Goal: Task Accomplishment & Management: Manage account settings

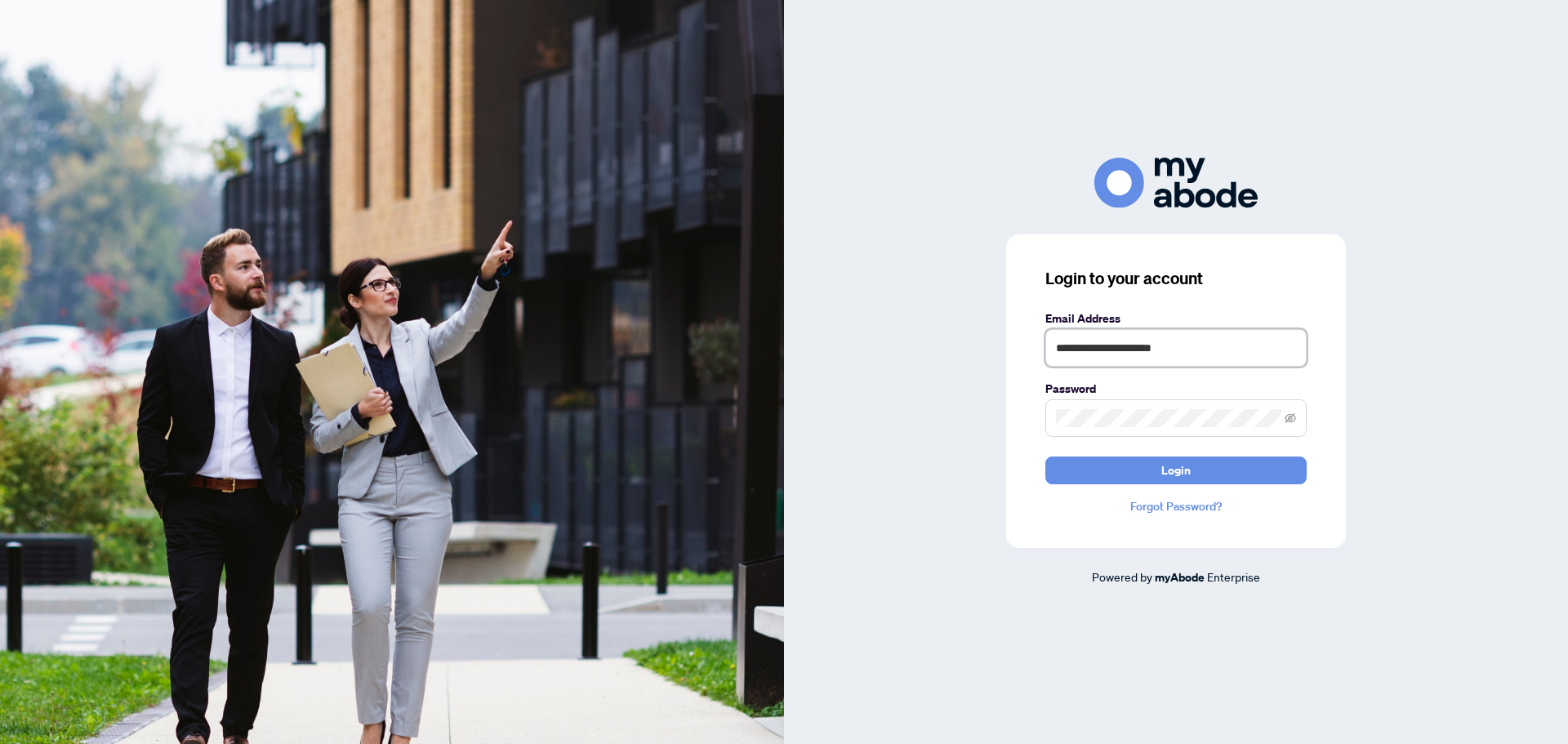
type input "**********"
click at [1188, 480] on span "Login" at bounding box center [1176, 470] width 30 height 26
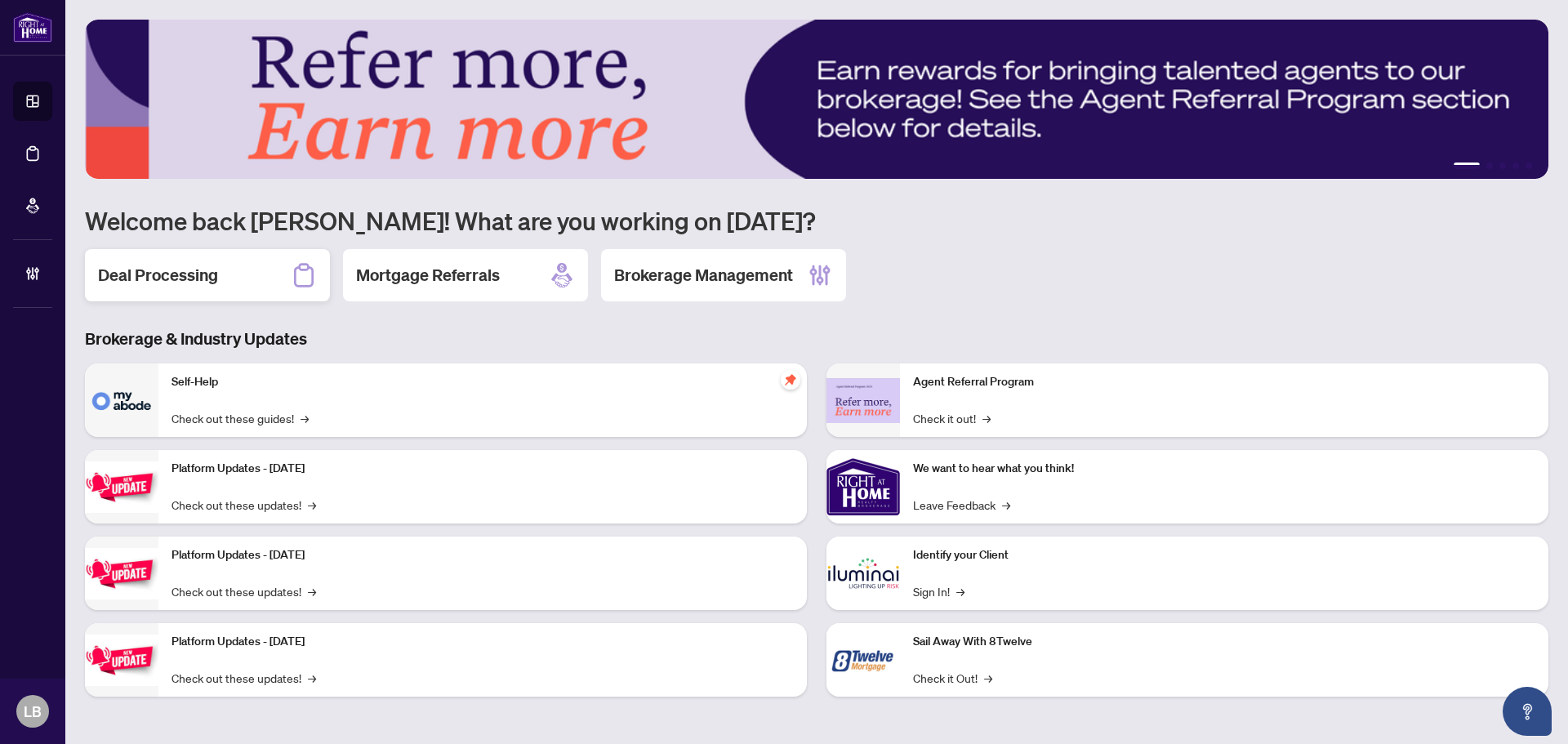
click at [235, 279] on div "Deal Processing" at bounding box center [207, 275] width 245 height 52
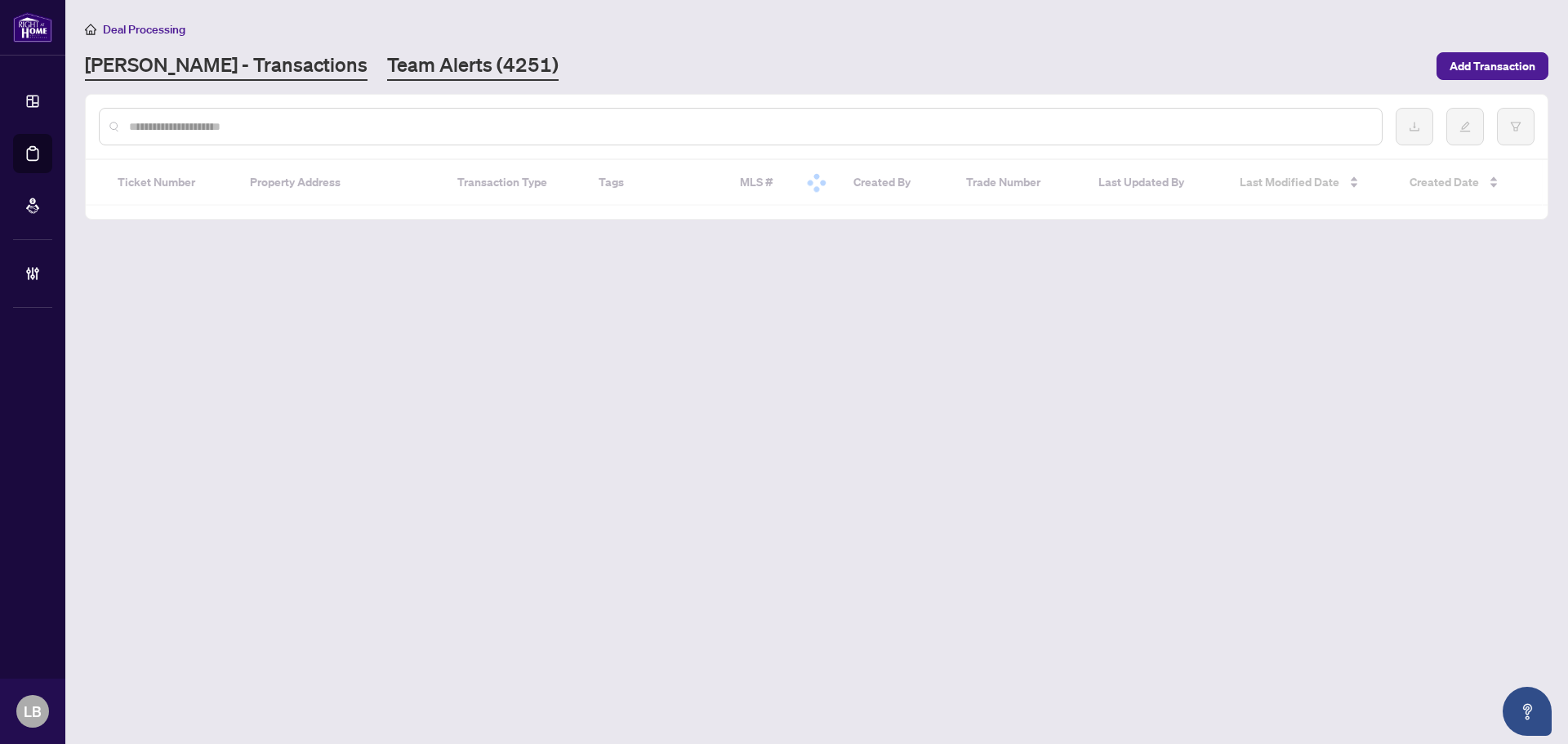
click at [387, 60] on link "Team Alerts (4251)" at bounding box center [473, 66] width 172 height 30
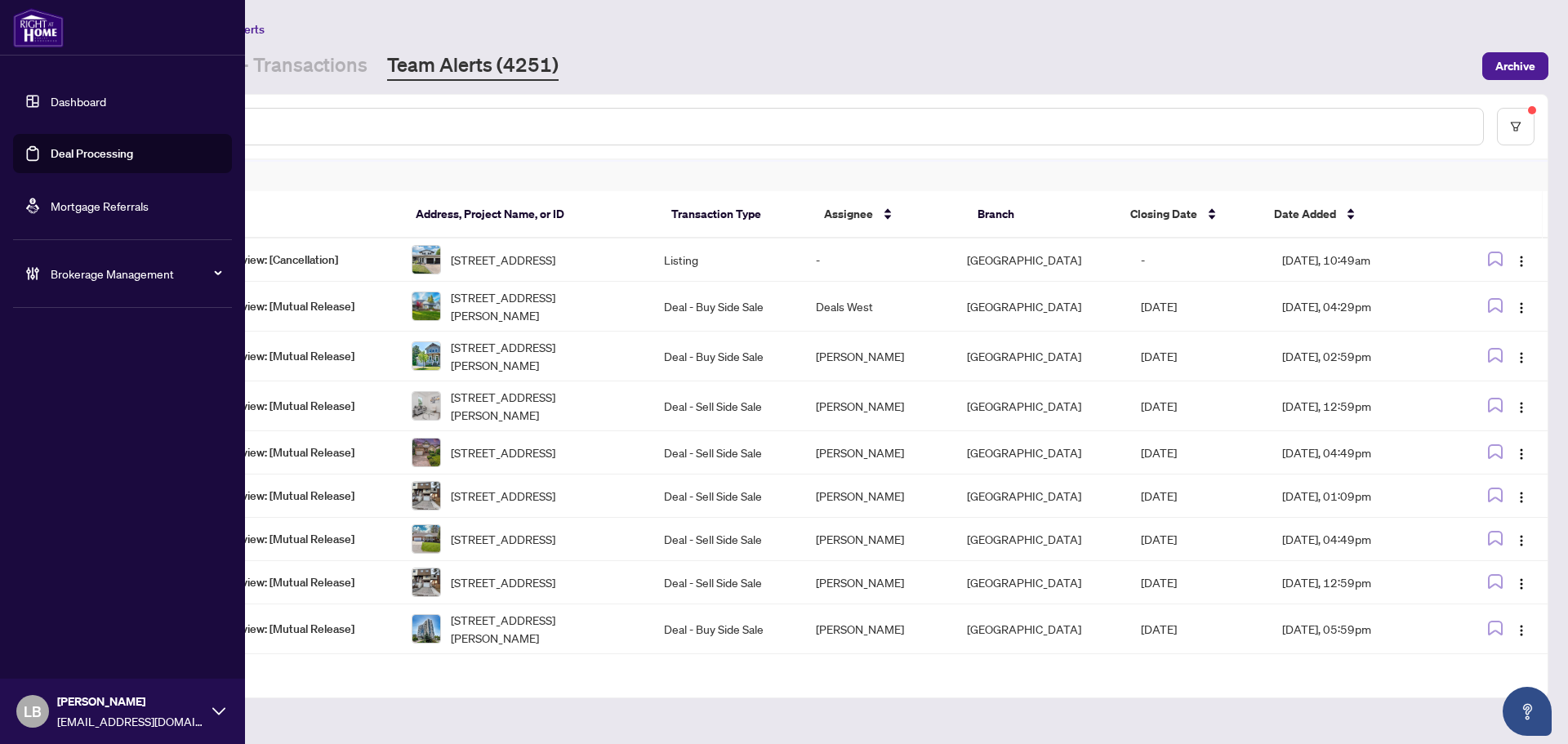
click at [51, 101] on link "Dashboard" at bounding box center [78, 100] width 55 height 14
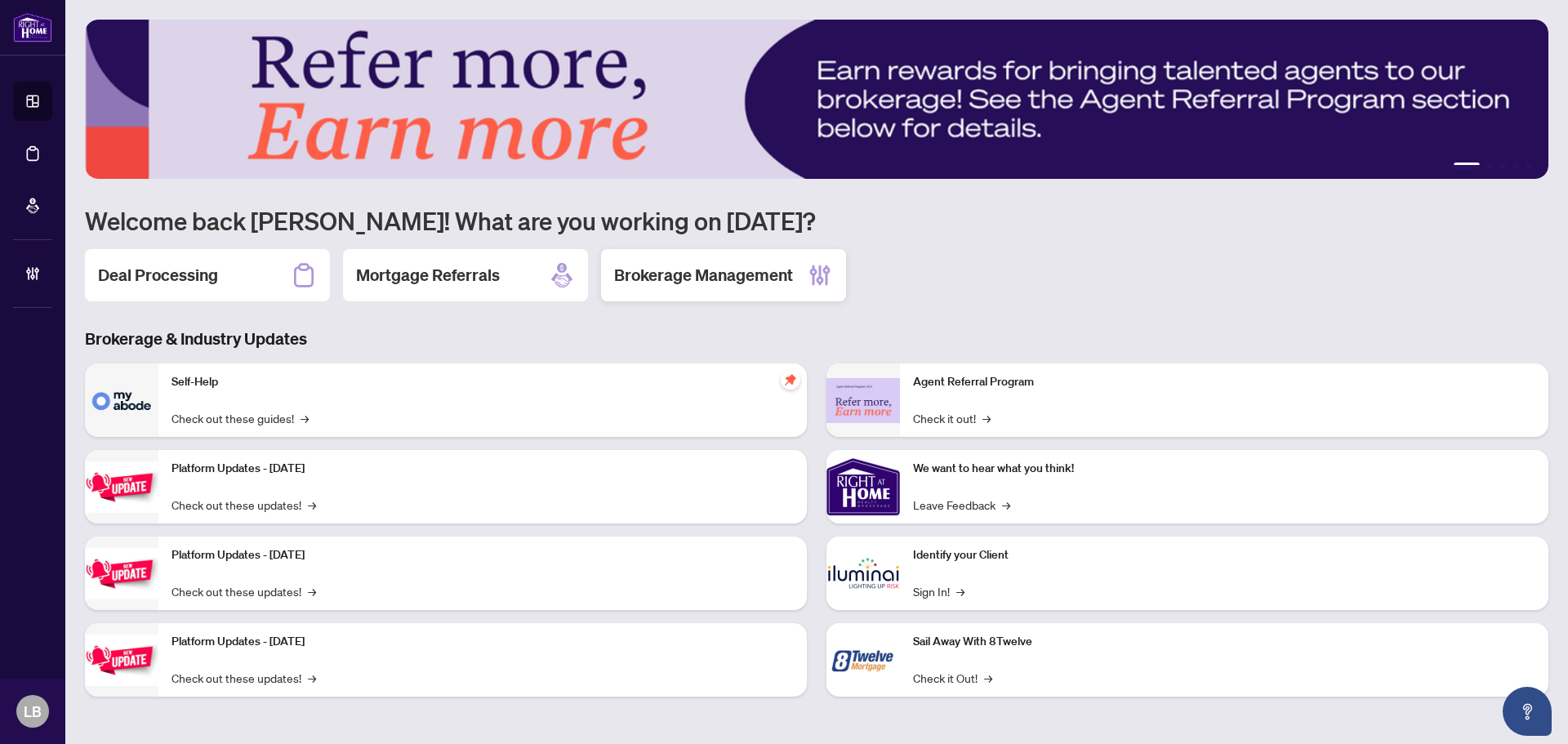
click at [697, 276] on h2 "Brokerage Management" at bounding box center [704, 276] width 179 height 23
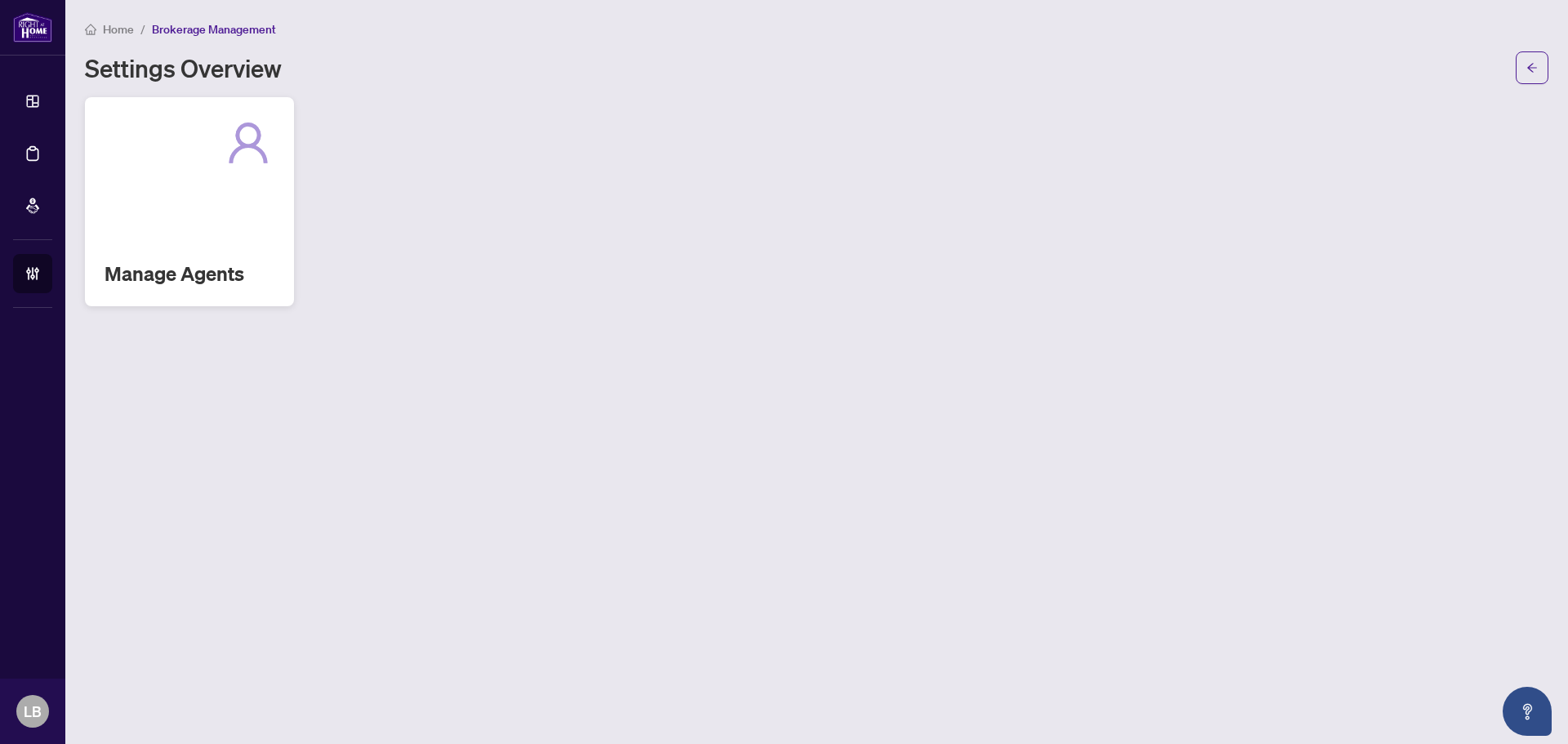
click at [196, 253] on div "Manage Agents" at bounding box center [189, 201] width 209 height 209
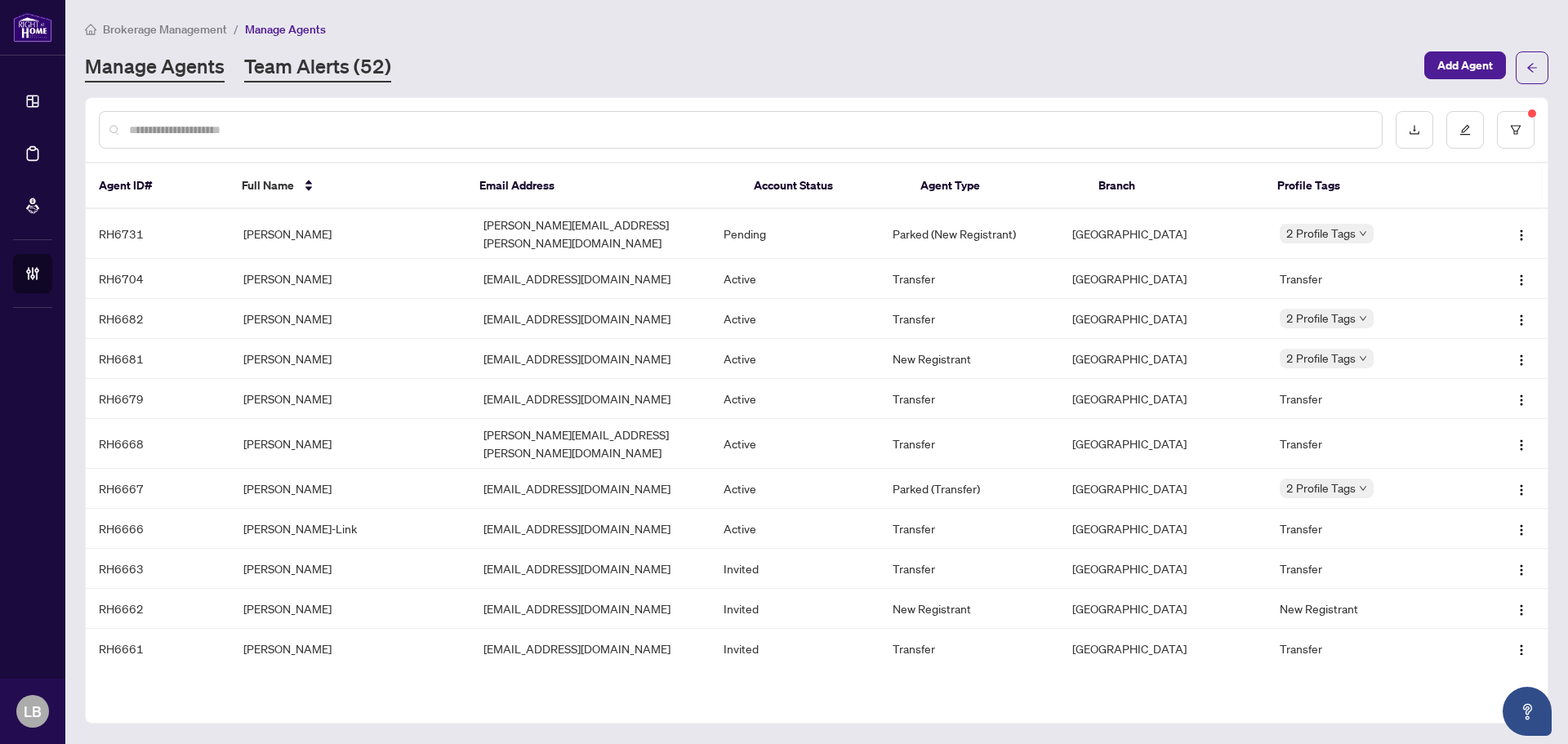
click at [324, 70] on link "Team Alerts (52)" at bounding box center [318, 68] width 147 height 30
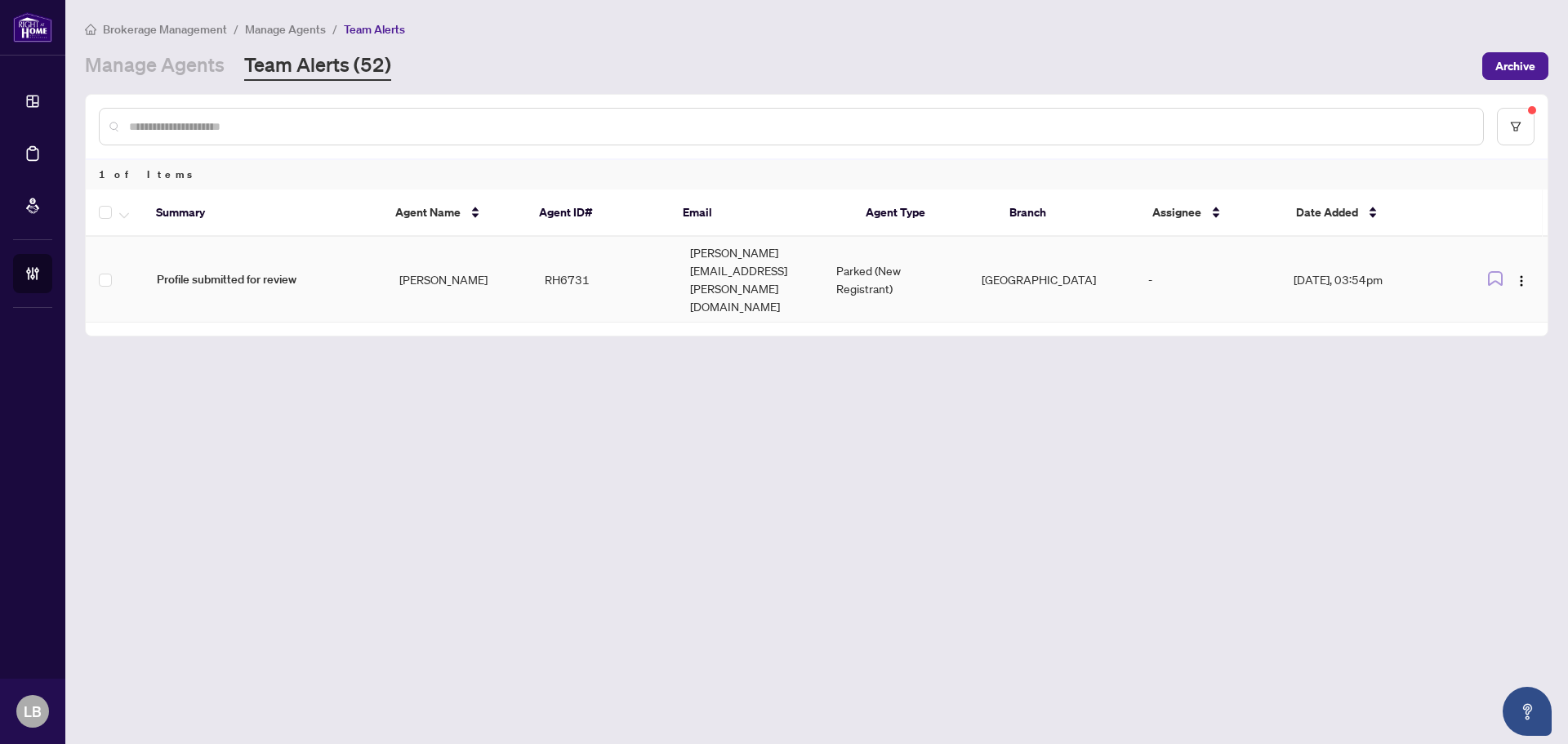
click at [454, 257] on td "[PERSON_NAME]" at bounding box center [459, 279] width 145 height 86
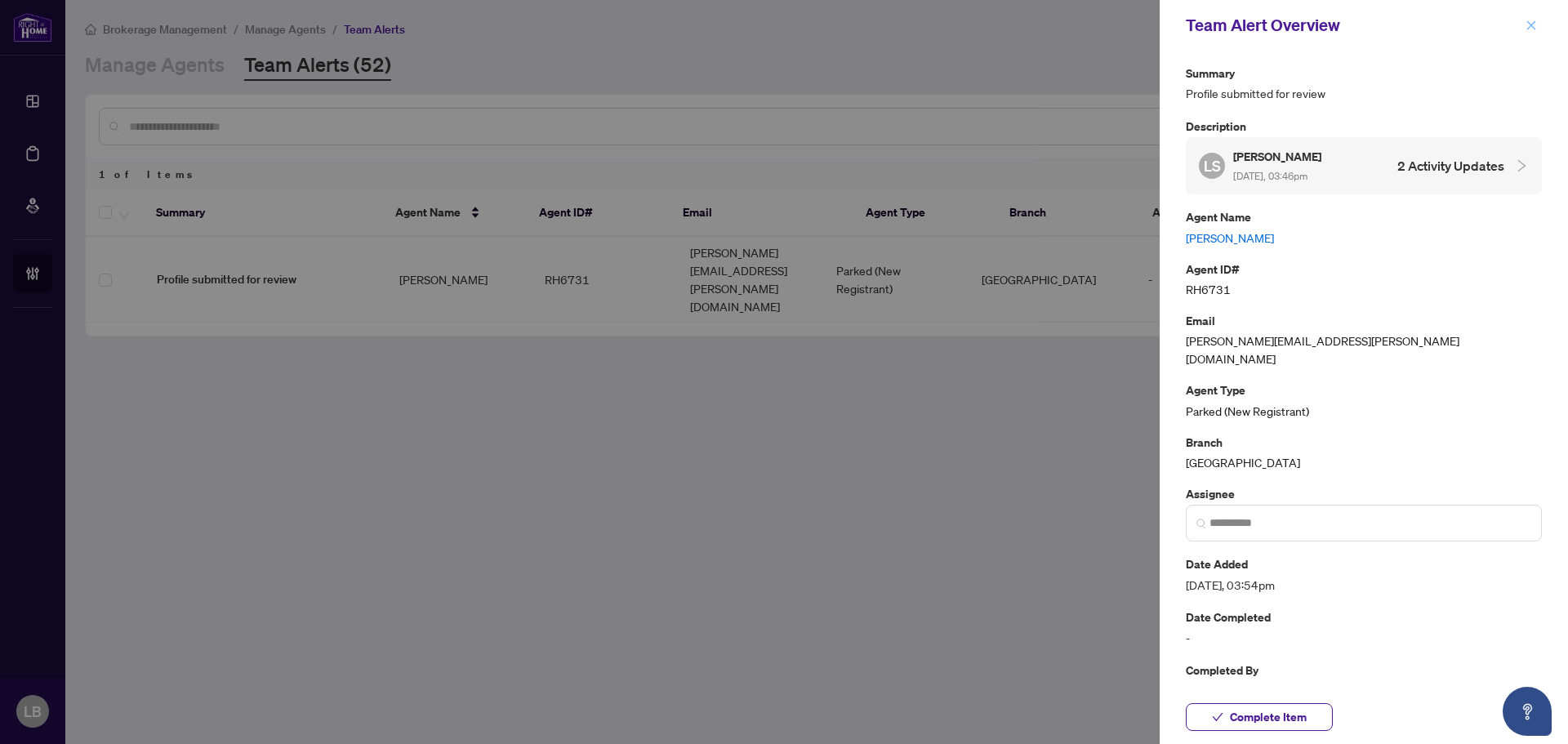
click at [1527, 22] on icon "close" at bounding box center [1532, 26] width 11 height 11
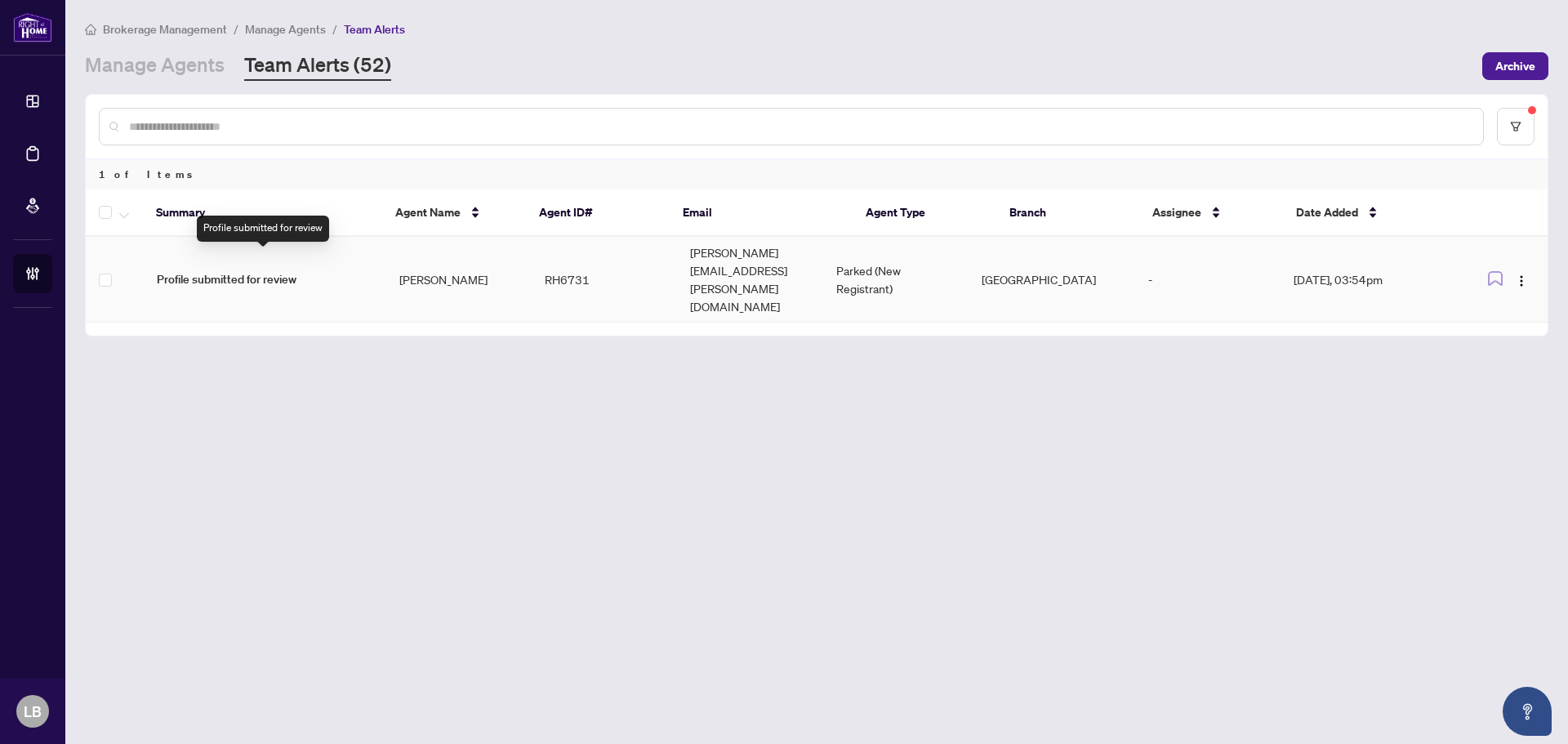
click at [284, 271] on span "Profile submitted for review" at bounding box center [264, 279] width 217 height 18
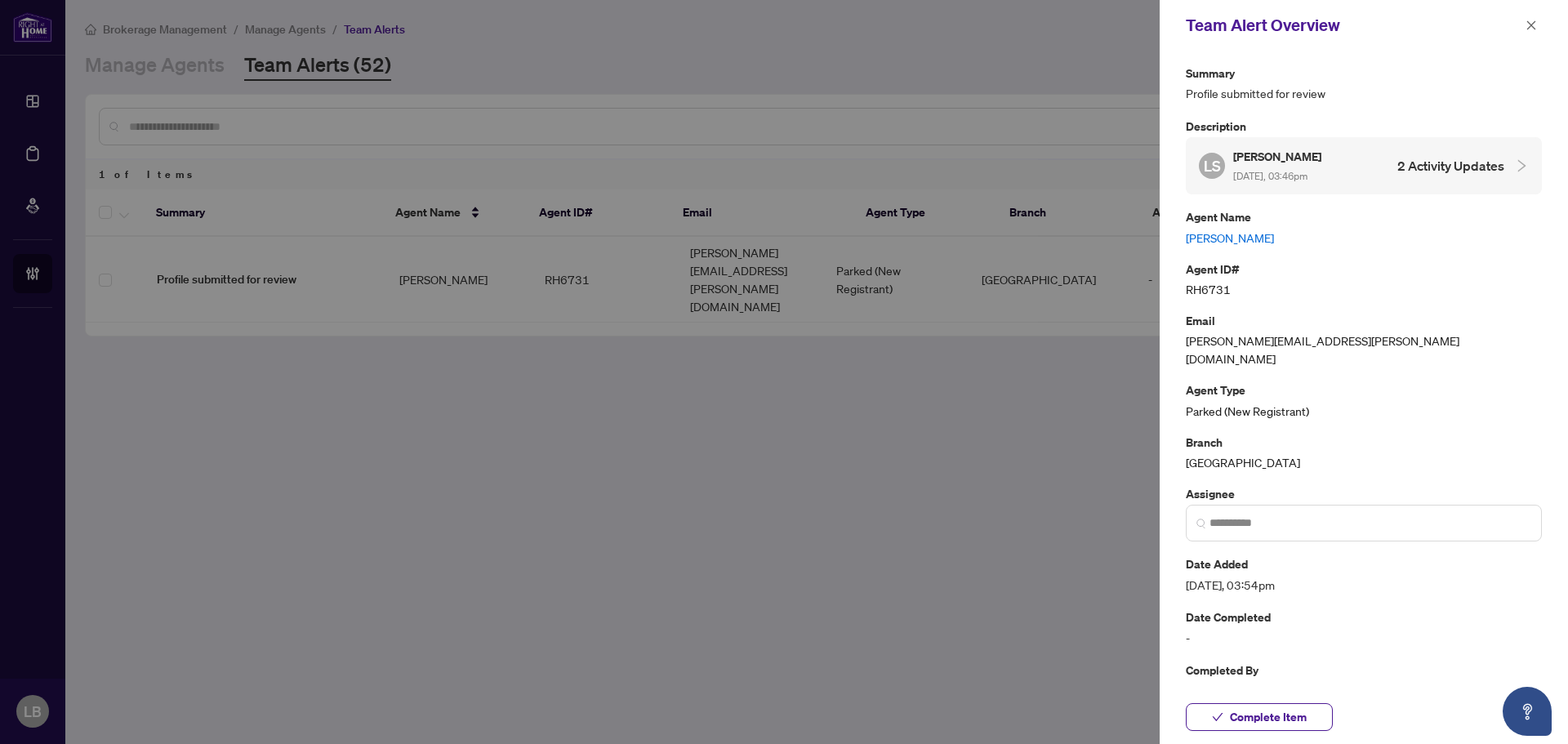
click at [1367, 170] on div "LS Lindsay Sittler Aug/13/2025, 03:46pm 2 Activity Updates" at bounding box center [1351, 165] width 305 height 37
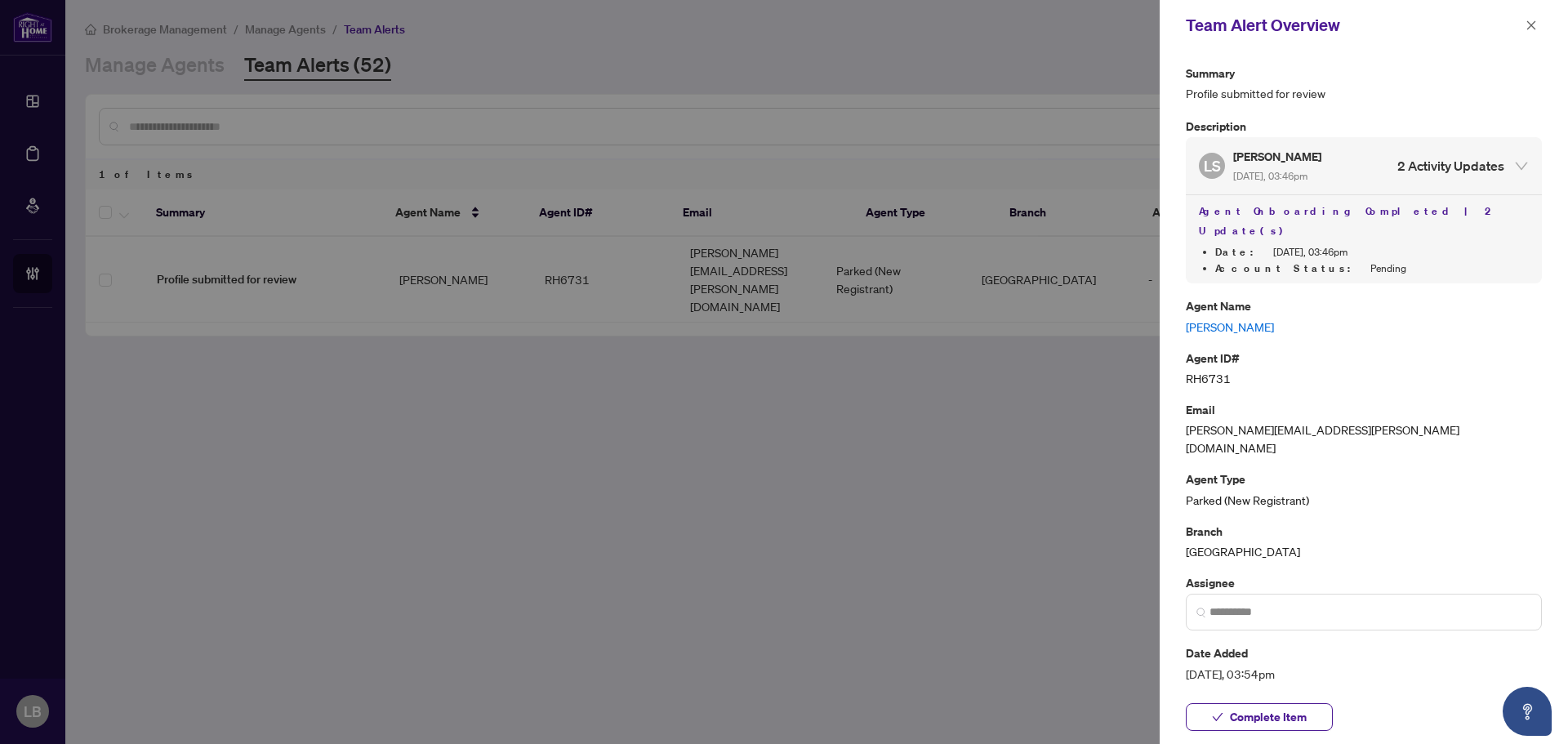
click at [1215, 318] on link "[PERSON_NAME]" at bounding box center [1364, 326] width 356 height 18
drag, startPoint x: 1537, startPoint y: 27, endPoint x: 725, endPoint y: 57, distance: 812.6
click at [1534, 27] on icon "close" at bounding box center [1532, 26] width 11 height 11
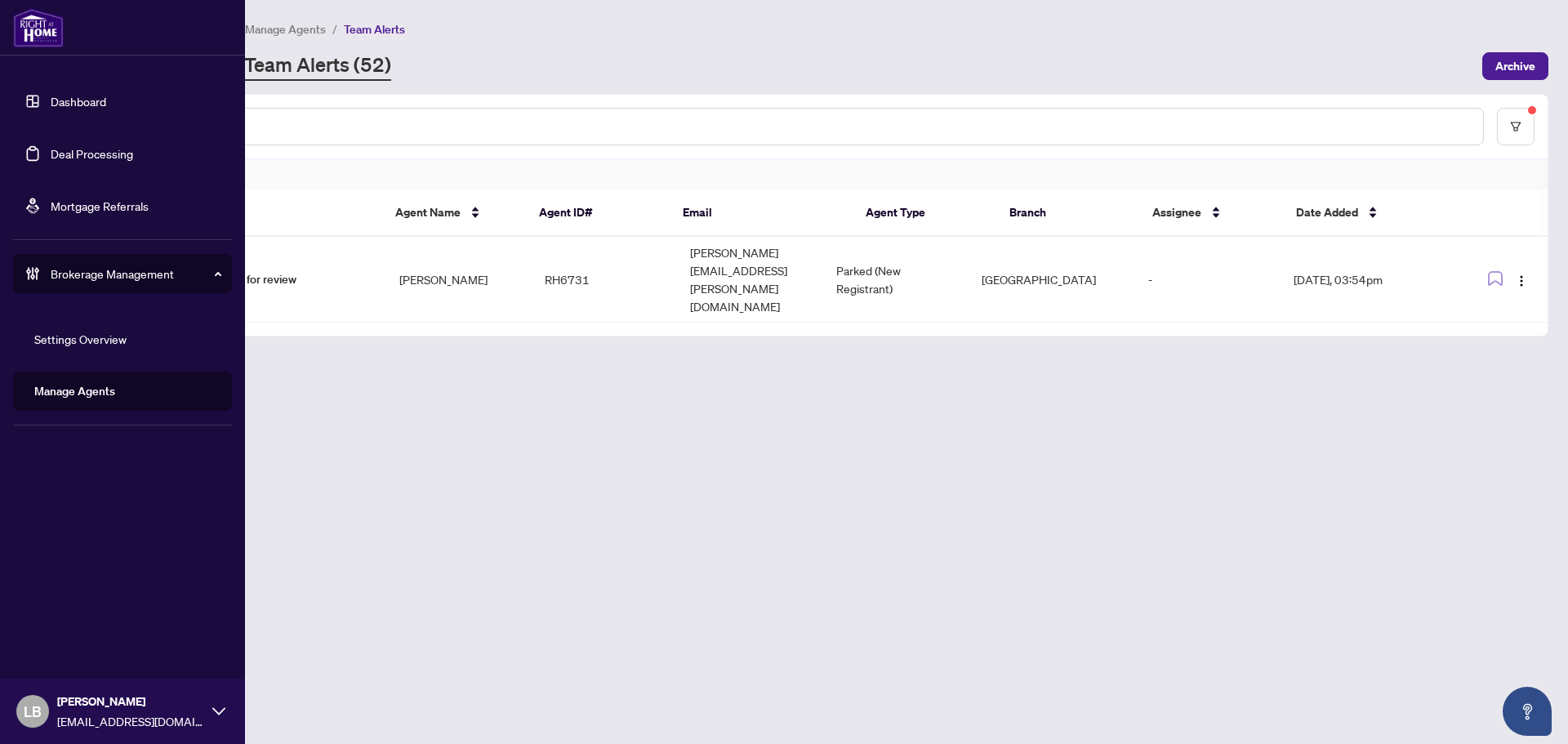
drag, startPoint x: 40, startPoint y: 111, endPoint x: 68, endPoint y: 105, distance: 28.6
click at [51, 109] on link "Dashboard" at bounding box center [78, 100] width 55 height 14
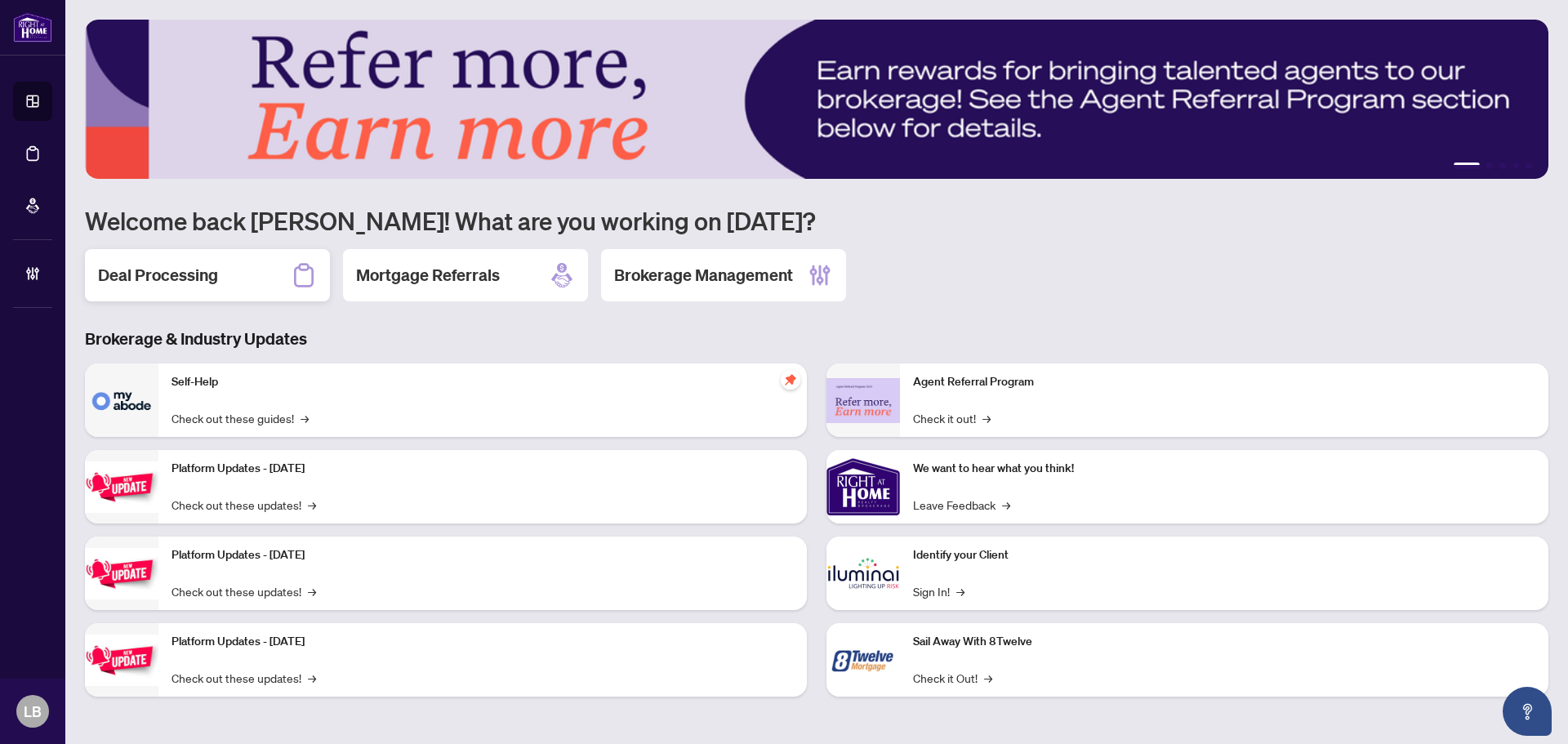
click at [248, 275] on div "Deal Processing" at bounding box center [207, 275] width 245 height 52
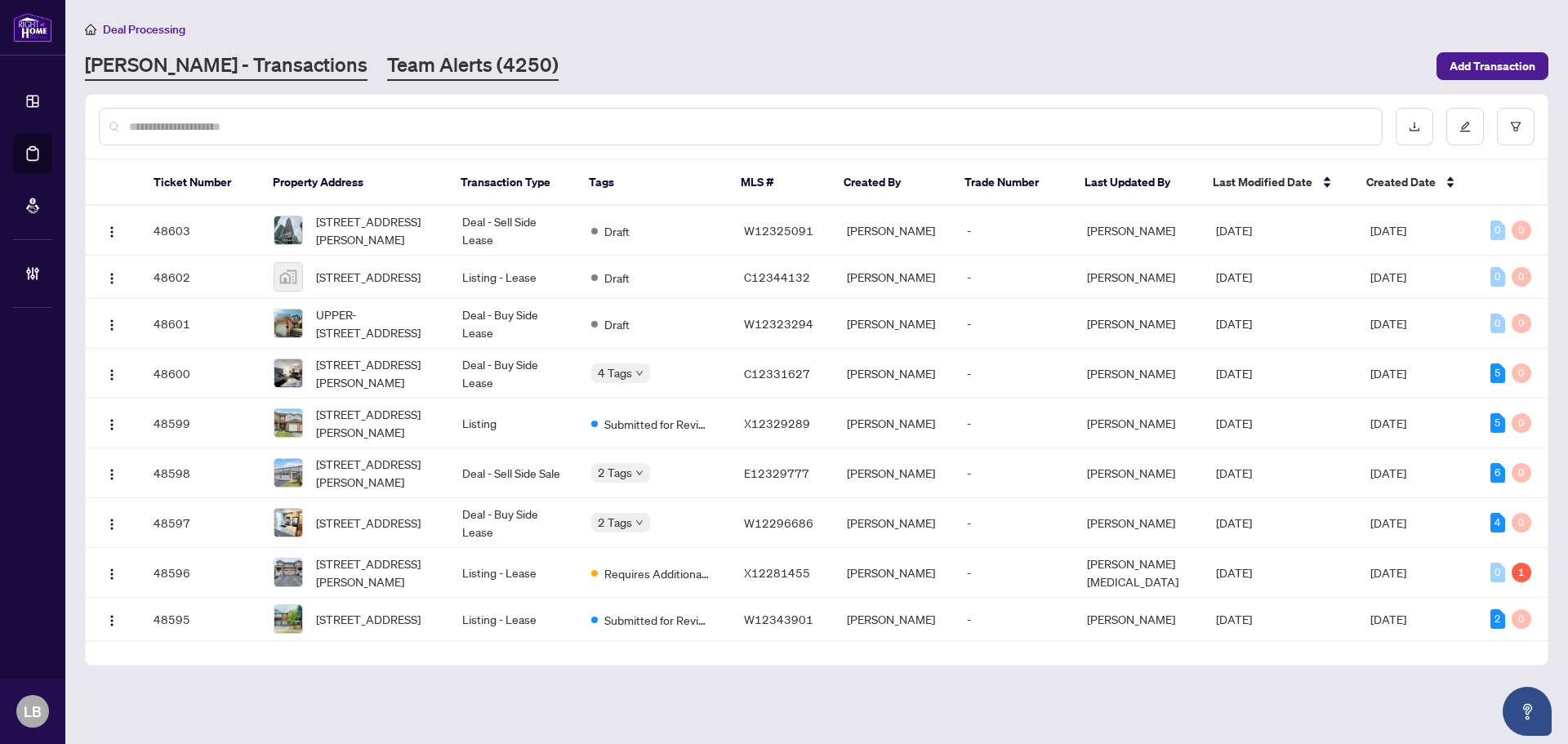
click at [387, 70] on link "Team Alerts (4250)" at bounding box center [473, 66] width 172 height 30
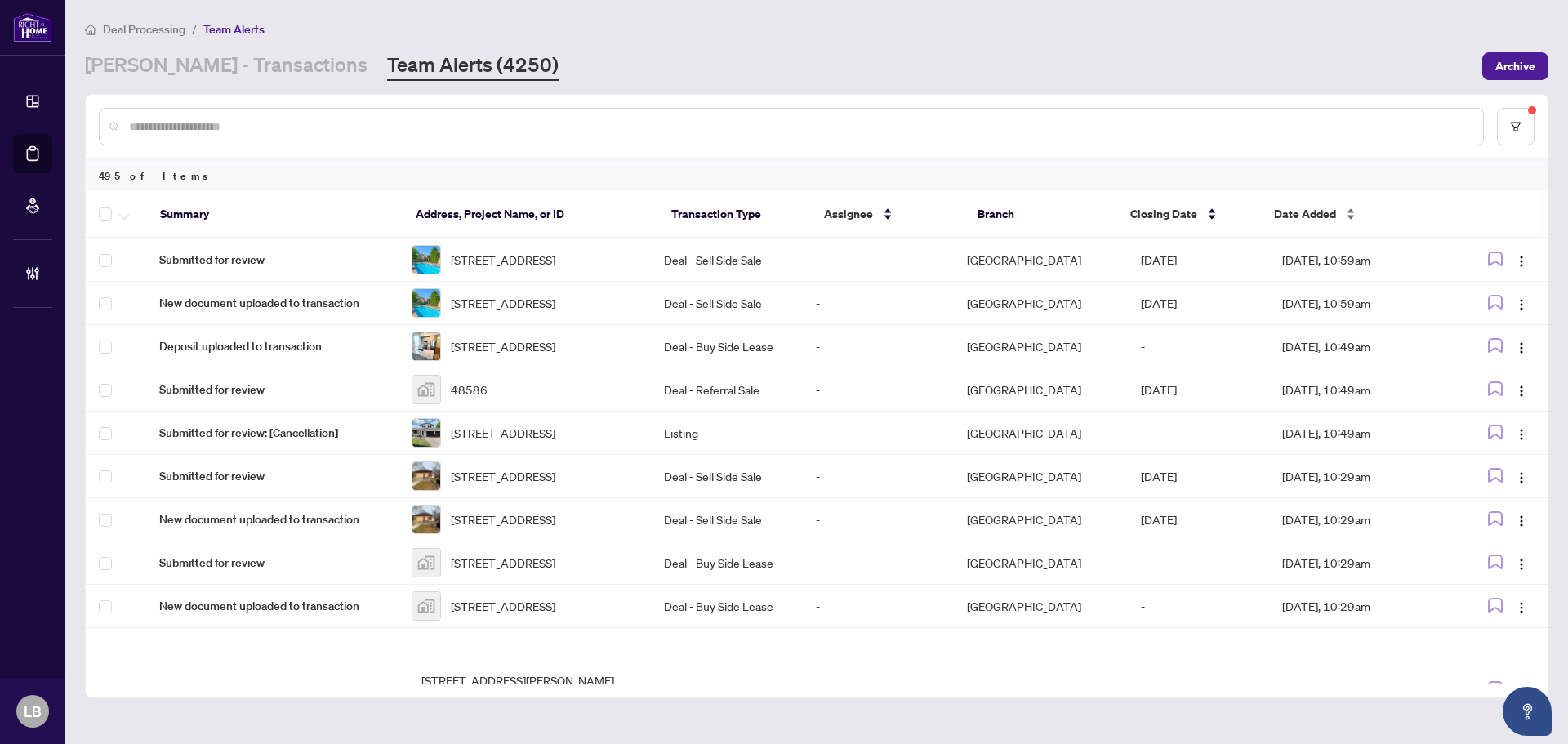
click at [1346, 216] on div "Date Added" at bounding box center [1352, 214] width 157 height 18
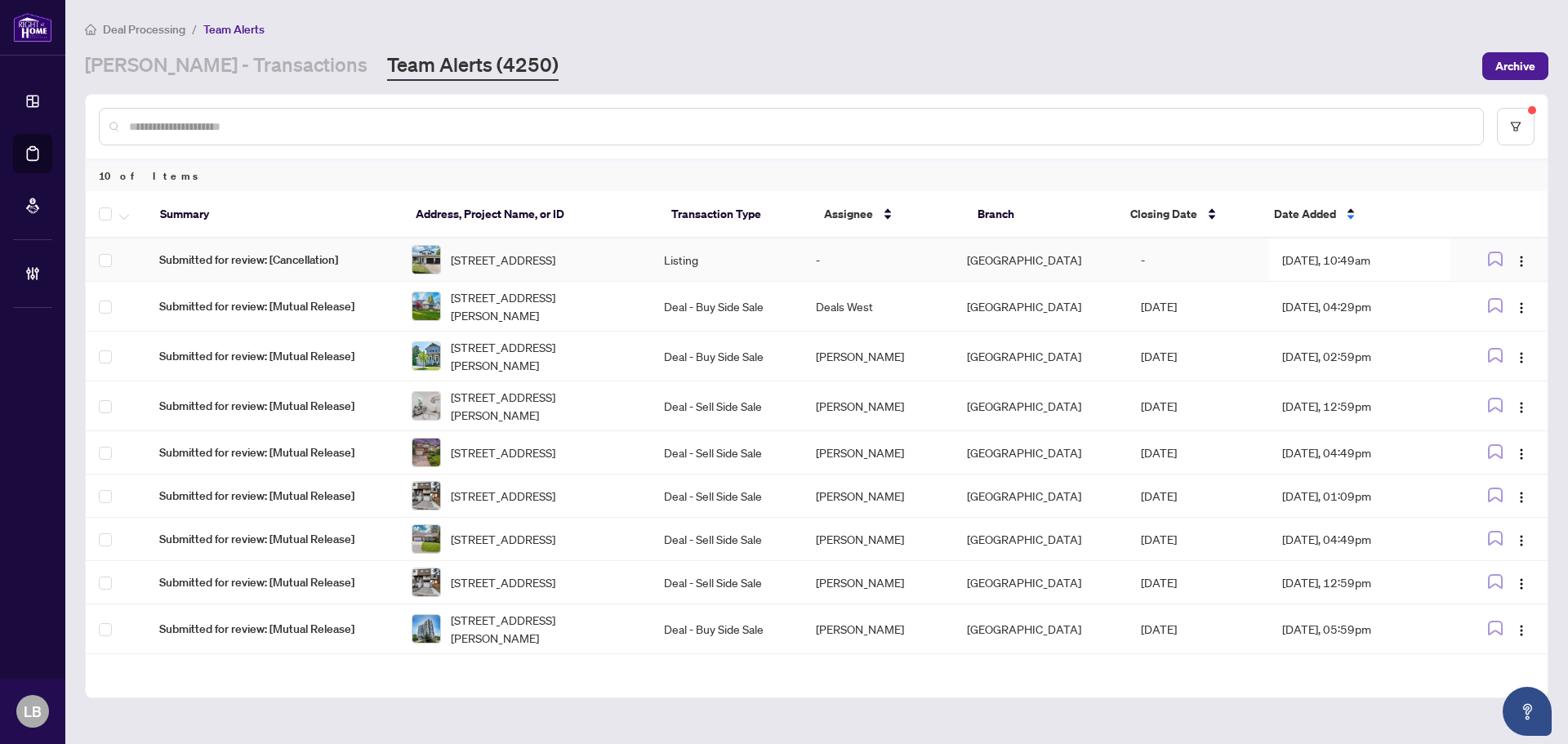
click at [274, 265] on span "Submitted for review: [Cancellation]" at bounding box center [272, 259] width 226 height 18
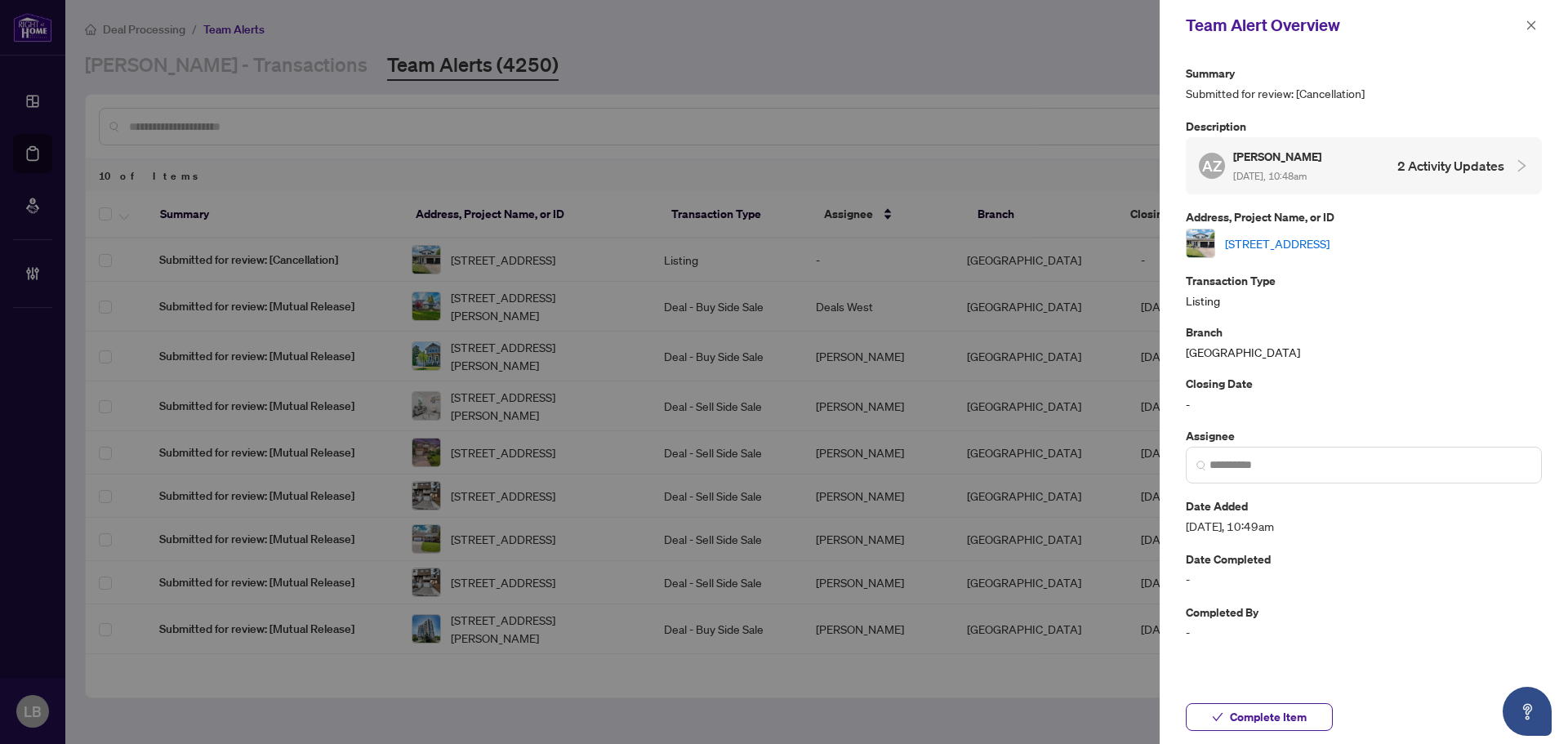
click at [1304, 237] on link "[STREET_ADDRESS]" at bounding box center [1278, 243] width 105 height 18
click at [1527, 23] on icon "close" at bounding box center [1532, 26] width 11 height 11
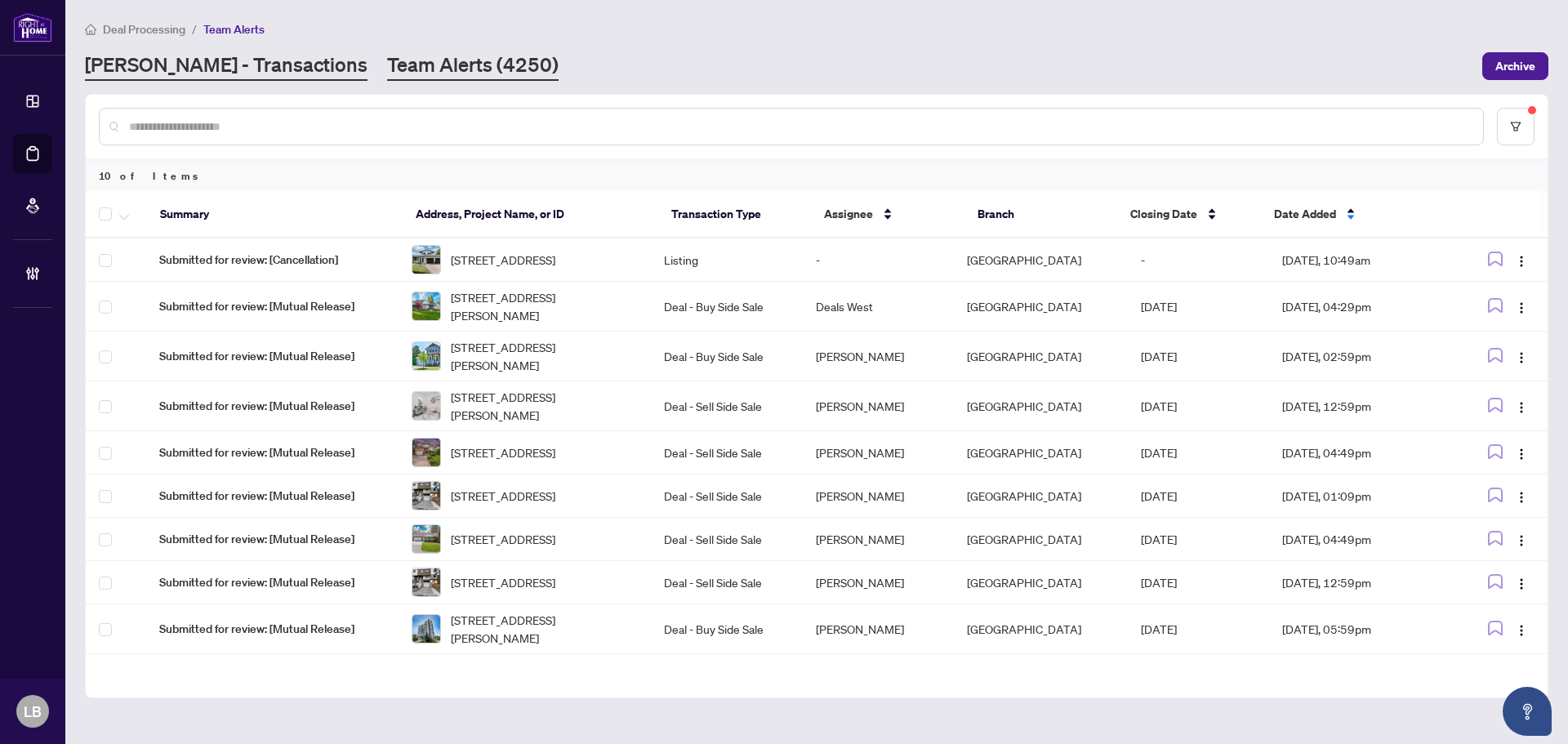
click at [191, 63] on link "[PERSON_NAME] - Transactions" at bounding box center [226, 66] width 282 height 30
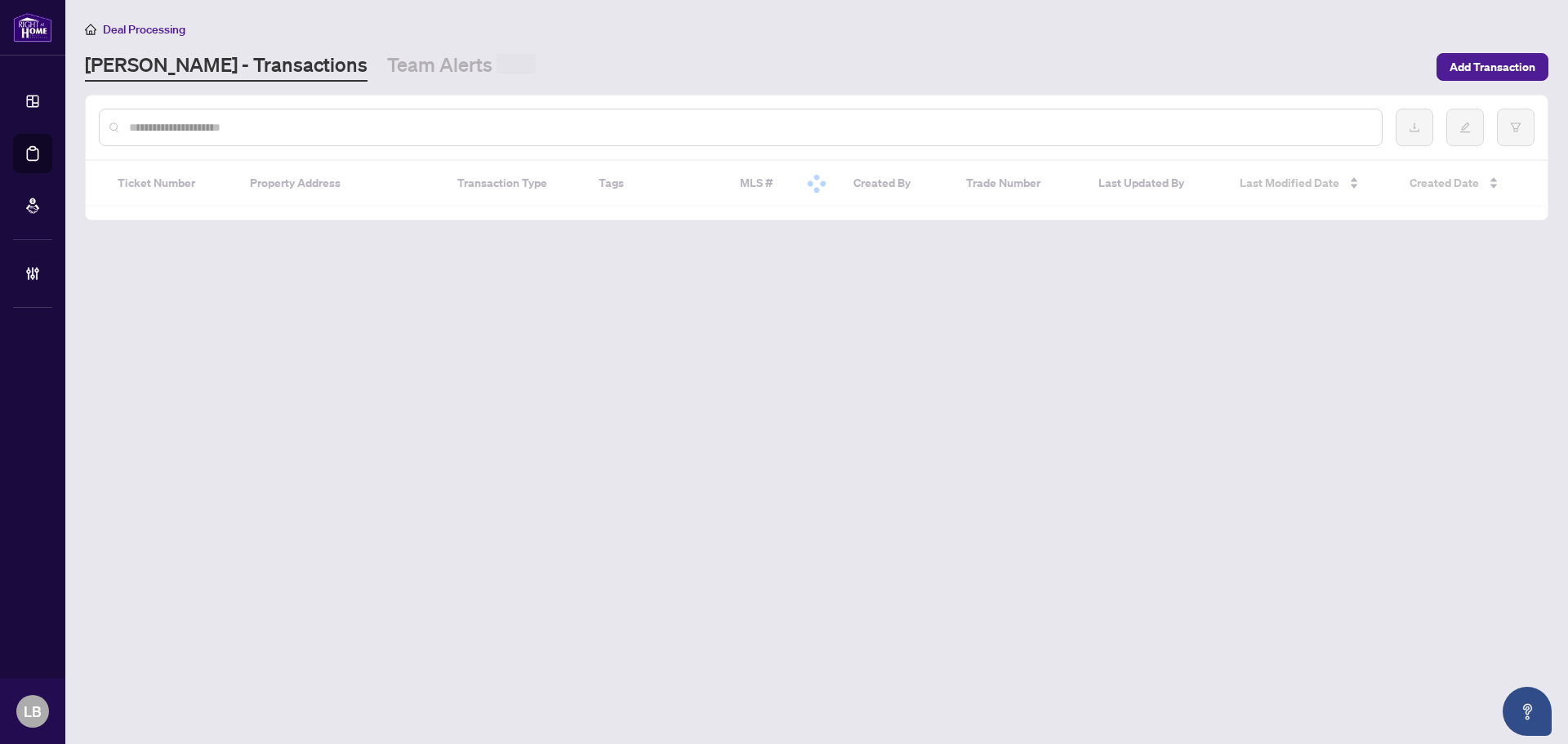
click at [174, 118] on input "text" at bounding box center [749, 127] width 1240 height 18
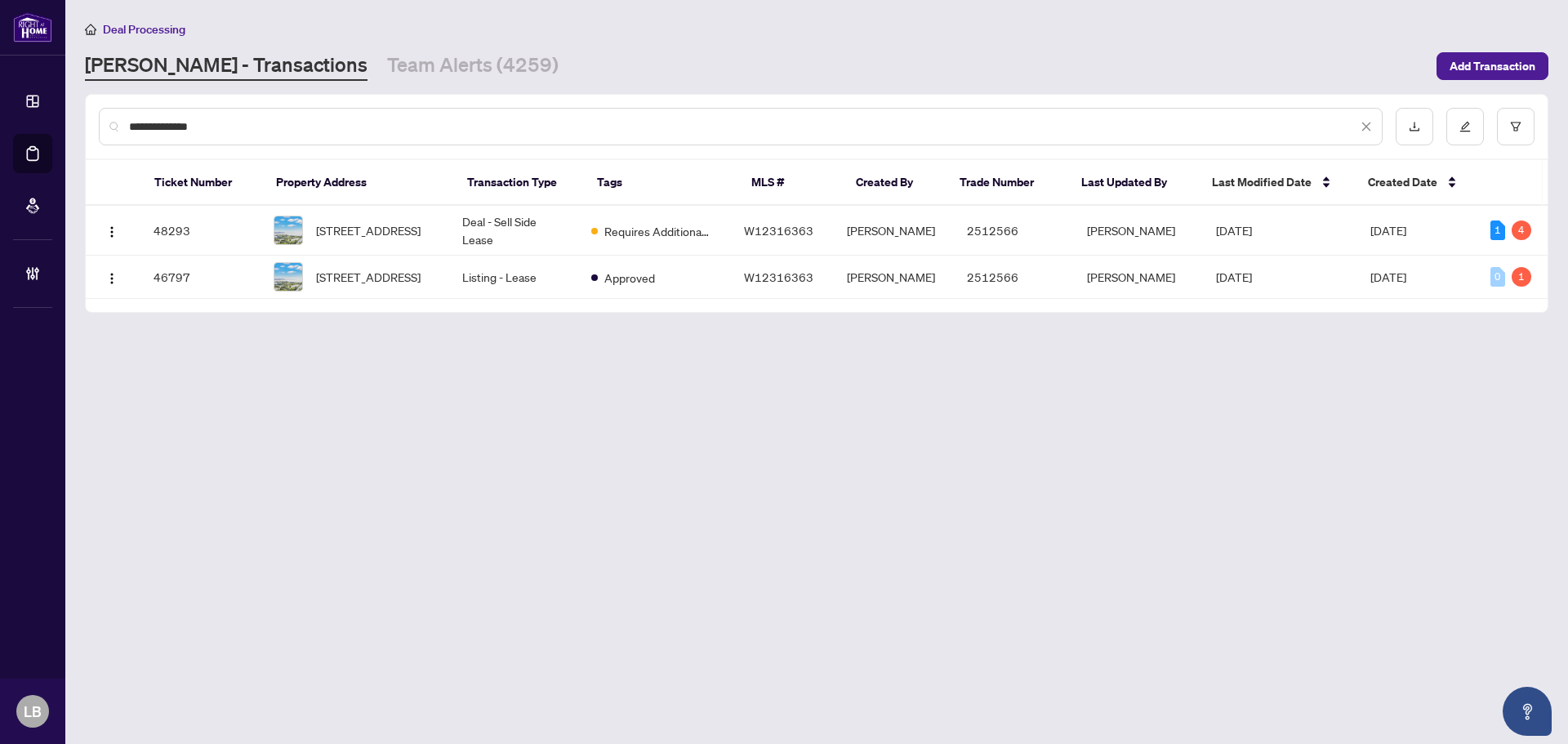
click at [179, 128] on input "**********" at bounding box center [743, 126] width 1228 height 18
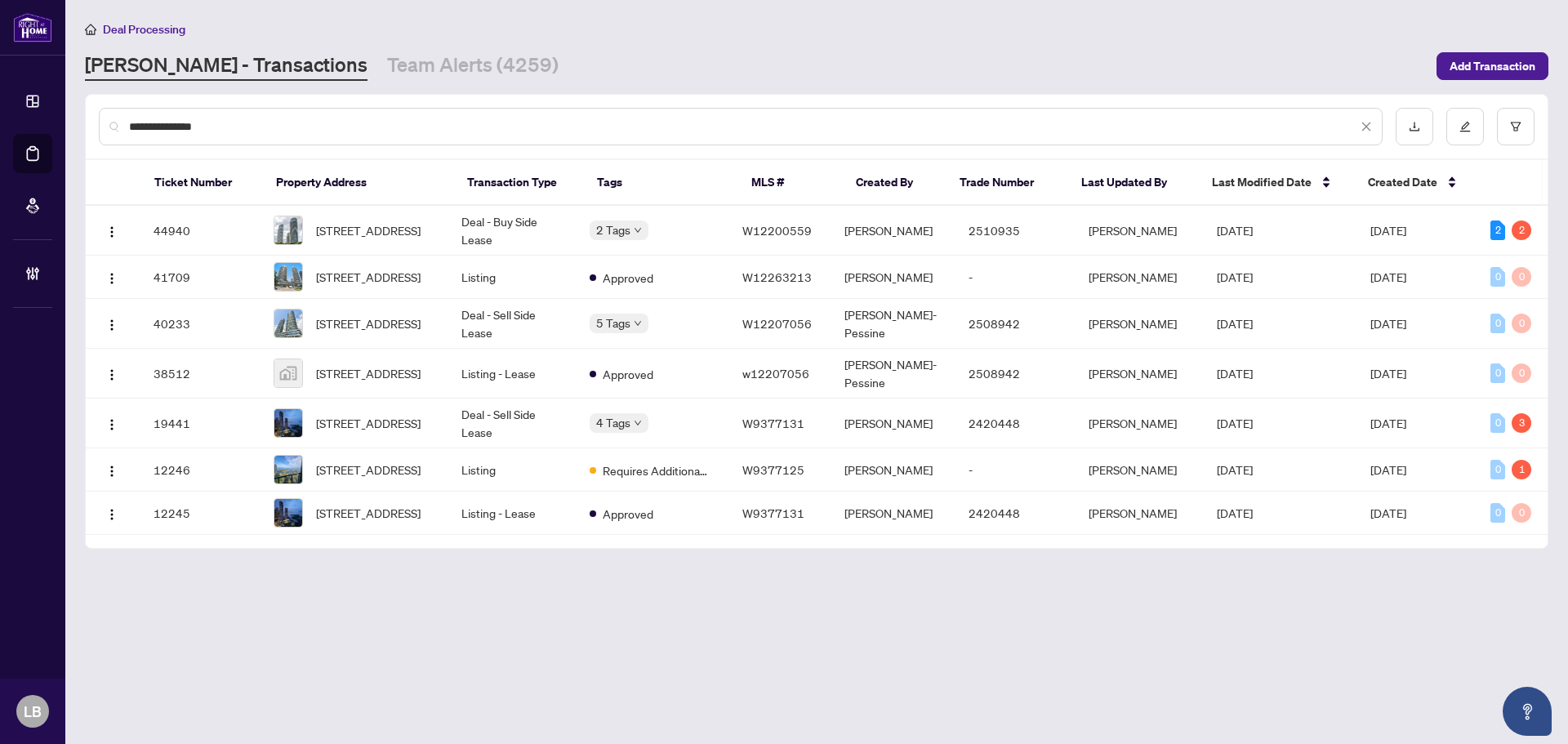
click at [254, 123] on input "**********" at bounding box center [743, 126] width 1228 height 18
type input "**********"
click at [370, 221] on span "3307-2230 Lake Shore Blvd, Toronto, Ontario M8V 0B2, Canada" at bounding box center [368, 230] width 105 height 18
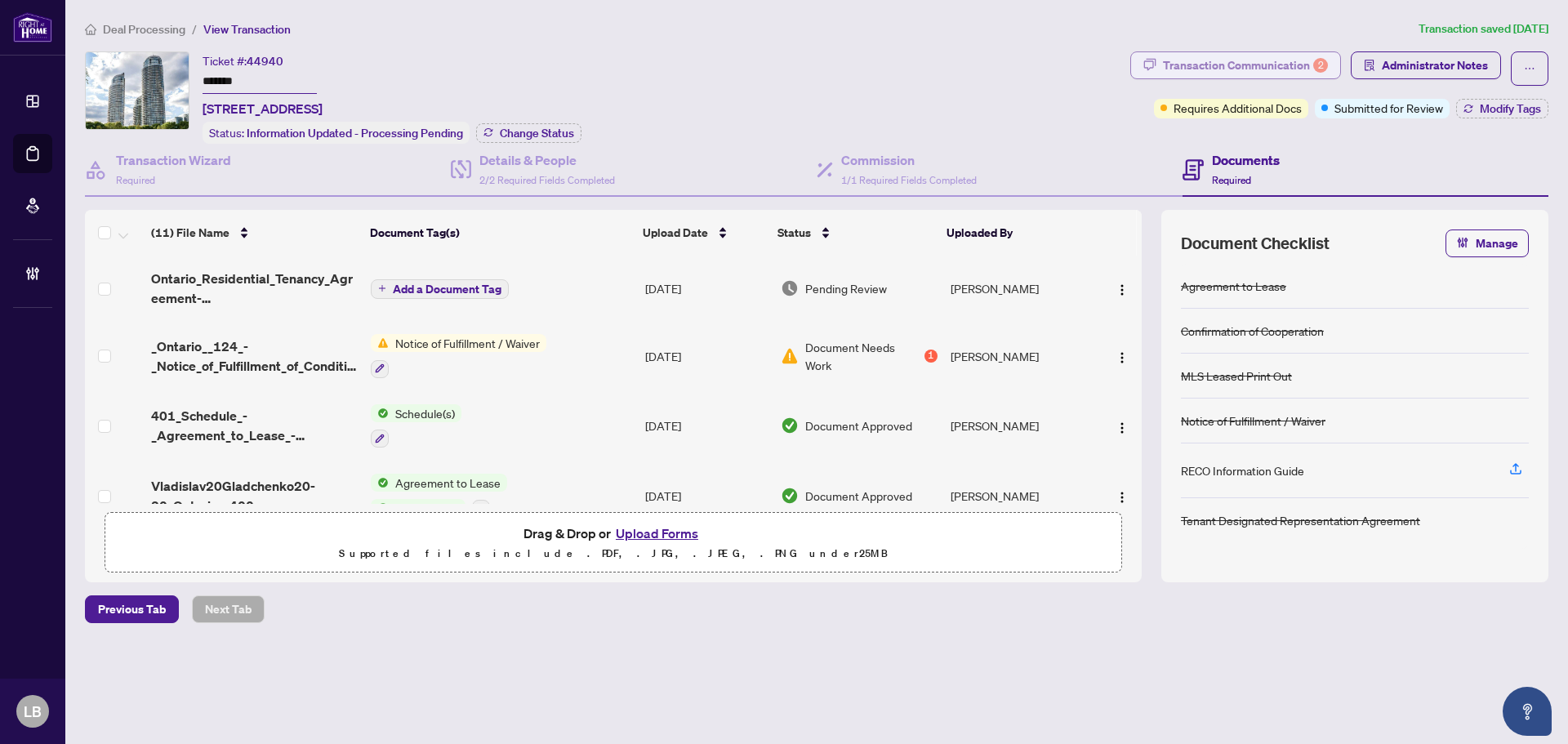
click at [1250, 63] on div "Transaction Communication 2" at bounding box center [1246, 65] width 165 height 26
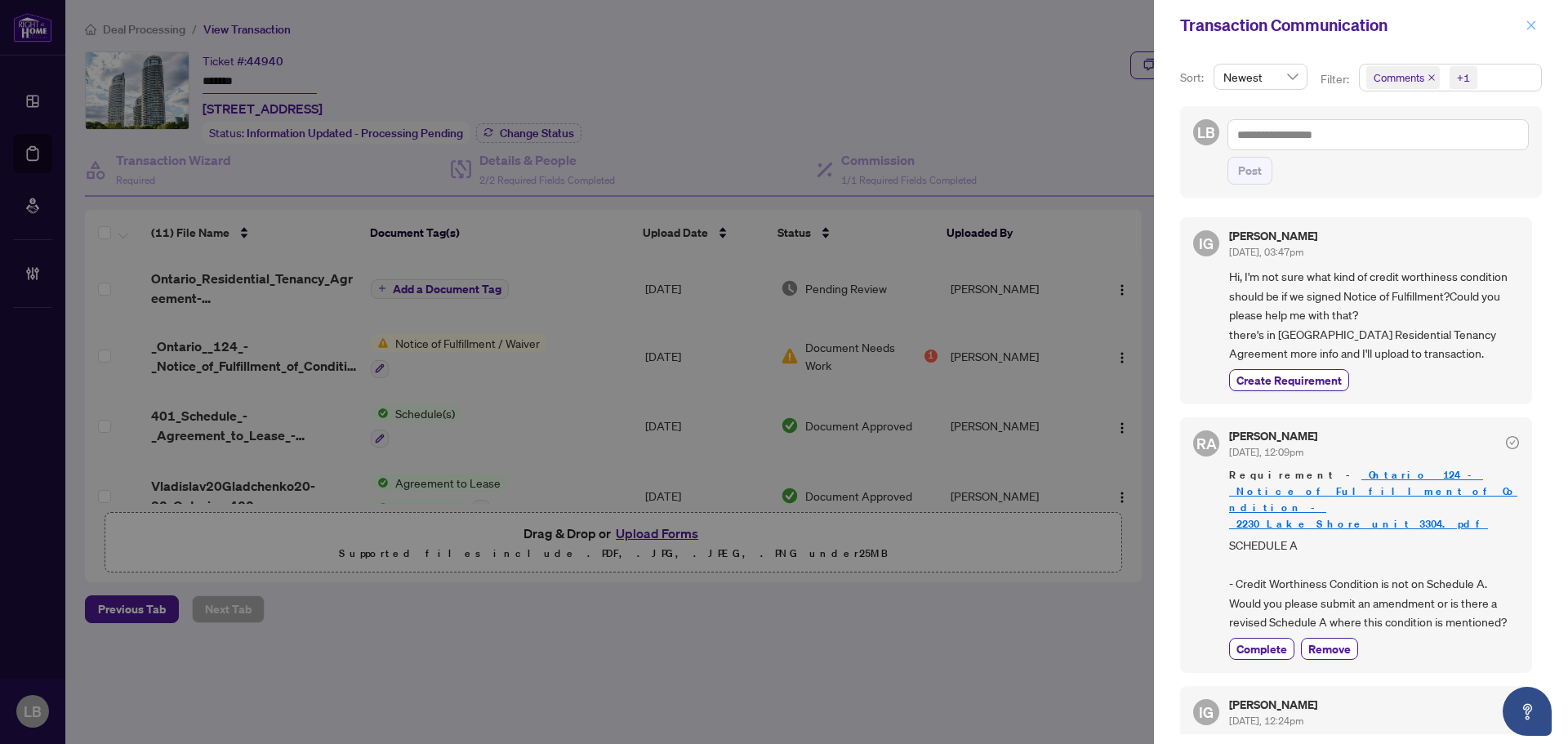
click at [1529, 24] on icon "close" at bounding box center [1532, 24] width 9 height 9
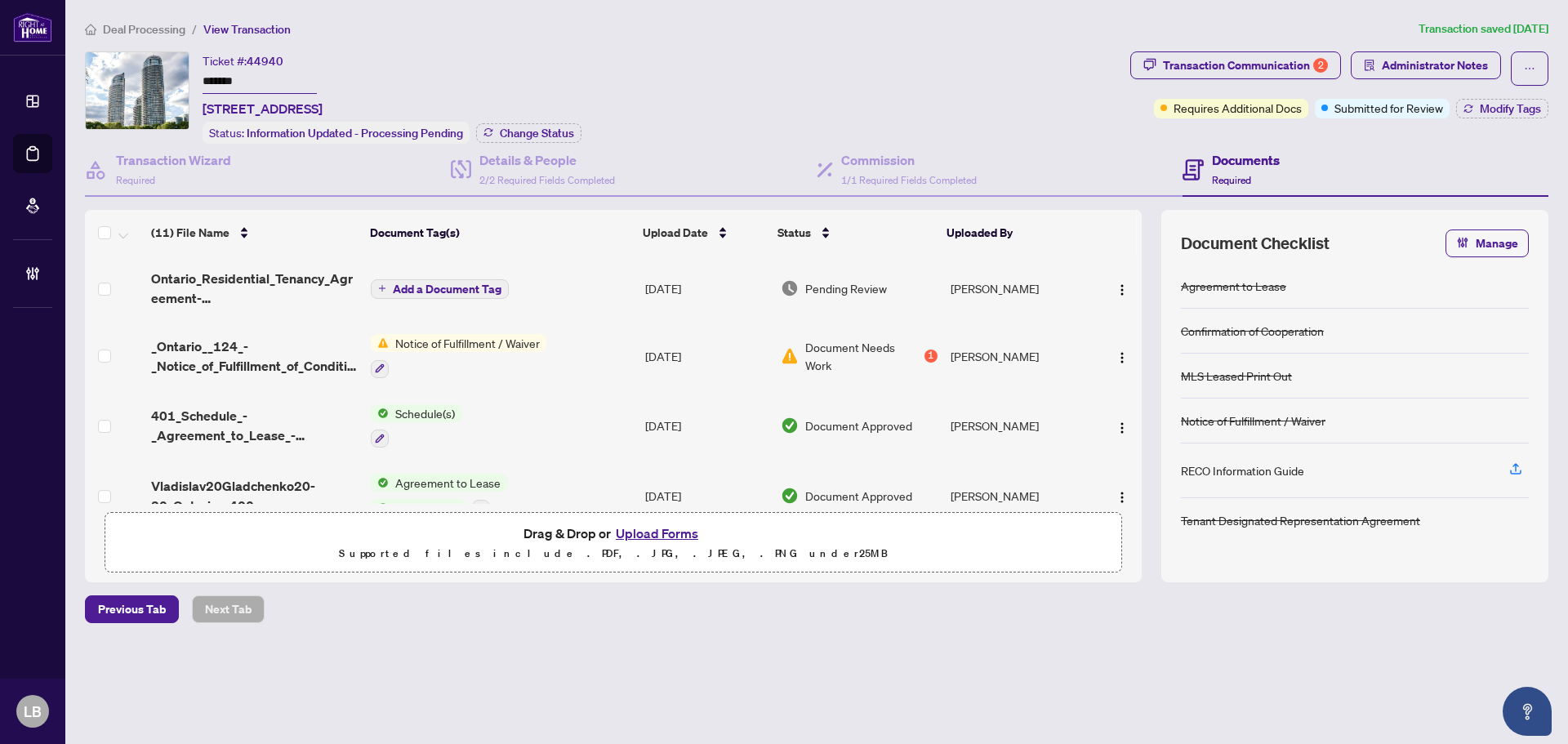
click at [254, 60] on span "44940" at bounding box center [265, 61] width 37 height 14
copy span "44940"
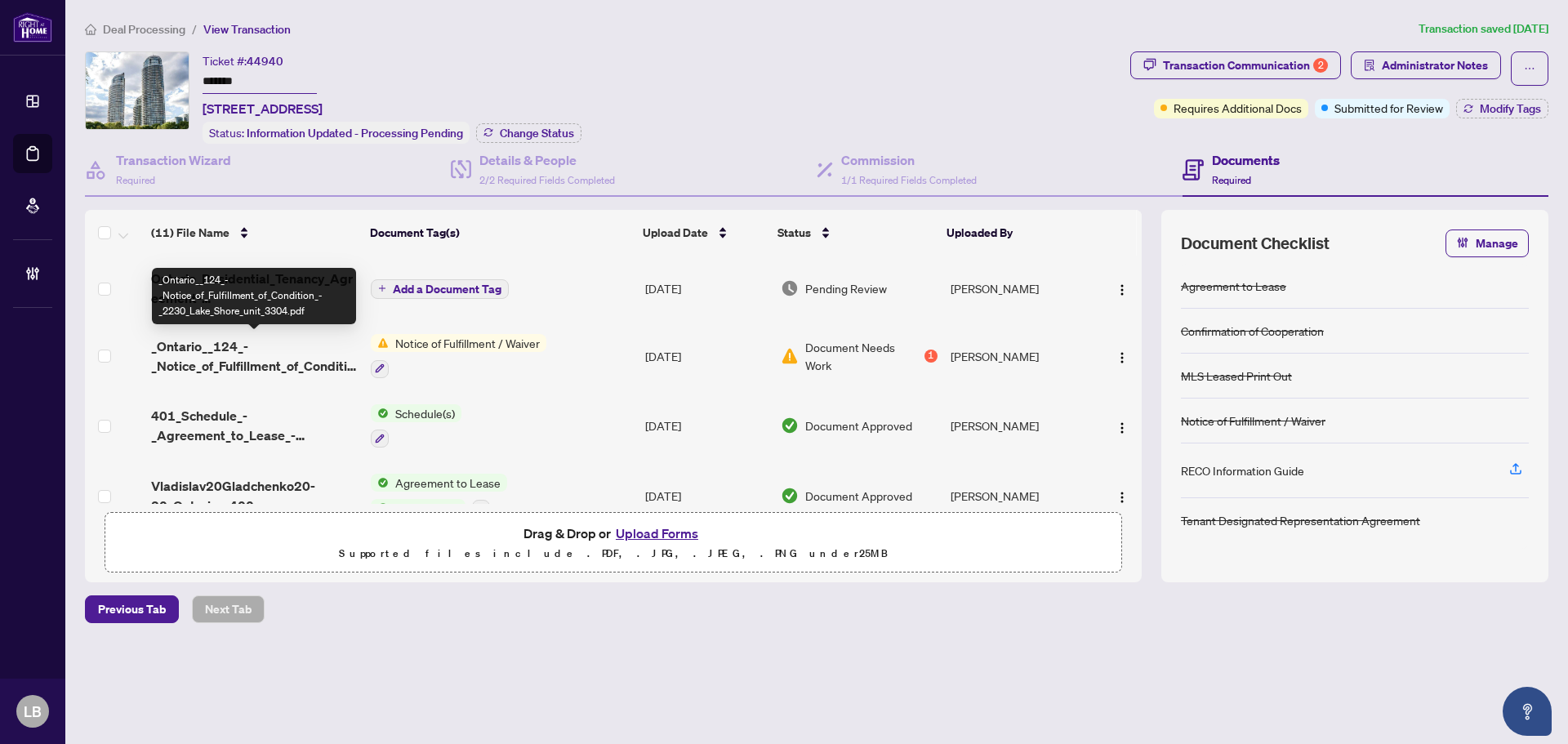
click at [242, 351] on span "_Ontario__124_-_Notice_of_Fulfillment_of_Condition_-_2230_Lake_Shore_unit_3304.…" at bounding box center [254, 356] width 207 height 39
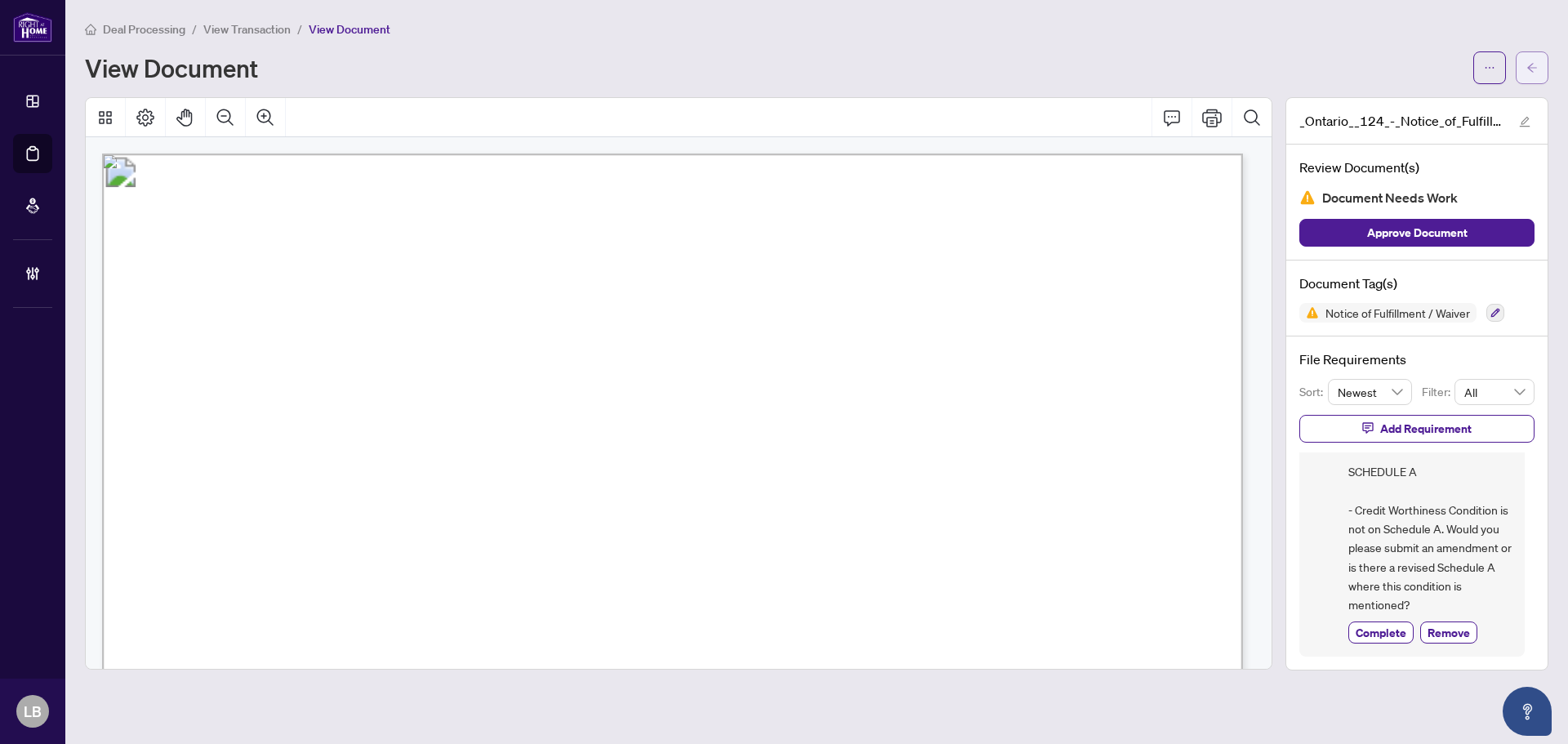
click at [1534, 70] on icon "arrow-left" at bounding box center [1533, 68] width 11 height 11
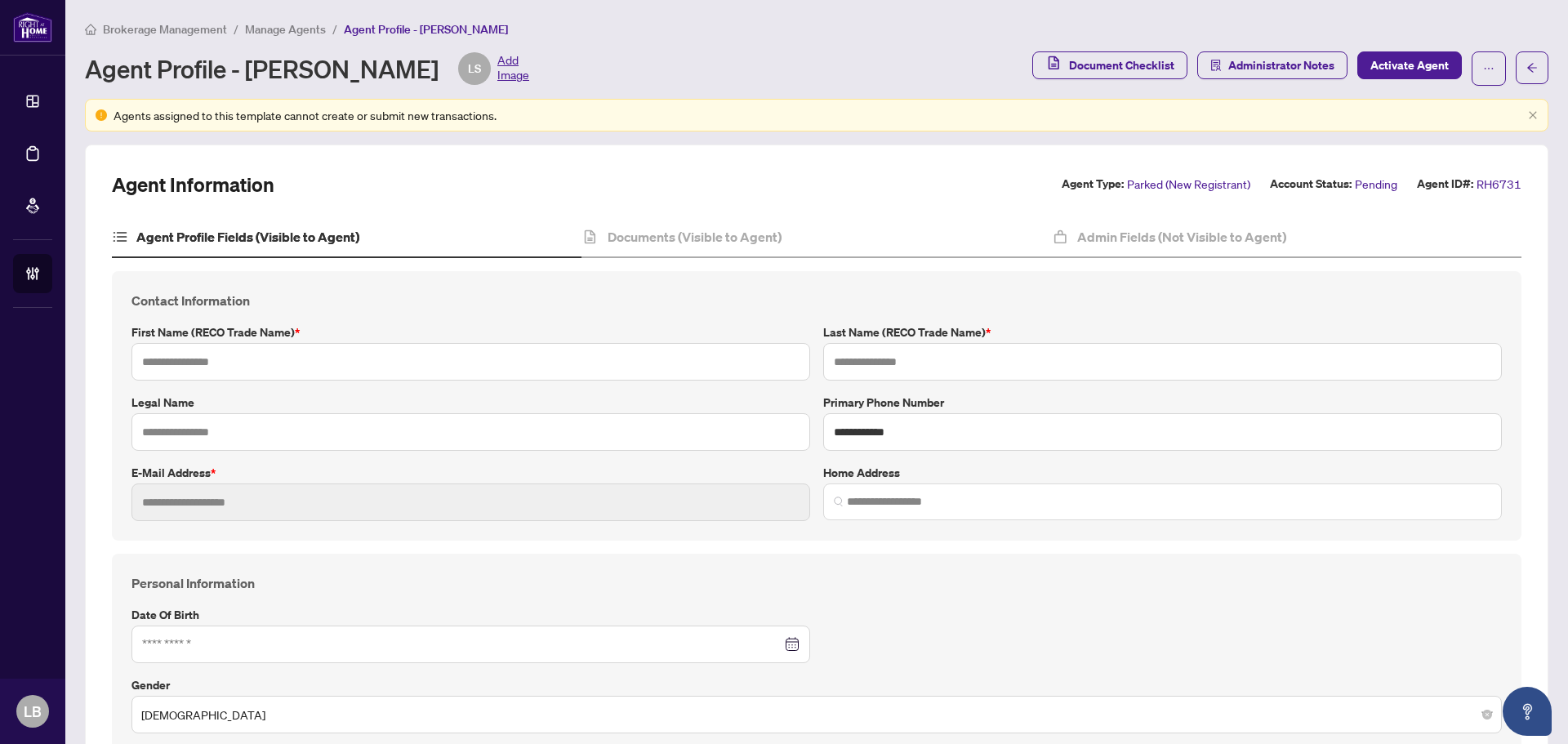
type input "*******"
type input "**********"
type input "*********"
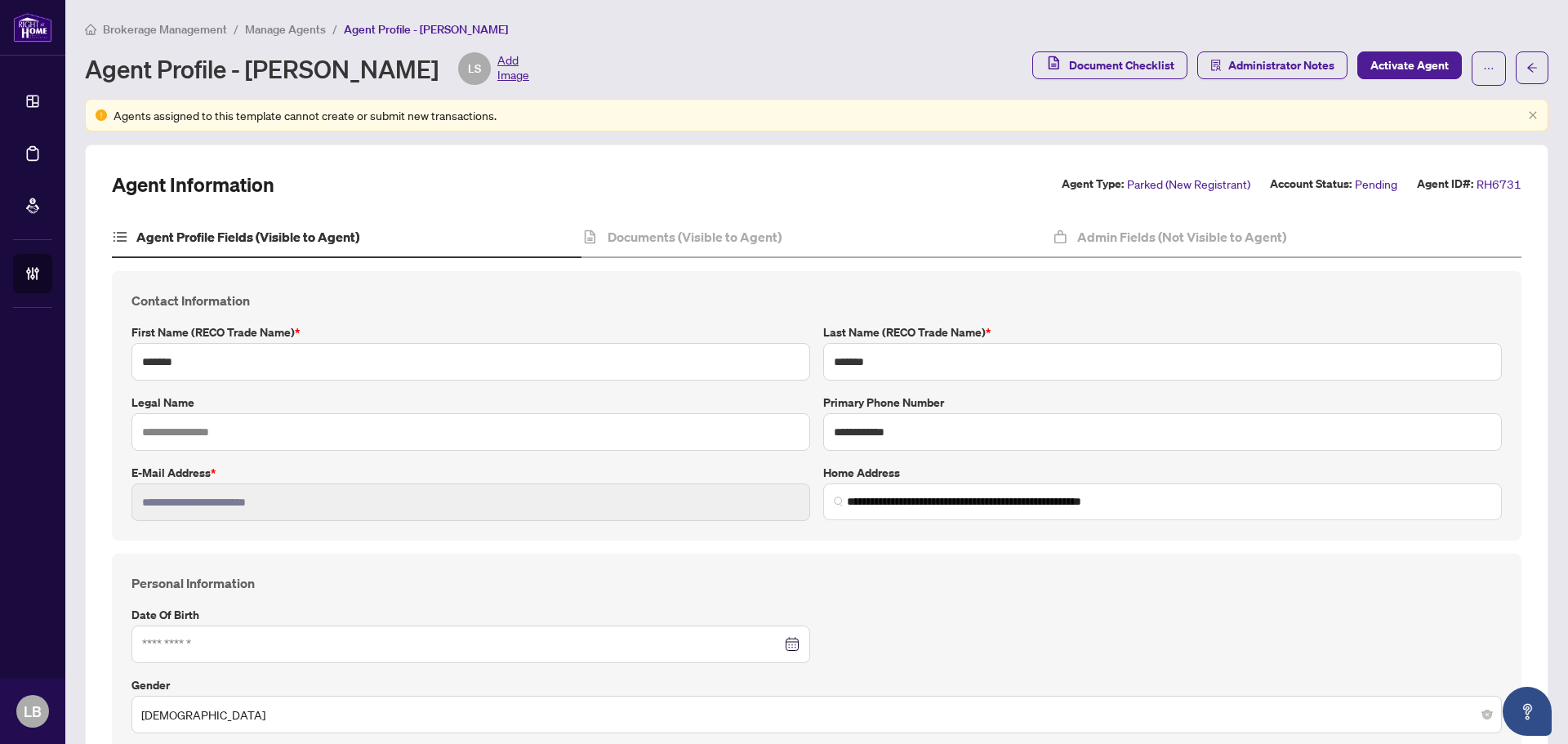
type input "**********"
click at [643, 246] on div "Documents (Visible to Agent)" at bounding box center [816, 238] width 469 height 41
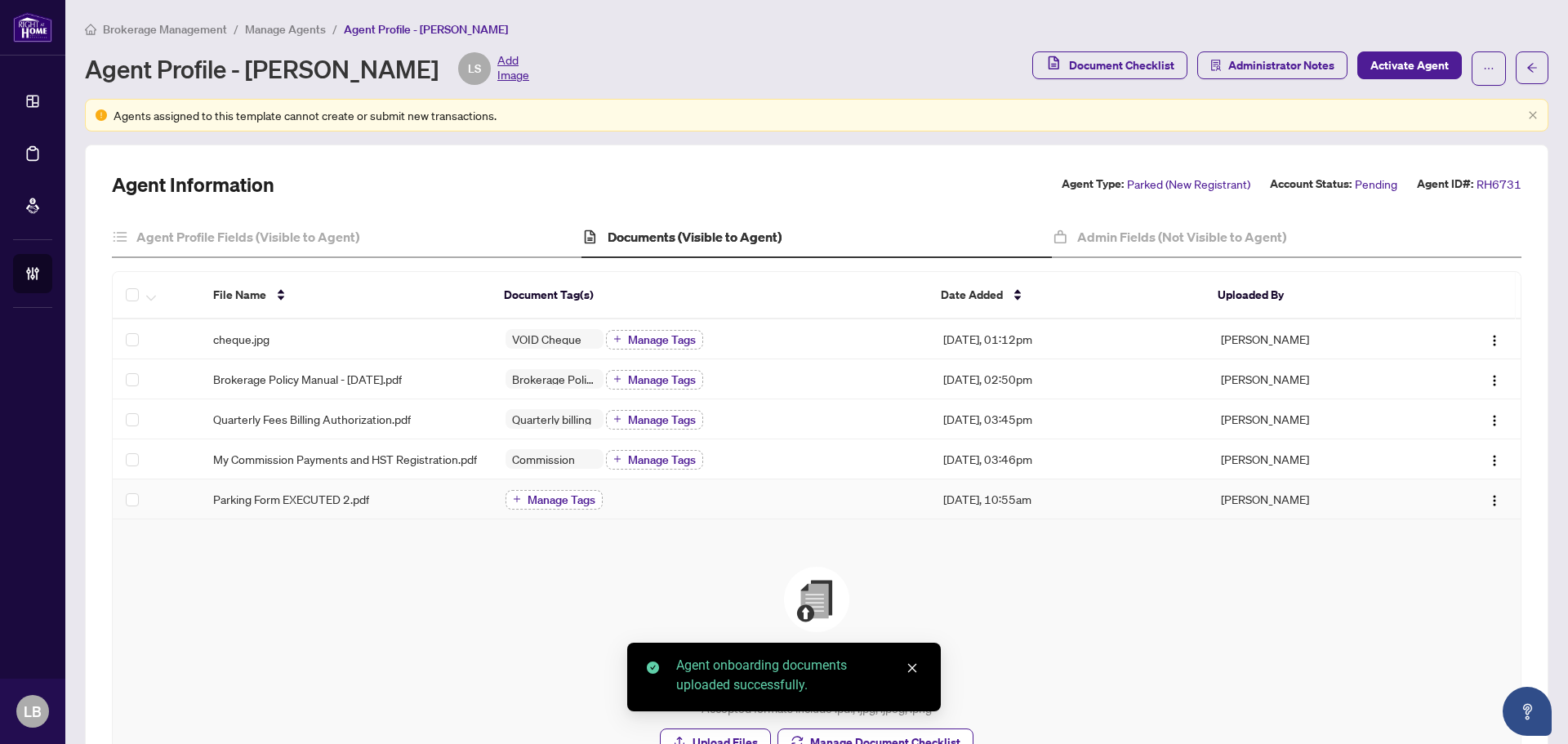
click at [532, 506] on span "Manage Tags" at bounding box center [561, 500] width 68 height 11
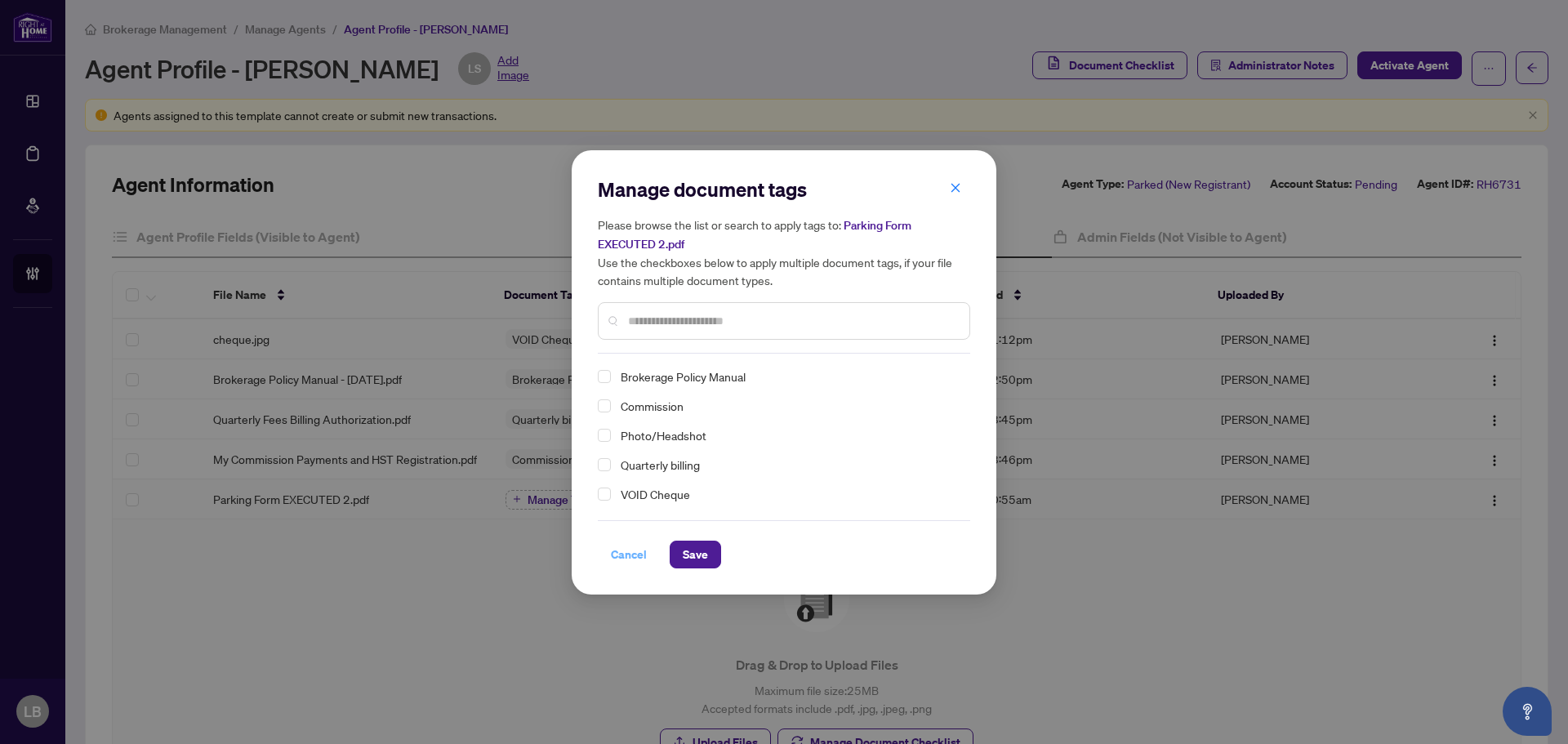
click at [621, 558] on span "Cancel" at bounding box center [629, 554] width 36 height 26
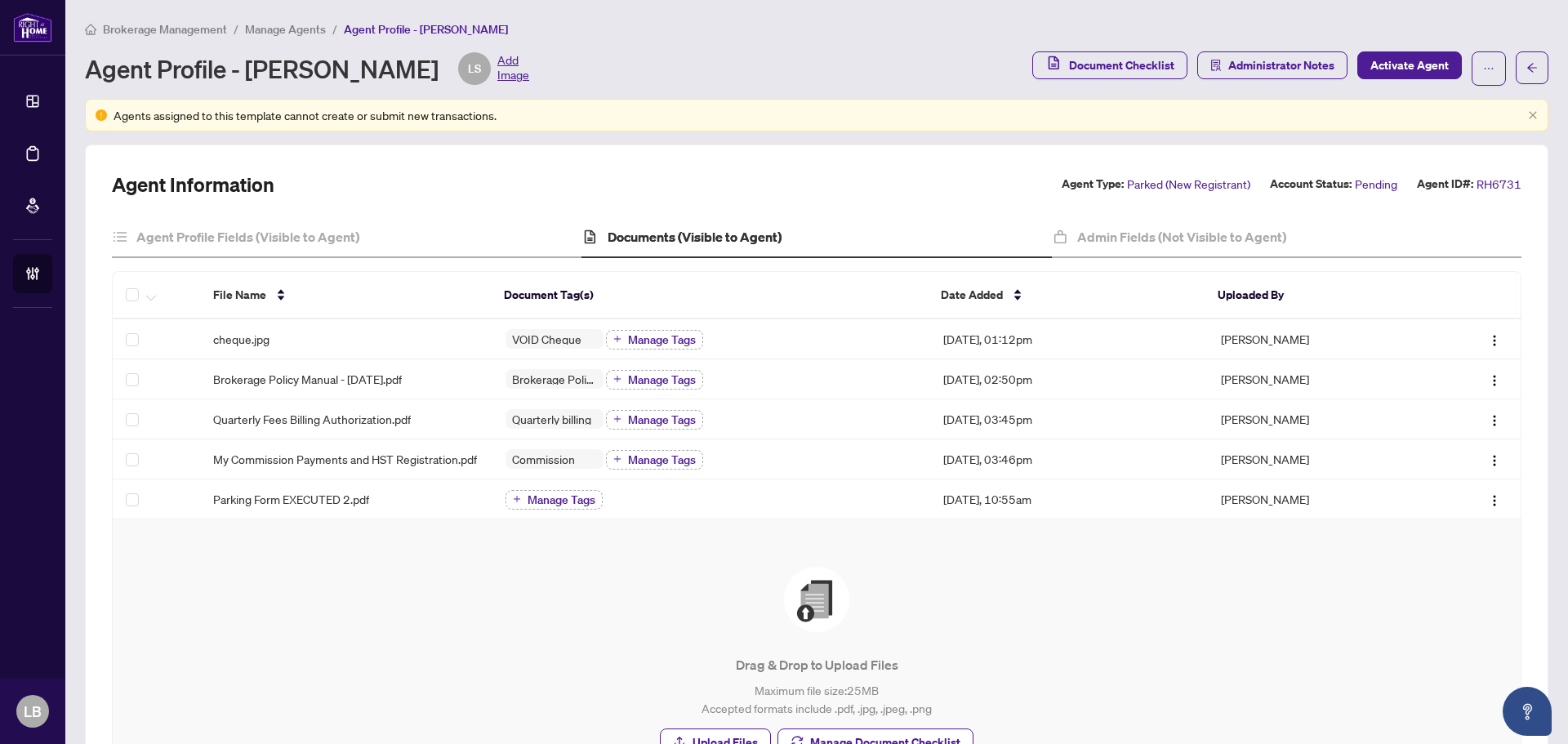
scroll to position [163, 0]
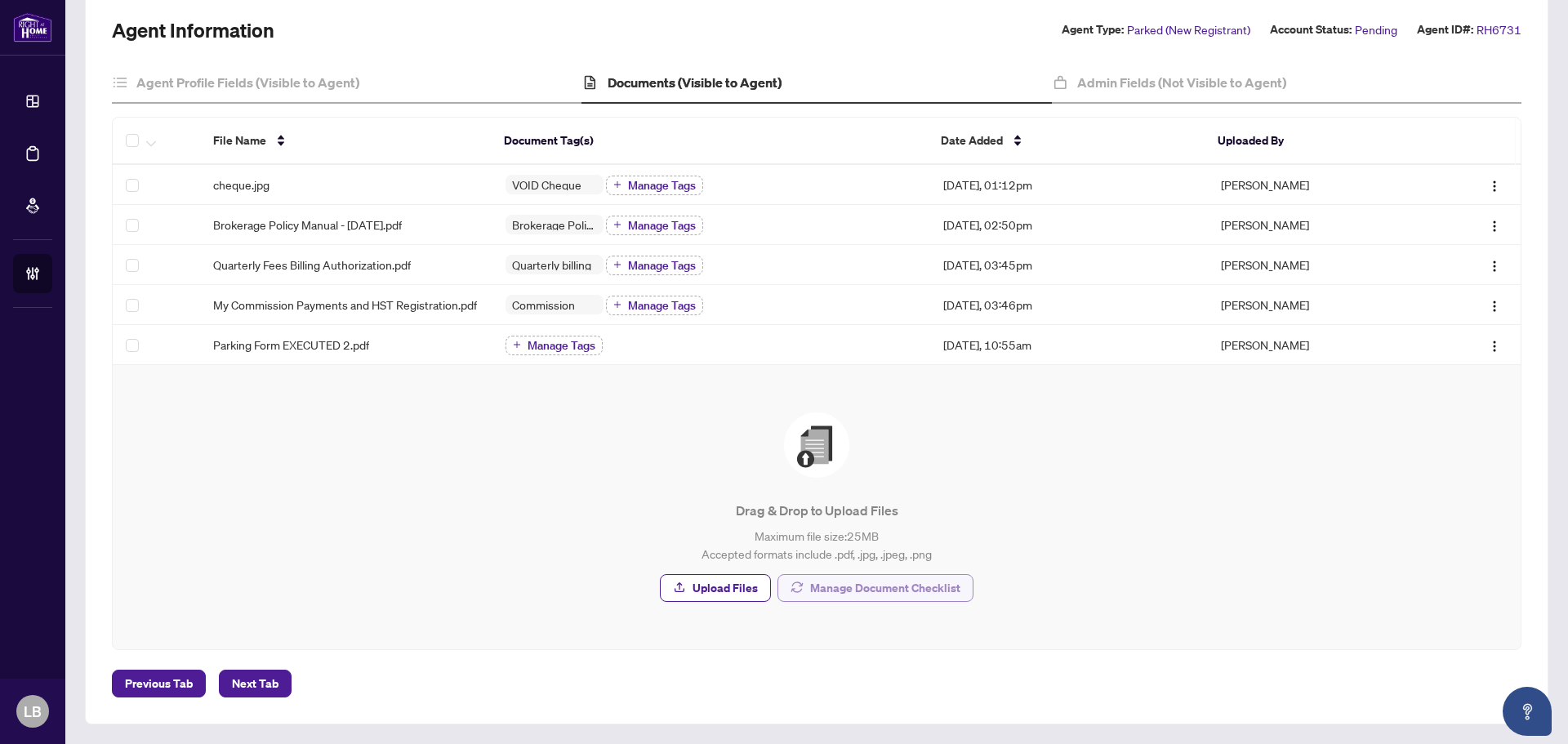
click at [844, 590] on span "Manage Document Checklist" at bounding box center [886, 588] width 151 height 26
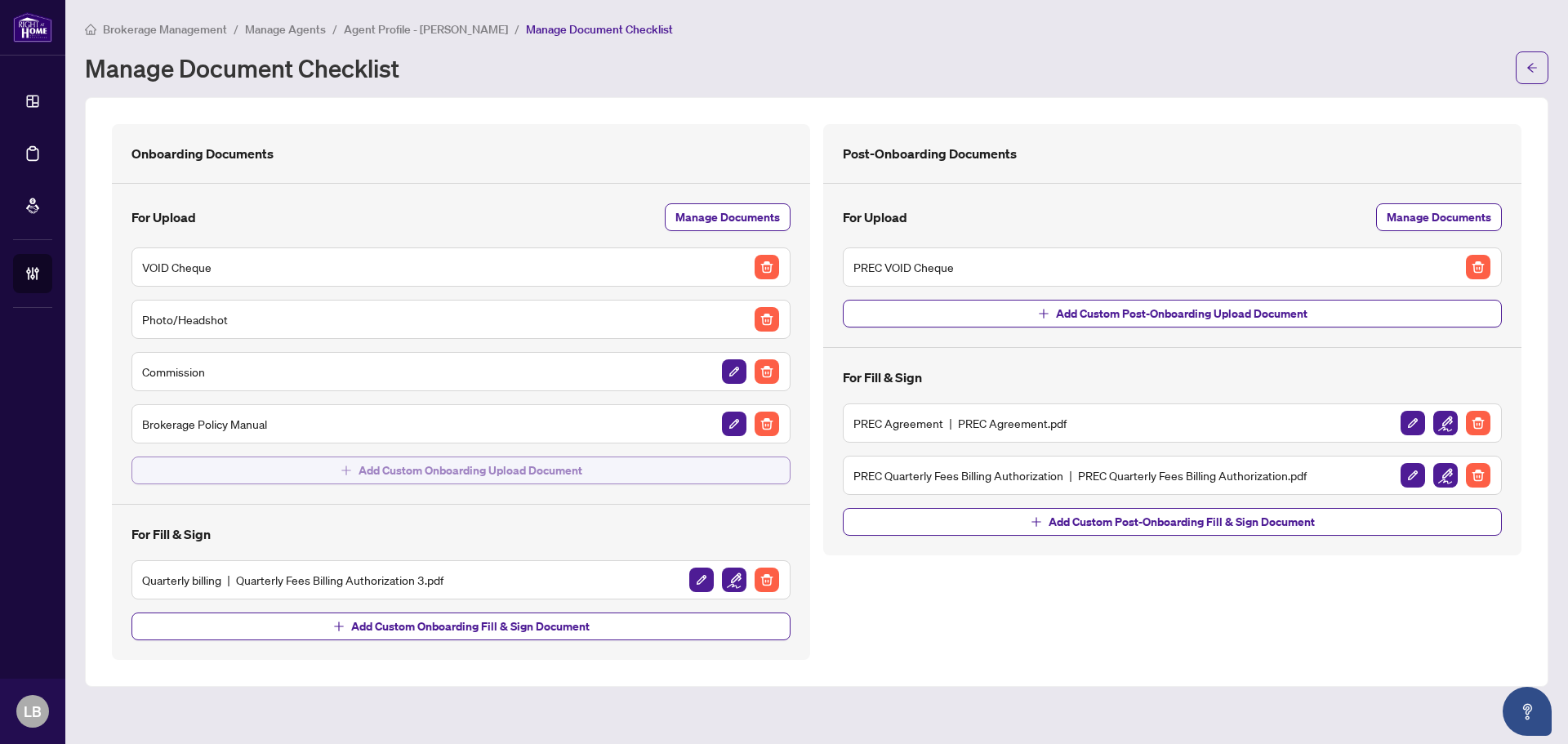
click at [554, 467] on span "Add Custom Onboarding Upload Document" at bounding box center [470, 470] width 224 height 26
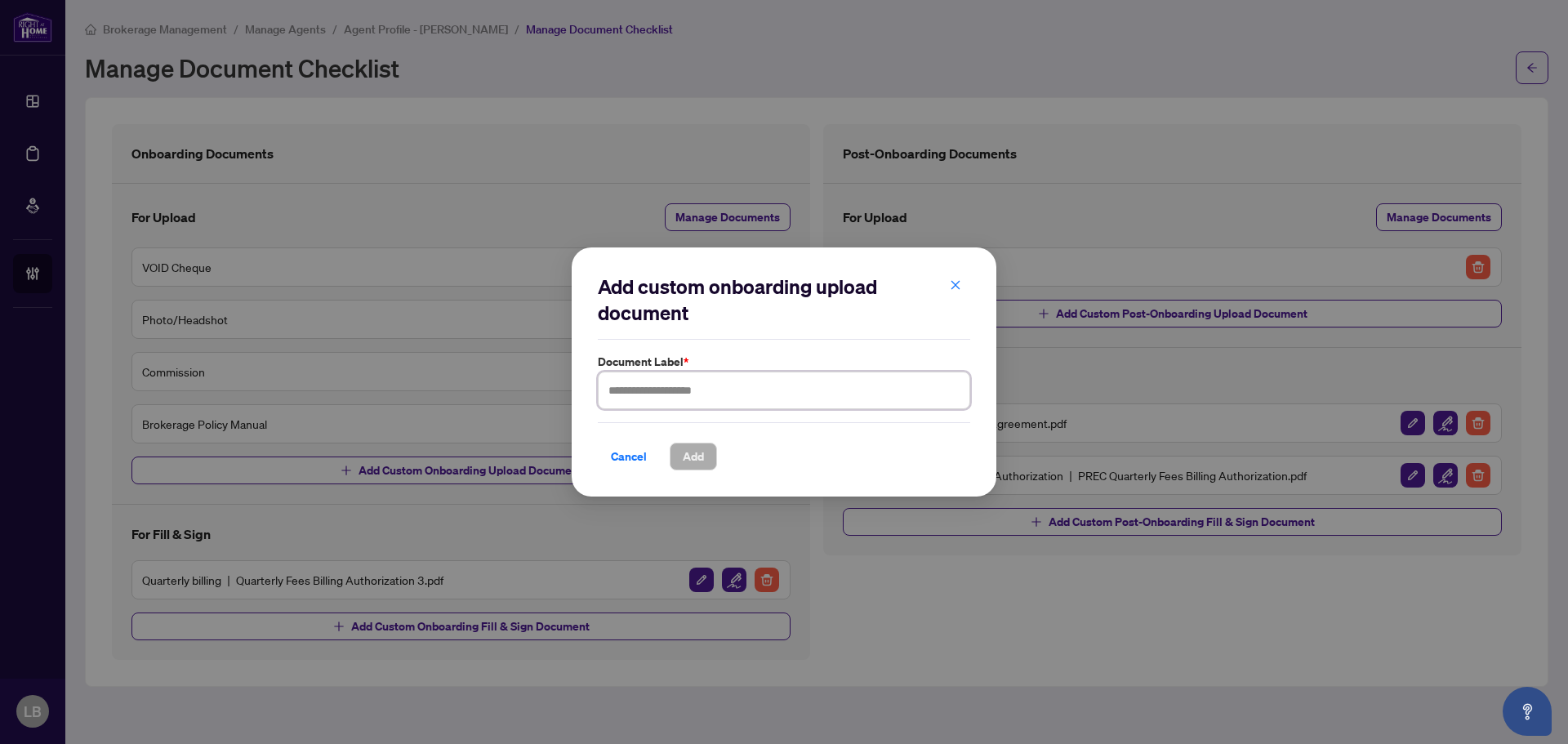
click at [666, 386] on input "text" at bounding box center [784, 390] width 373 height 37
type input "**********"
click at [693, 447] on span "Add" at bounding box center [693, 456] width 21 height 26
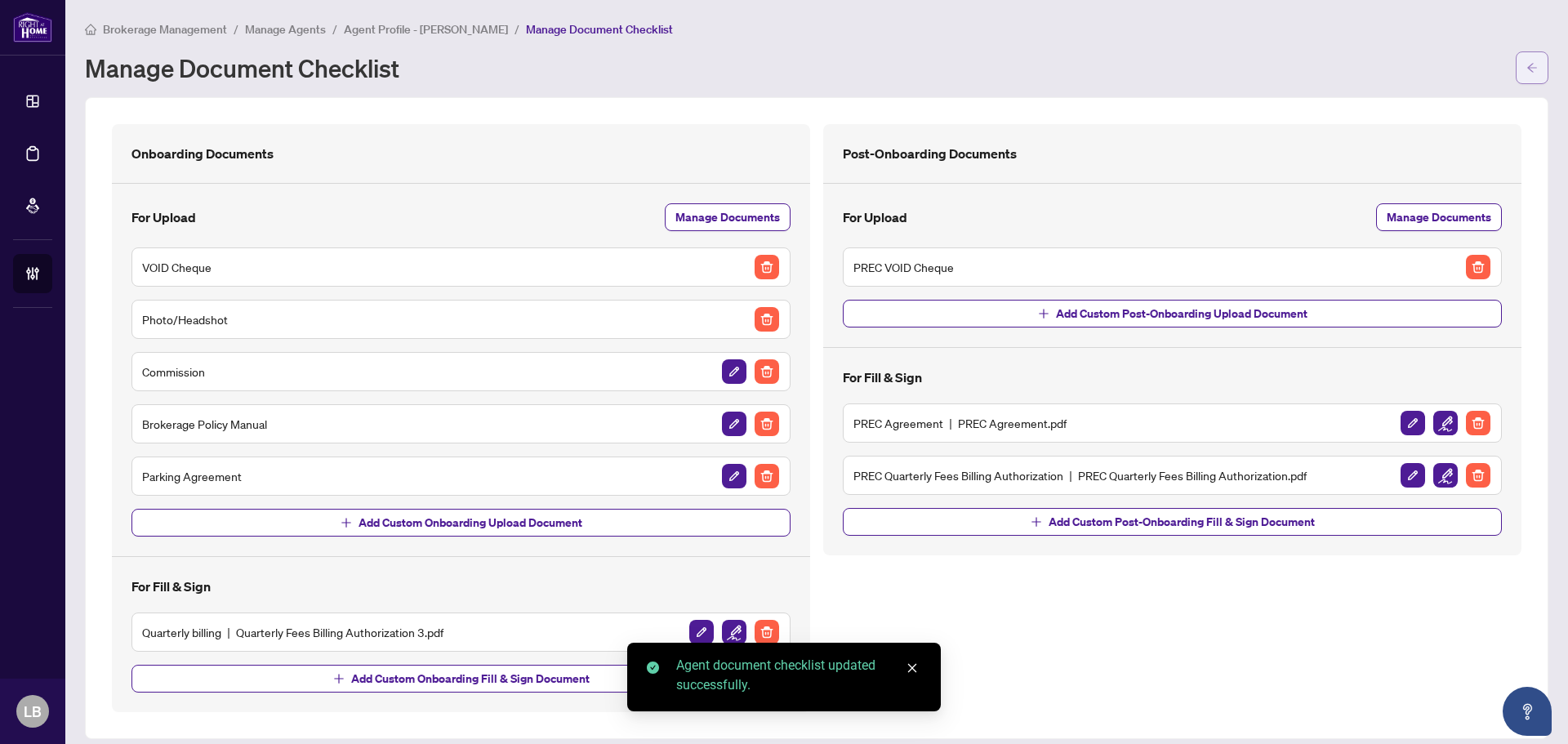
click at [1530, 53] on button "button" at bounding box center [1533, 68] width 32 height 32
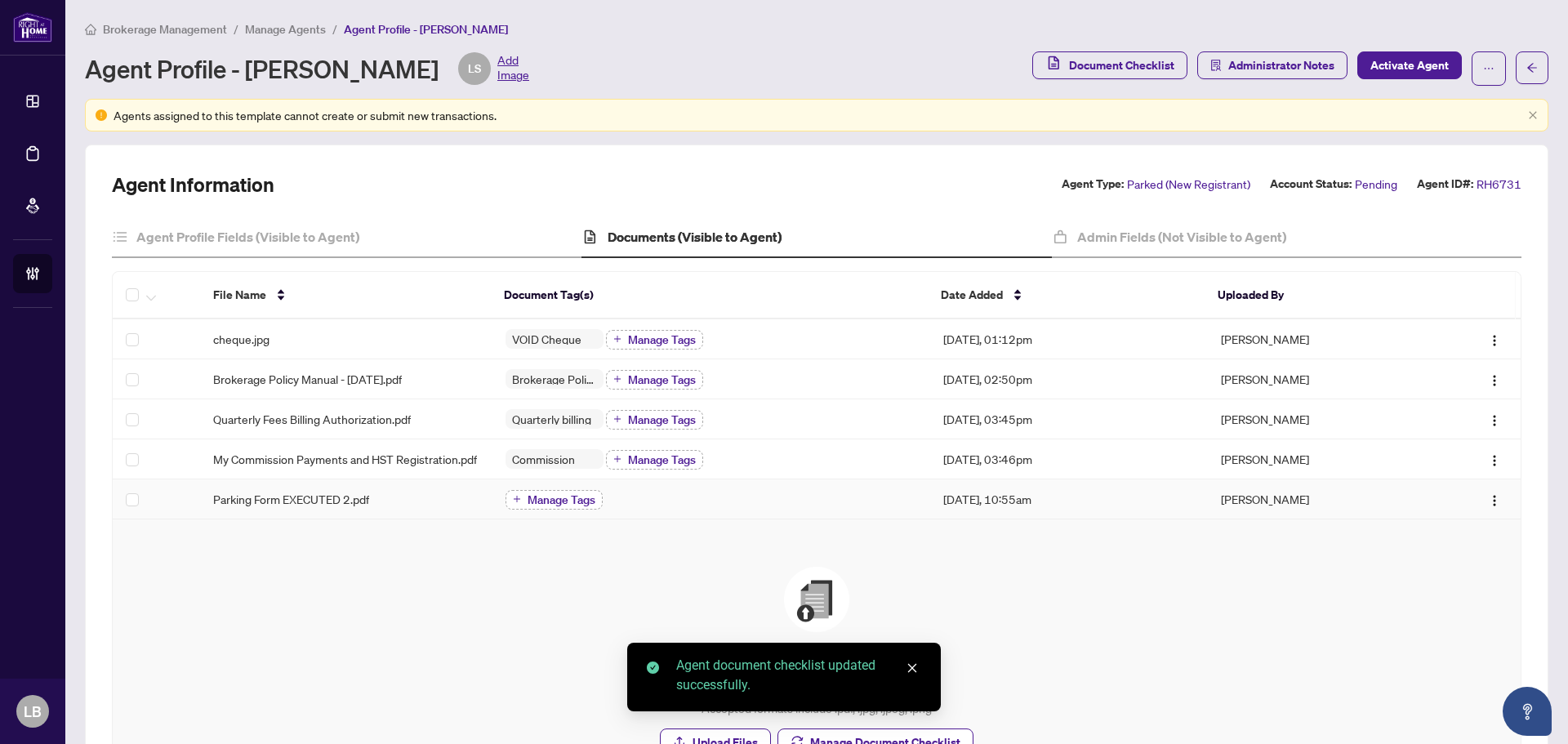
click at [559, 506] on span "Manage Tags" at bounding box center [561, 500] width 68 height 11
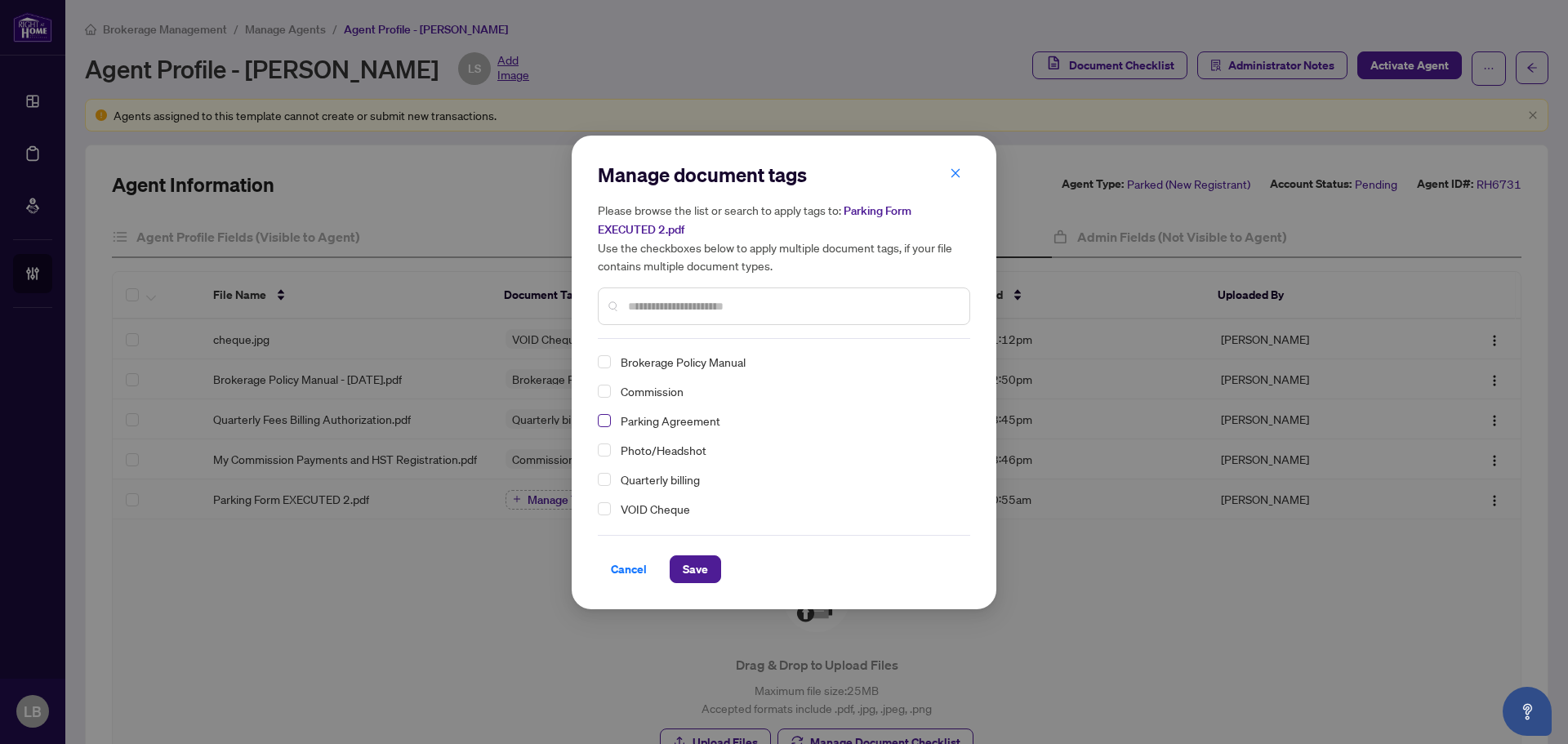
click at [601, 419] on span "Select Parking Agreement" at bounding box center [605, 421] width 13 height 13
click at [696, 576] on span "Save" at bounding box center [695, 568] width 26 height 26
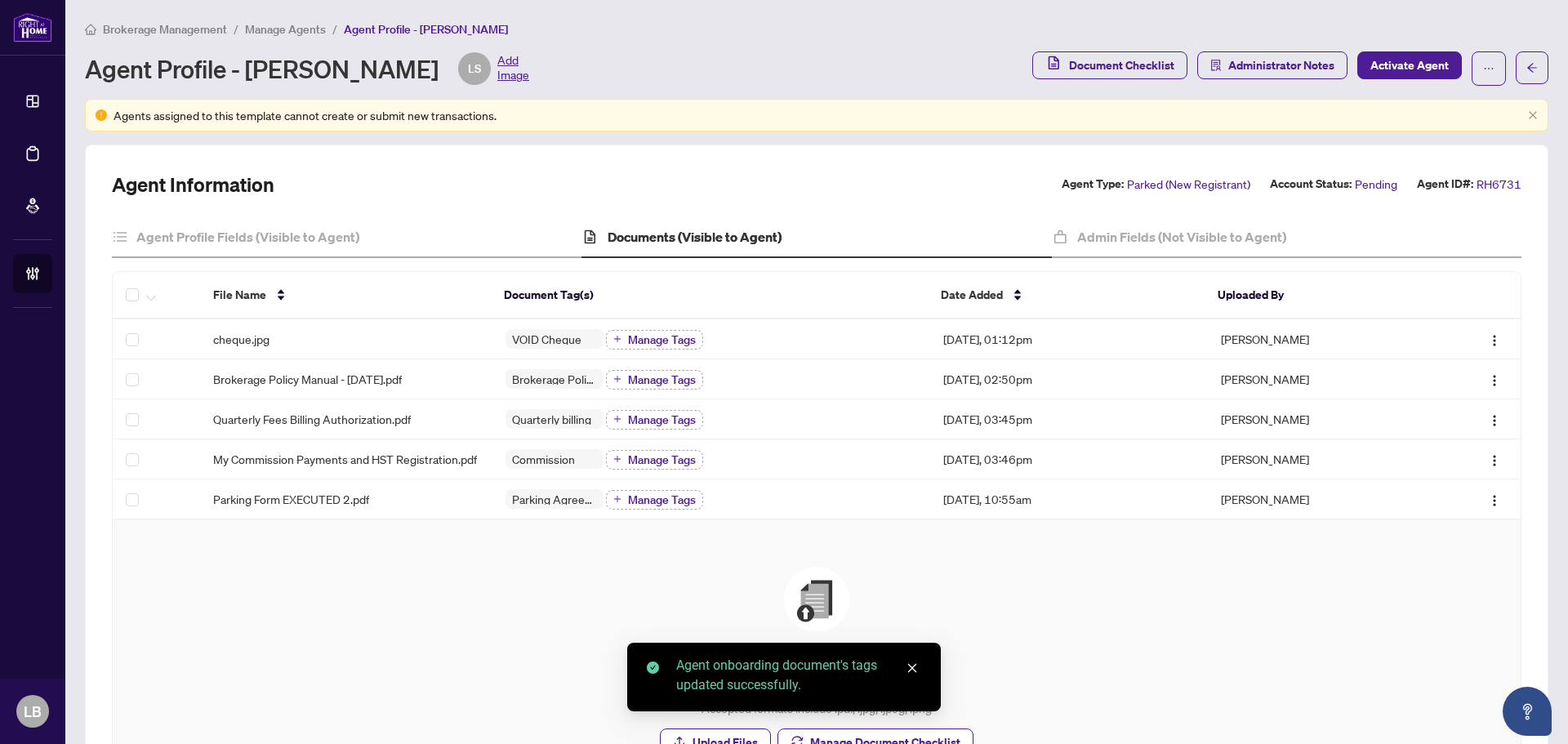
click at [379, 633] on div "Drag & Drop to Upload Files Maximum file size: 25 MB Accepted formats include .…" at bounding box center [816, 661] width 1343 height 190
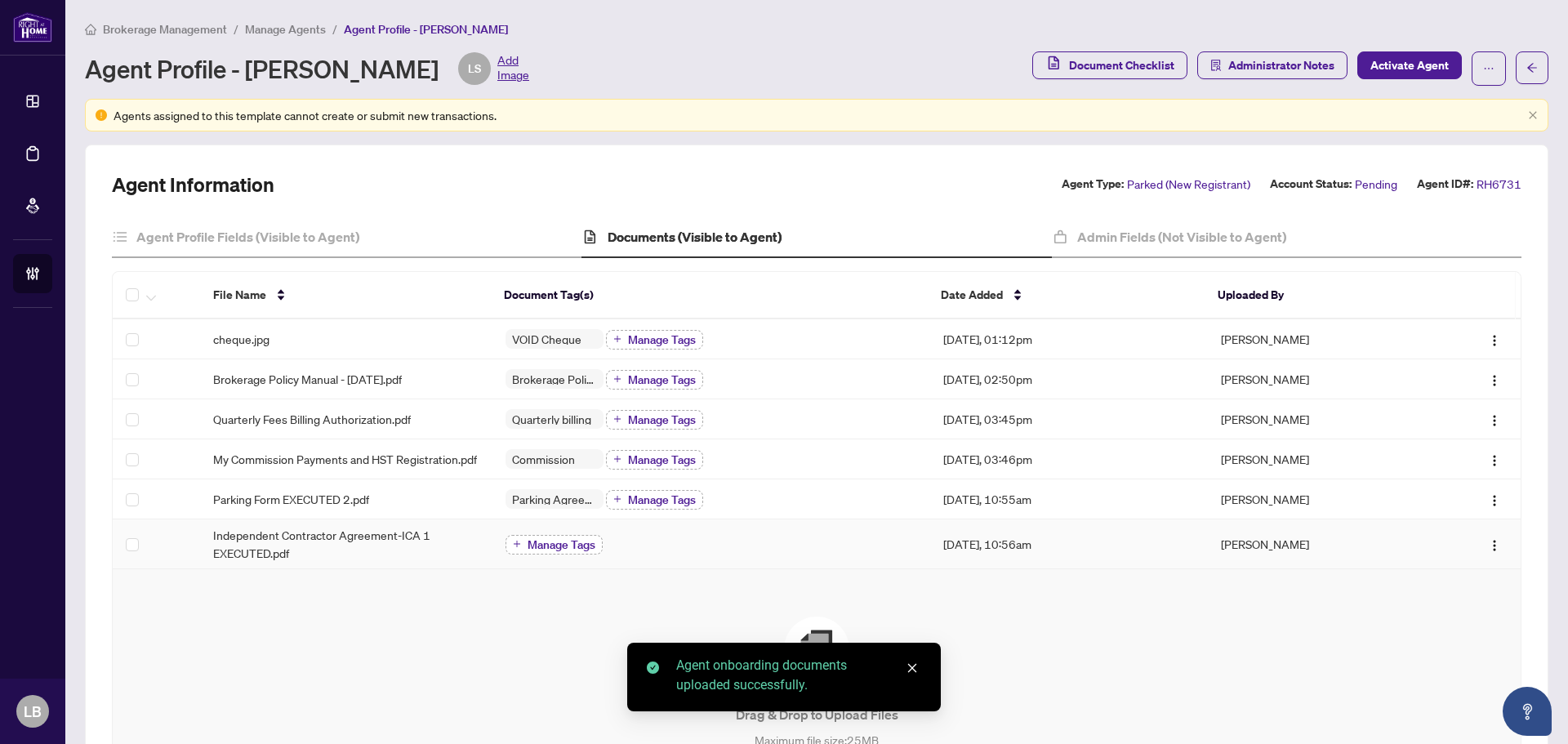
click at [555, 550] on span "Manage Tags" at bounding box center [561, 545] width 68 height 11
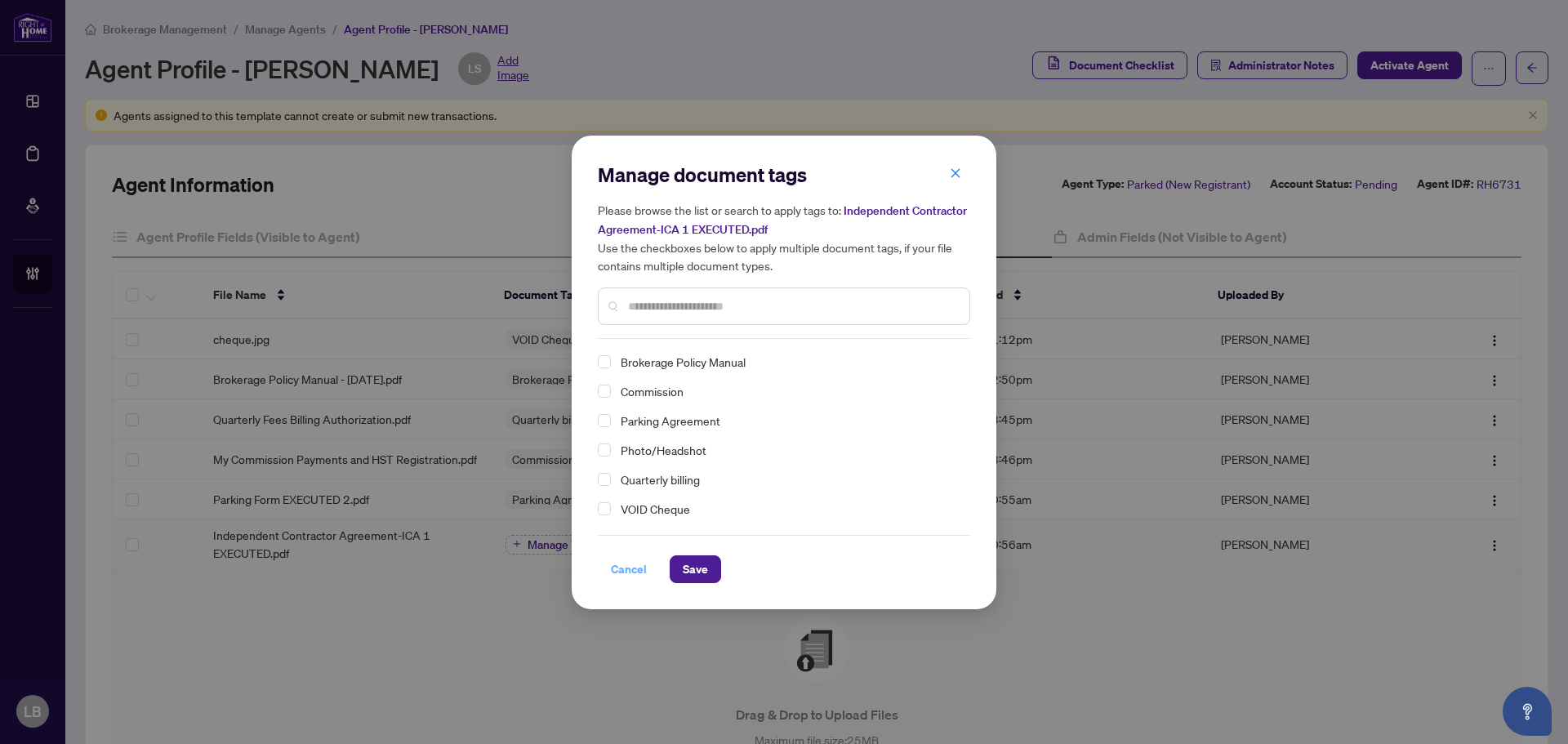
click at [631, 568] on span "Cancel" at bounding box center [629, 568] width 36 height 26
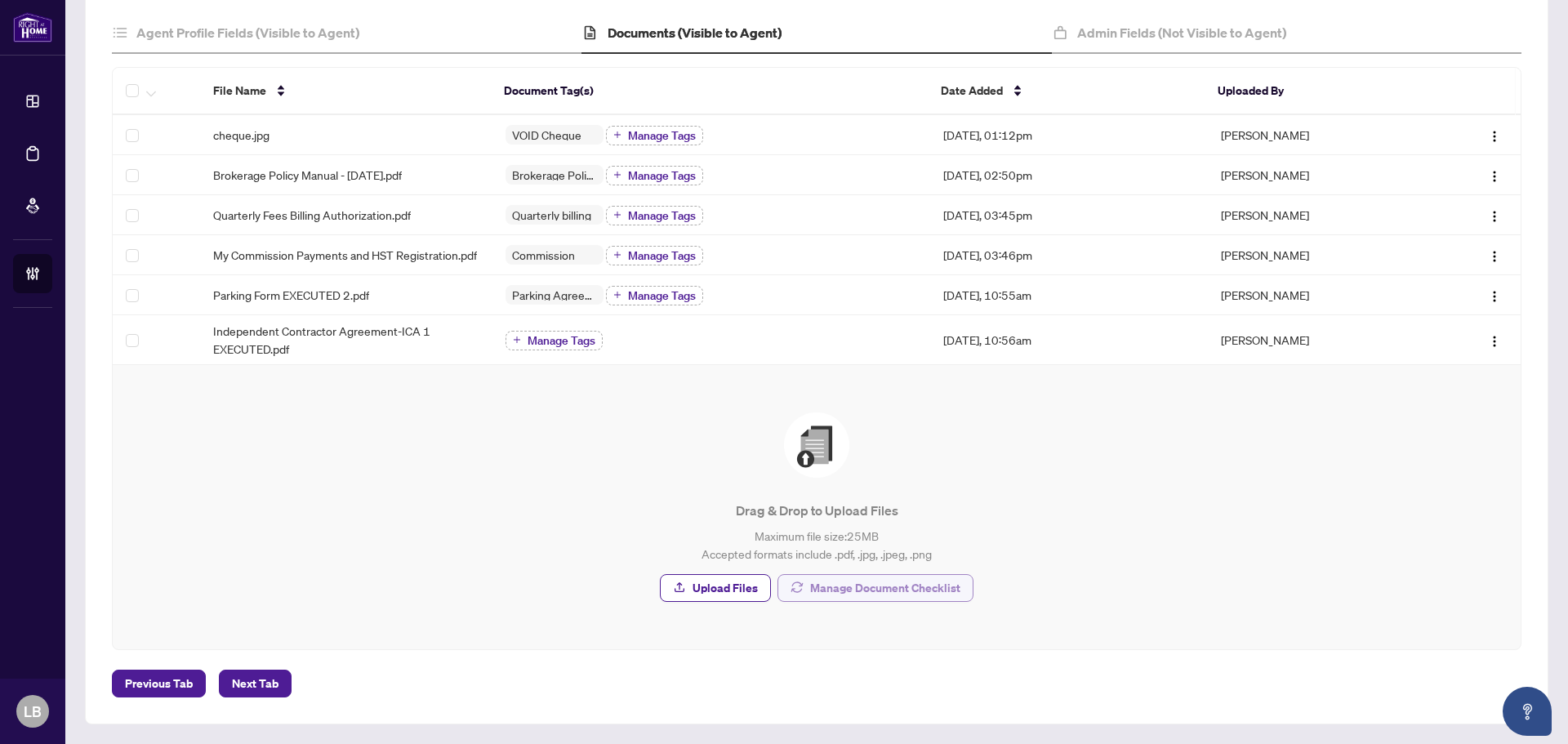
click at [869, 591] on span "Manage Document Checklist" at bounding box center [886, 588] width 151 height 26
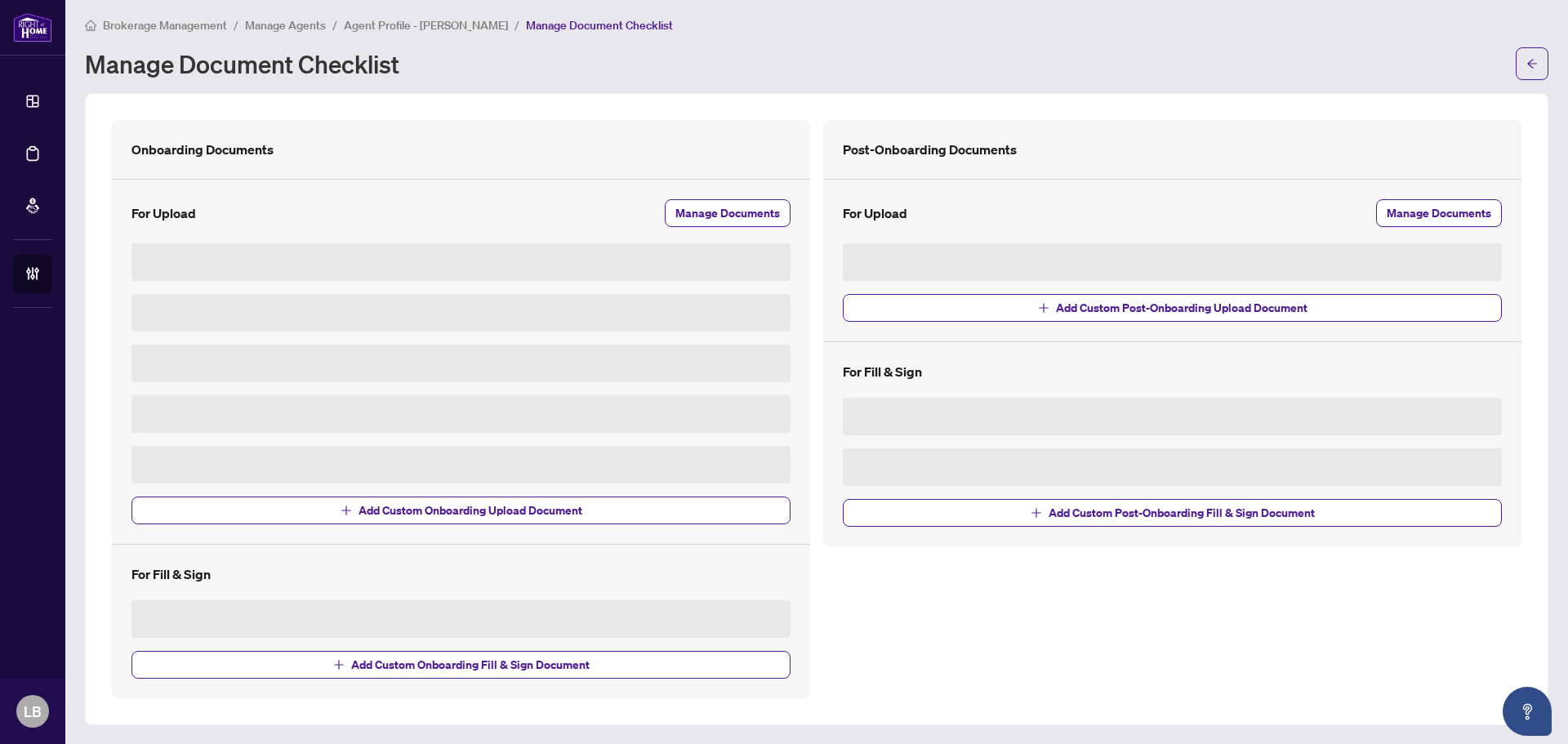
scroll to position [14, 0]
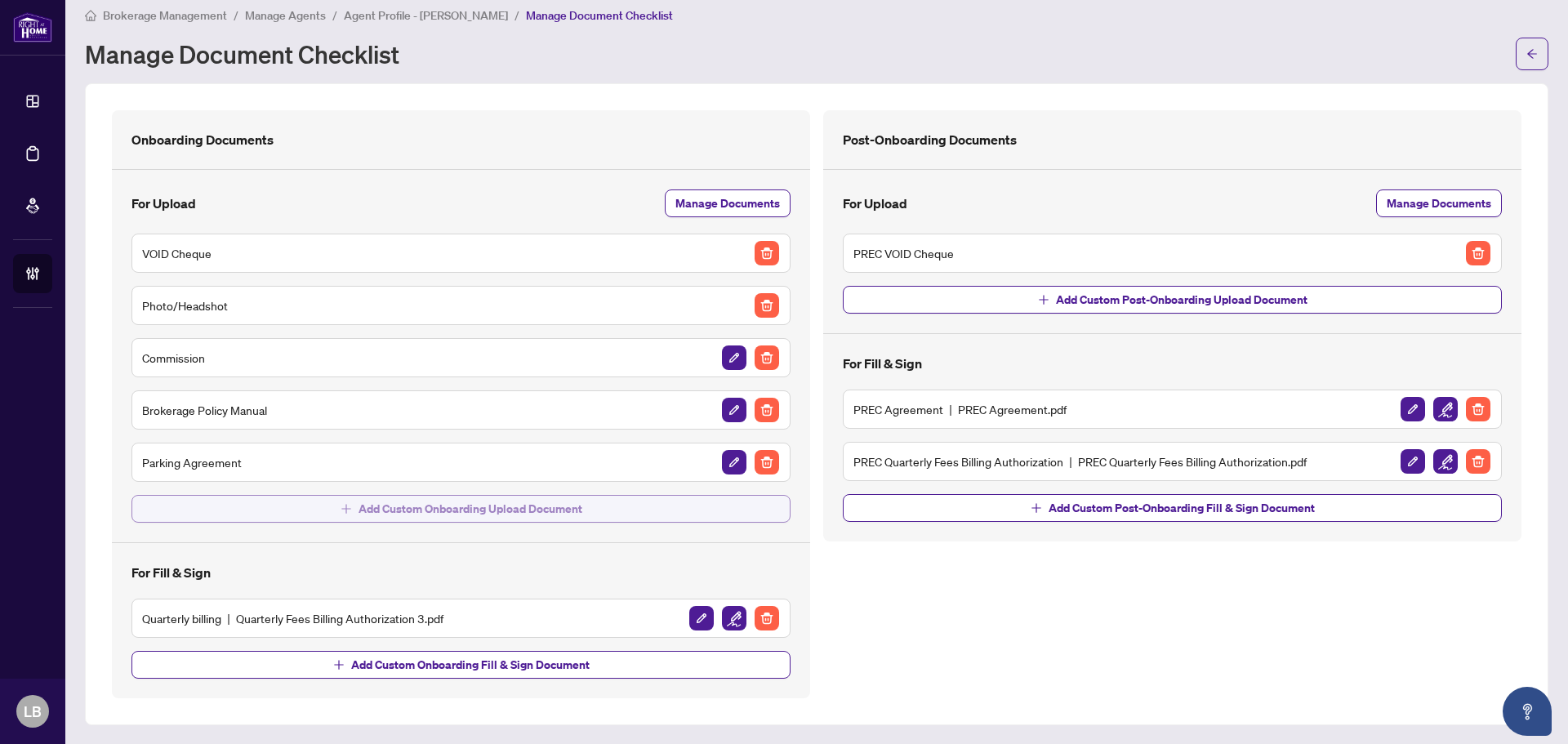
click at [510, 509] on span "Add Custom Onboarding Upload Document" at bounding box center [470, 508] width 224 height 26
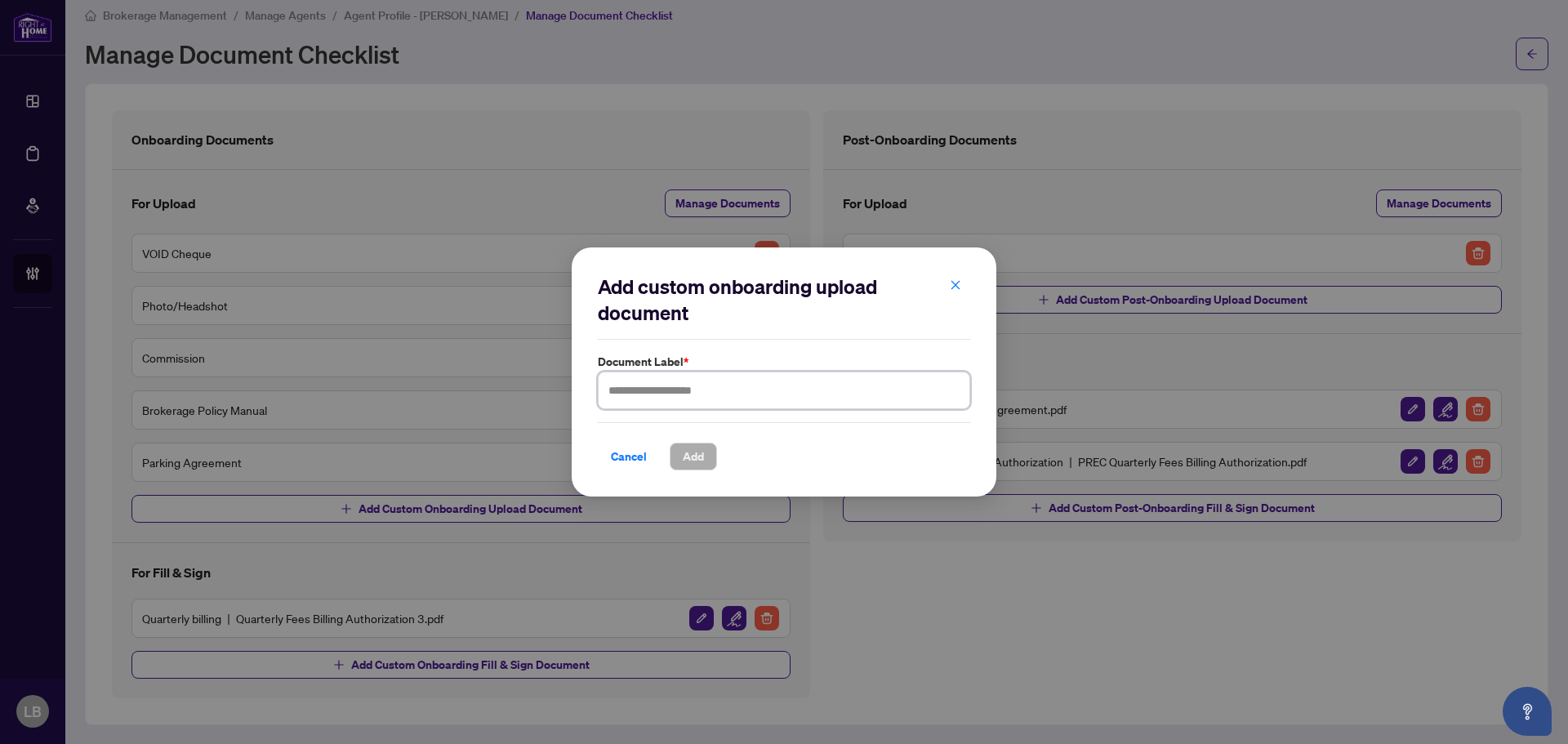
click at [691, 392] on input "text" at bounding box center [784, 390] width 373 height 37
type input "**********"
click at [692, 453] on span "Add" at bounding box center [693, 456] width 21 height 26
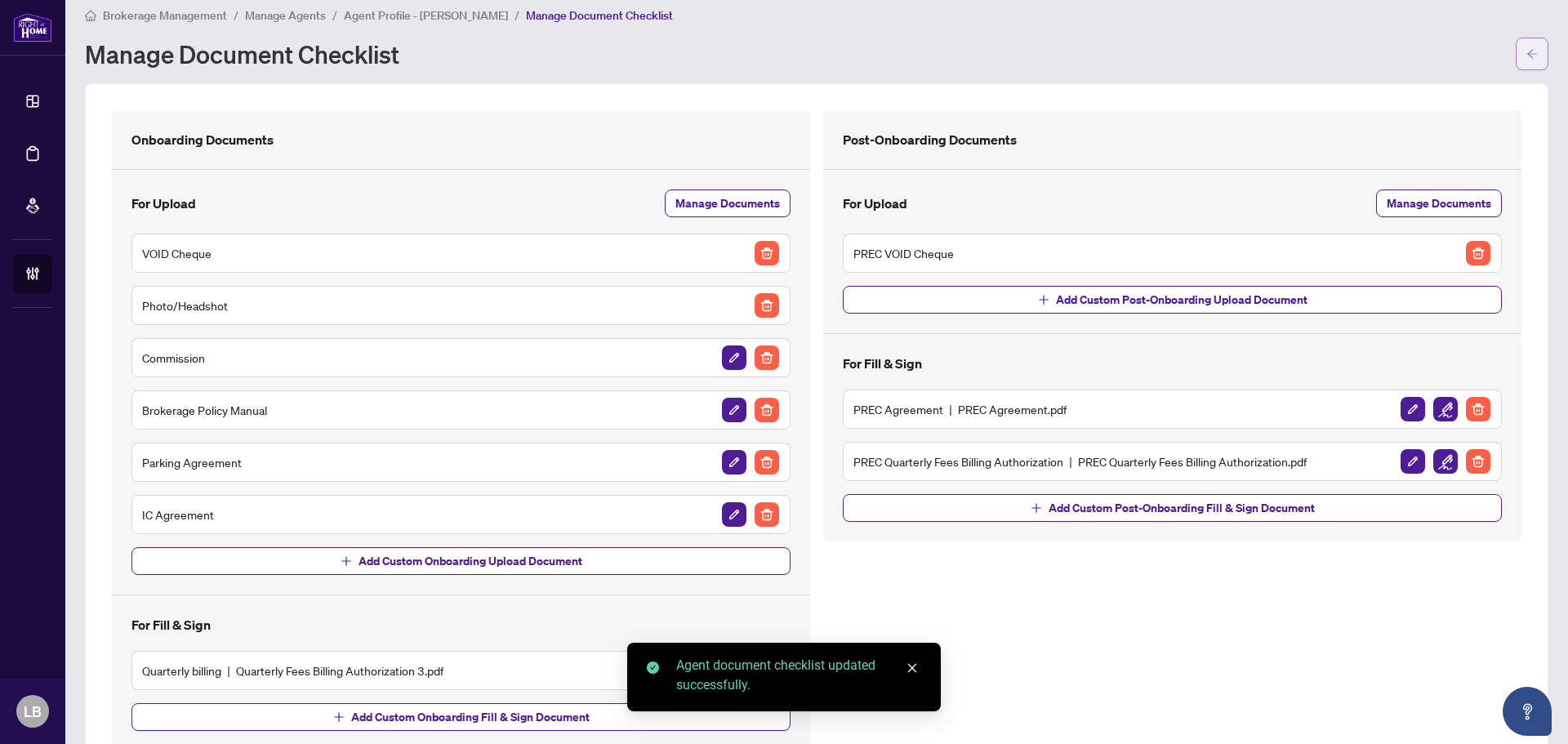
click at [1527, 49] on icon "arrow-left" at bounding box center [1533, 54] width 11 height 11
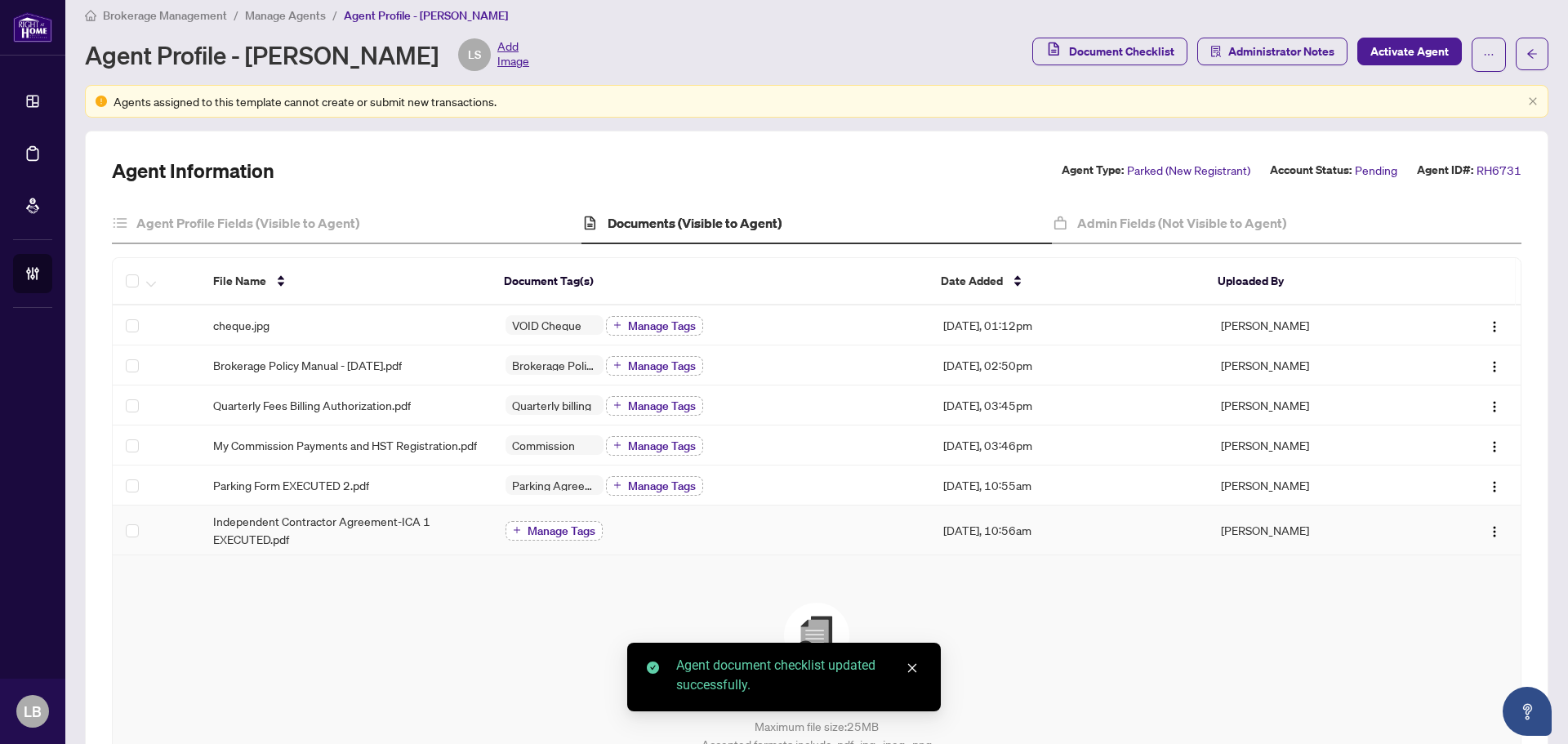
click at [551, 537] on span "Manage Tags" at bounding box center [561, 531] width 68 height 11
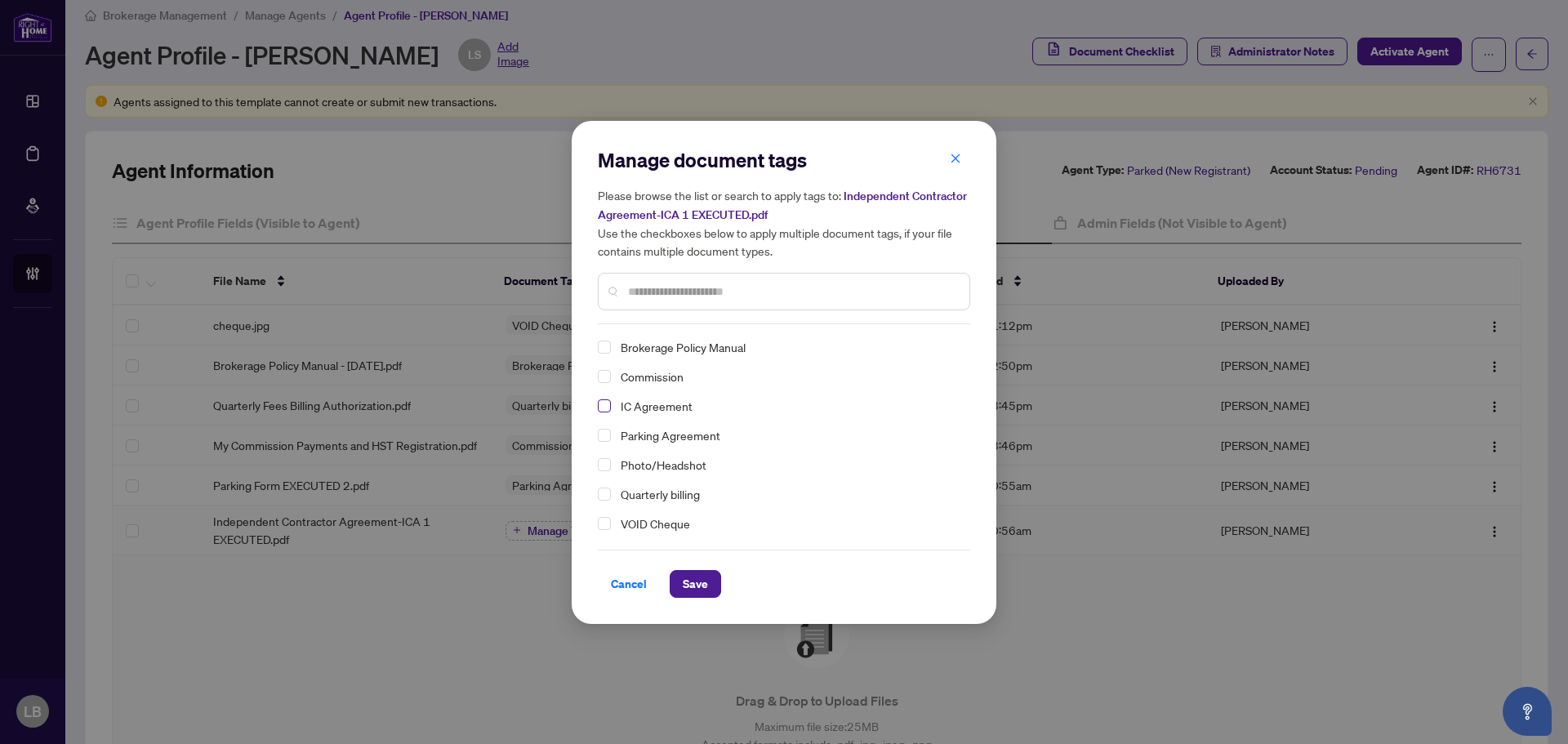
click at [605, 407] on span "Select IC Agreement" at bounding box center [605, 406] width 13 height 13
click at [697, 584] on span "Save" at bounding box center [695, 584] width 26 height 26
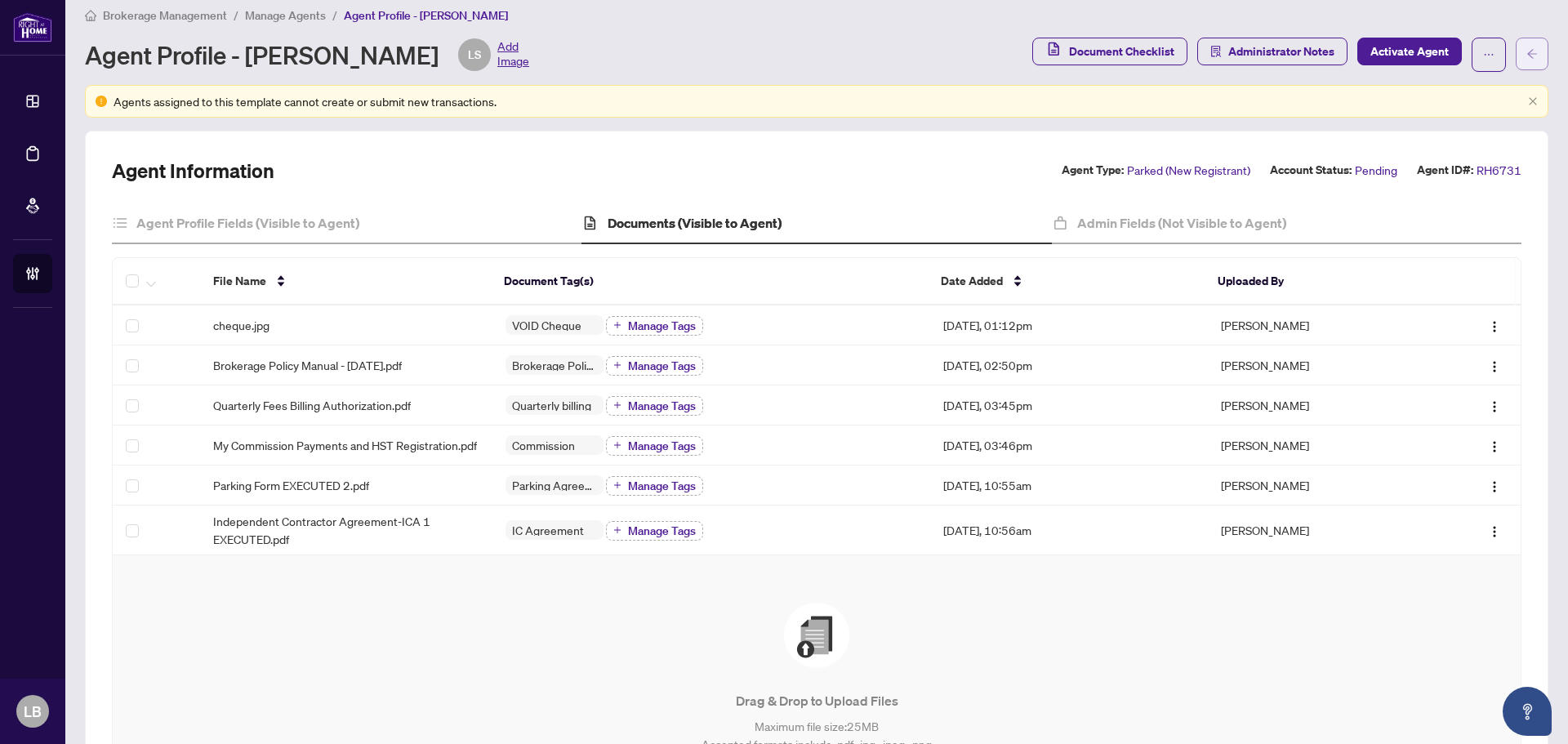
click at [1527, 53] on icon "arrow-left" at bounding box center [1533, 54] width 11 height 11
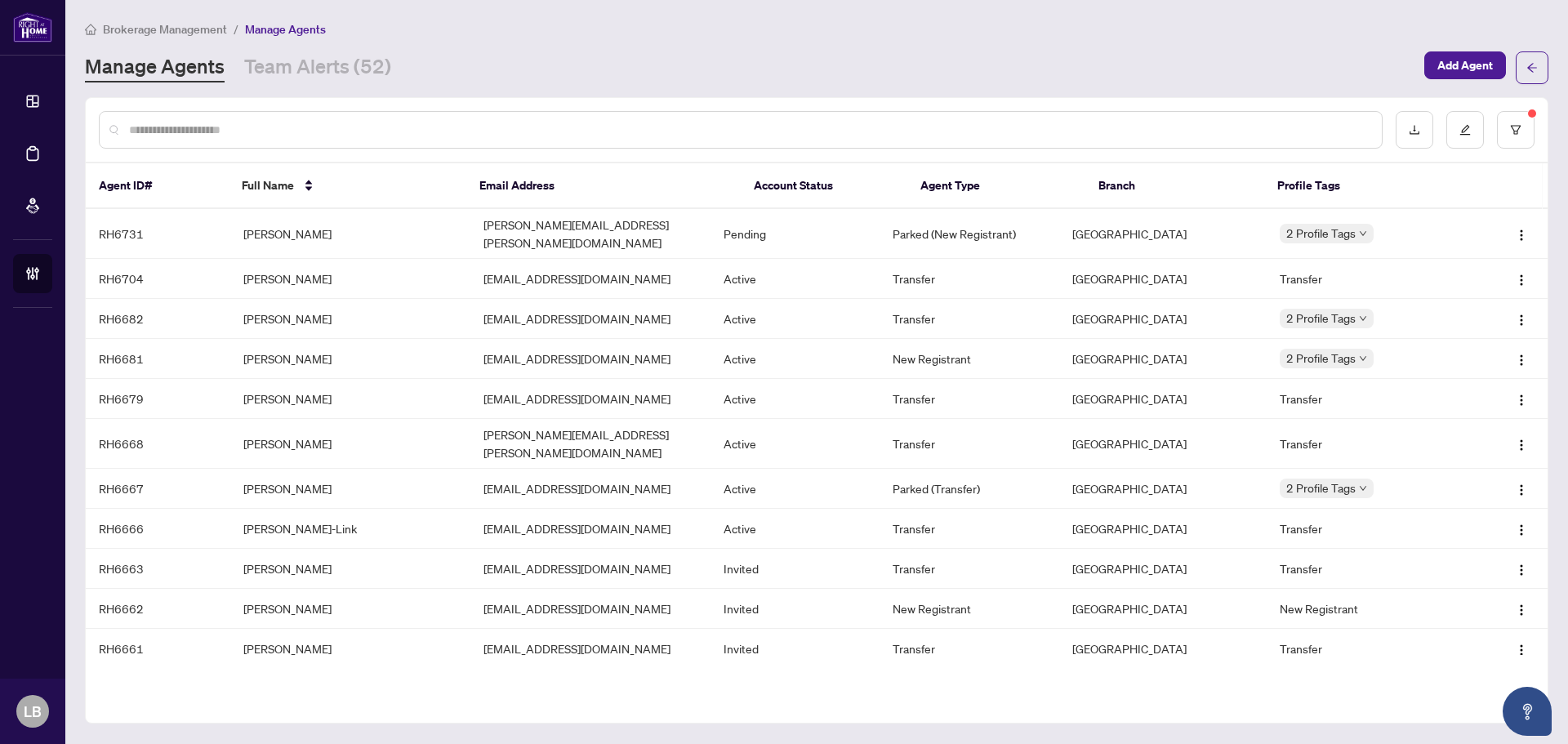
click at [233, 128] on input "text" at bounding box center [749, 130] width 1240 height 18
click at [134, 343] on td "RH6681" at bounding box center [158, 359] width 145 height 40
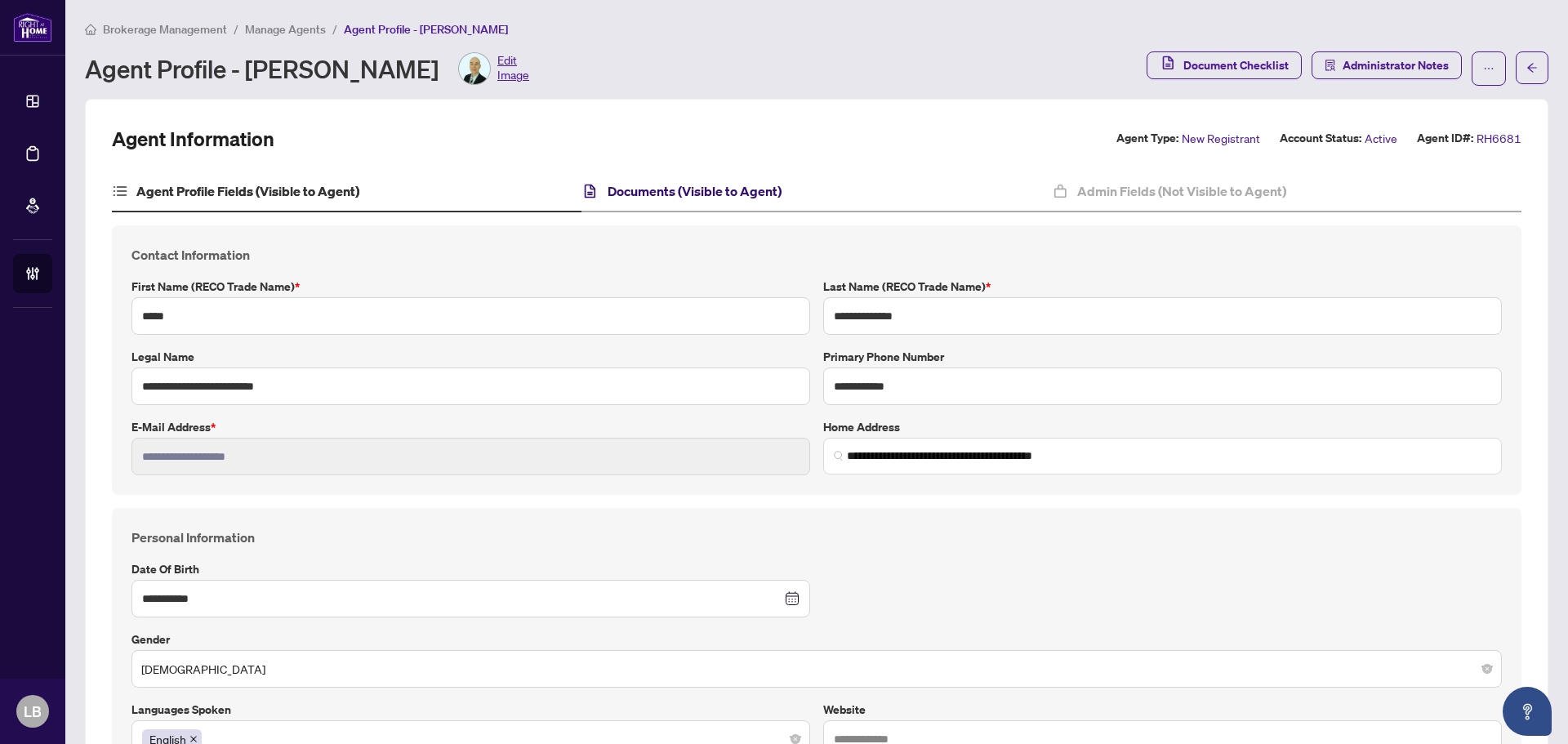
click at [705, 192] on h4 "Documents (Visible to Agent)" at bounding box center [694, 191] width 174 height 20
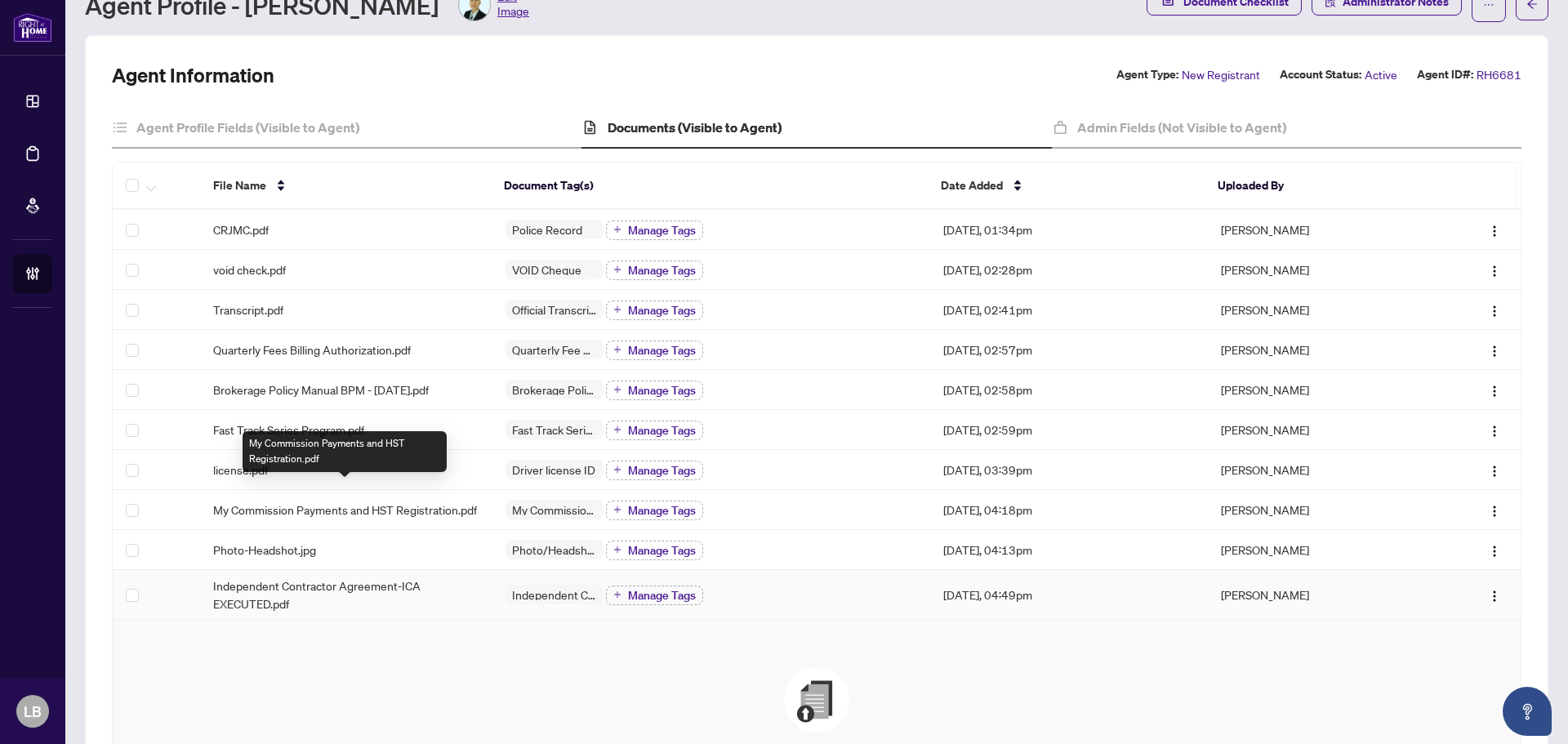
scroll to position [82, 0]
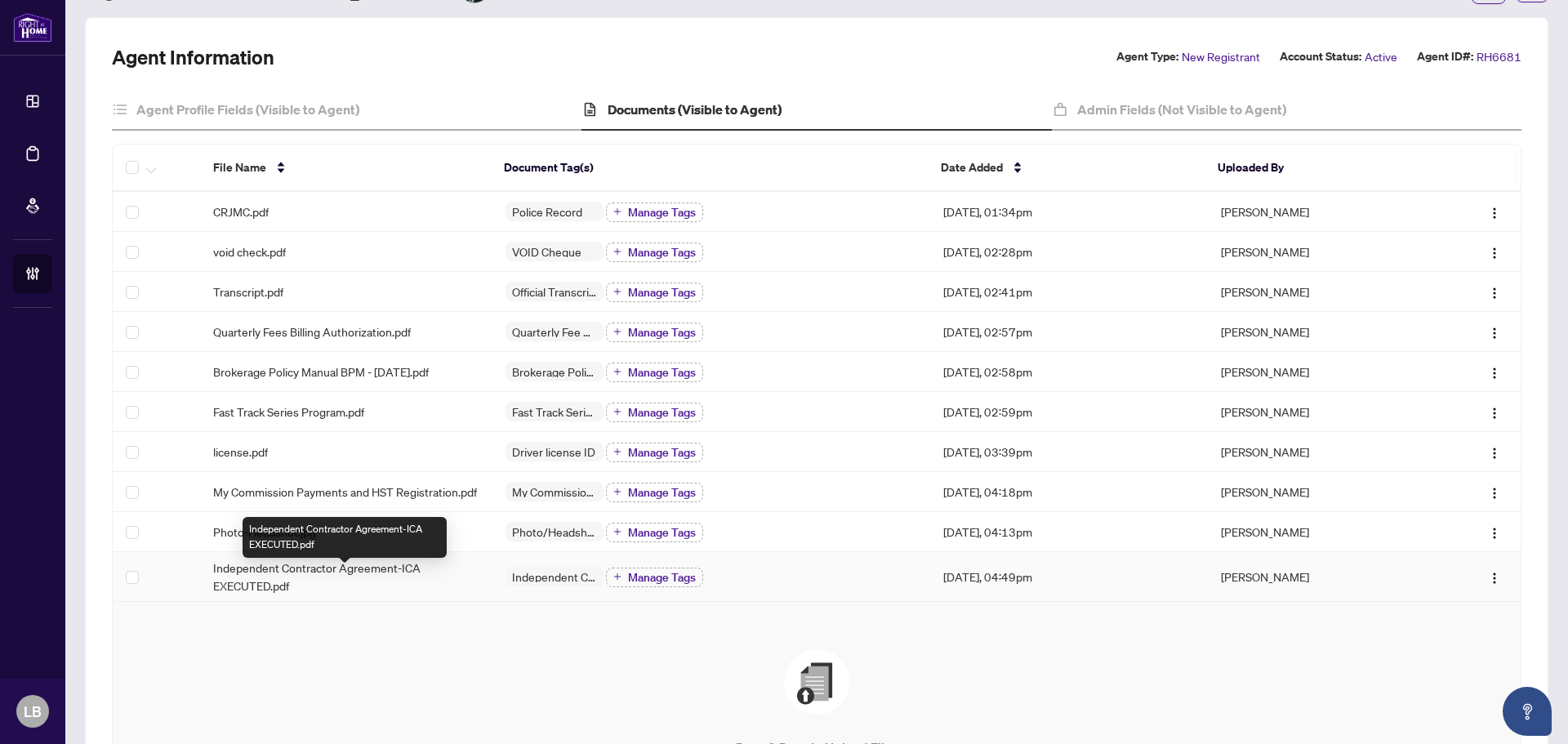
click at [259, 586] on span "Independent Contractor Agreement-ICA EXECUTED.pdf" at bounding box center [346, 577] width 266 height 36
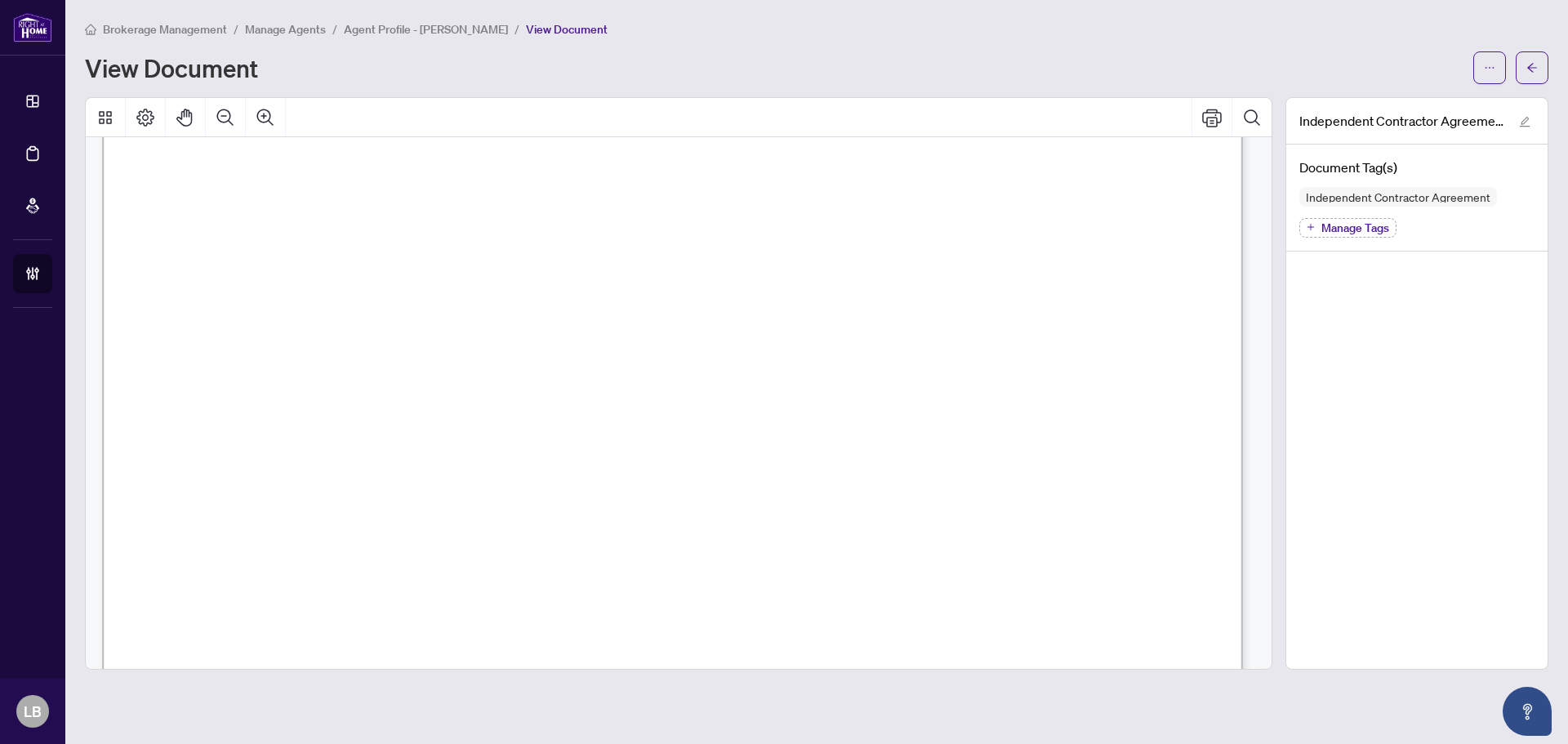
scroll to position [18034, 0]
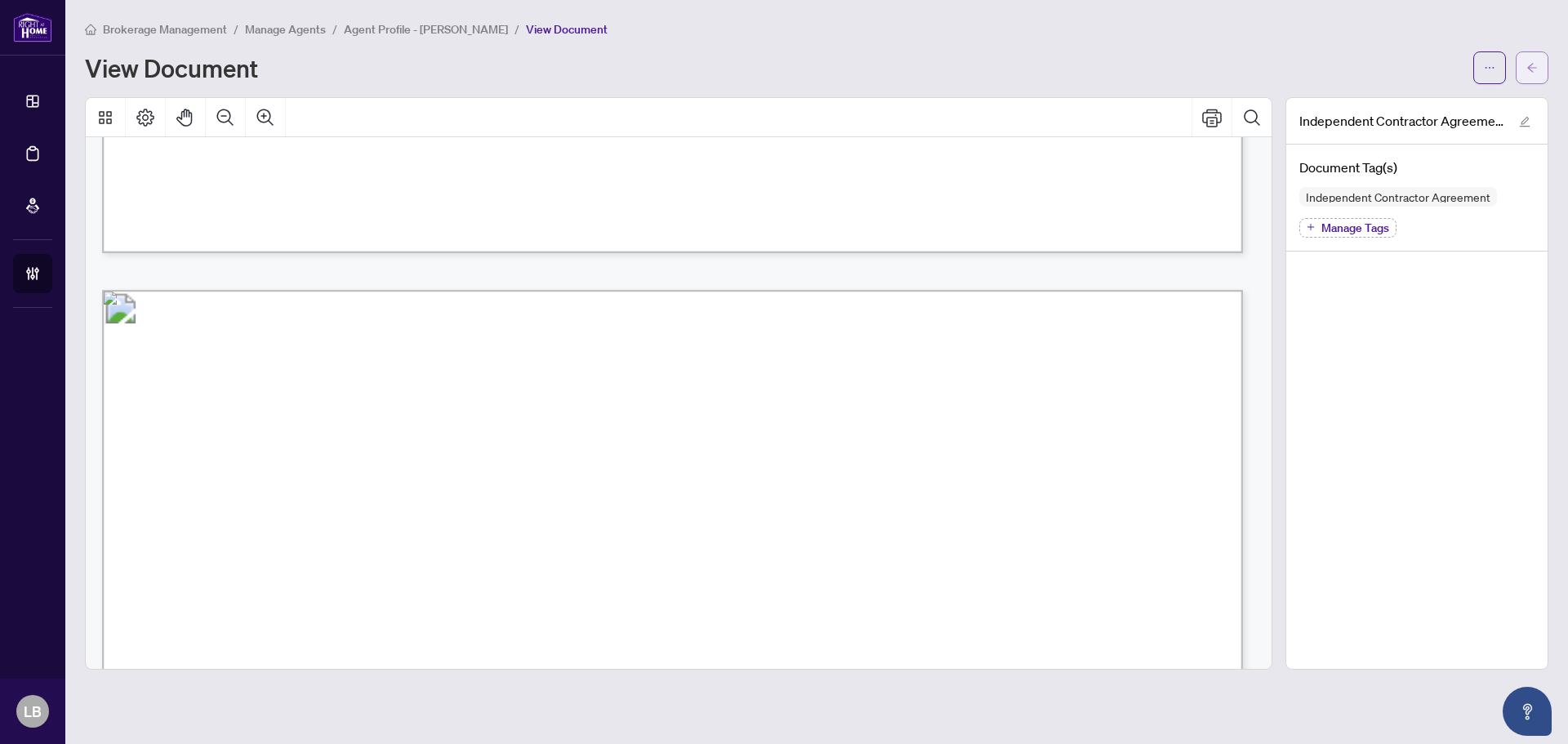
click at [1537, 62] on icon "arrow-left" at bounding box center [1533, 68] width 11 height 11
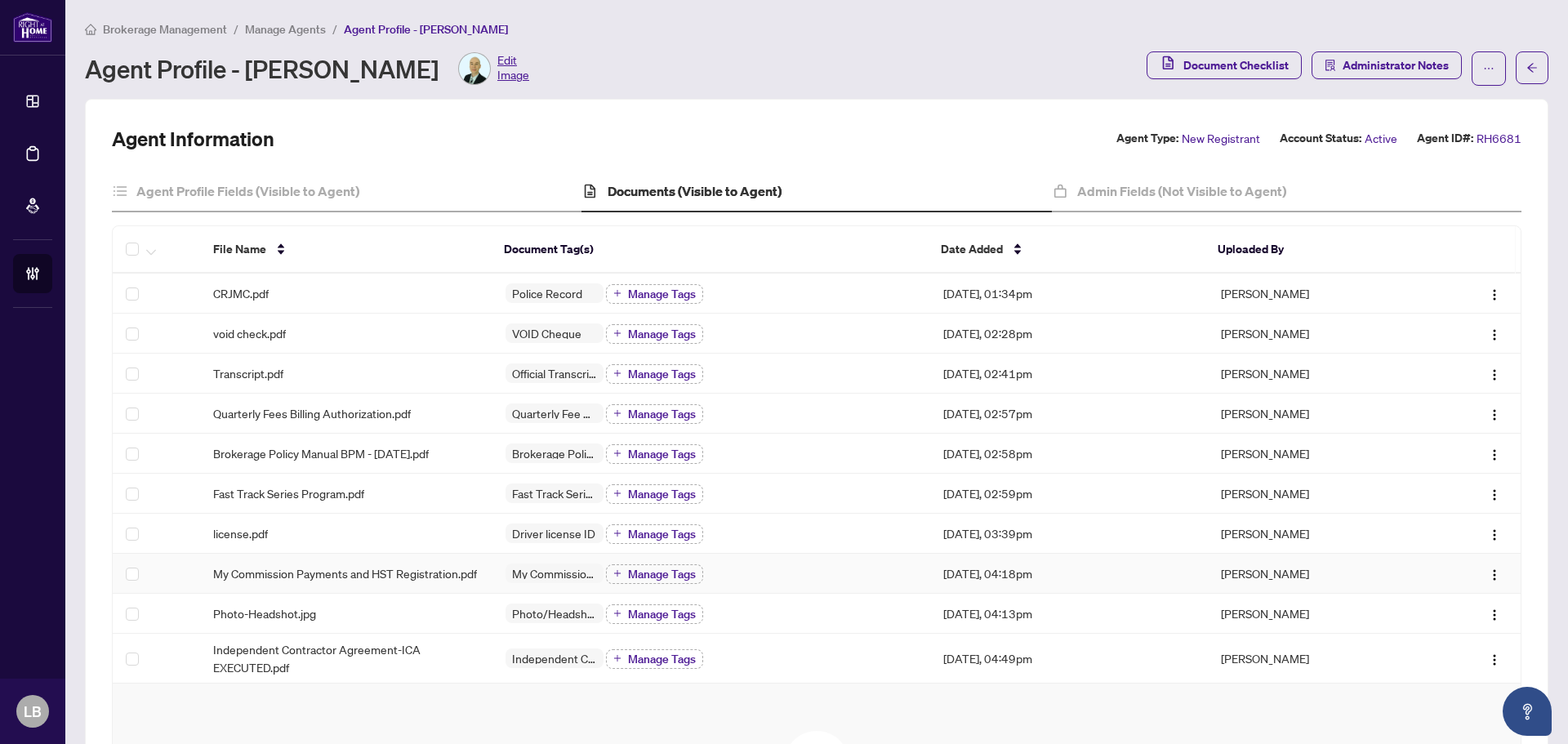
scroll to position [327, 0]
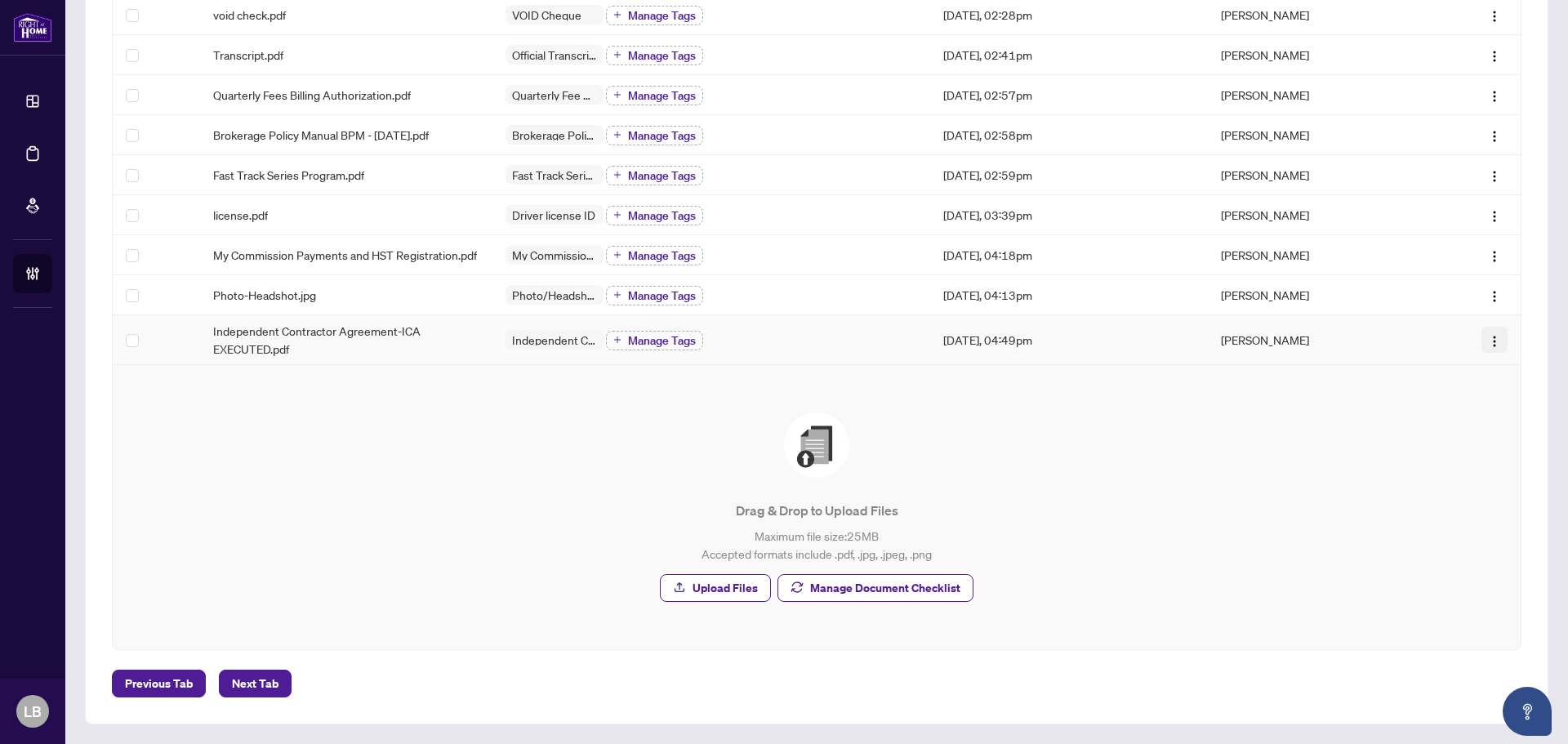
click at [1489, 341] on img "button" at bounding box center [1496, 341] width 13 height 13
click at [1489, 289] on span "button" at bounding box center [1496, 295] width 13 height 18
click at [1426, 361] on span "Open in New Tab" at bounding box center [1405, 353] width 156 height 18
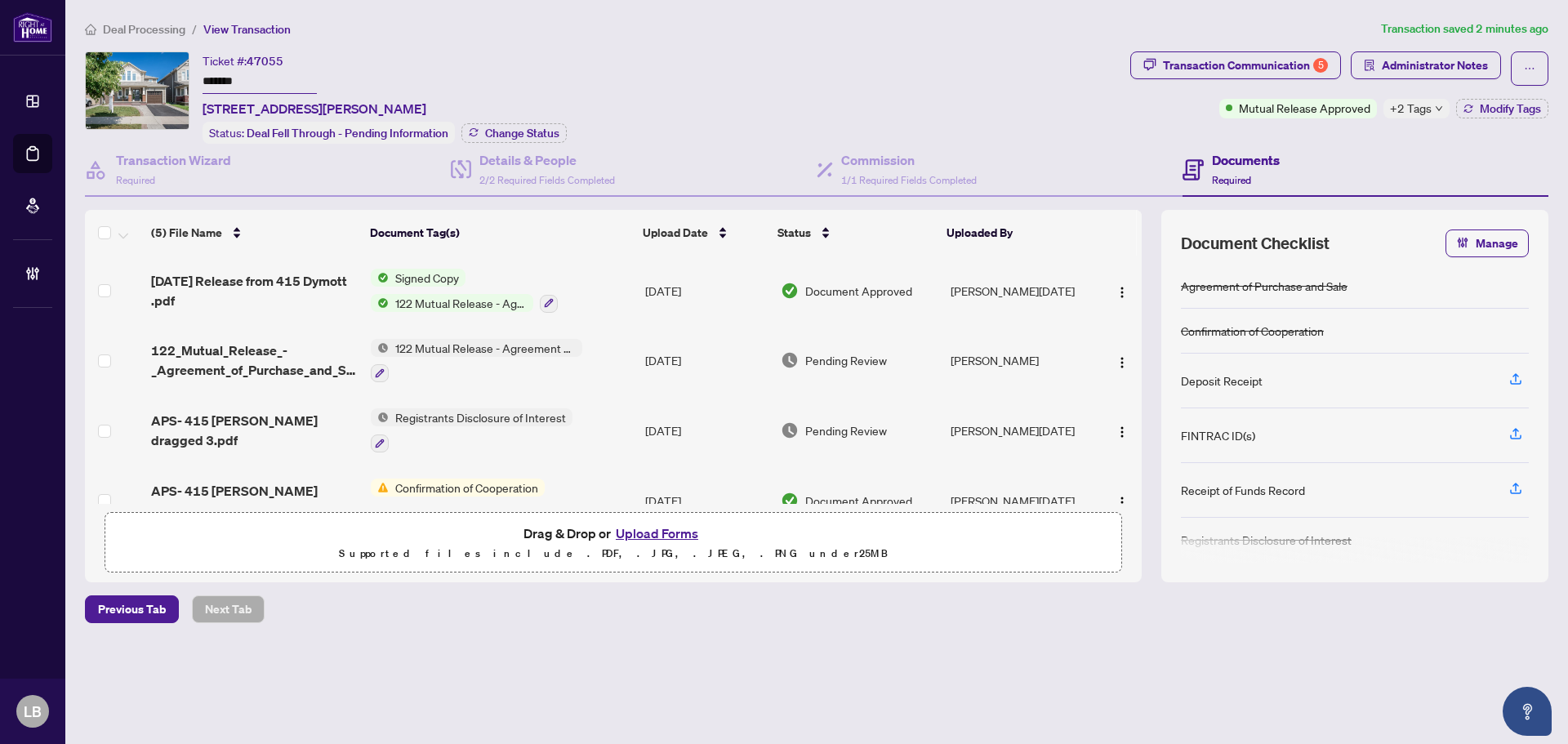
scroll to position [82, 0]
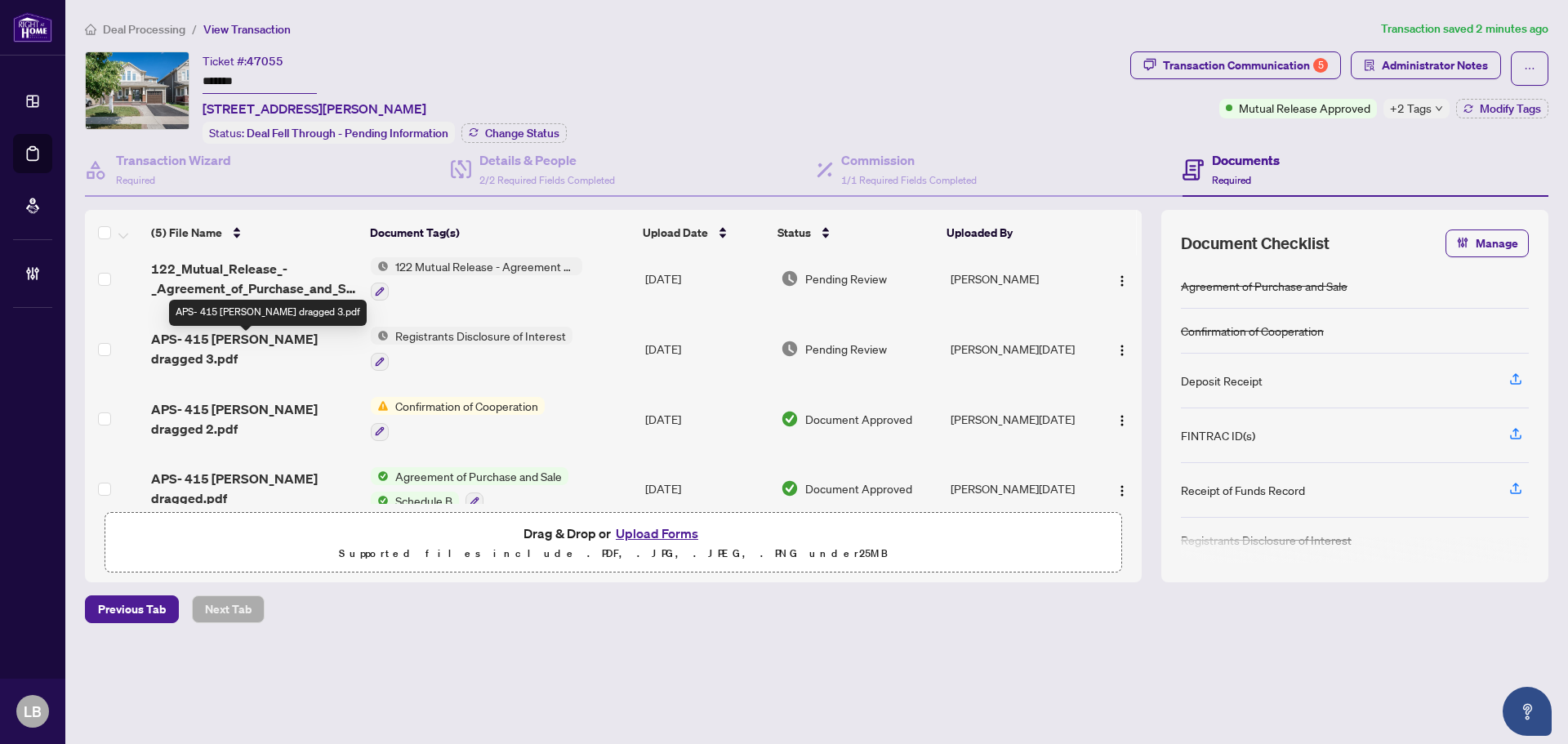
click at [271, 346] on span "APS- 415 Dymott dragged 3.pdf" at bounding box center [254, 348] width 207 height 39
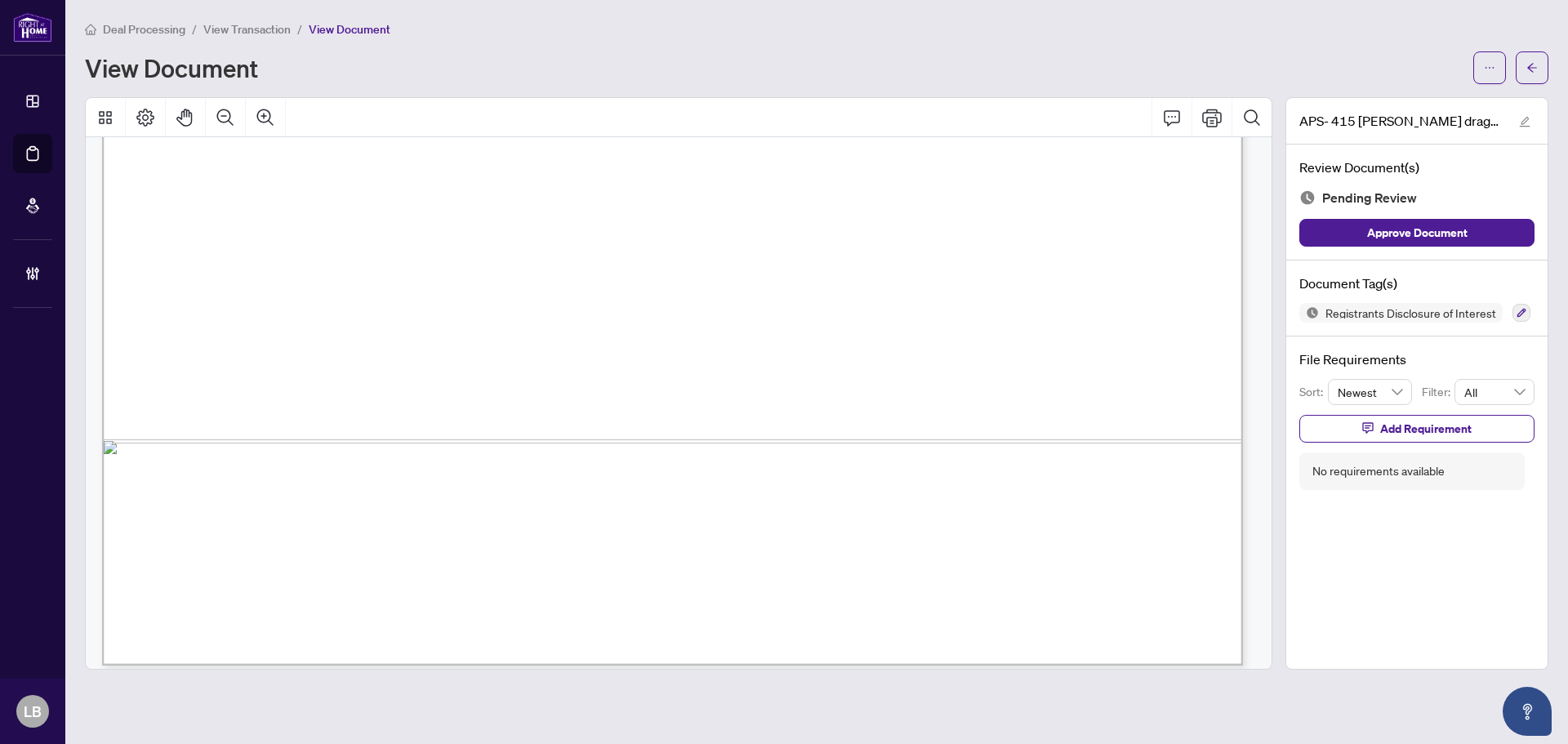
scroll to position [978, 0]
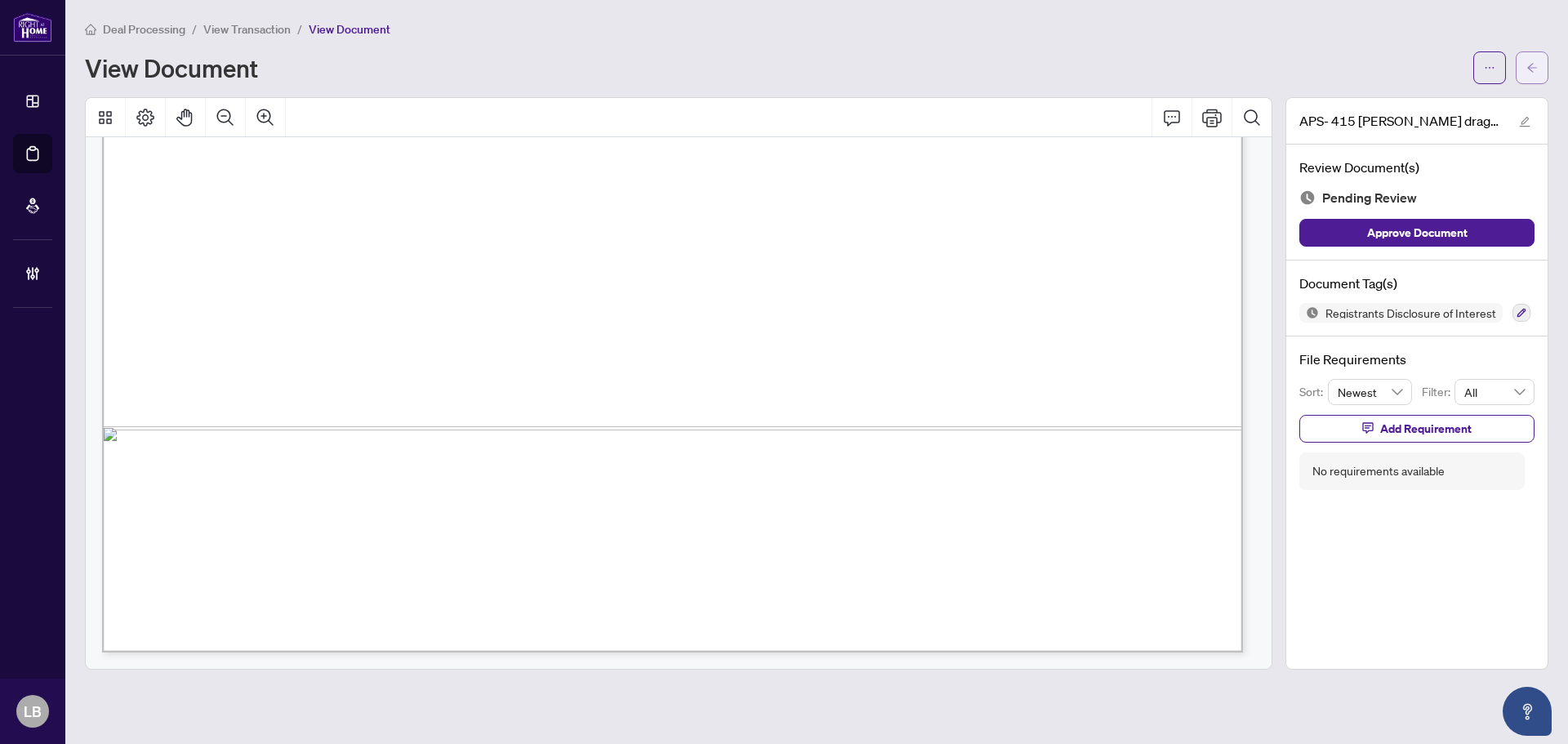
click at [1526, 60] on button "button" at bounding box center [1533, 68] width 32 height 32
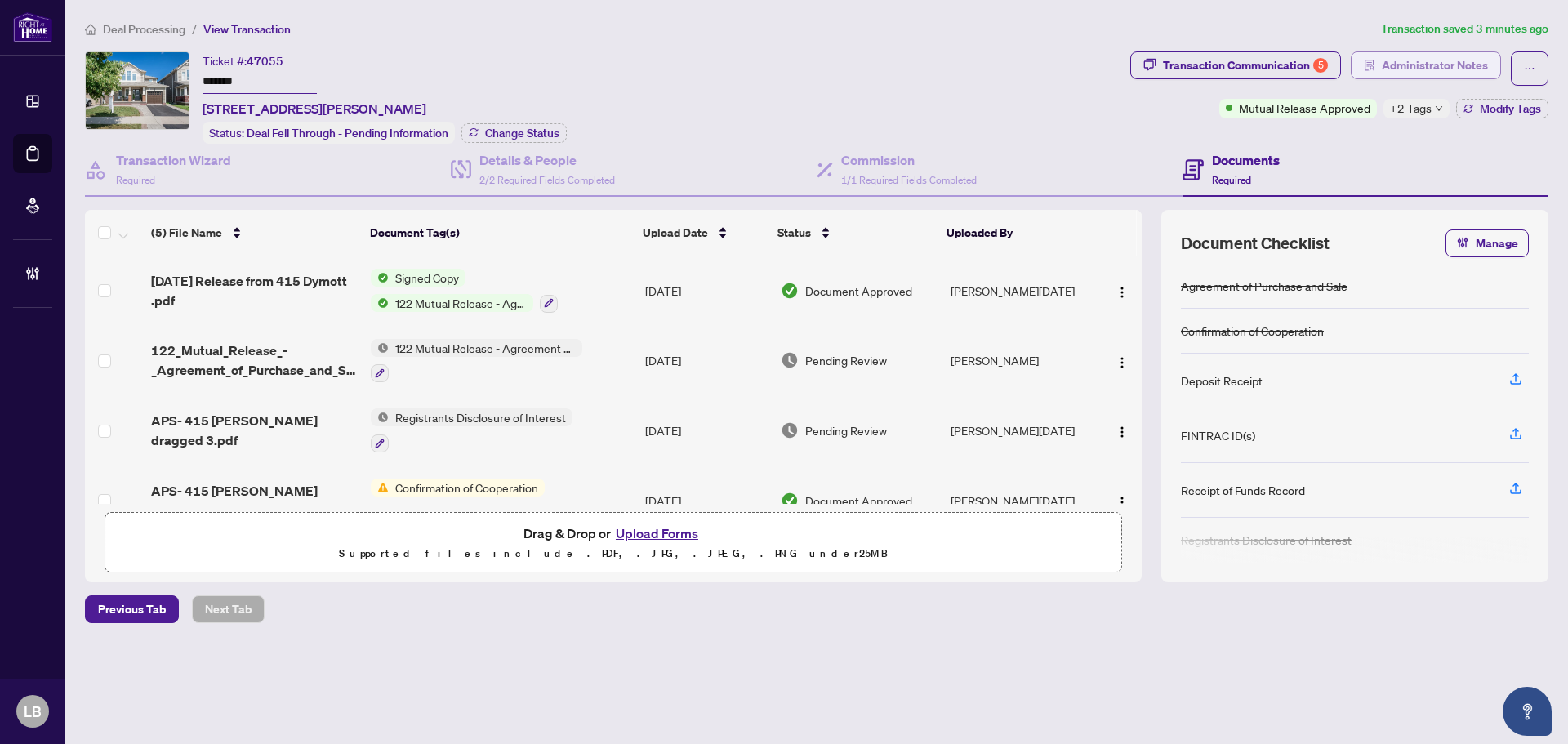
click at [1399, 60] on span "Administrator Notes" at bounding box center [1434, 65] width 106 height 26
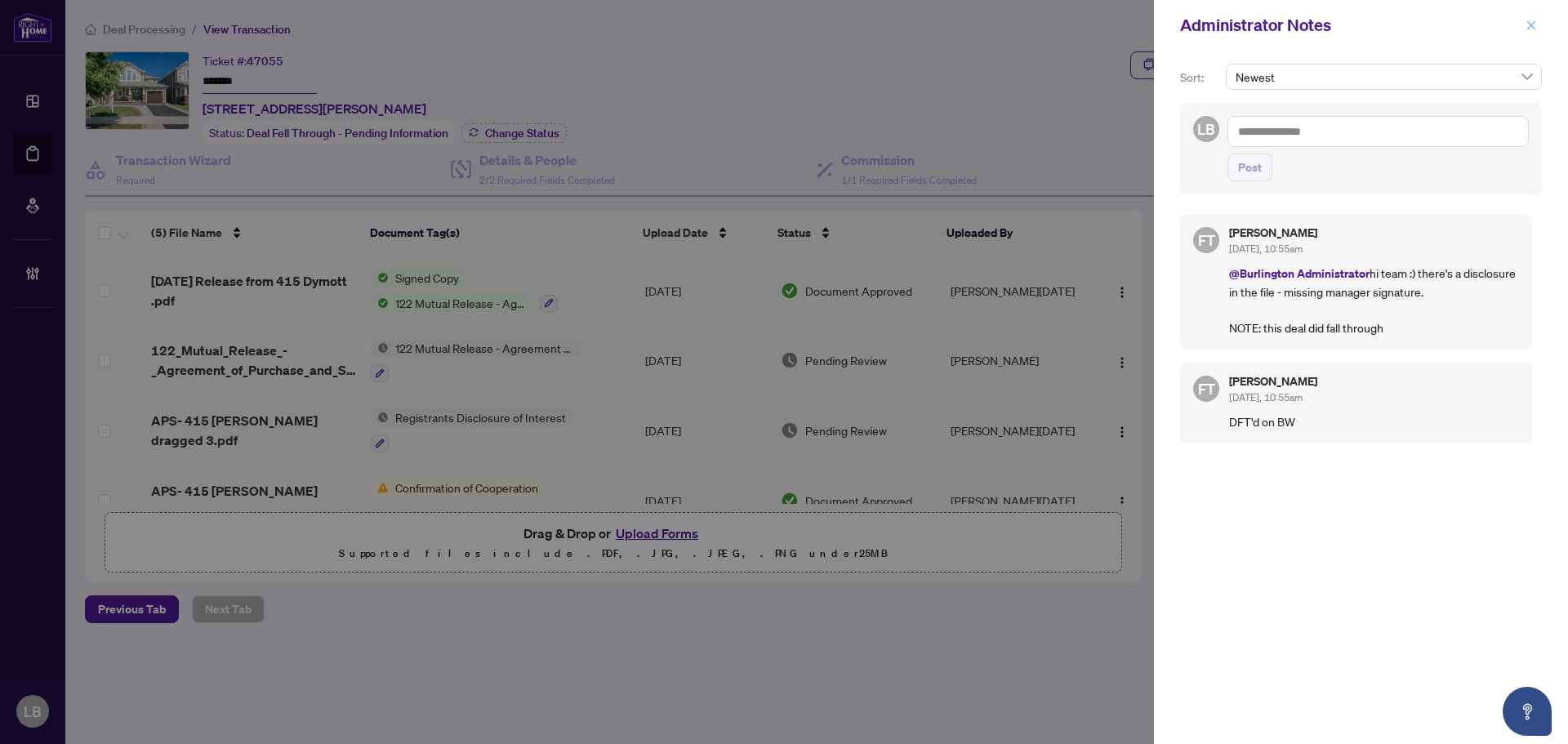
click at [1529, 21] on icon "close" at bounding box center [1532, 26] width 11 height 11
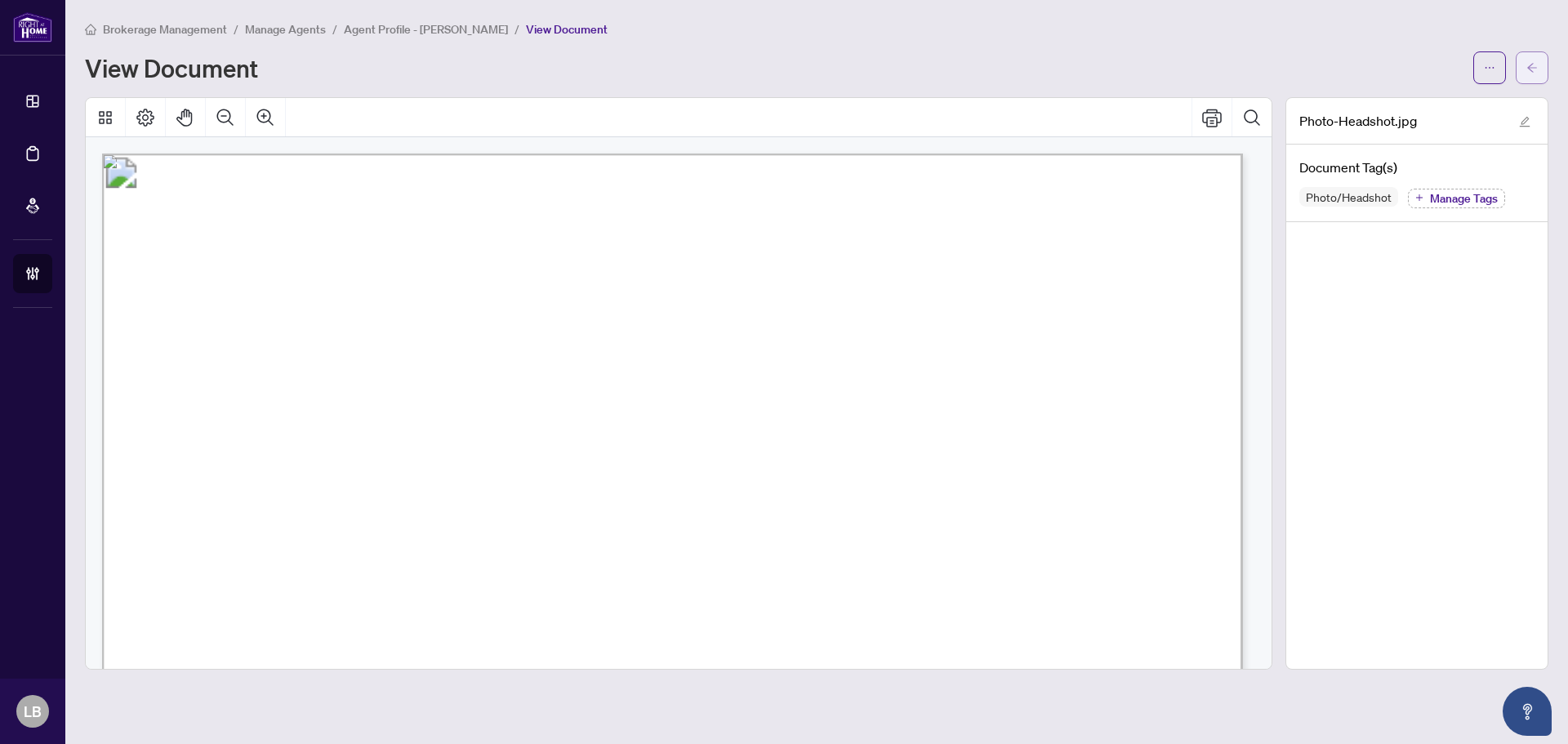
click at [1545, 63] on button "button" at bounding box center [1533, 68] width 32 height 32
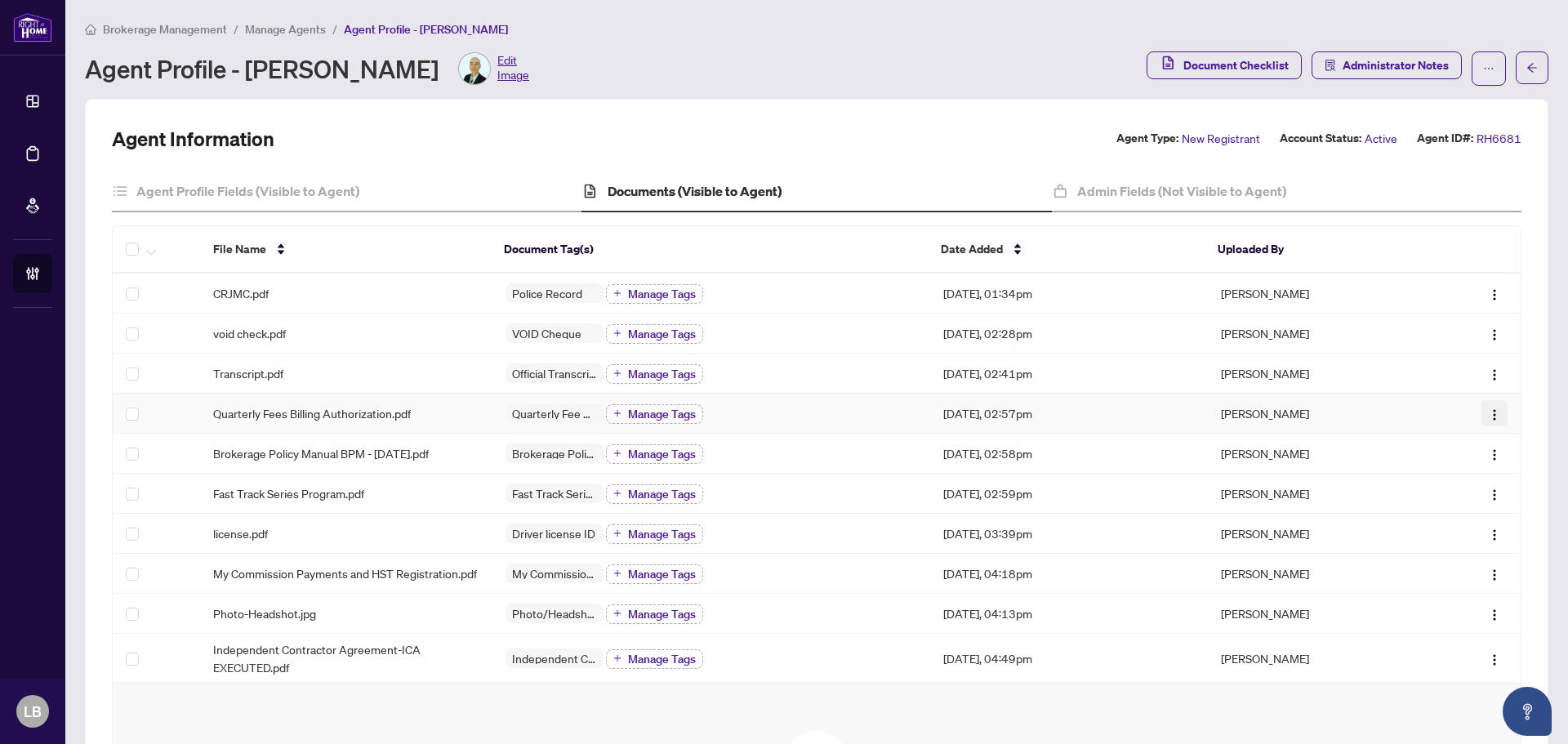
click at [1489, 414] on img "button" at bounding box center [1496, 415] width 13 height 13
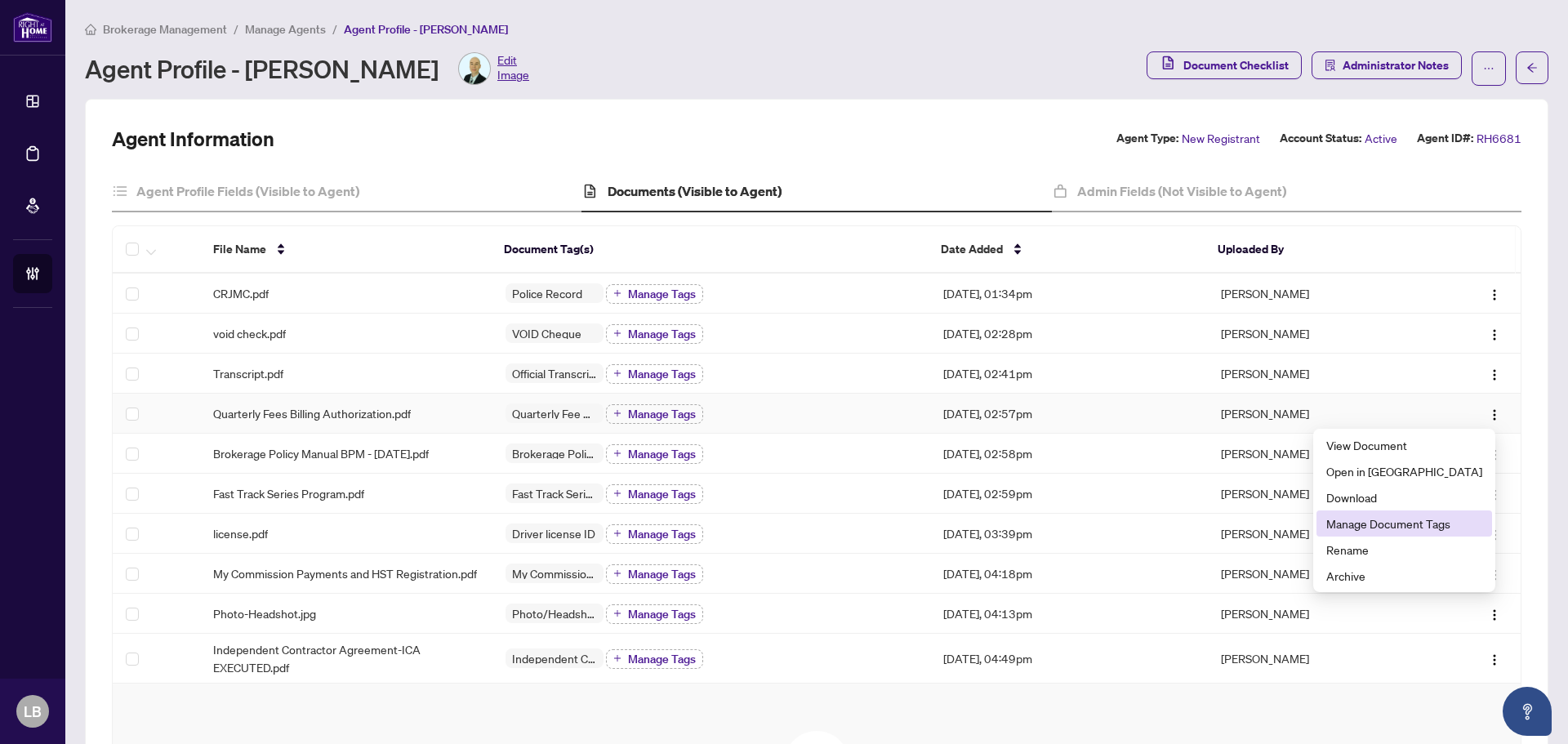
click at [1441, 521] on span "Manage Document Tags" at bounding box center [1405, 524] width 156 height 18
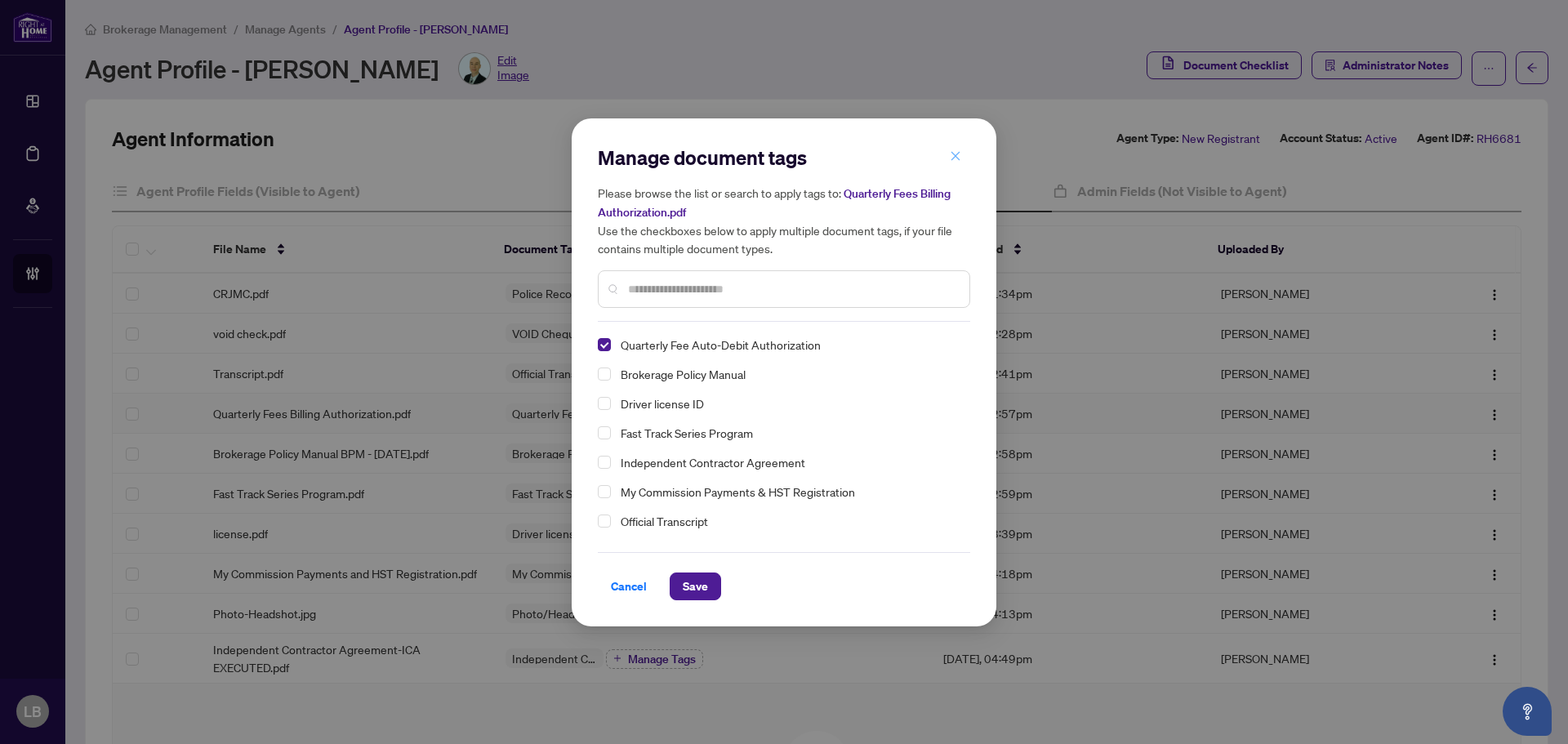
click at [951, 159] on icon "close" at bounding box center [956, 156] width 11 height 11
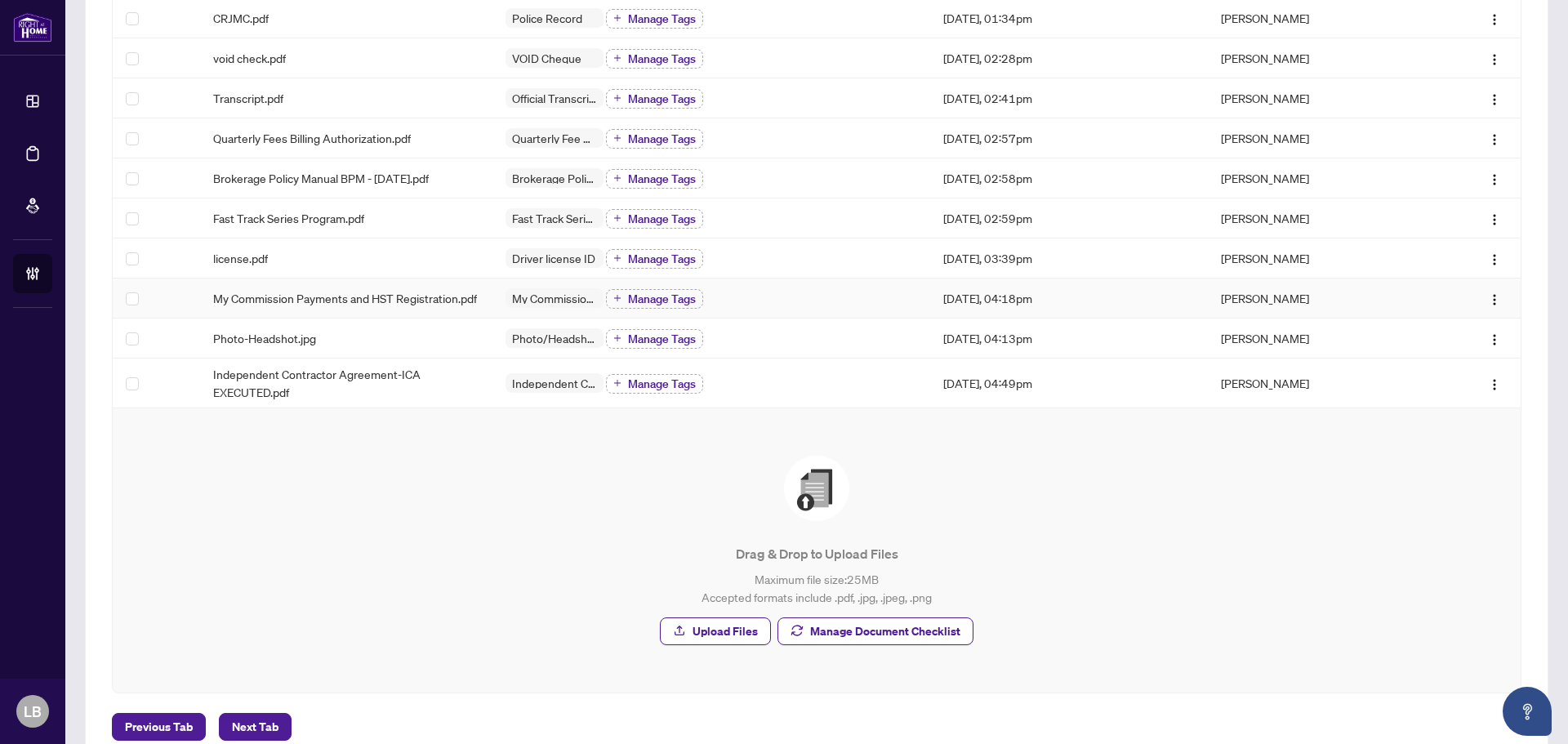
scroll to position [327, 0]
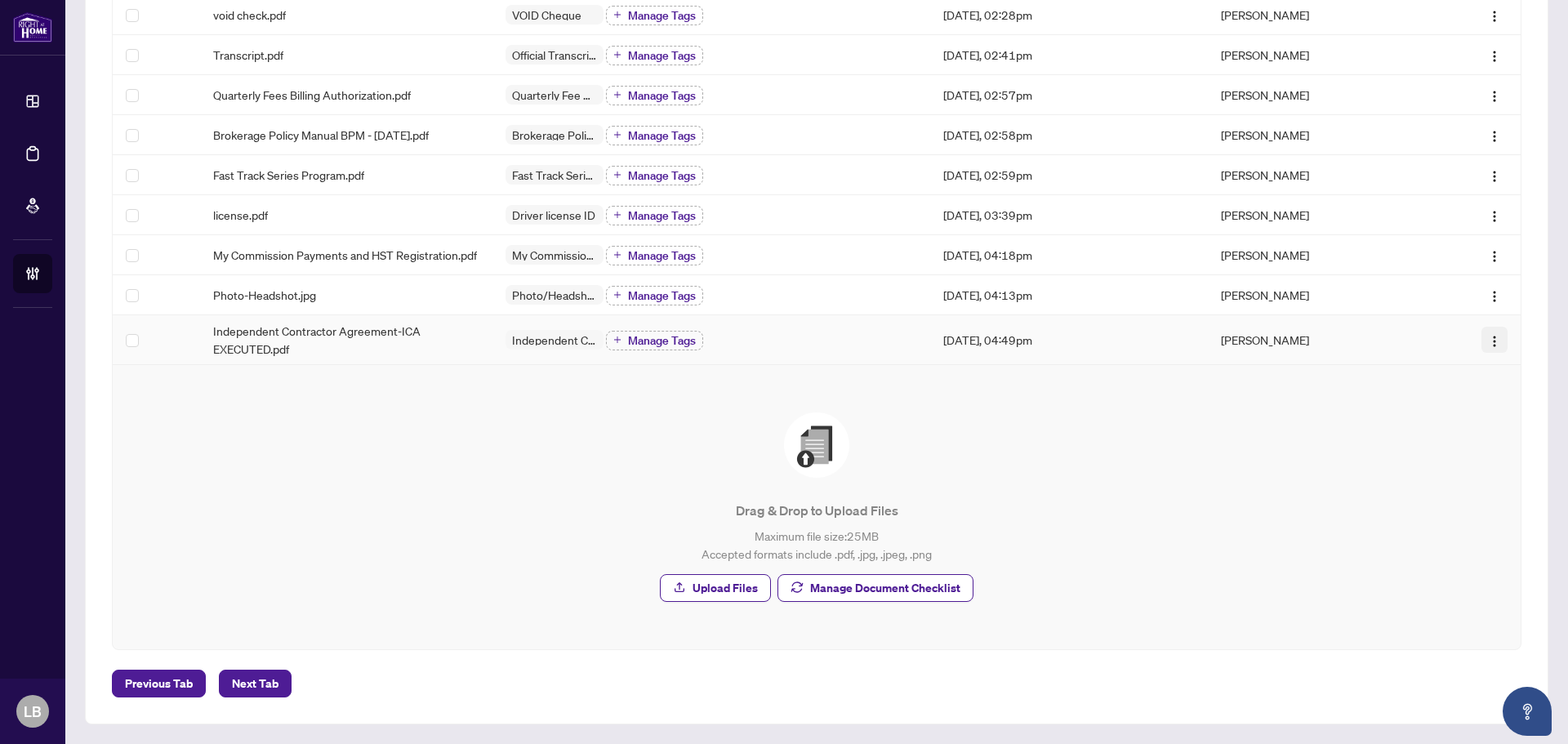
click at [1489, 343] on img "button" at bounding box center [1496, 341] width 13 height 13
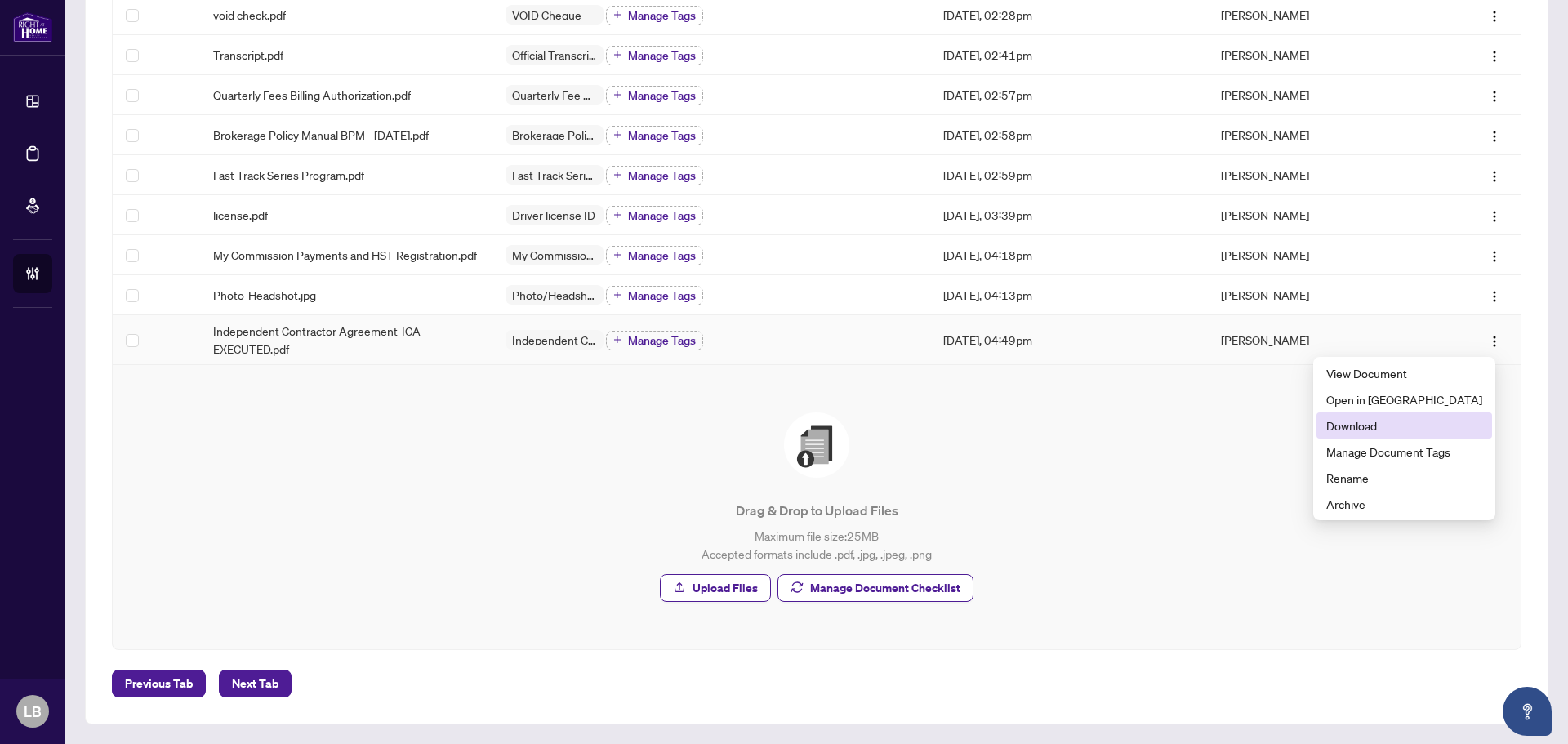
click at [1419, 434] on span "Download" at bounding box center [1405, 425] width 156 height 18
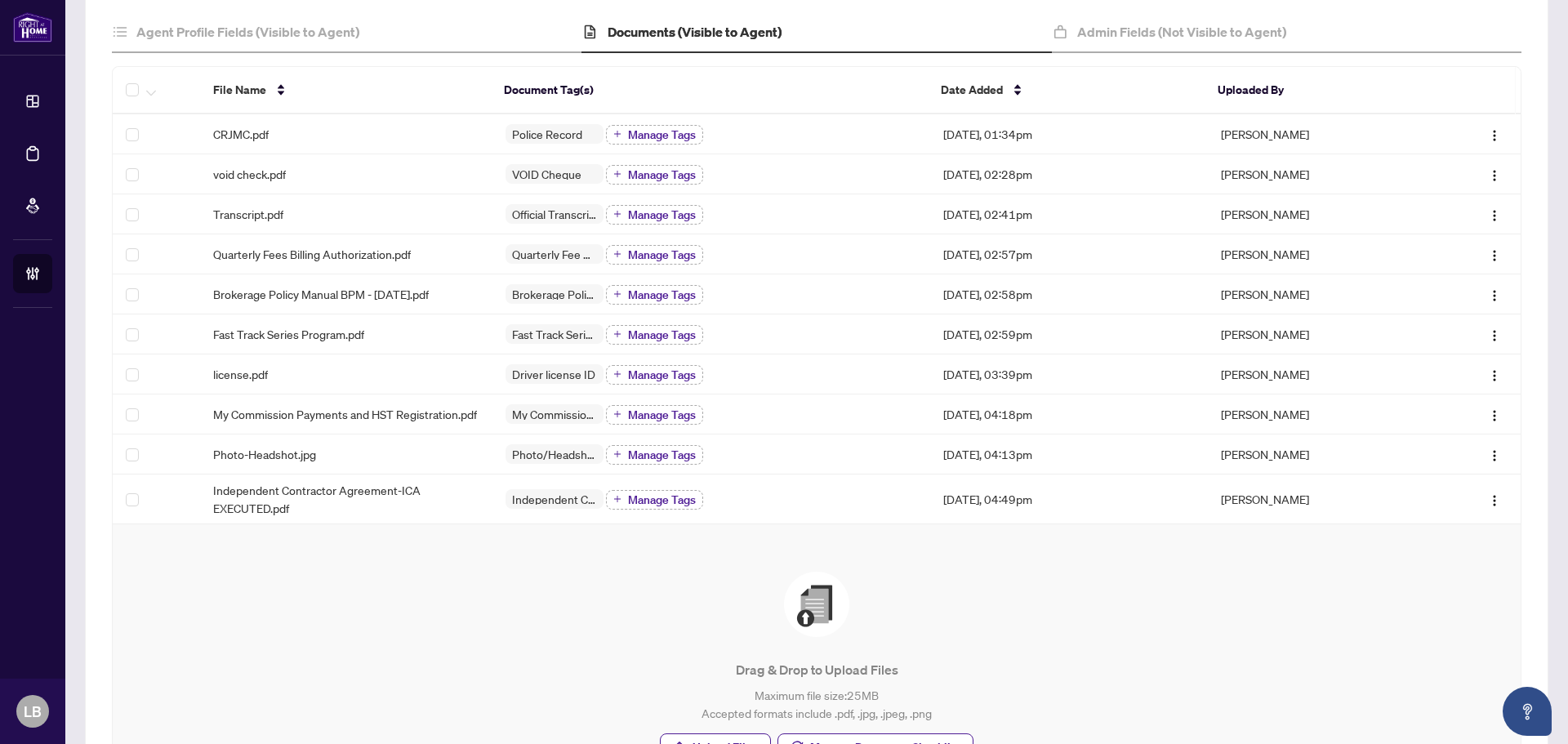
scroll to position [0, 0]
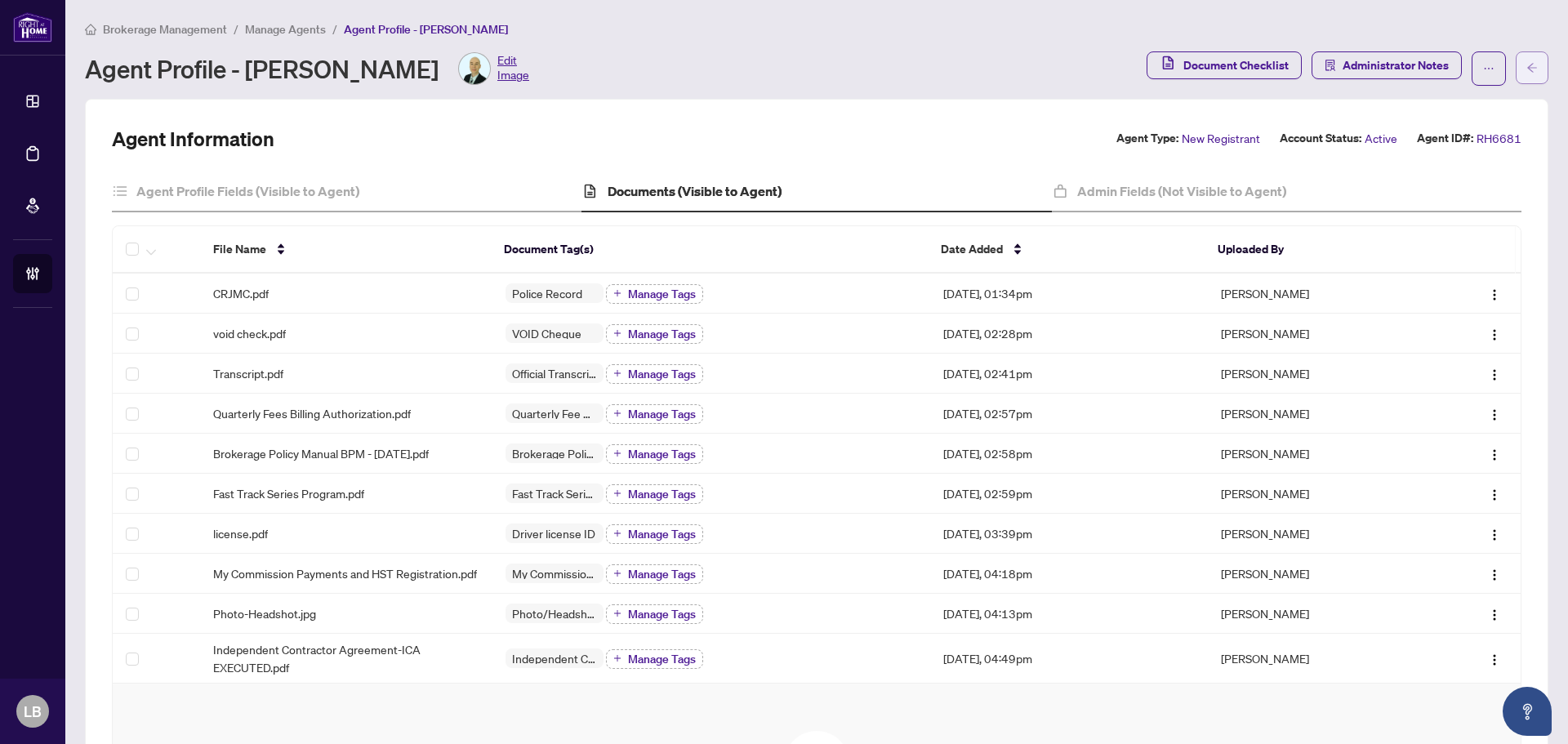
click at [1531, 64] on button "button" at bounding box center [1533, 68] width 32 height 32
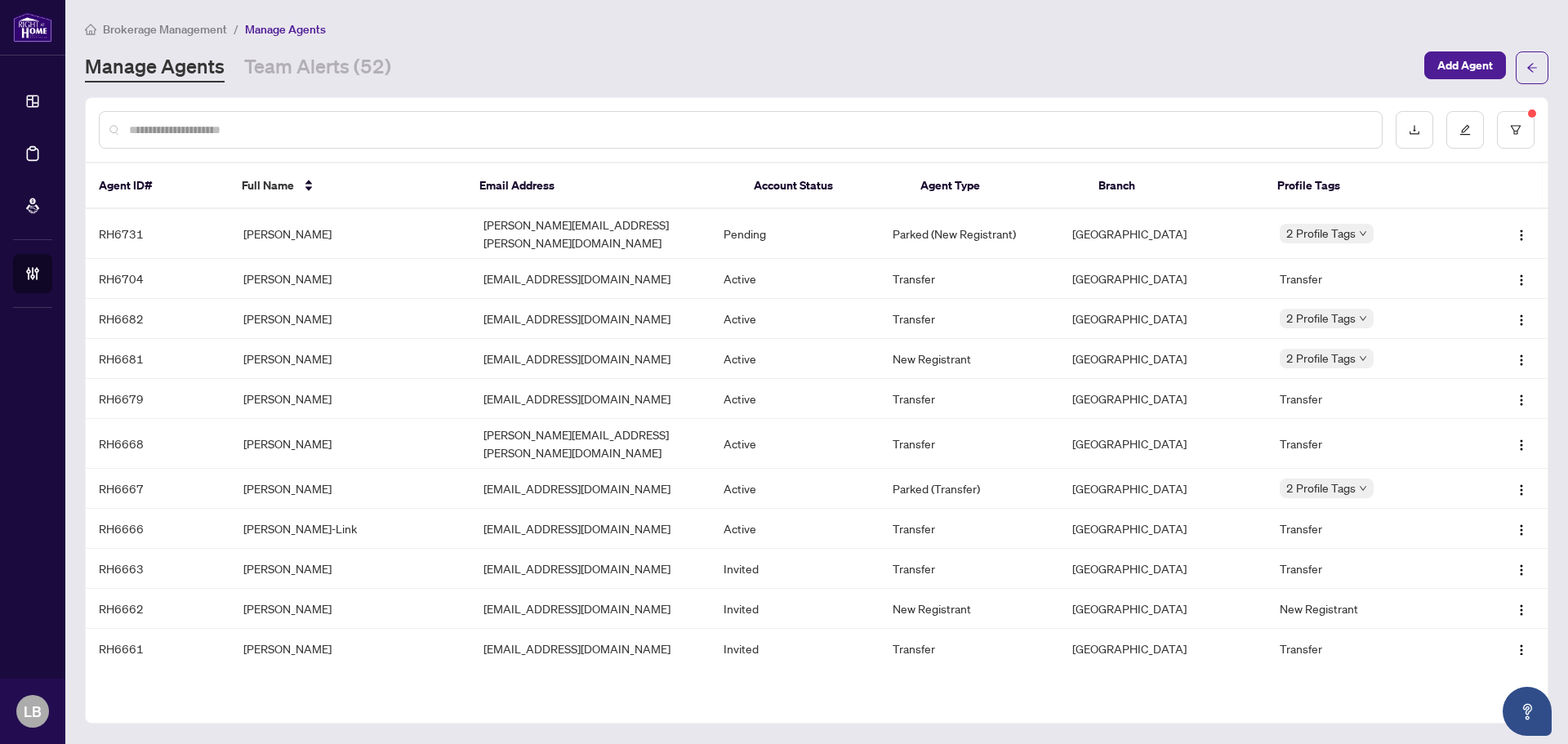
click at [139, 128] on input "text" at bounding box center [749, 130] width 1240 height 18
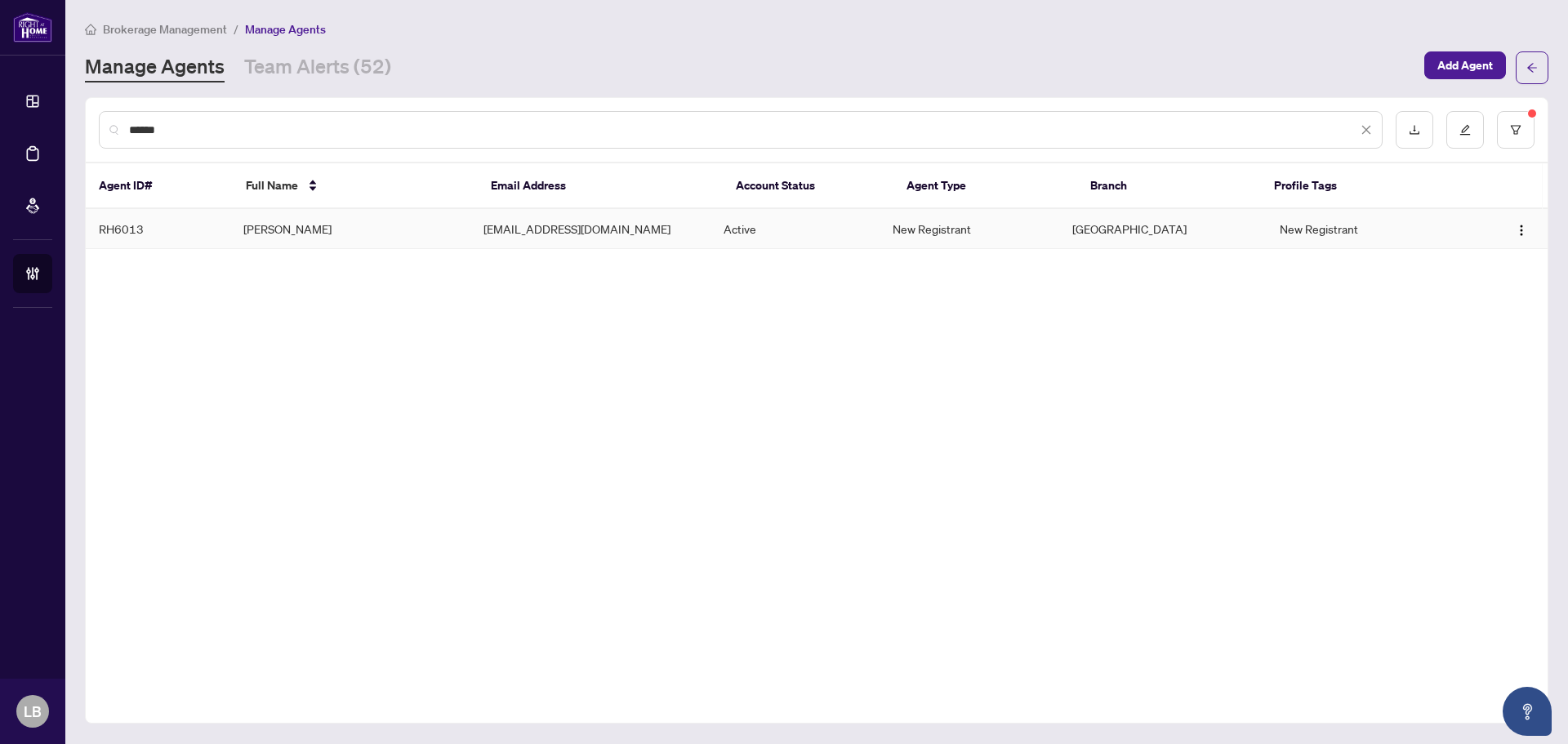
type input "******"
click at [268, 231] on td "Wassim Younis" at bounding box center [351, 229] width 240 height 40
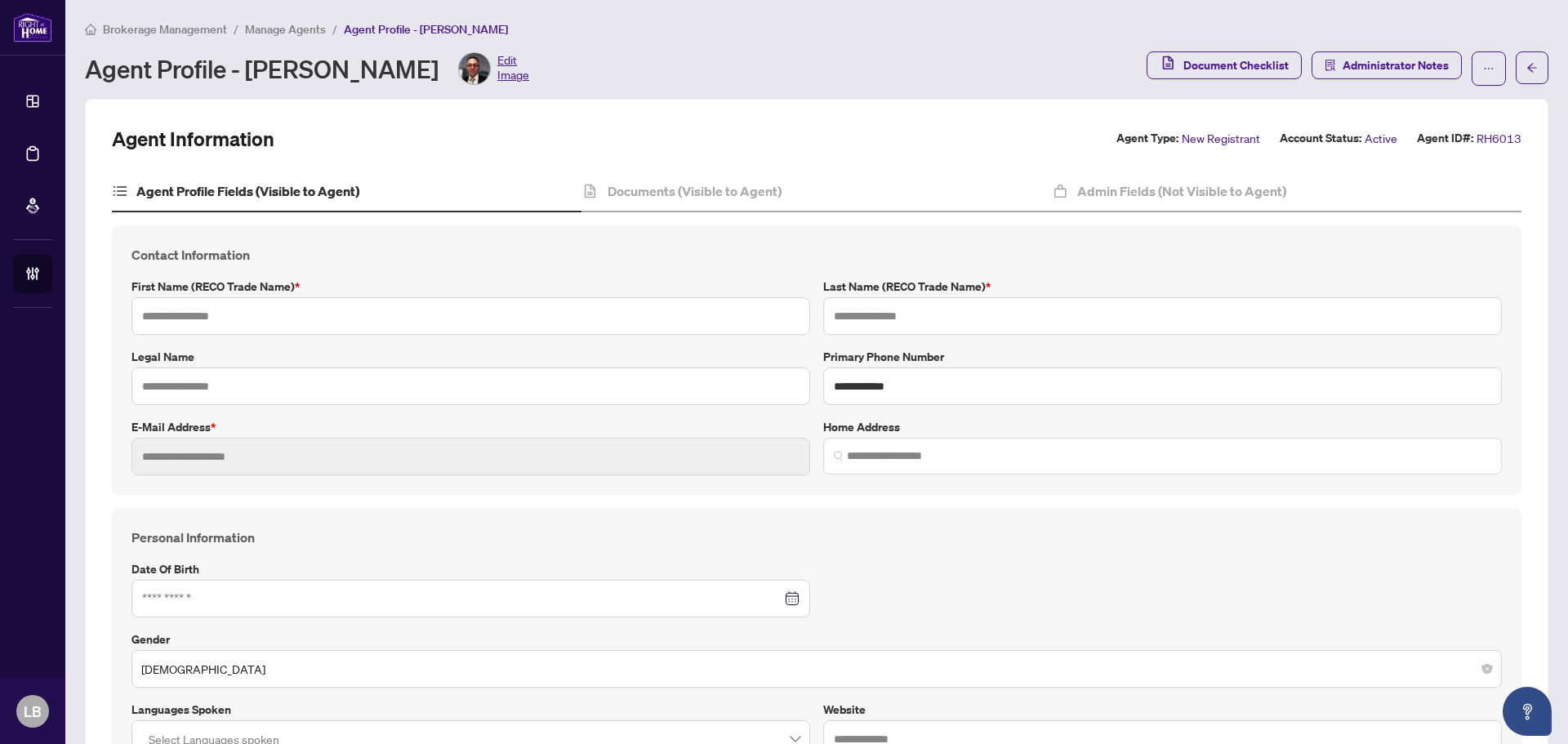
type input "******"
type input "**********"
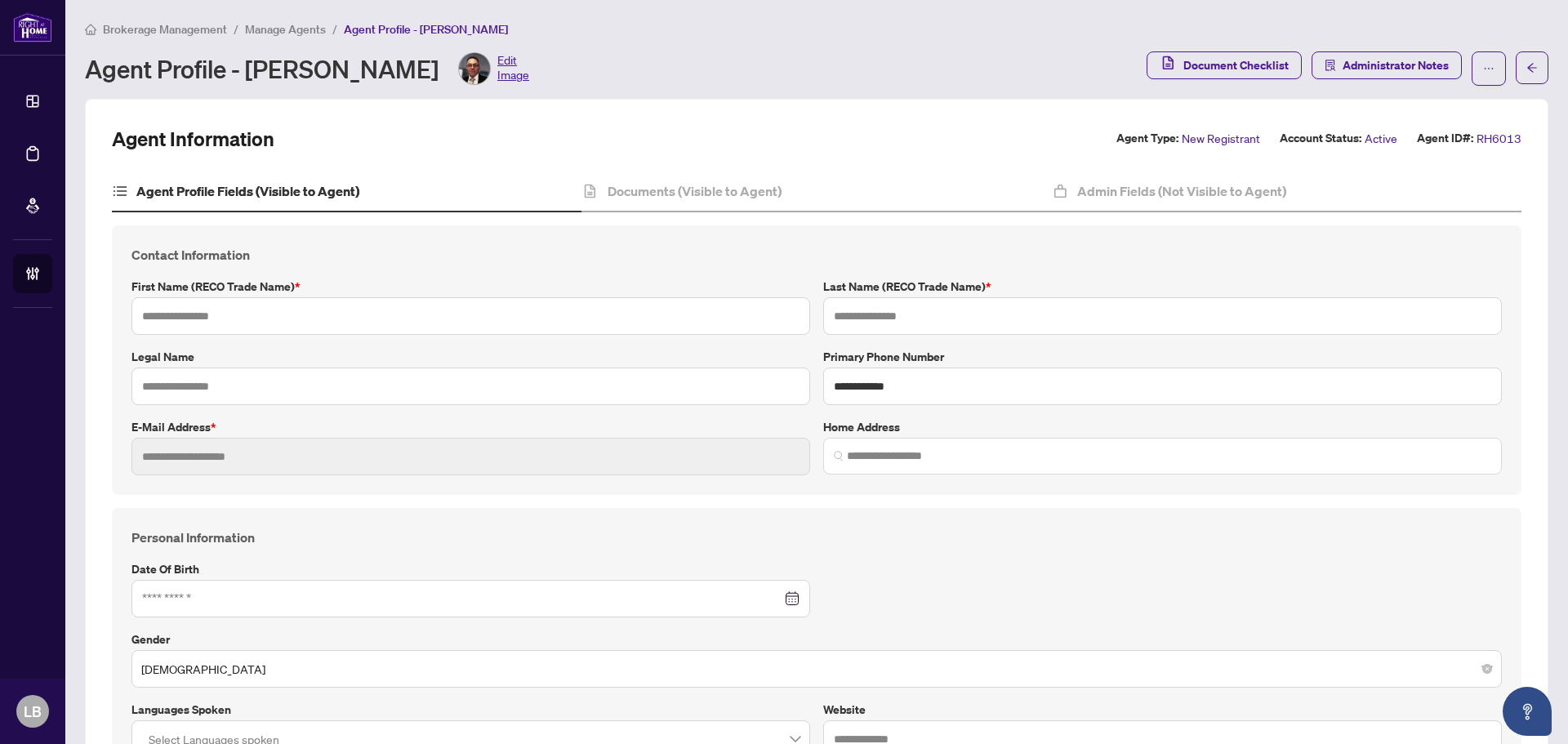
type input "*"
type input "*******"
type input "**********"
type input "****"
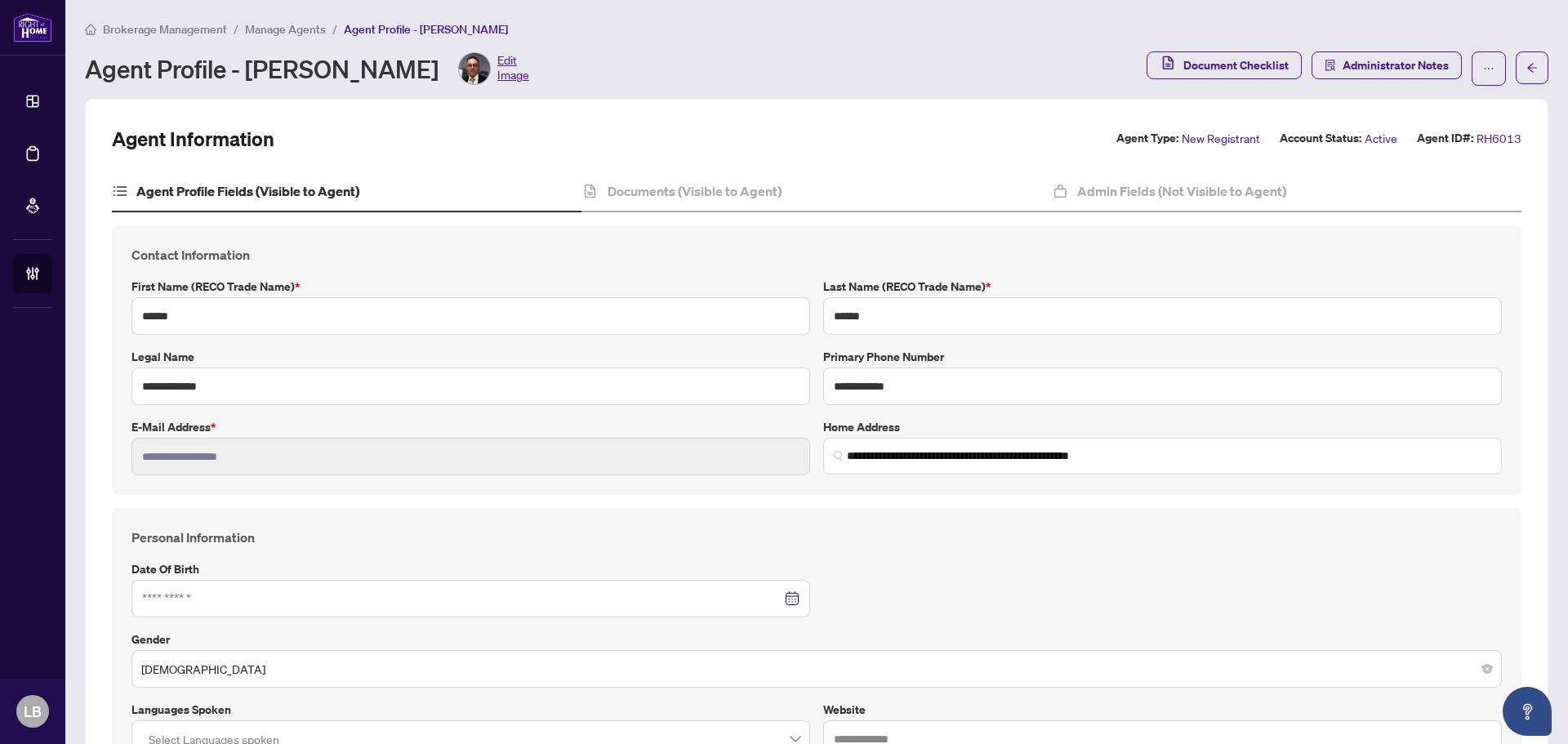
type input "**********"
click at [645, 177] on div "Documents (Visible to Agent)" at bounding box center [816, 192] width 469 height 41
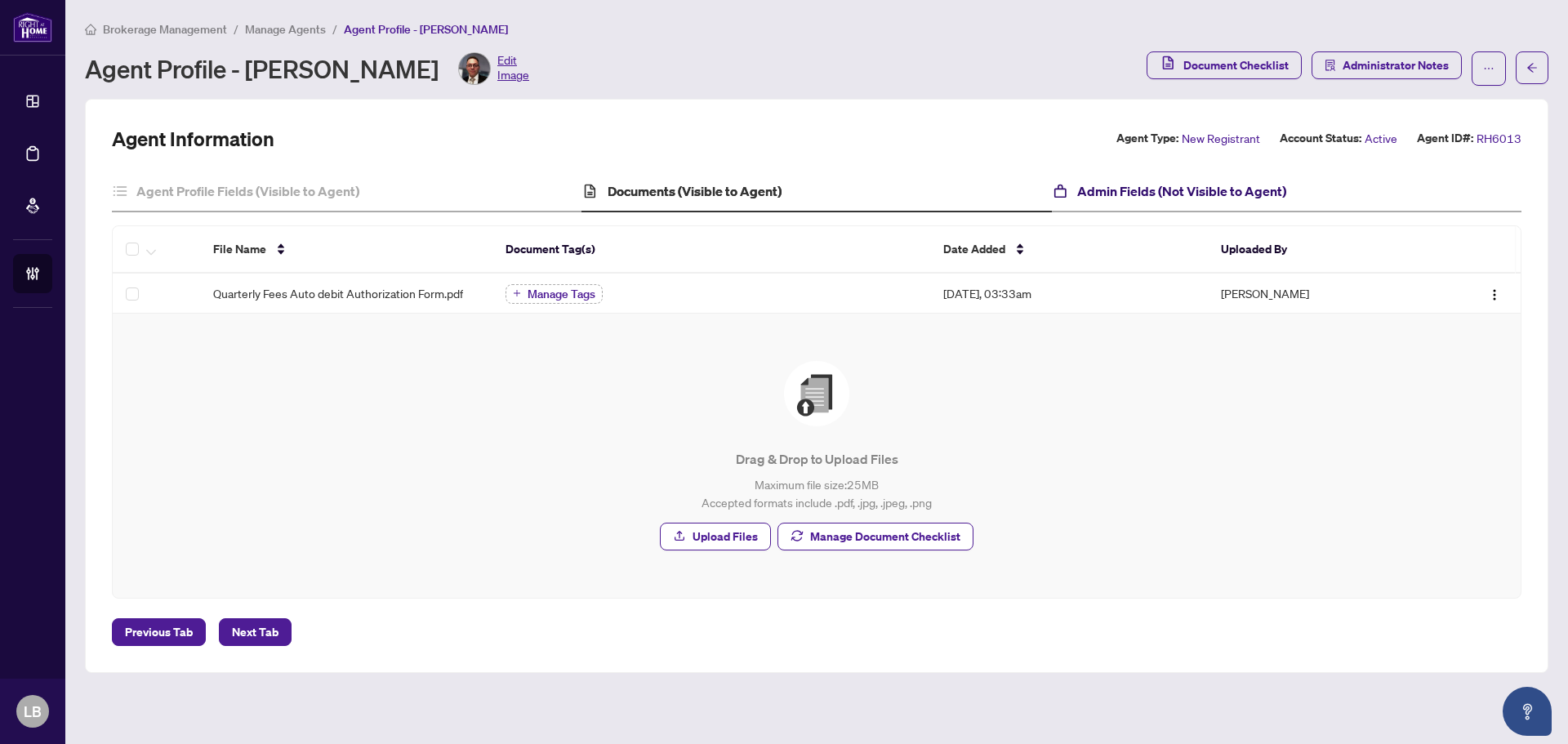
click at [1157, 186] on h4 "Admin Fields (Not Visible to Agent)" at bounding box center [1182, 191] width 209 height 20
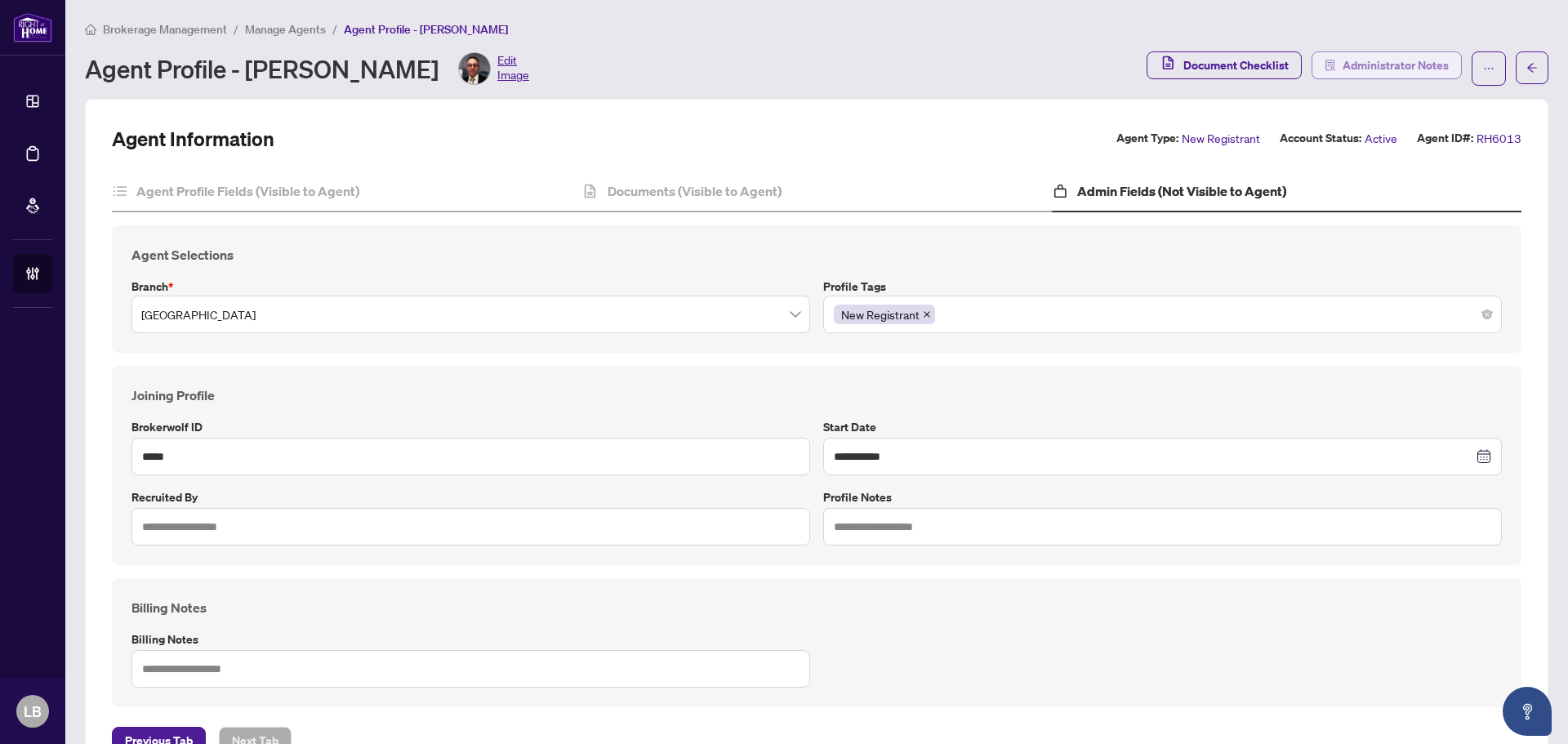
click at [1375, 72] on span "Administrator Notes" at bounding box center [1395, 65] width 106 height 26
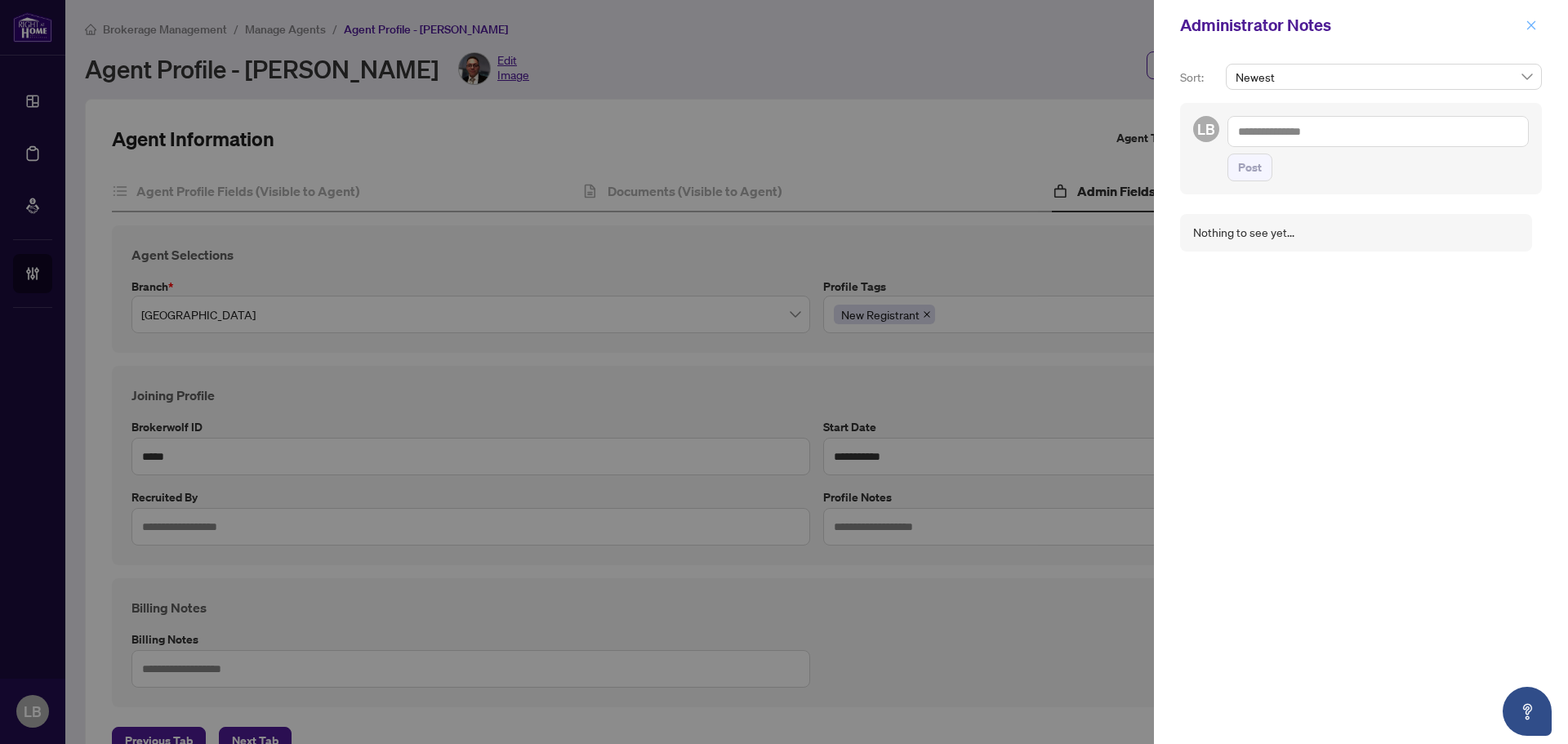
click at [1528, 26] on icon "close" at bounding box center [1532, 26] width 11 height 11
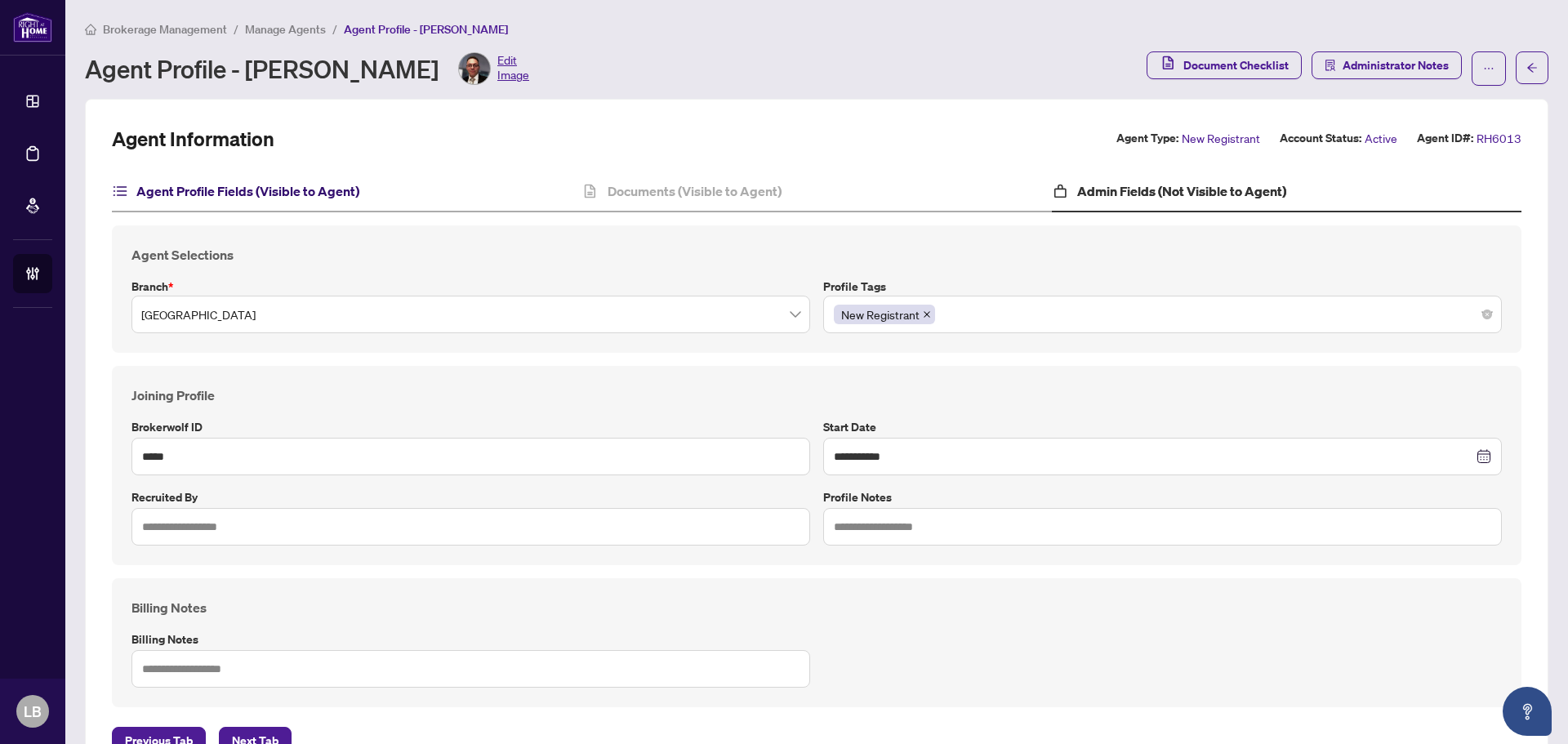
click at [239, 192] on h4 "Agent Profile Fields (Visible to Agent)" at bounding box center [248, 191] width 223 height 20
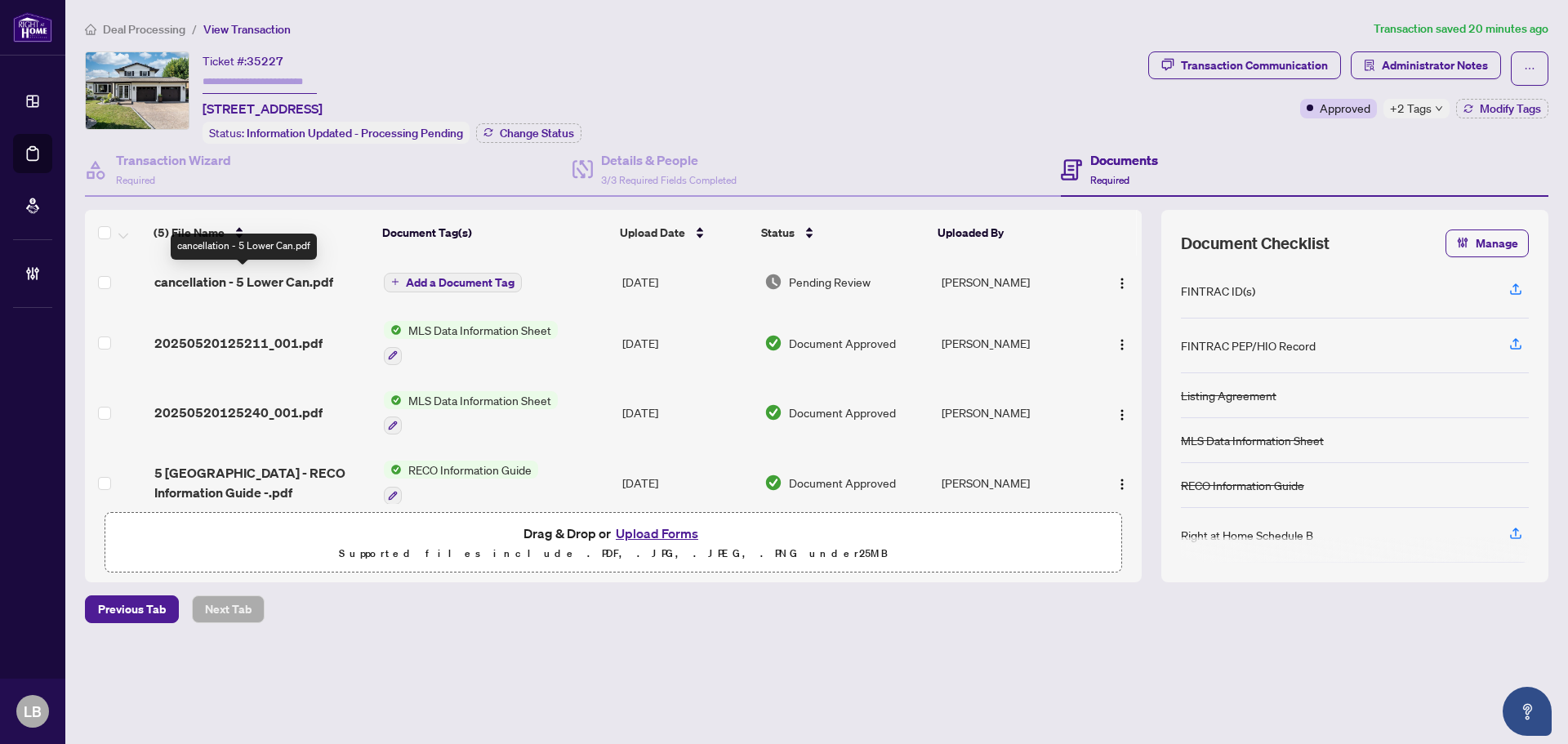
click at [240, 281] on span "cancellation - 5 Lower Can.pdf" at bounding box center [244, 281] width 179 height 20
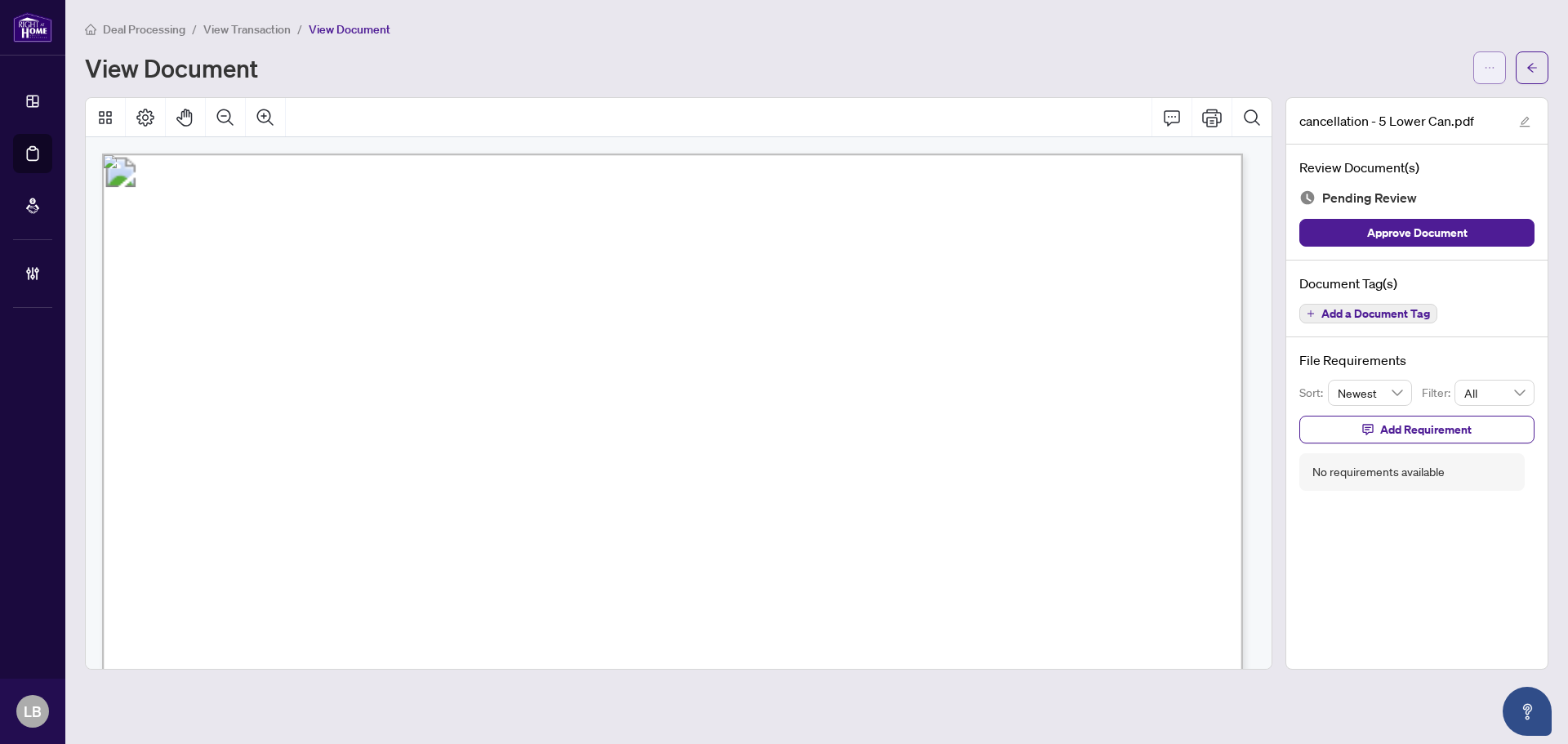
click at [1493, 63] on icon "ellipsis" at bounding box center [1490, 68] width 11 height 11
click at [1421, 107] on span "Download" at bounding box center [1431, 102] width 124 height 18
click at [1536, 66] on icon "arrow-left" at bounding box center [1533, 68] width 11 height 11
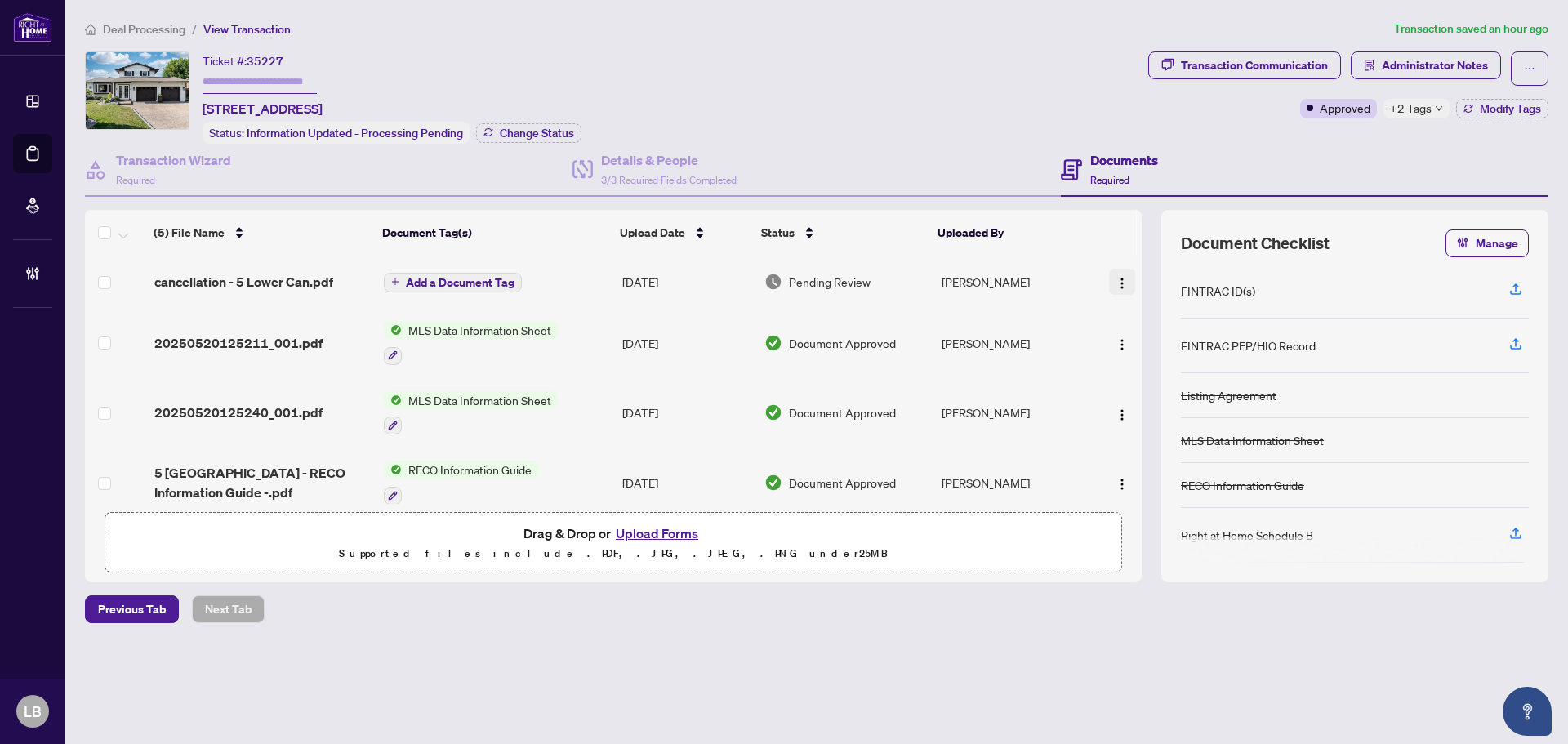
click at [1119, 279] on img "button" at bounding box center [1123, 283] width 13 height 13
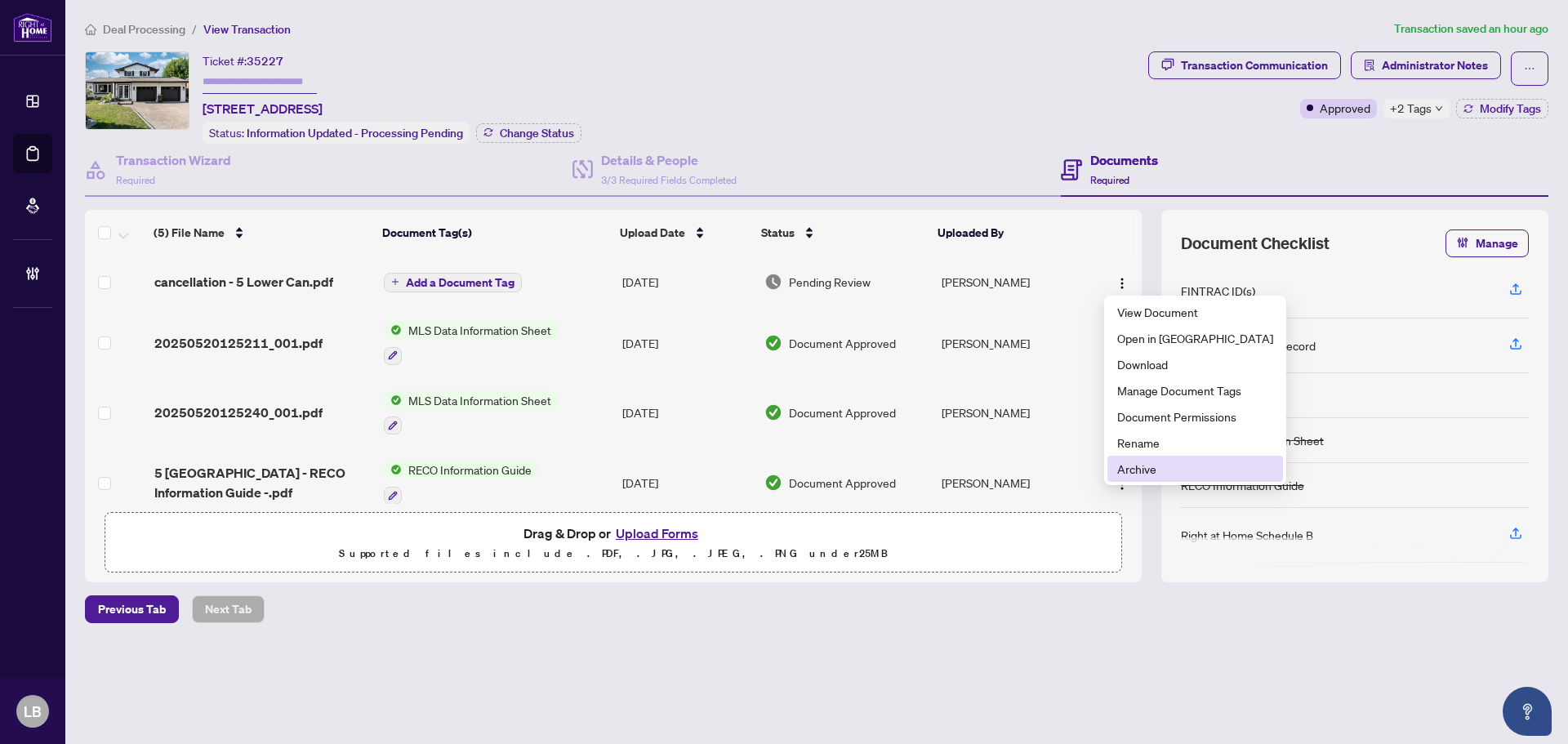
click at [1142, 469] on span "Archive" at bounding box center [1196, 468] width 156 height 18
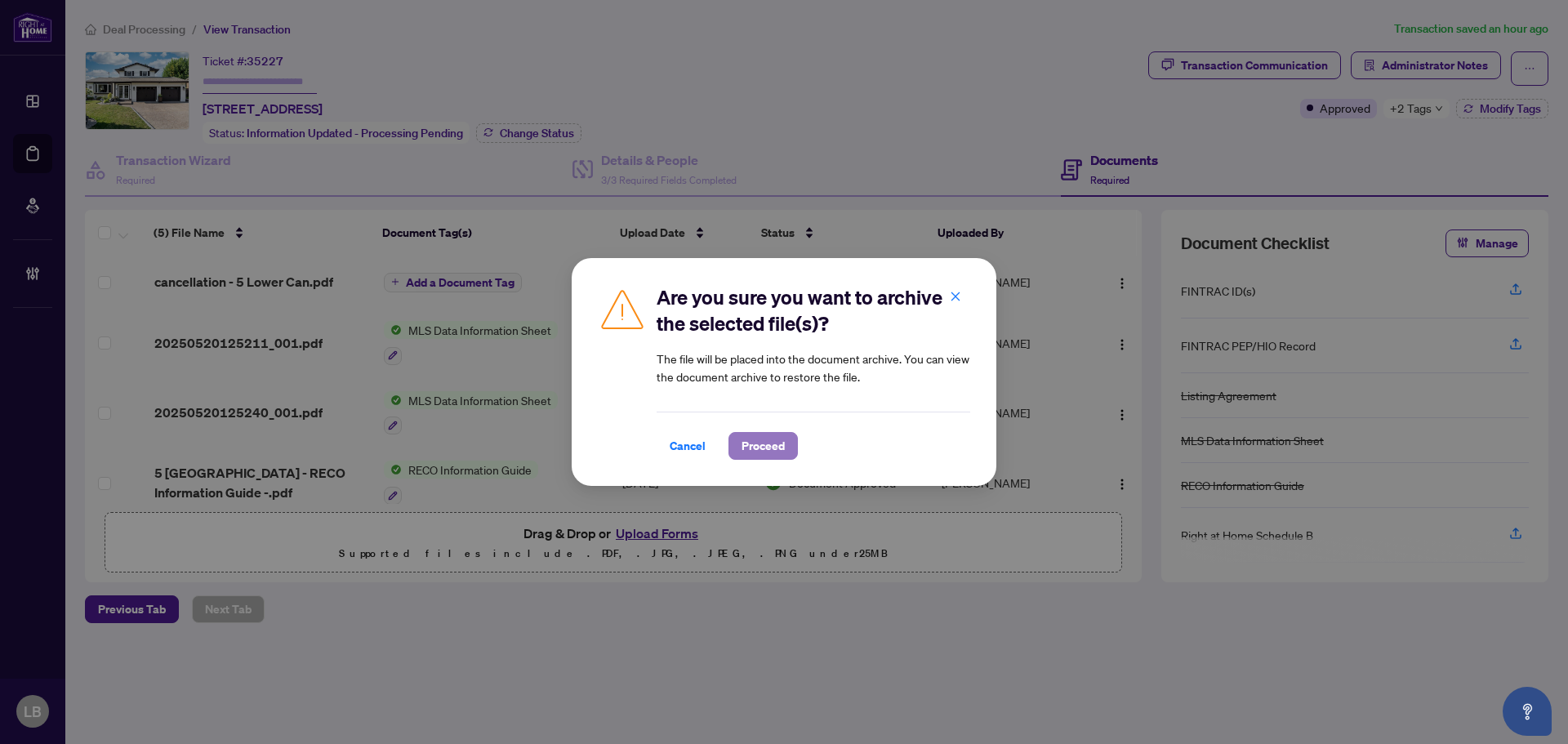
click at [757, 449] on span "Proceed" at bounding box center [763, 445] width 43 height 26
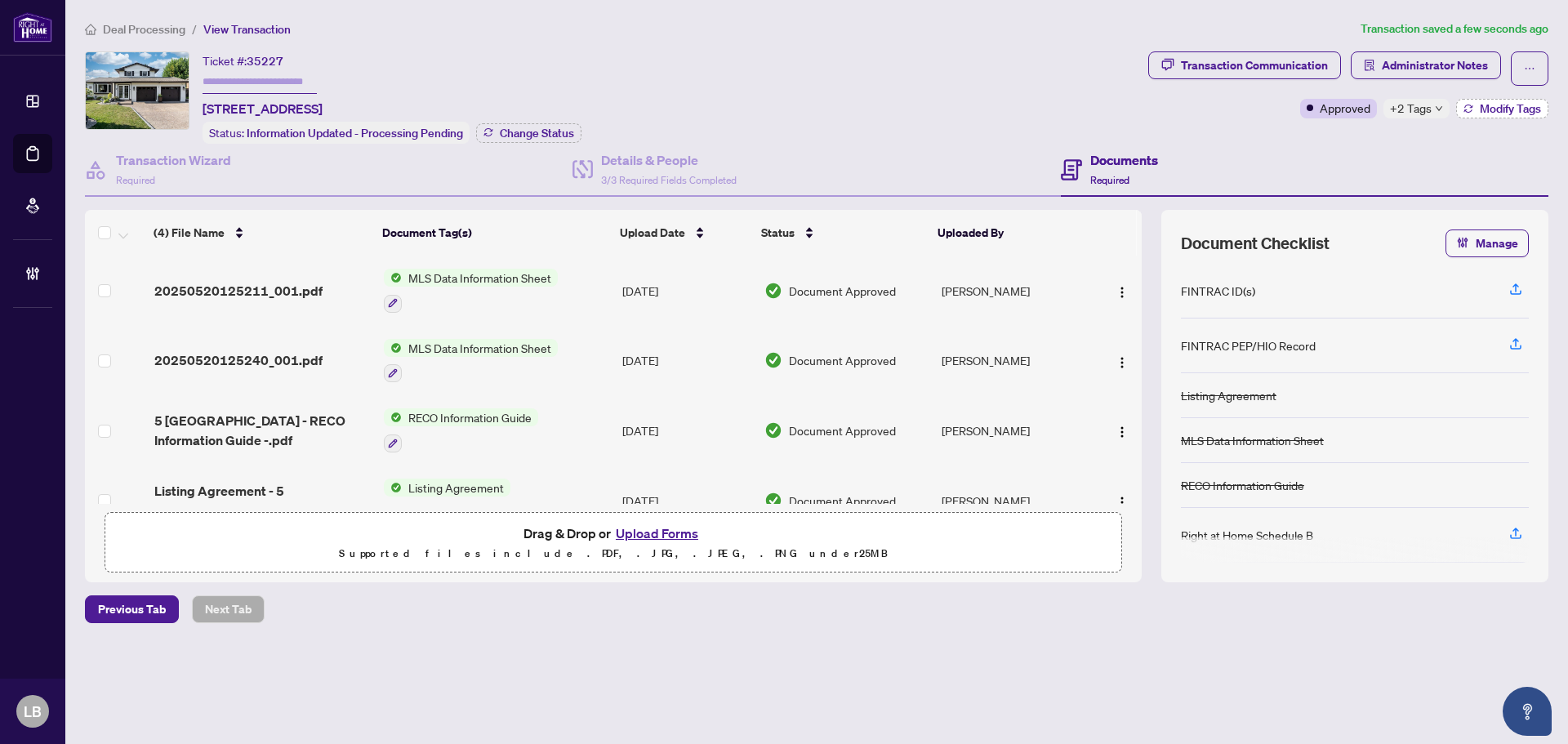
click at [1495, 105] on span "Modify Tags" at bounding box center [1511, 109] width 61 height 11
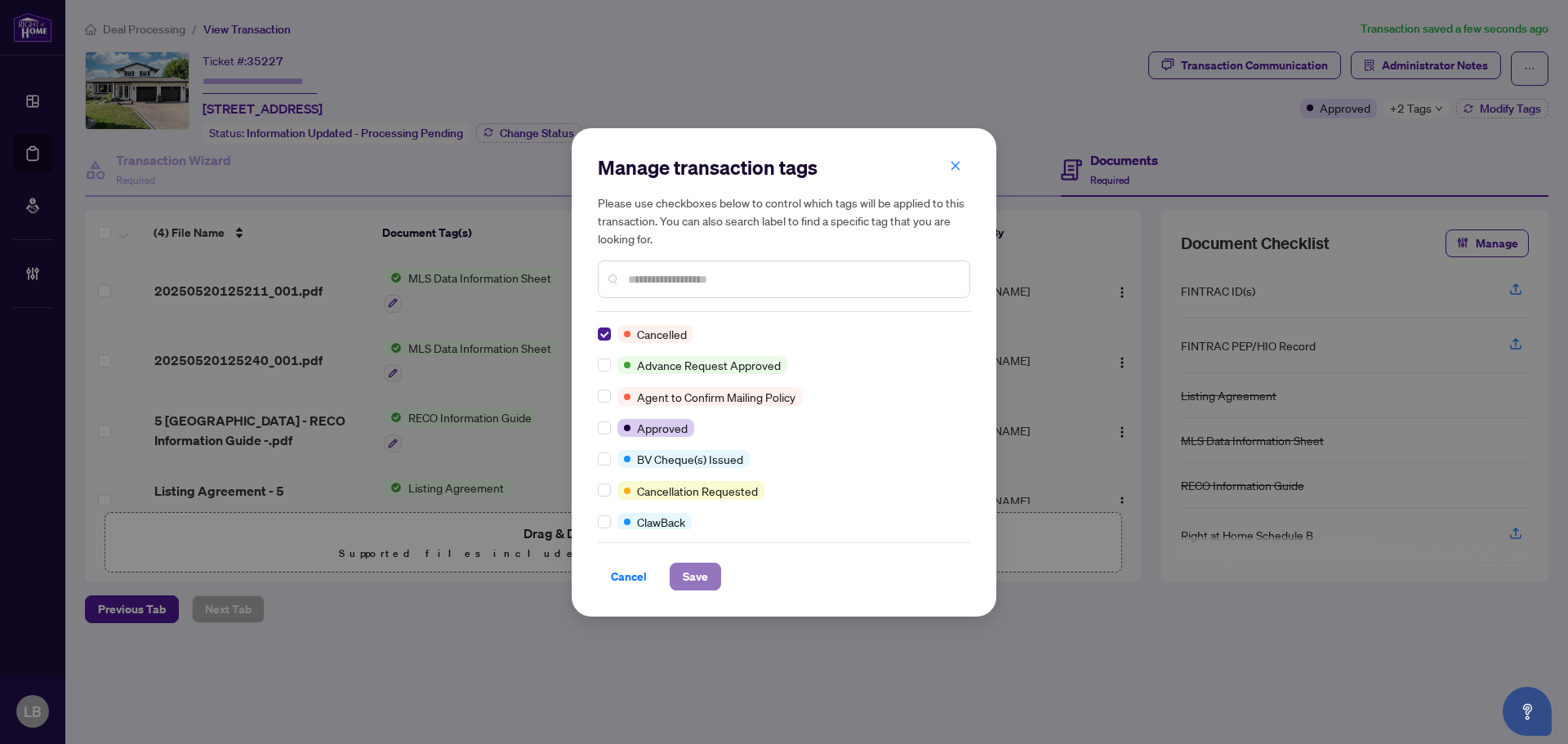
click at [700, 576] on span "Save" at bounding box center [695, 576] width 26 height 26
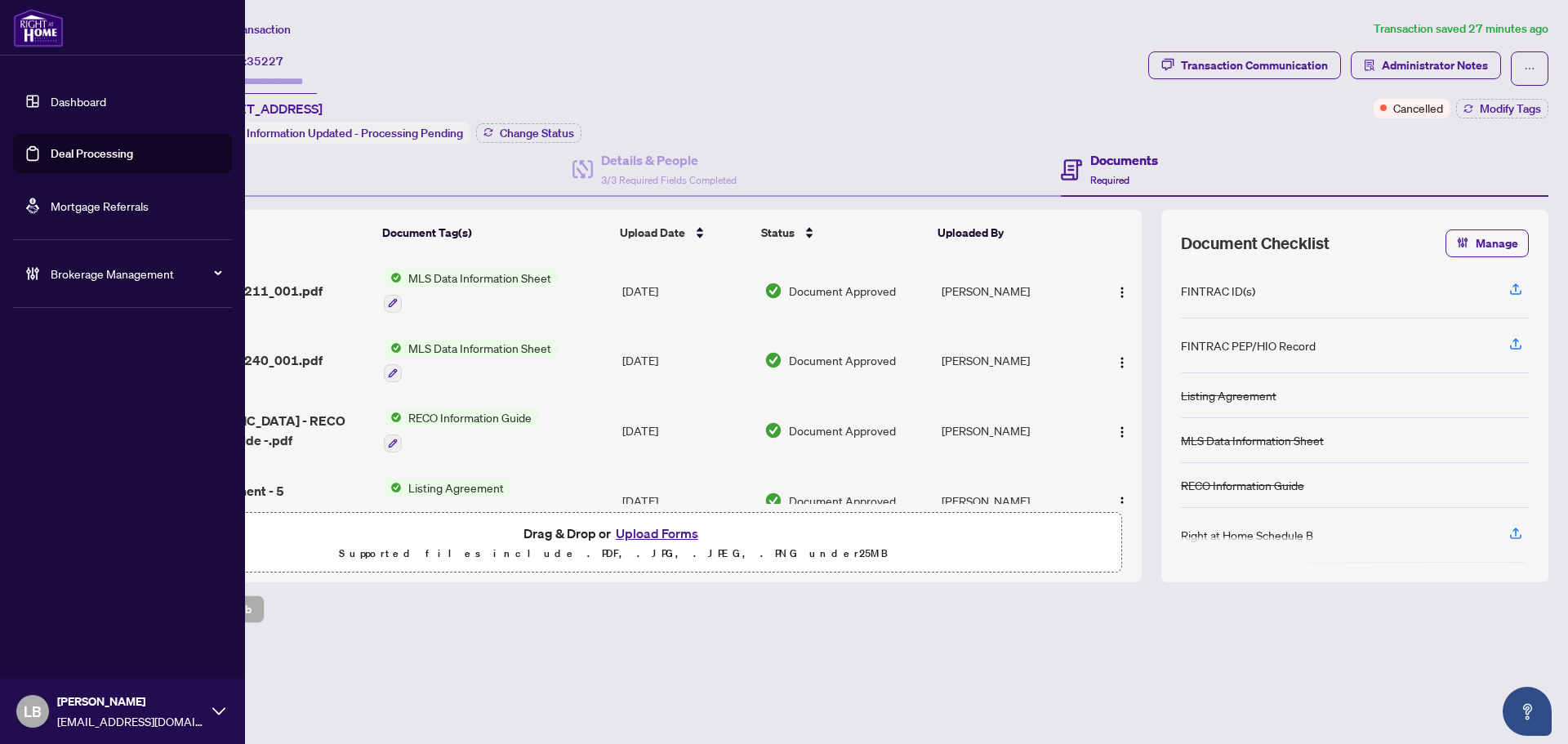
click at [54, 99] on link "Dashboard" at bounding box center [78, 100] width 55 height 14
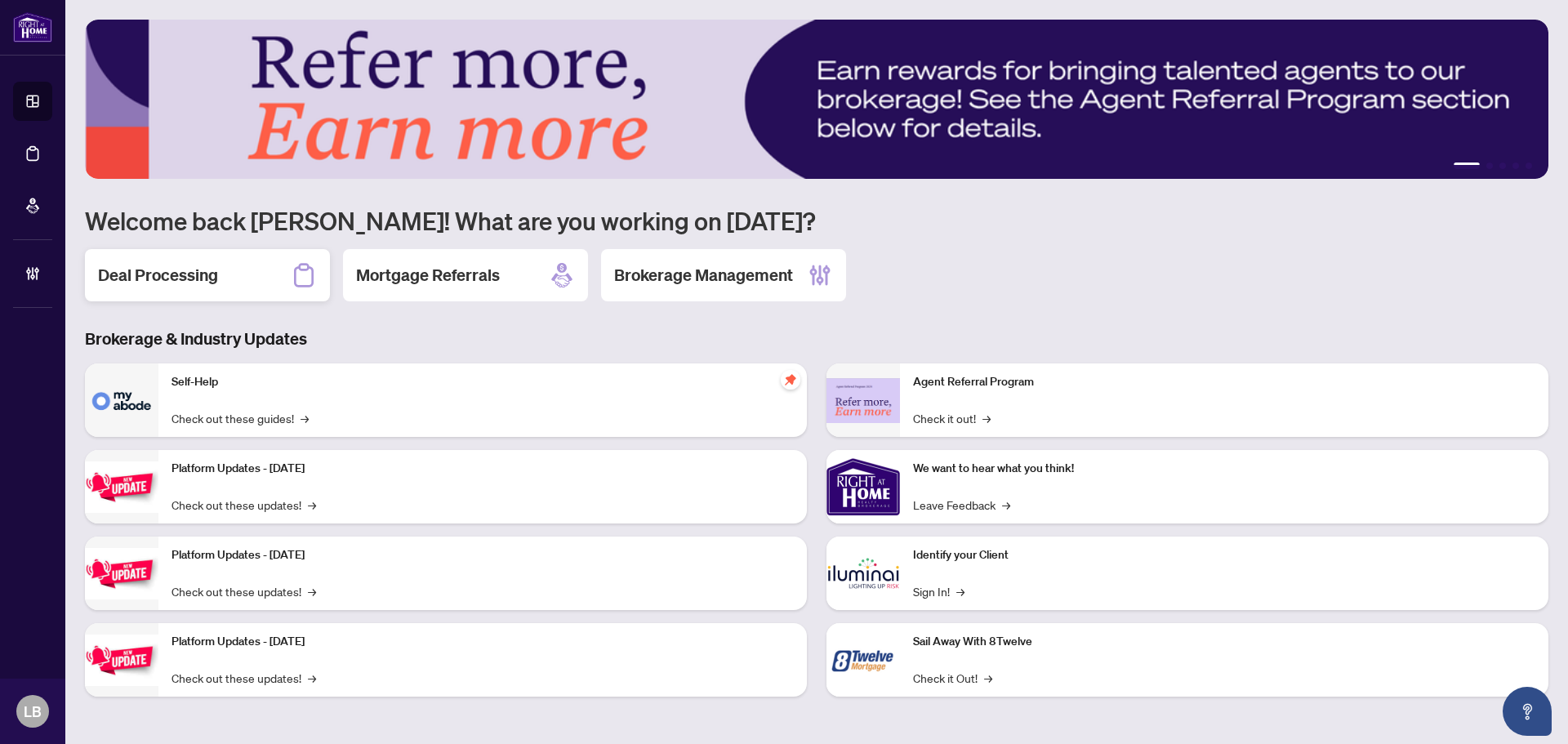
click at [261, 271] on div "Deal Processing" at bounding box center [207, 275] width 245 height 52
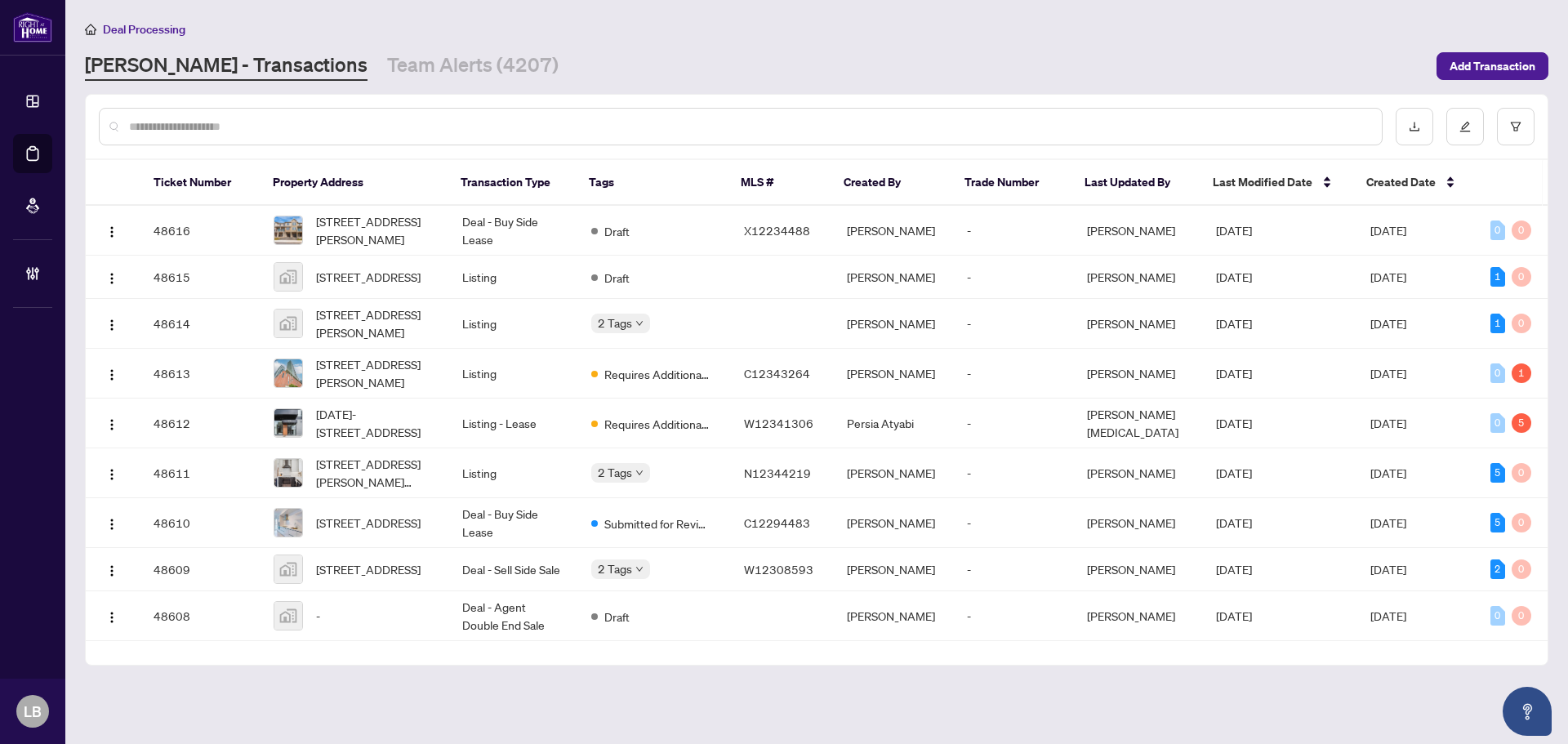
click at [166, 128] on input "text" at bounding box center [749, 126] width 1240 height 18
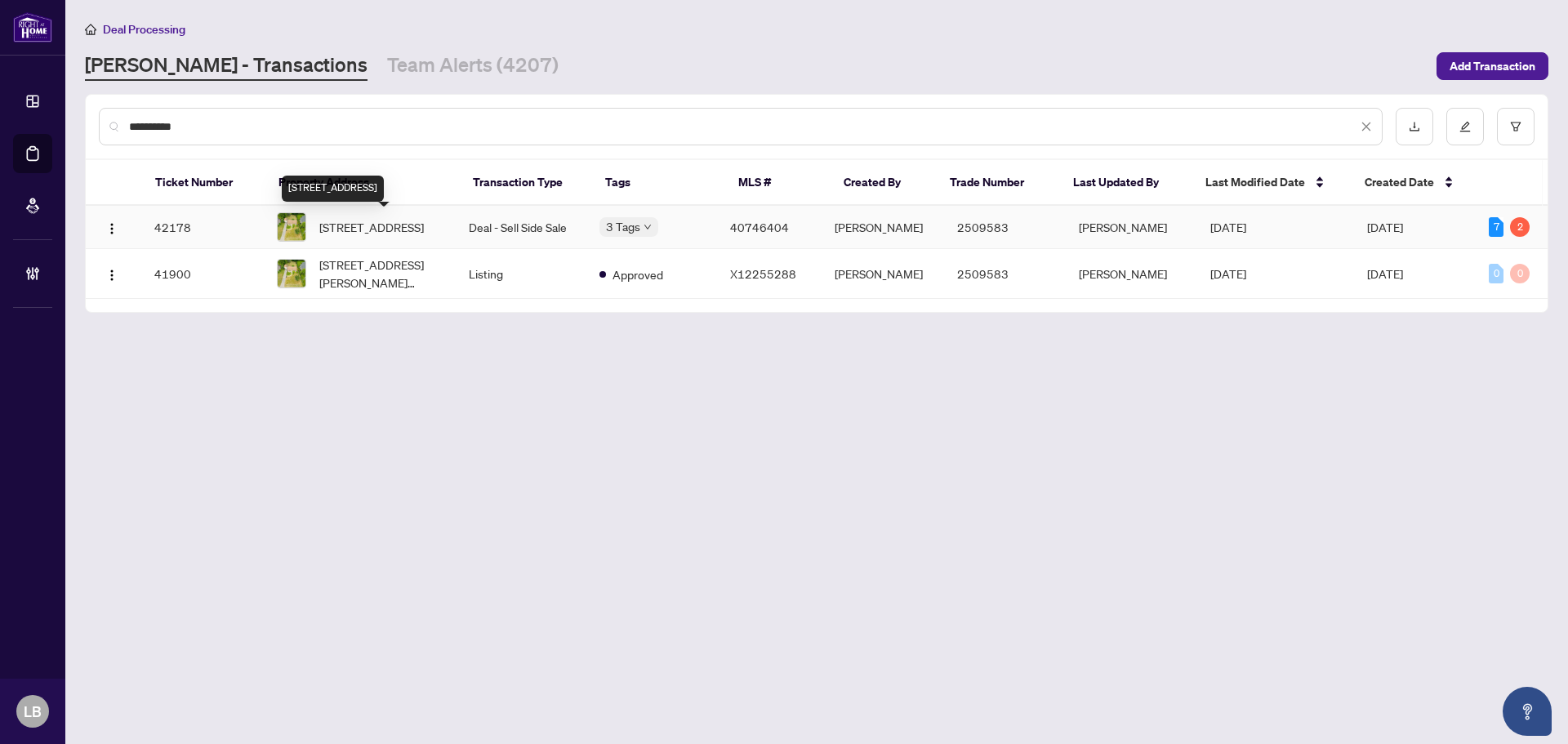
type input "**********"
click at [424, 231] on span "[STREET_ADDRESS]" at bounding box center [372, 227] width 105 height 18
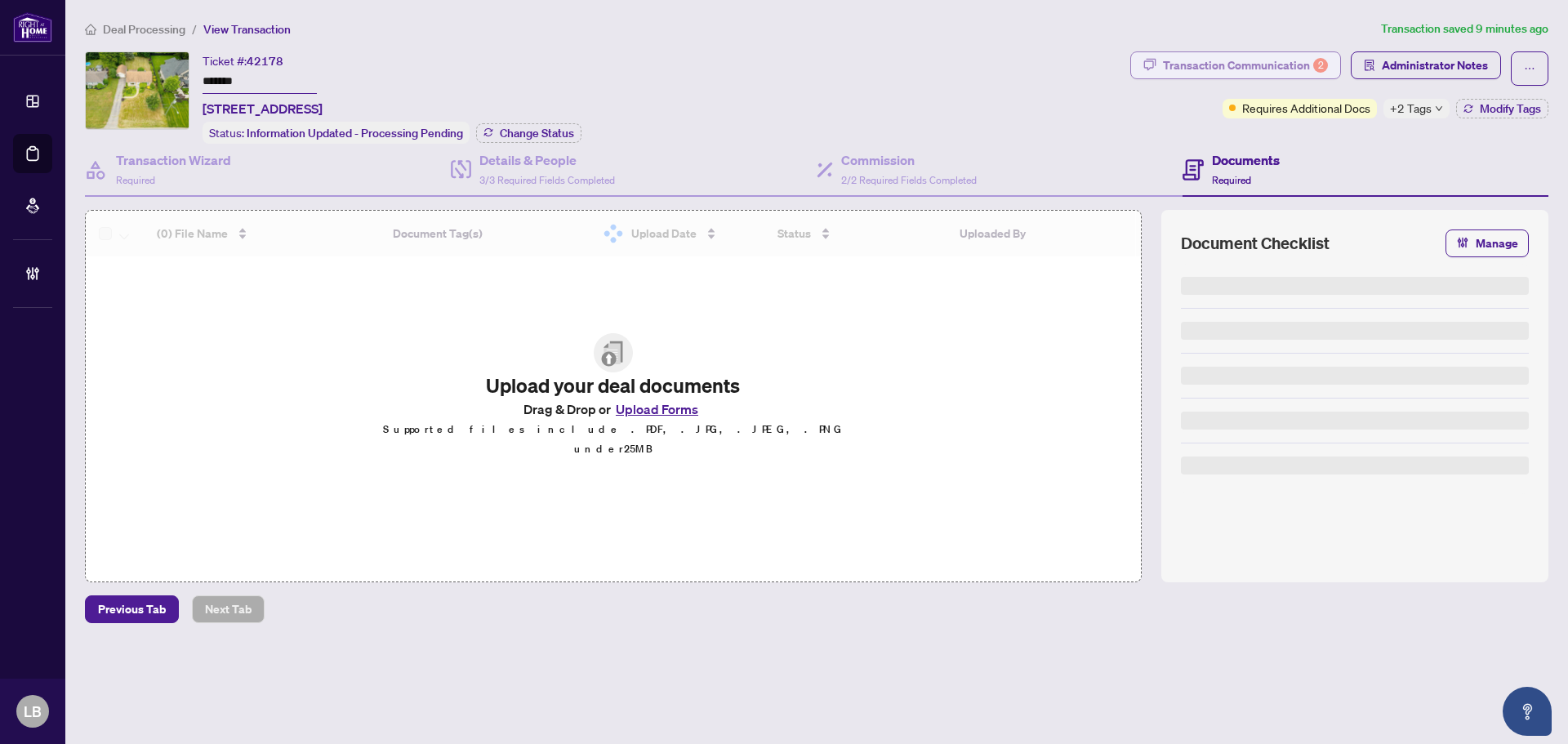
click at [1259, 72] on div "Transaction Communication 2" at bounding box center [1246, 65] width 165 height 26
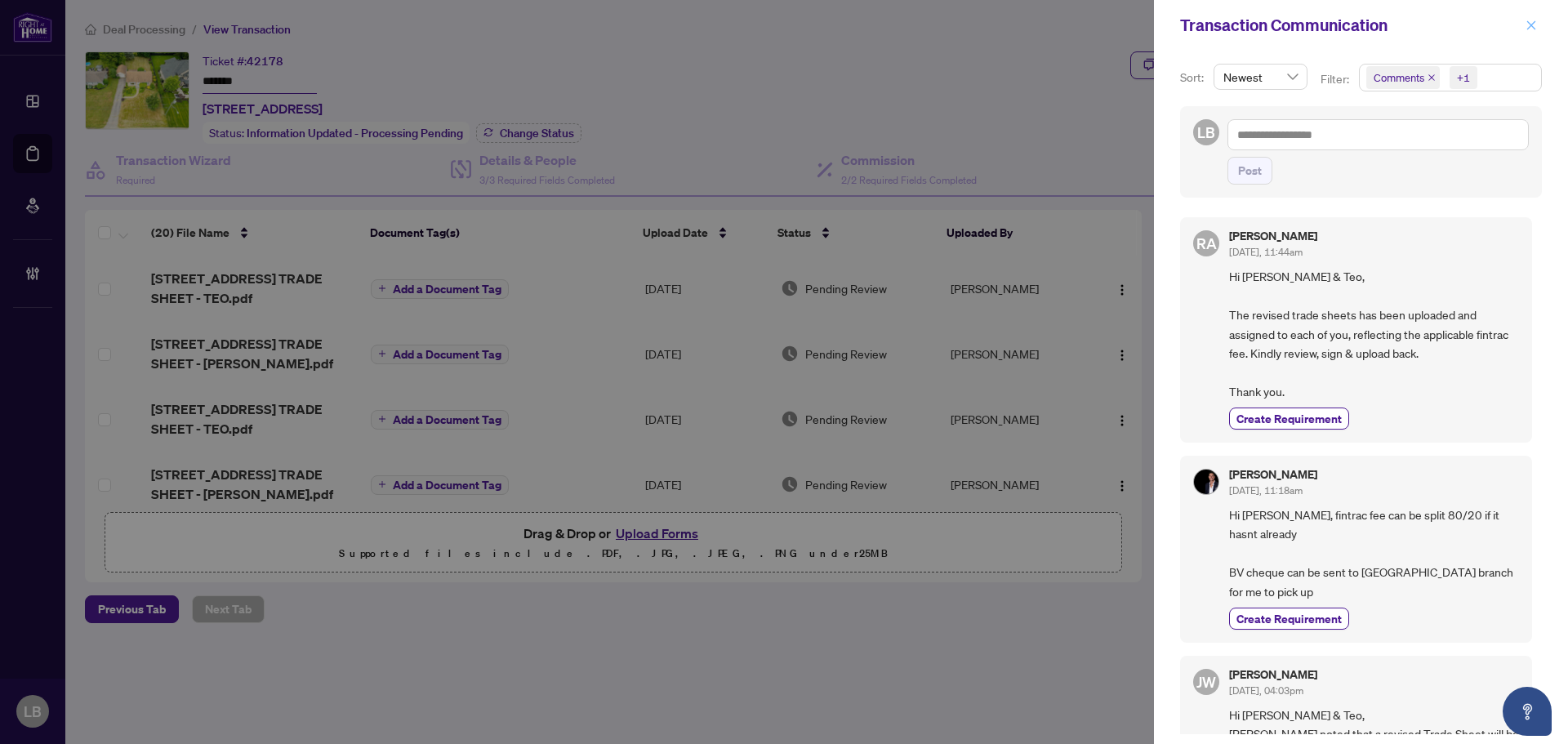
click at [1526, 25] on icon "close" at bounding box center [1532, 26] width 11 height 11
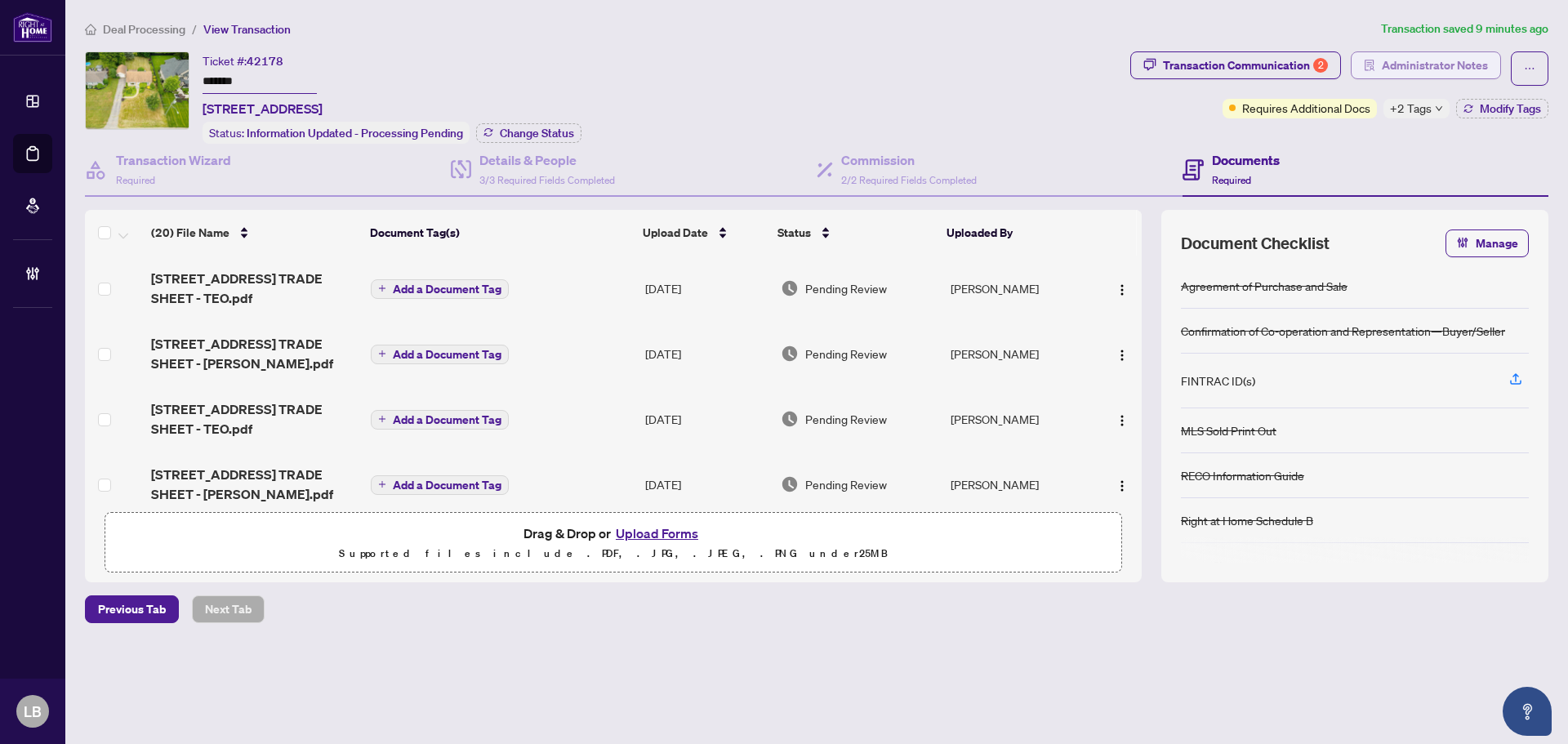
click at [1386, 66] on span "Administrator Notes" at bounding box center [1434, 65] width 106 height 26
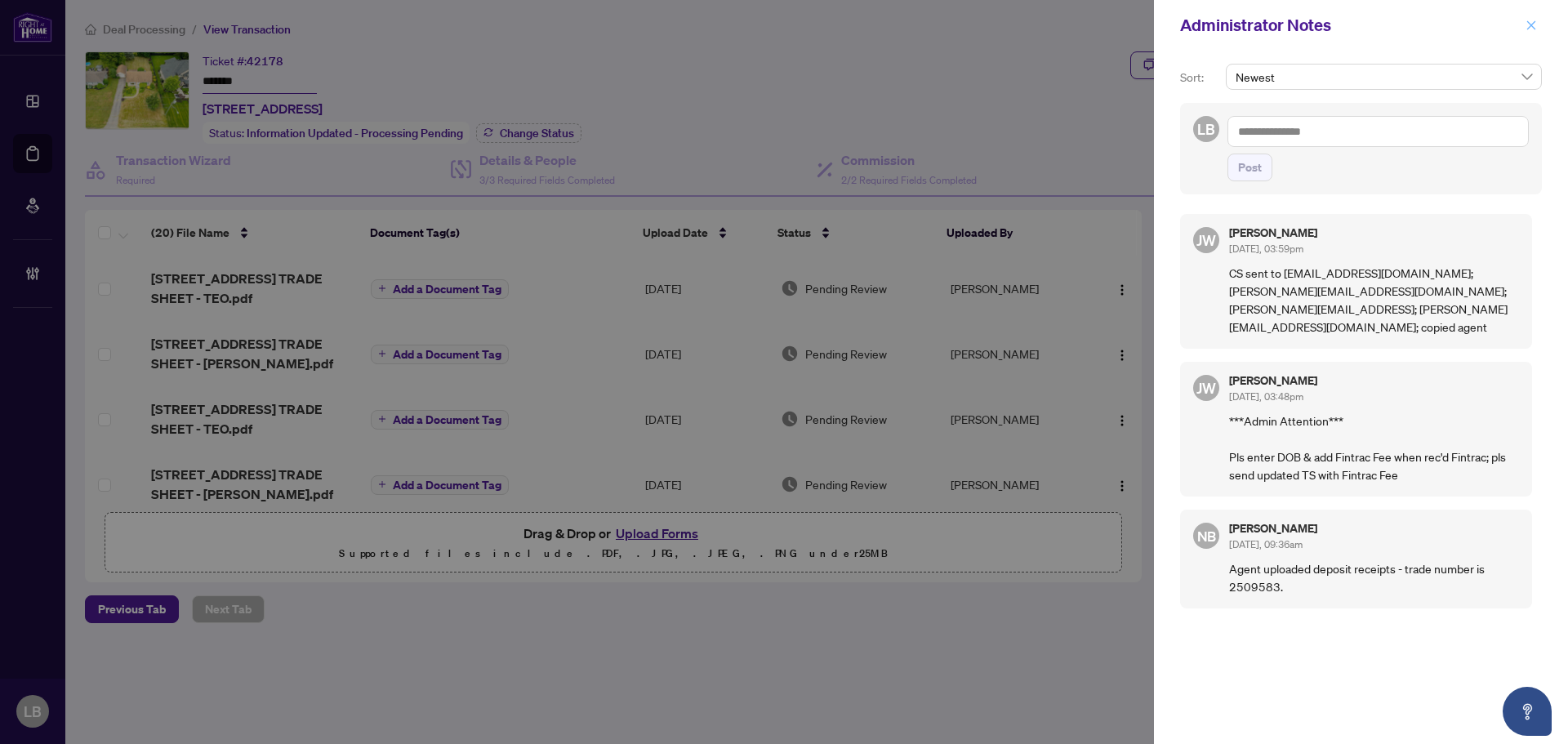
click at [1535, 27] on icon "close" at bounding box center [1532, 26] width 11 height 11
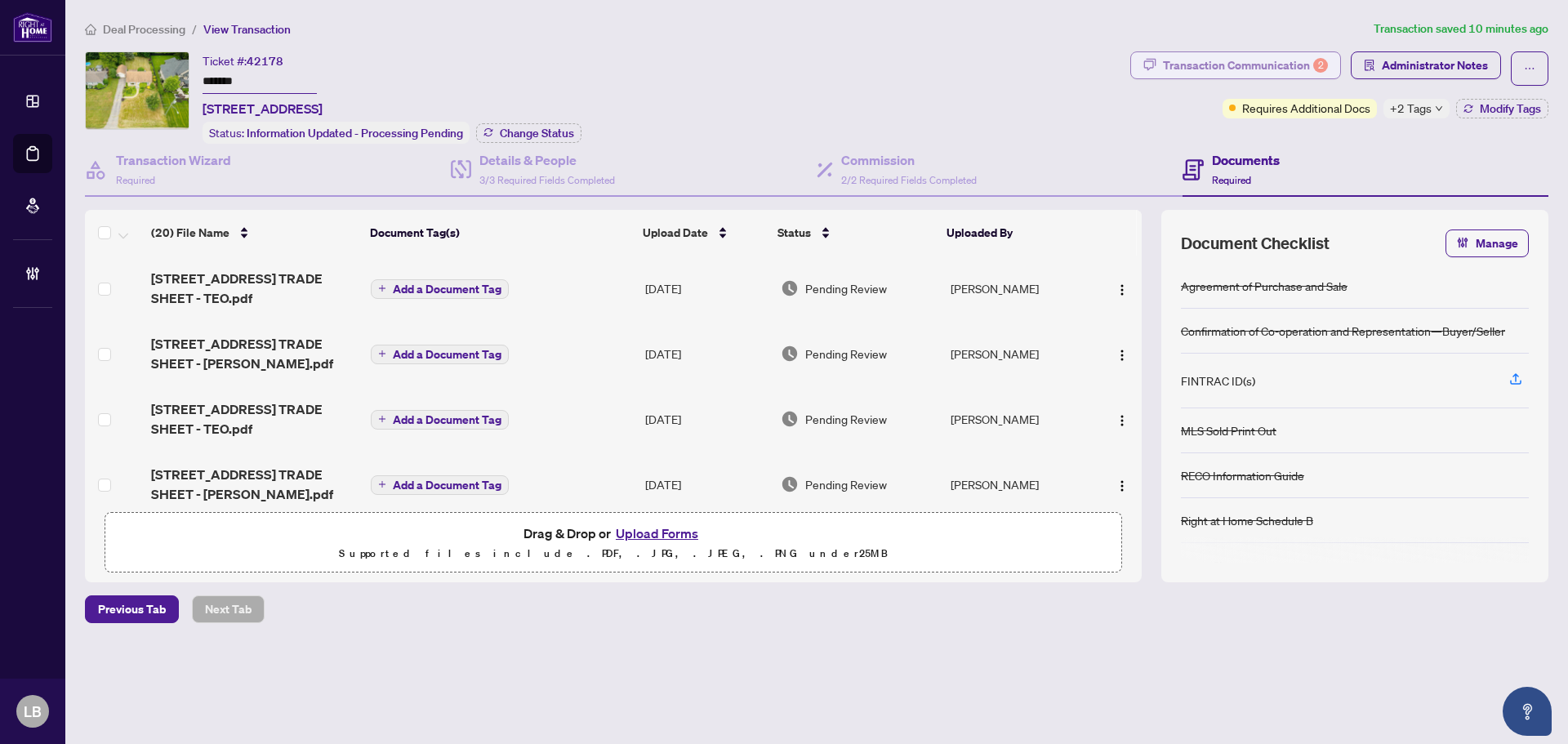
click at [1244, 66] on div "Transaction Communication 2" at bounding box center [1246, 65] width 165 height 26
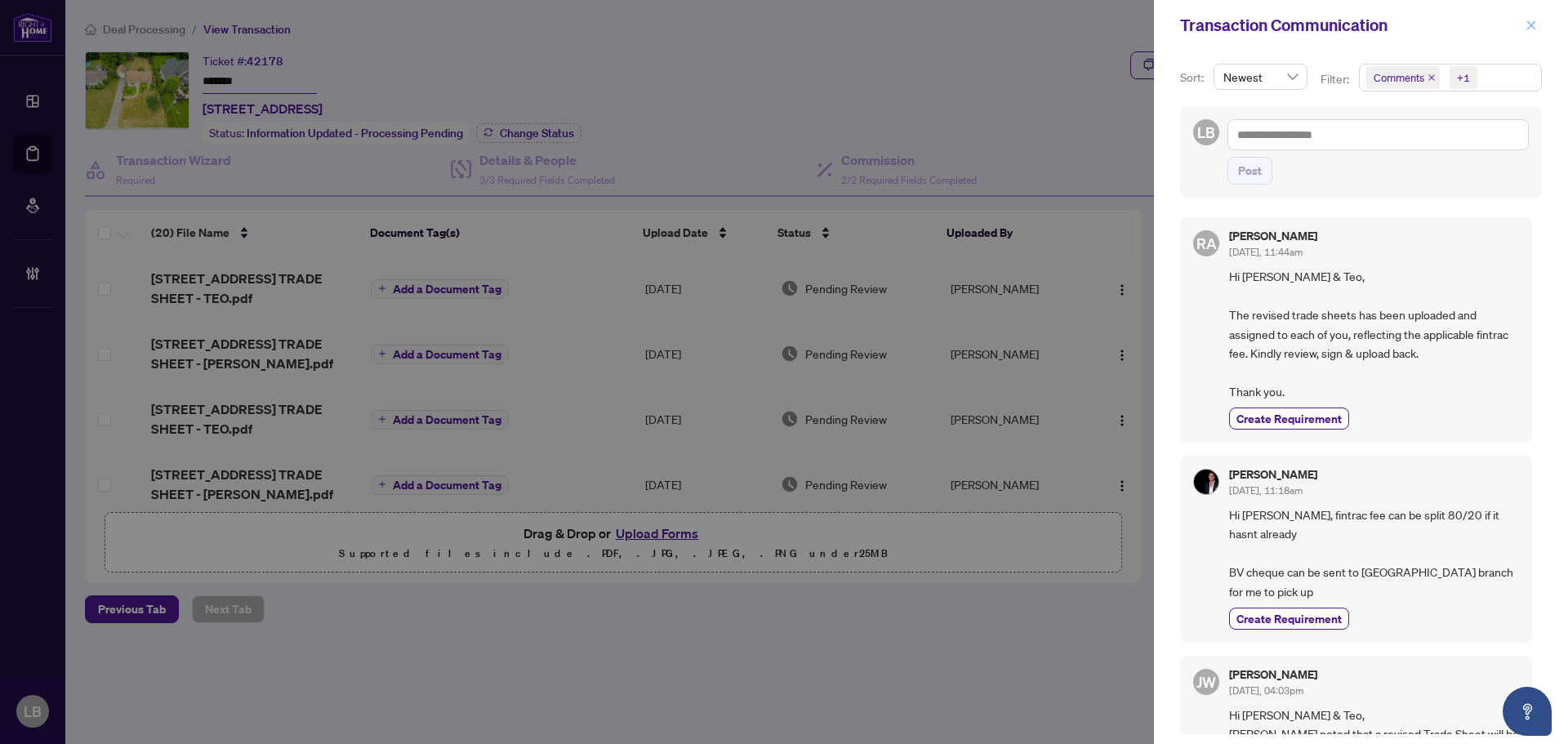
click at [1531, 21] on icon "close" at bounding box center [1532, 26] width 11 height 11
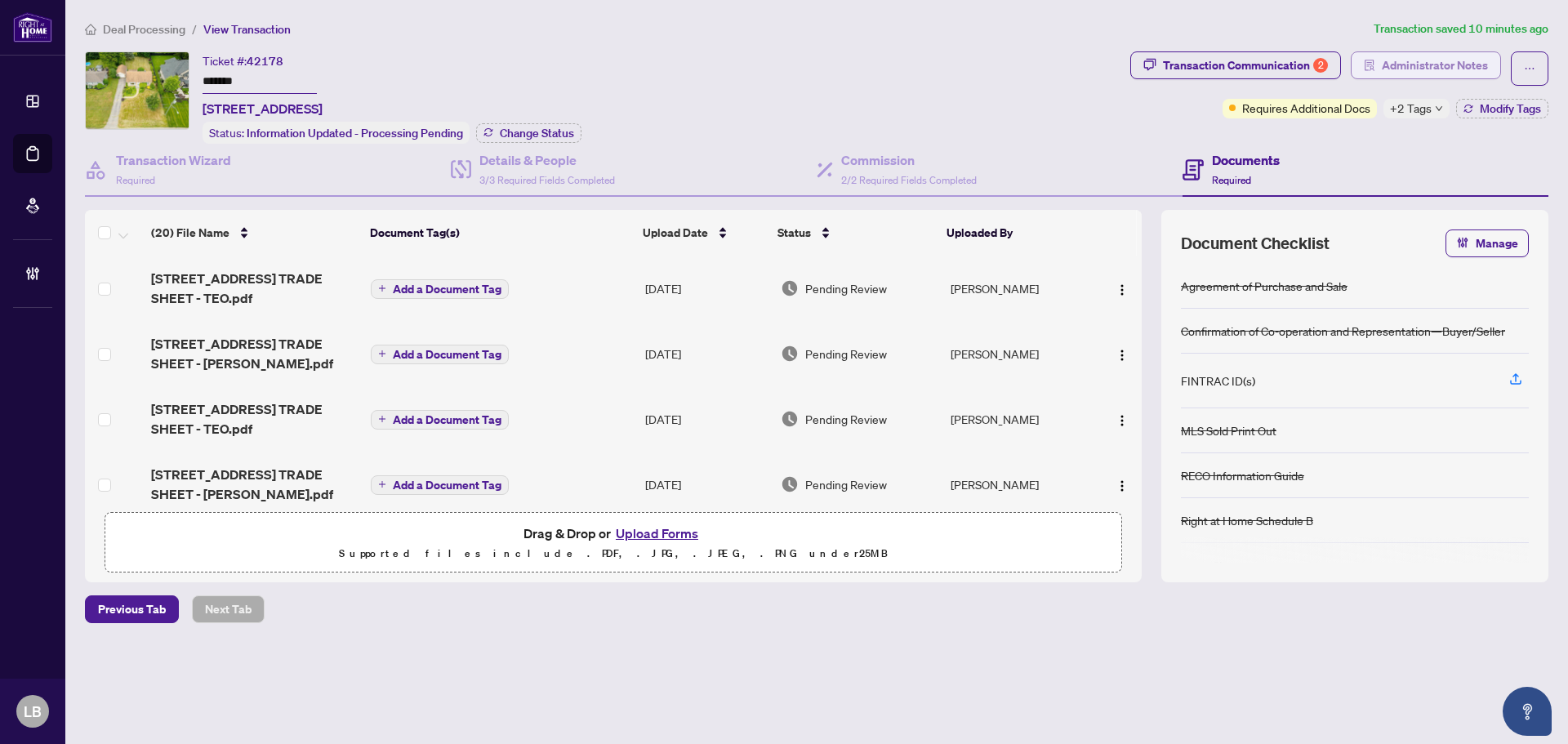
click at [1403, 68] on span "Administrator Notes" at bounding box center [1434, 65] width 106 height 26
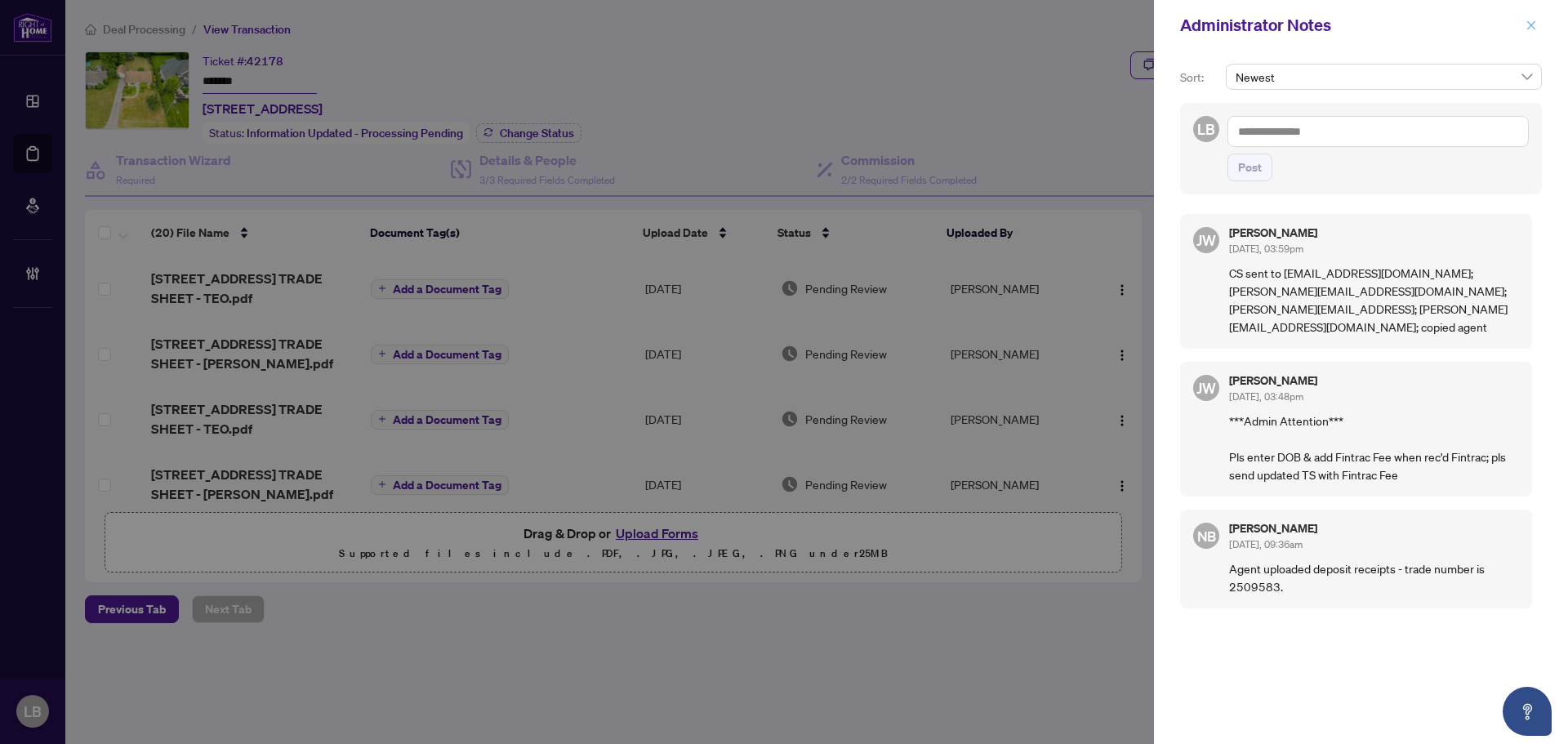
click at [1529, 23] on icon "close" at bounding box center [1532, 24] width 9 height 9
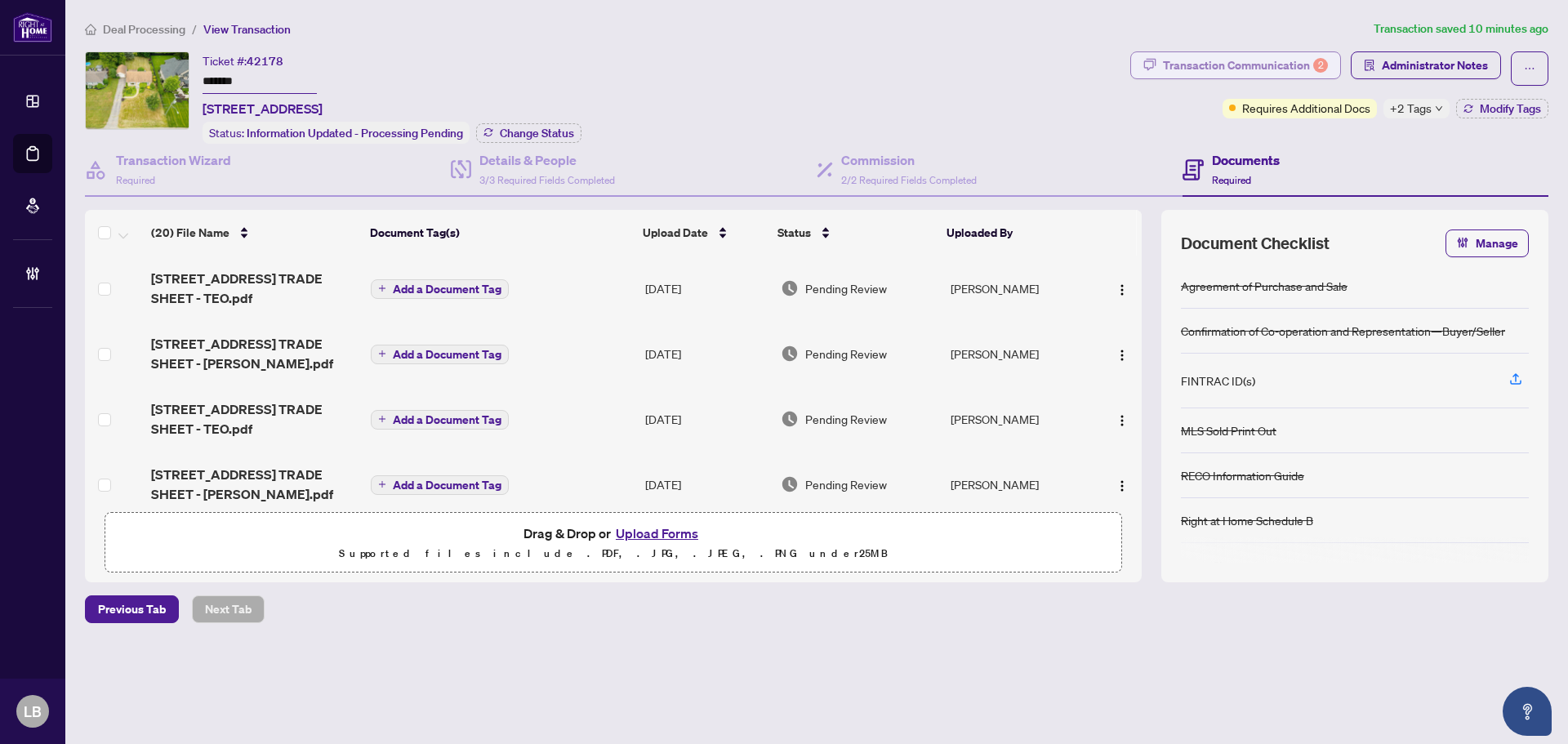
click at [1242, 62] on div "Transaction Communication 2" at bounding box center [1246, 65] width 165 height 26
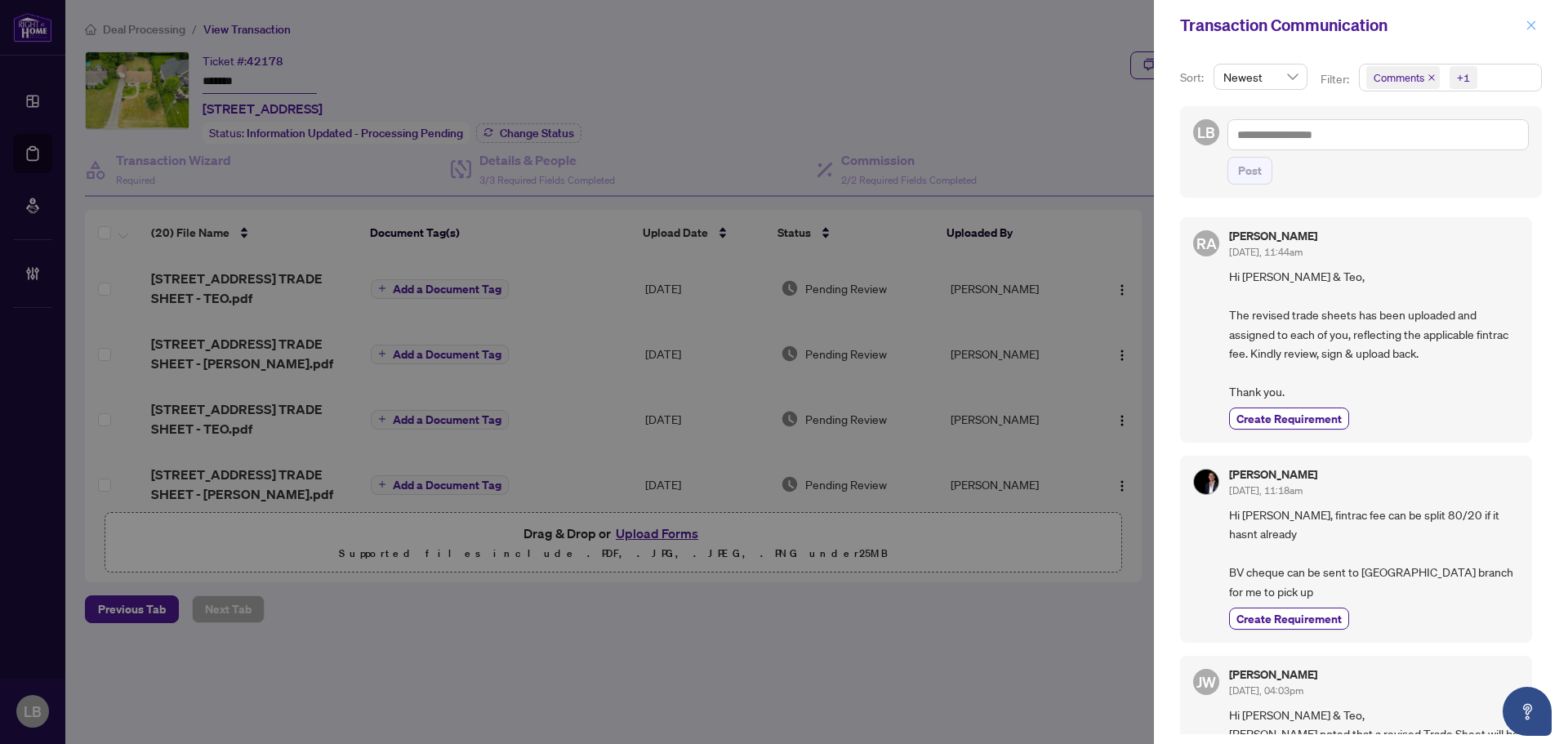
click at [1531, 31] on icon "close" at bounding box center [1532, 26] width 11 height 11
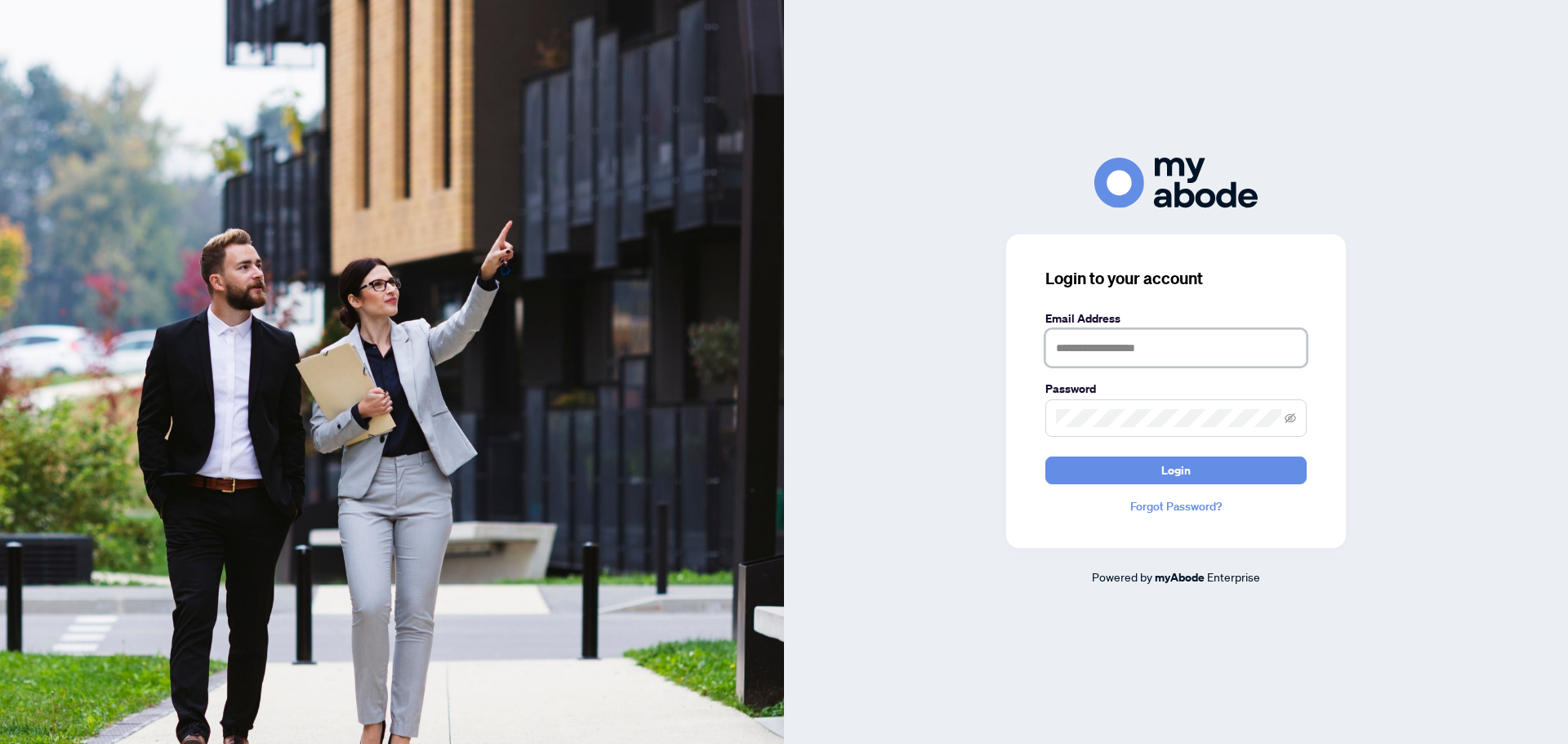
type input "**********"
click at [1122, 466] on button "Login" at bounding box center [1176, 470] width 261 height 28
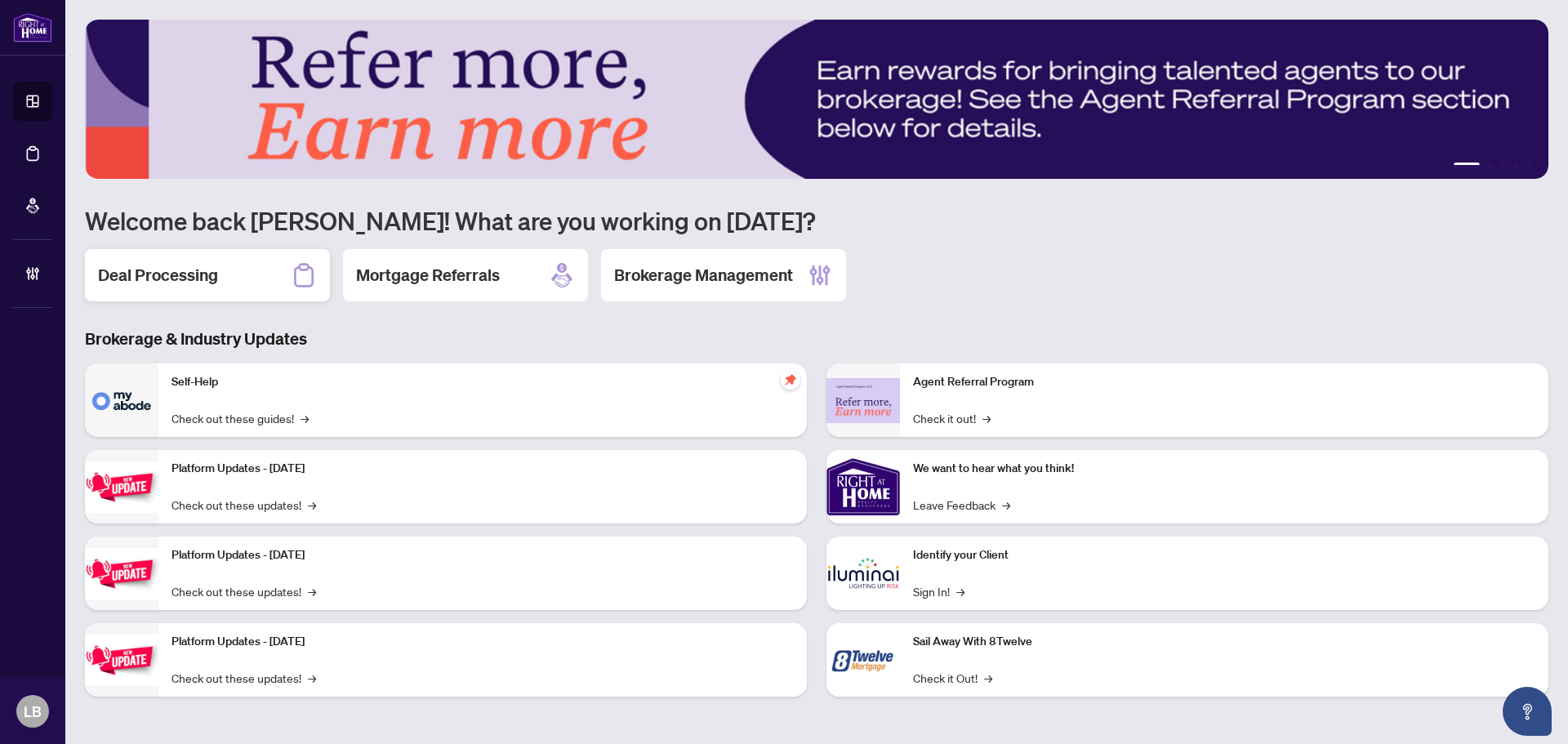
click at [179, 276] on h2 "Deal Processing" at bounding box center [158, 276] width 120 height 23
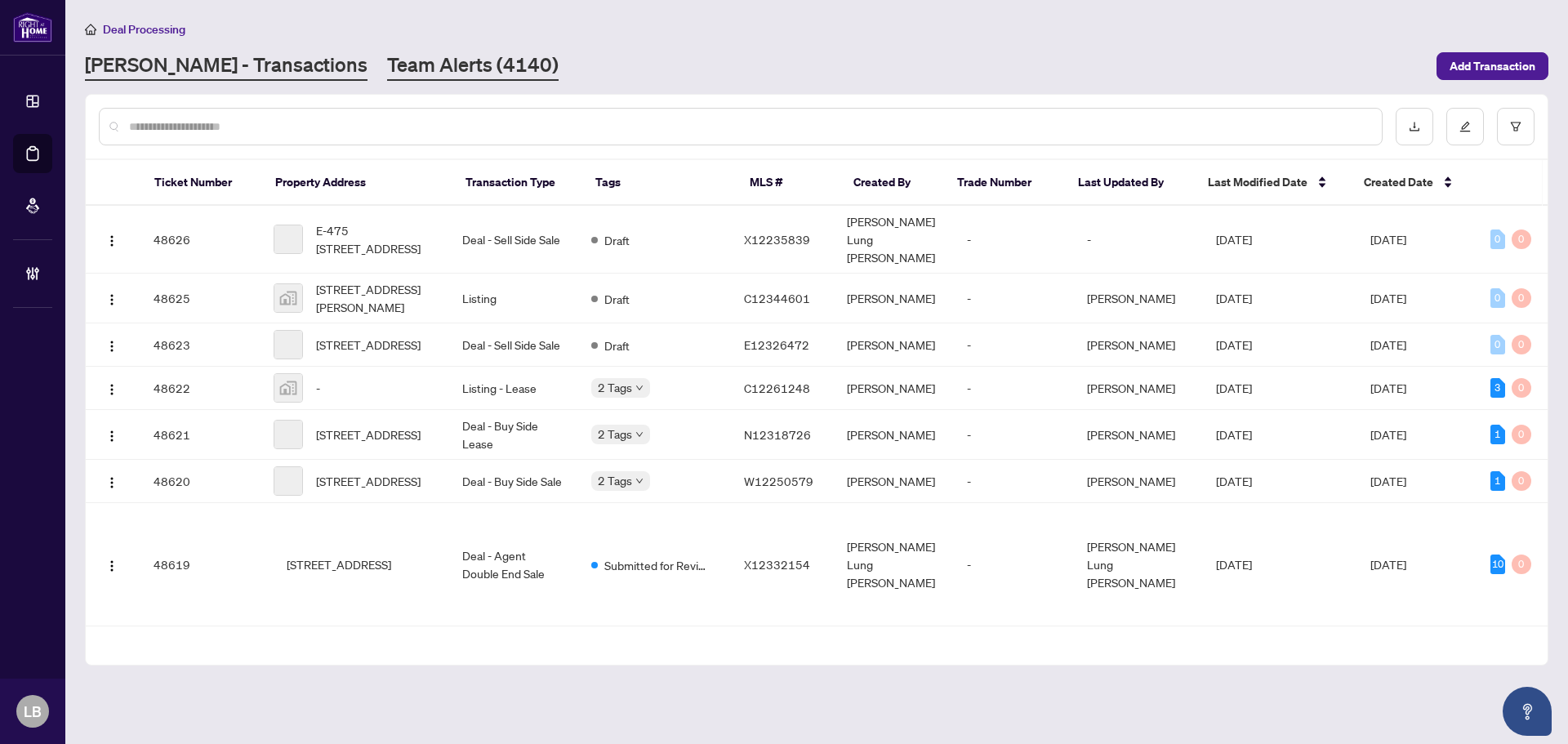
click at [387, 69] on link "Team Alerts (4140)" at bounding box center [473, 66] width 172 height 30
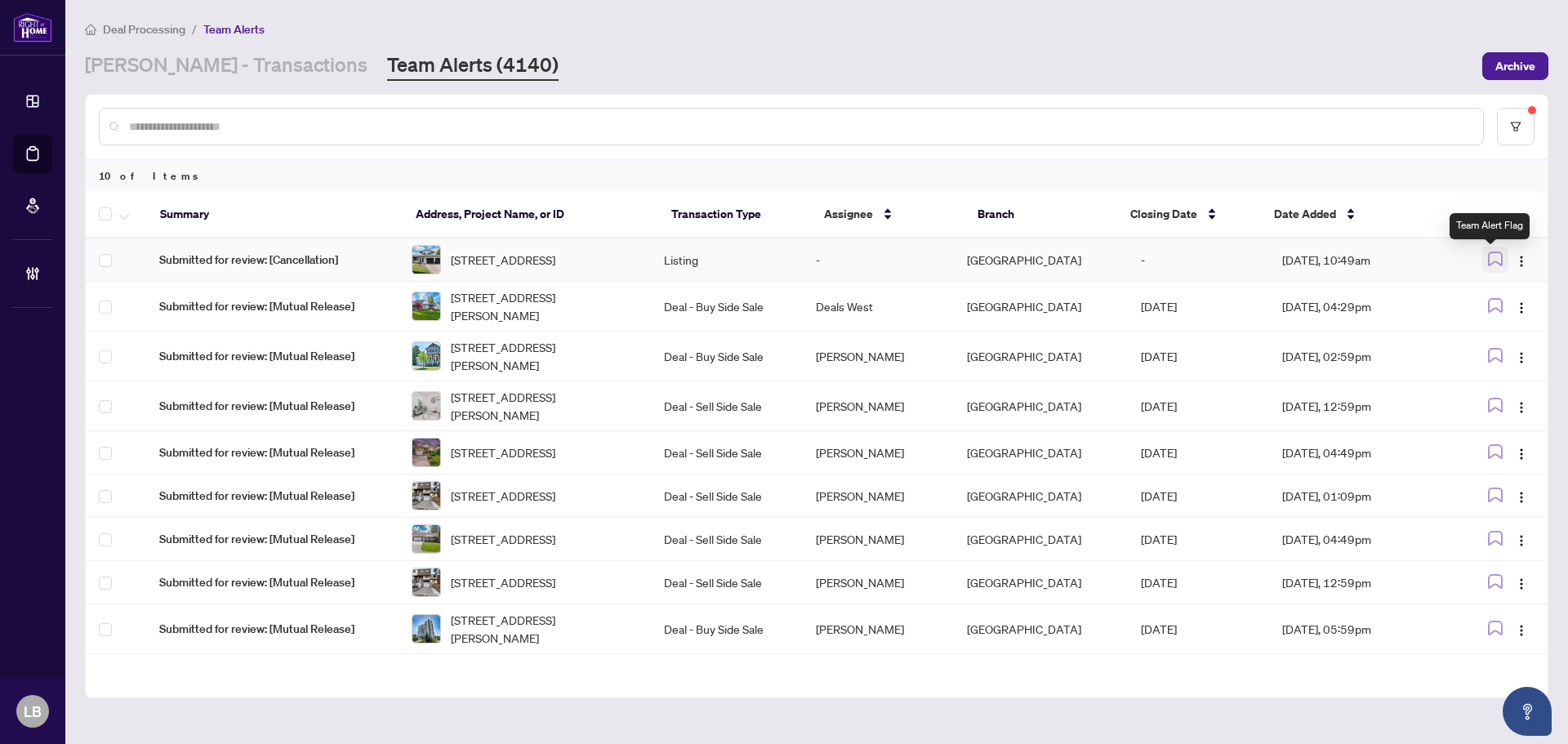
click at [1490, 265] on icon "button" at bounding box center [1496, 259] width 13 height 13
click at [172, 55] on link "RAHR - Transactions" at bounding box center [226, 66] width 282 height 30
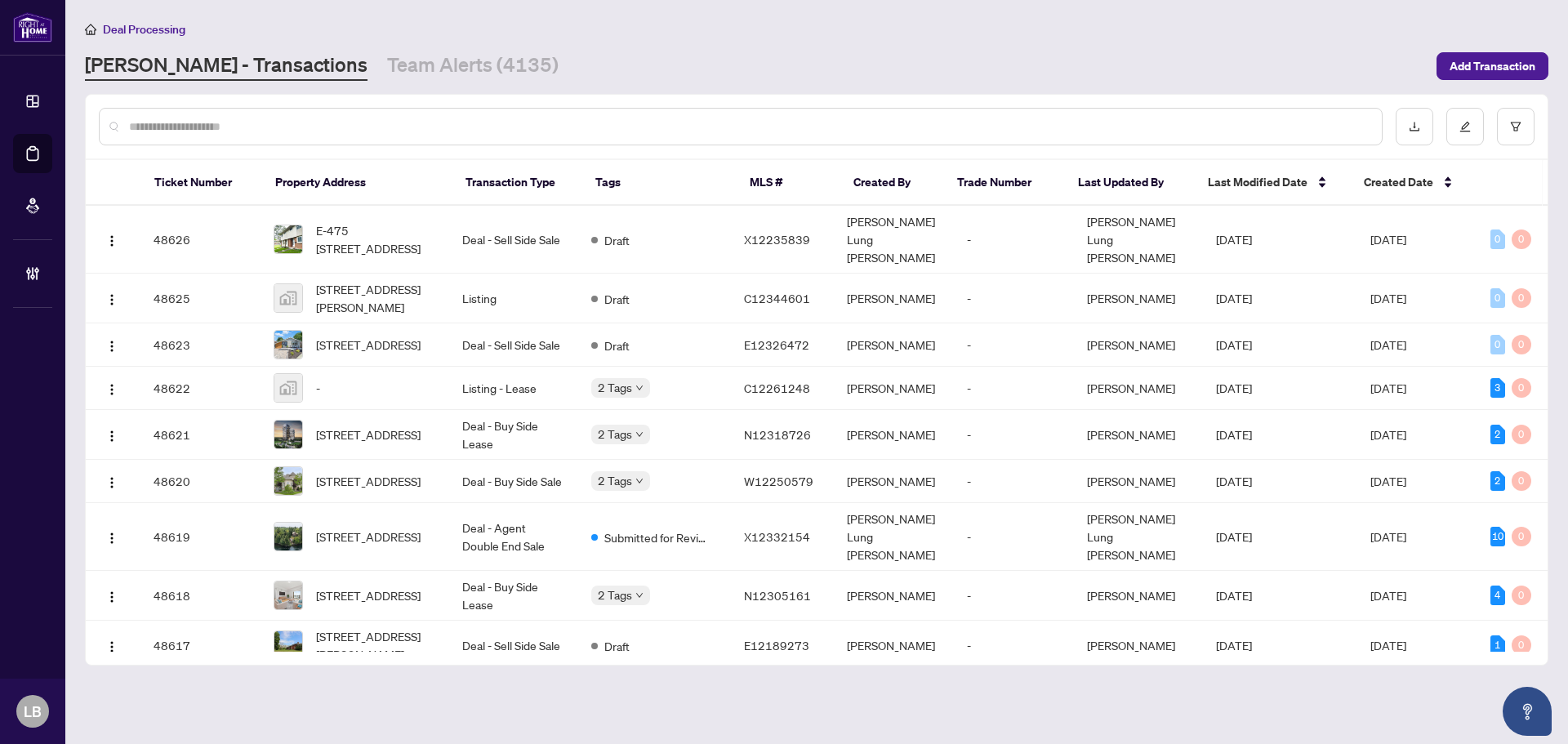
click at [173, 128] on input "text" at bounding box center [749, 126] width 1240 height 18
click at [405, 117] on input "text" at bounding box center [749, 126] width 1240 height 18
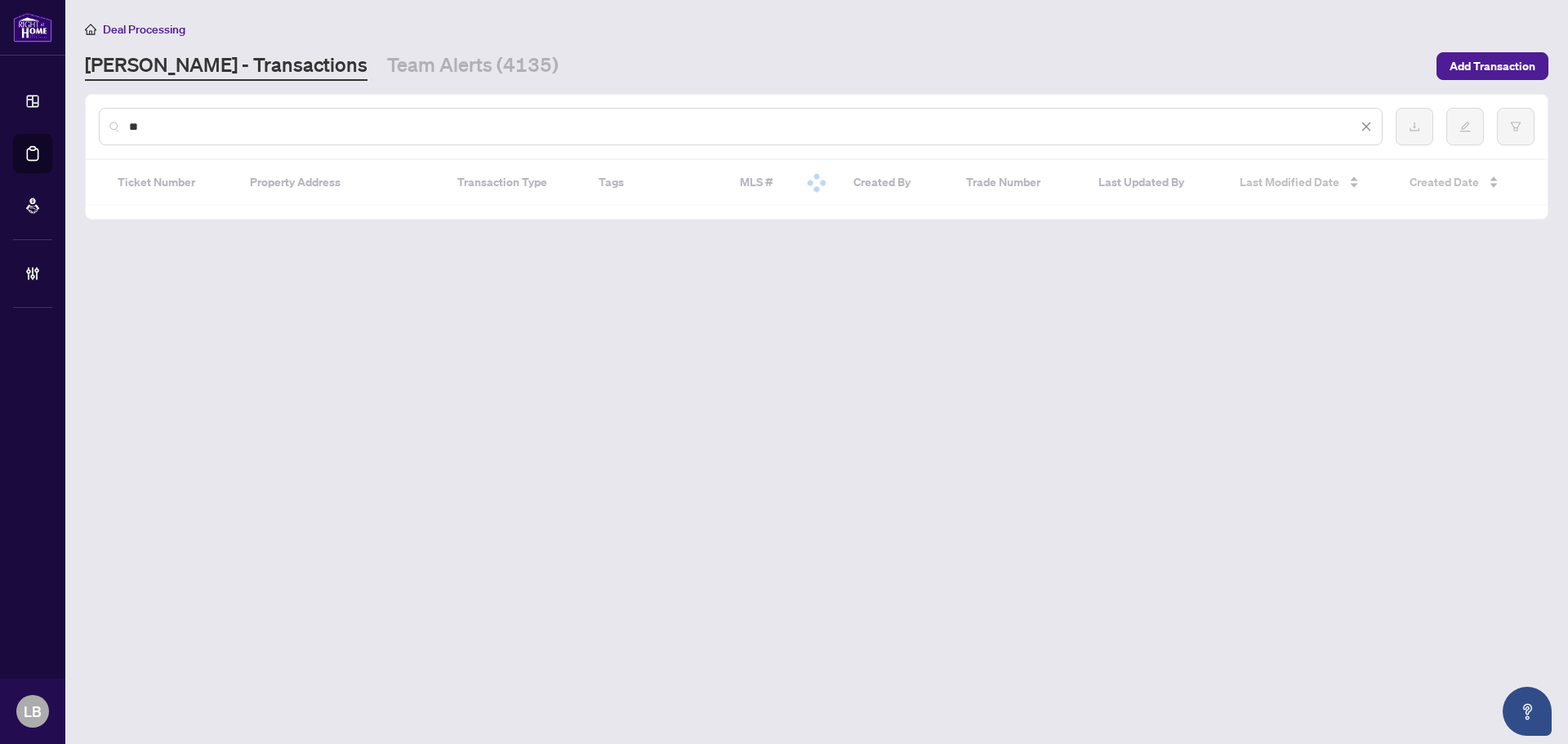
type input "*"
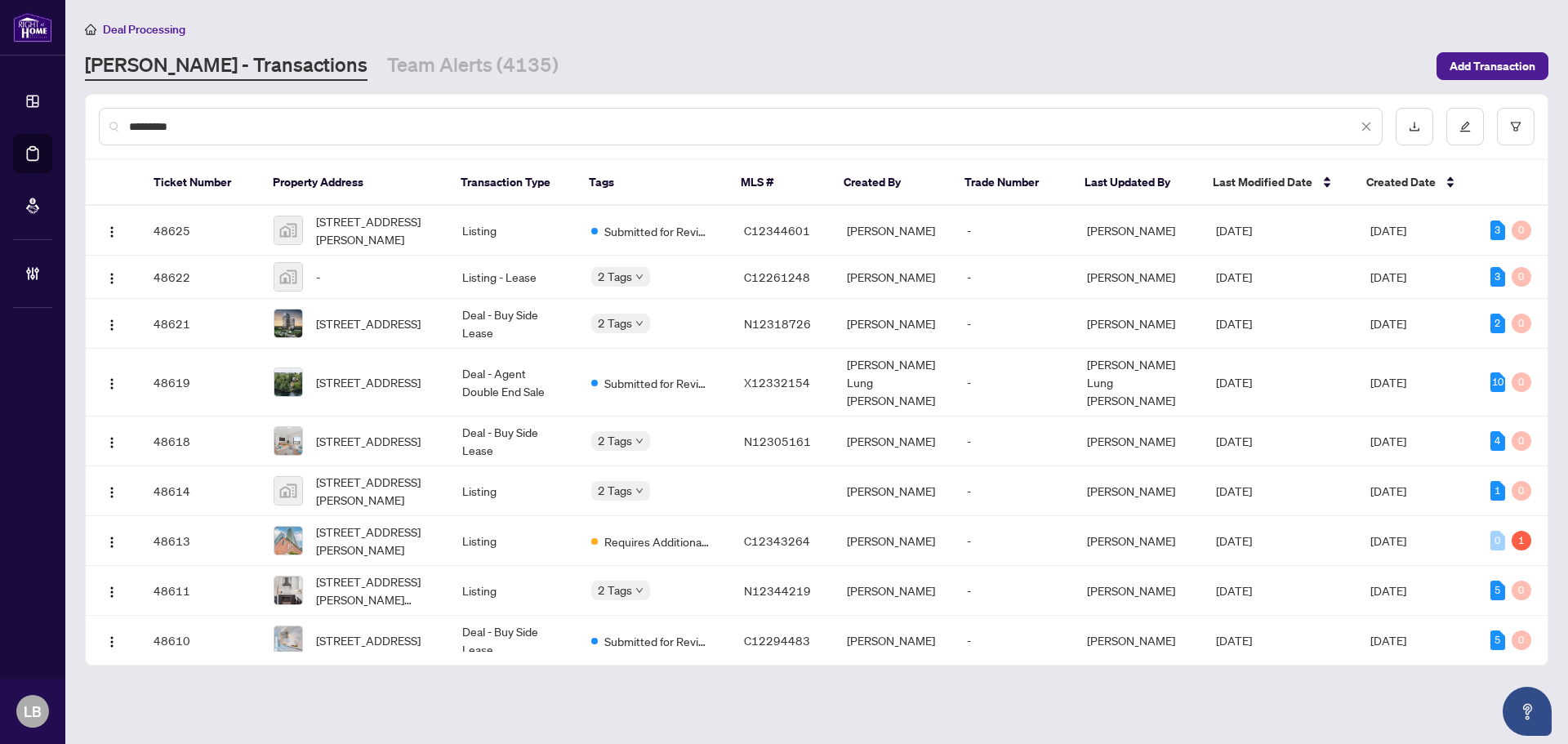
type input "**********"
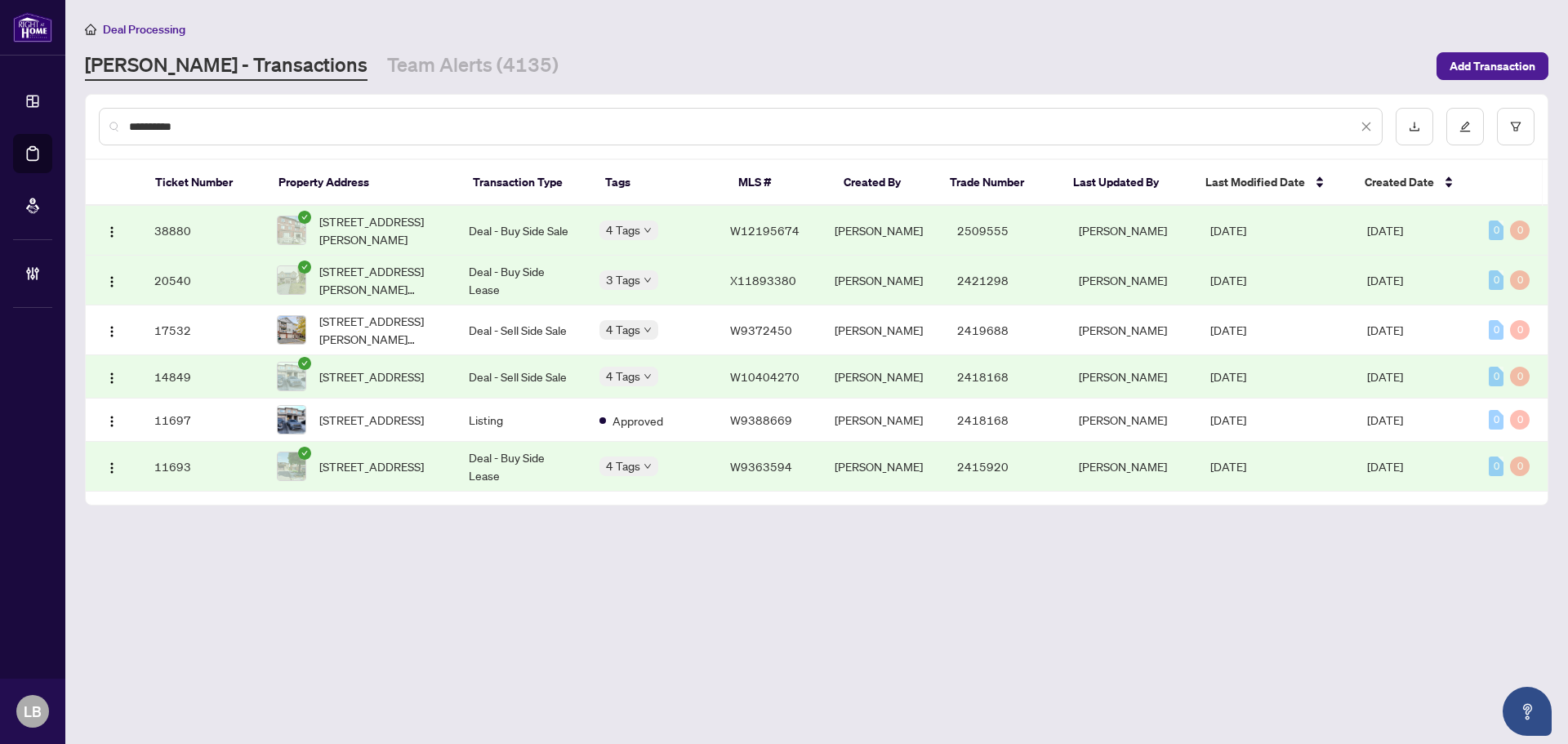
click at [217, 127] on input "**********" at bounding box center [743, 126] width 1228 height 18
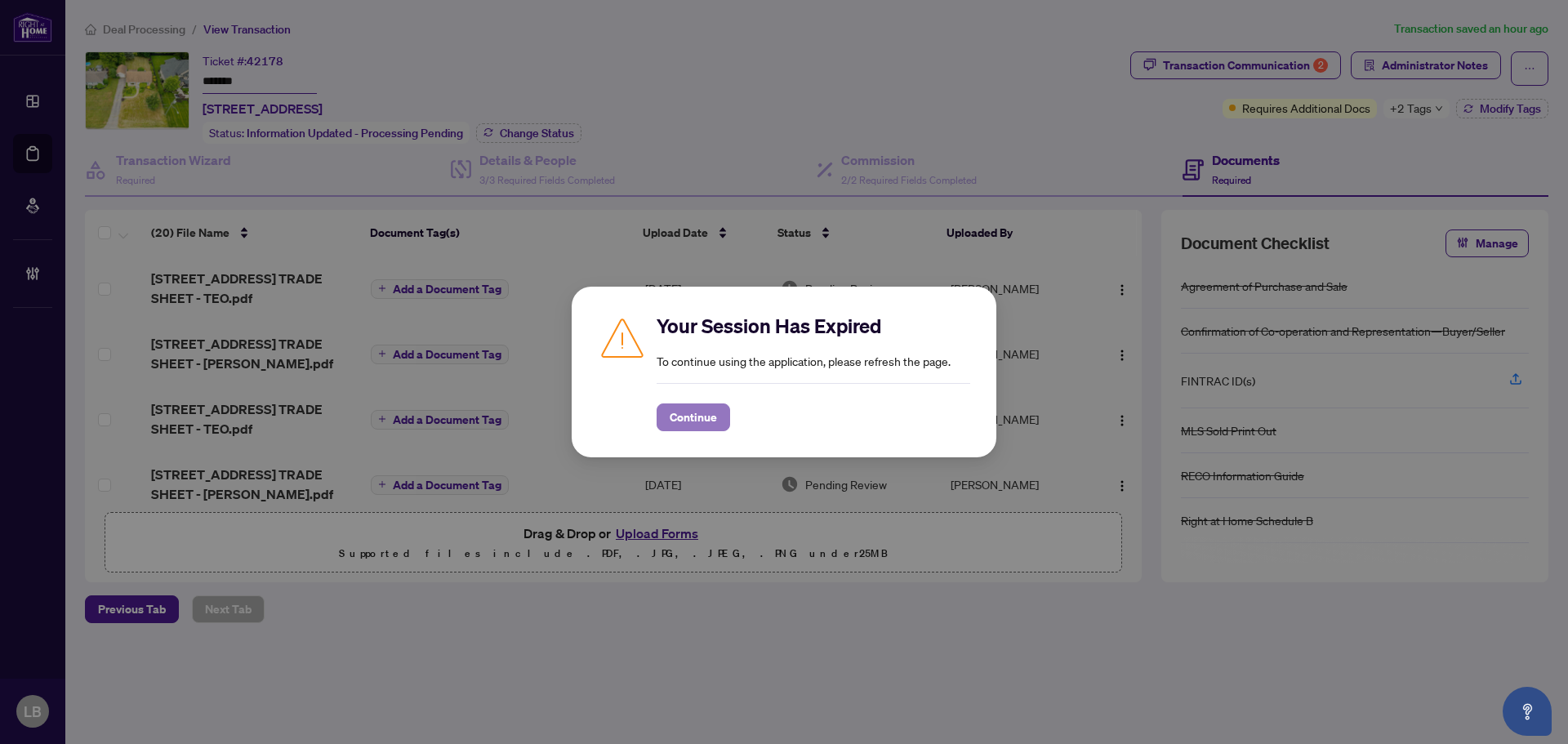
click at [690, 417] on span "Continue" at bounding box center [693, 417] width 48 height 26
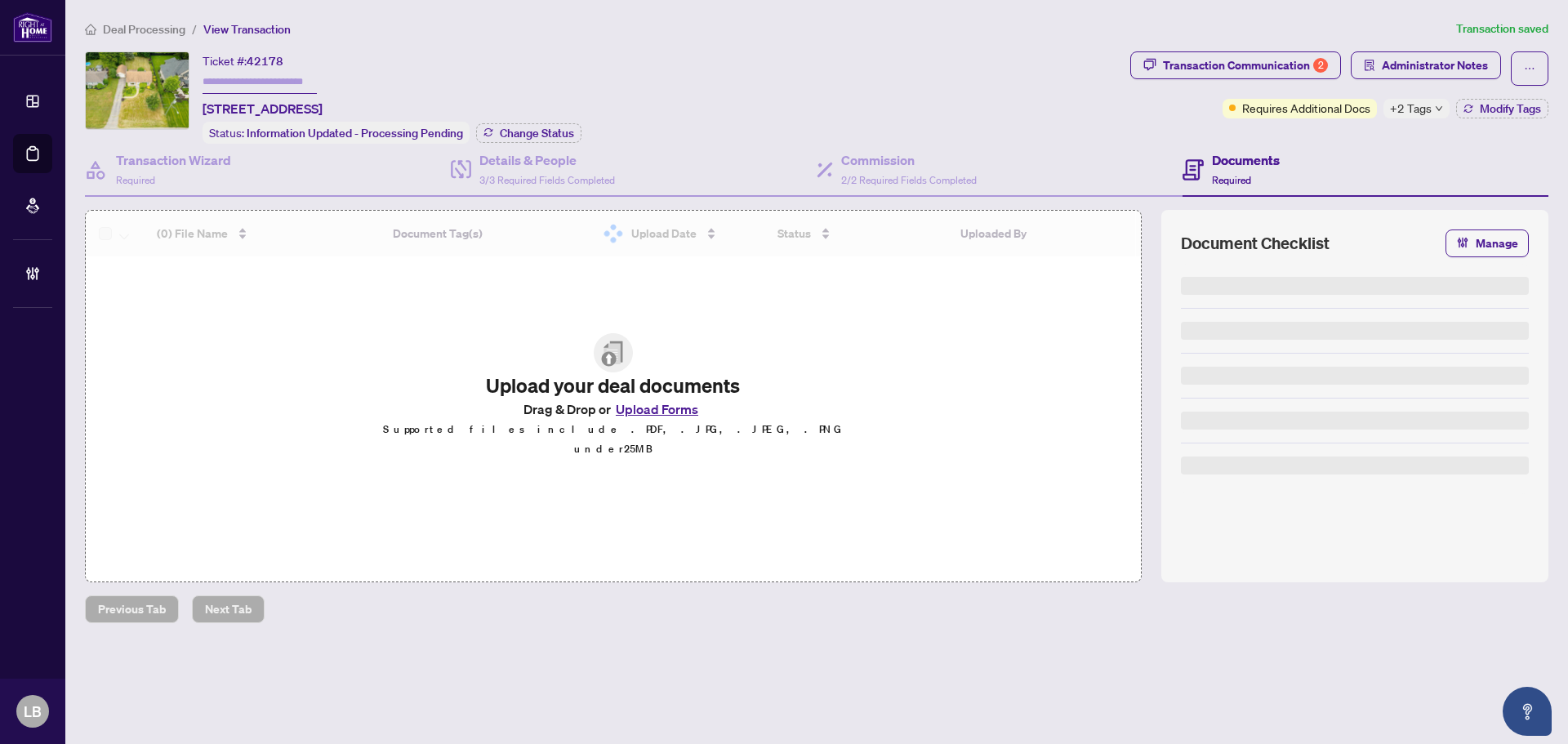
type input "*******"
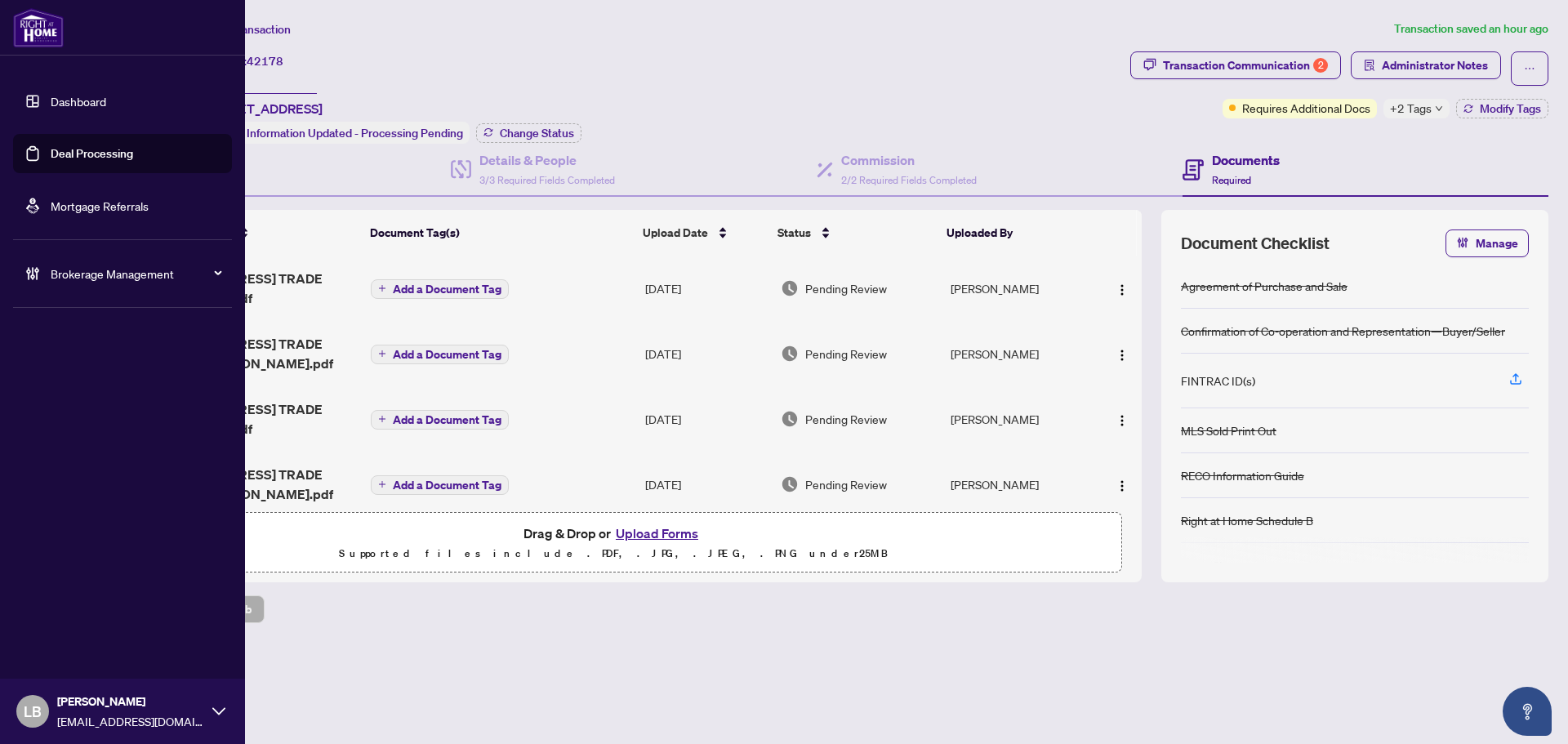
click at [51, 105] on link "Dashboard" at bounding box center [78, 100] width 55 height 14
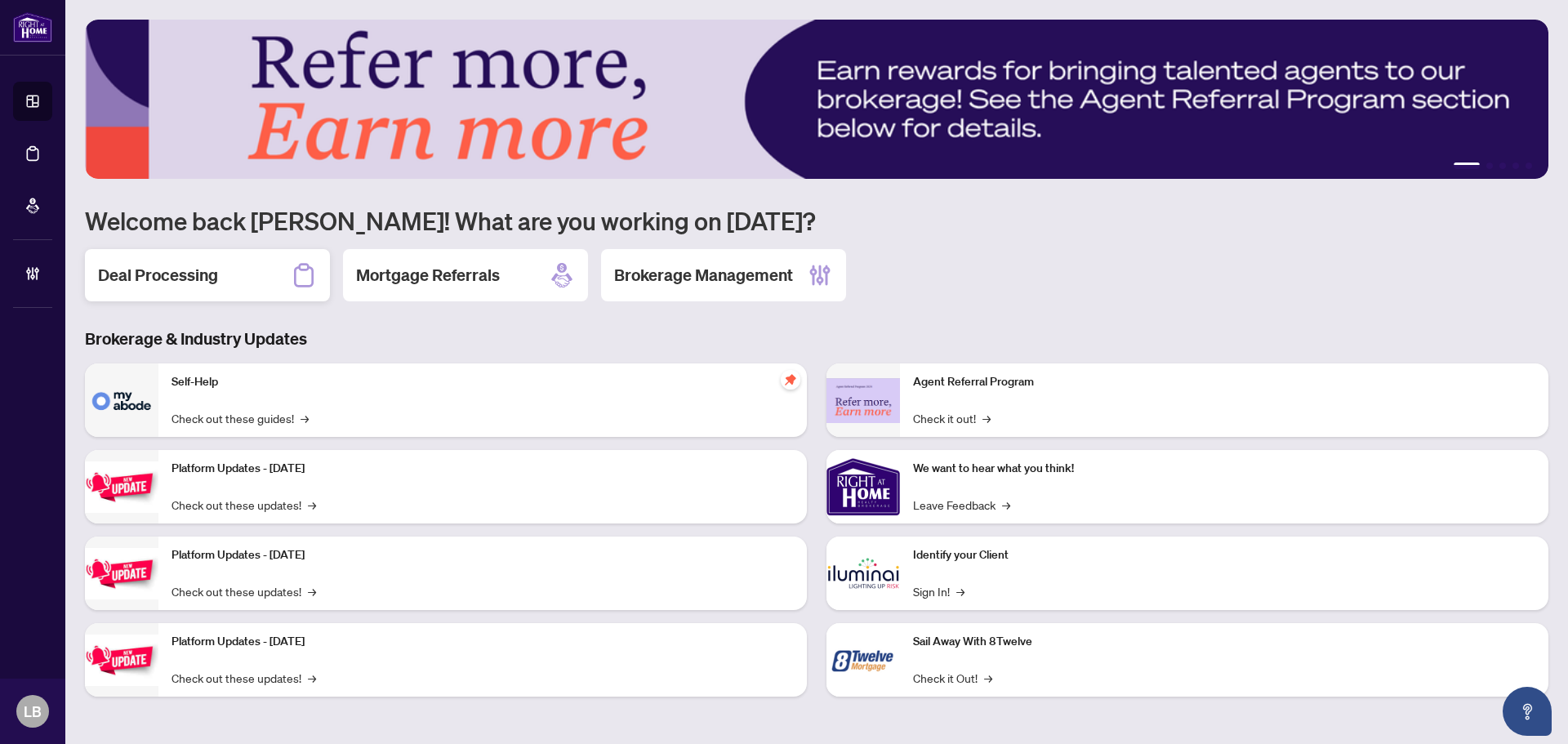
click at [205, 265] on h2 "Deal Processing" at bounding box center [158, 276] width 120 height 23
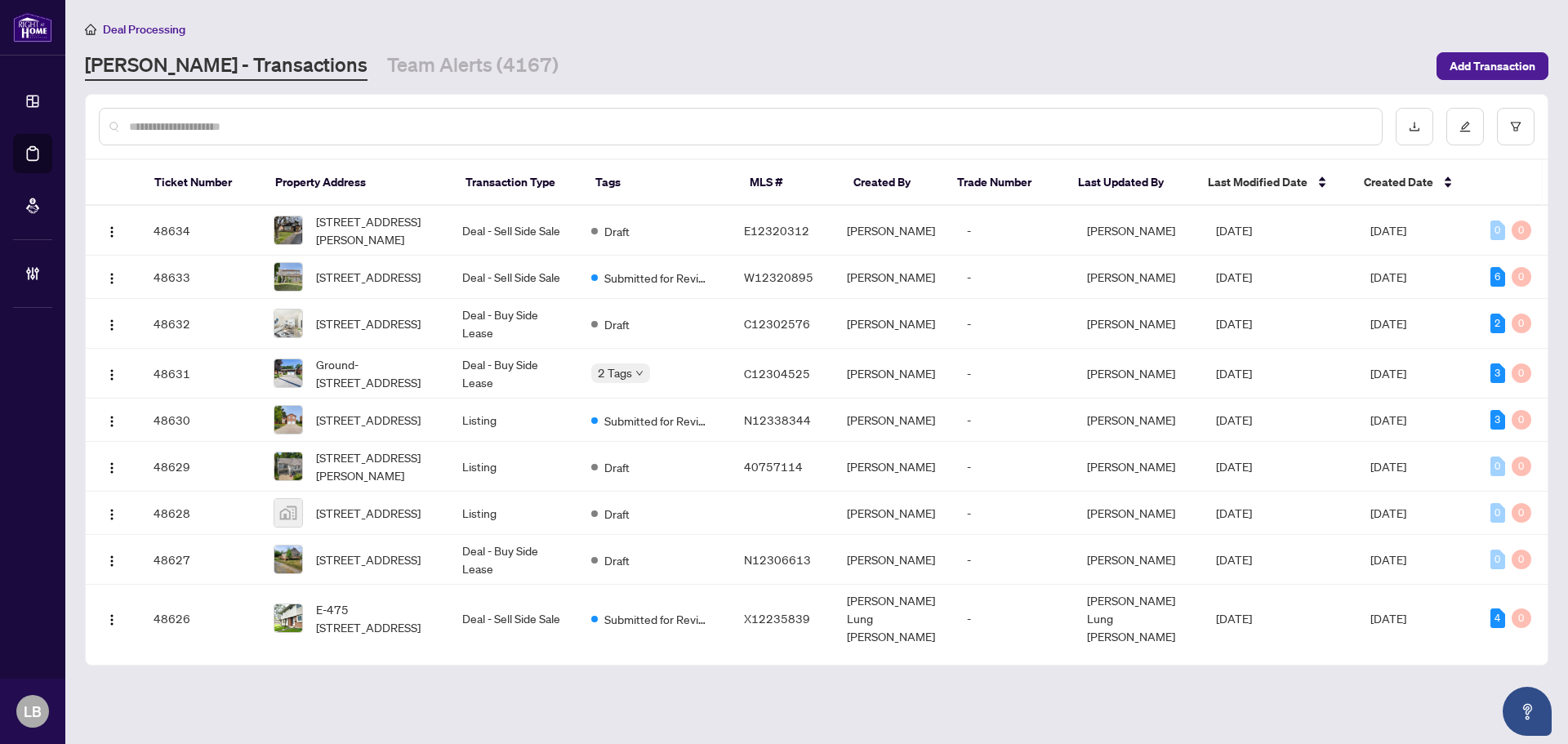
click at [266, 123] on input "text" at bounding box center [749, 126] width 1240 height 18
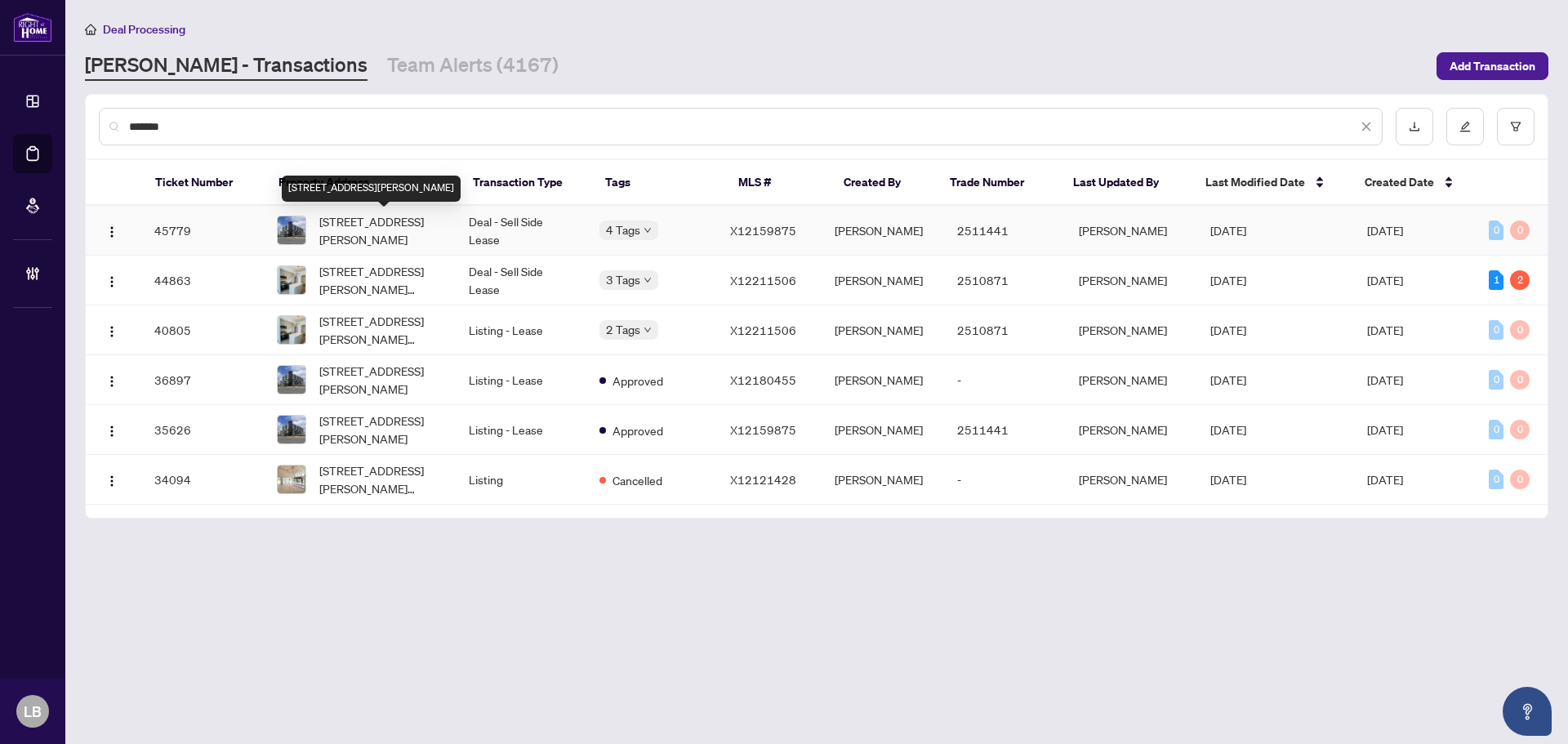
type input "*******"
click at [383, 226] on span "608-575 Conklin Rd, Brantford, Ontario N3T 0Y2, Canada" at bounding box center [381, 231] width 123 height 36
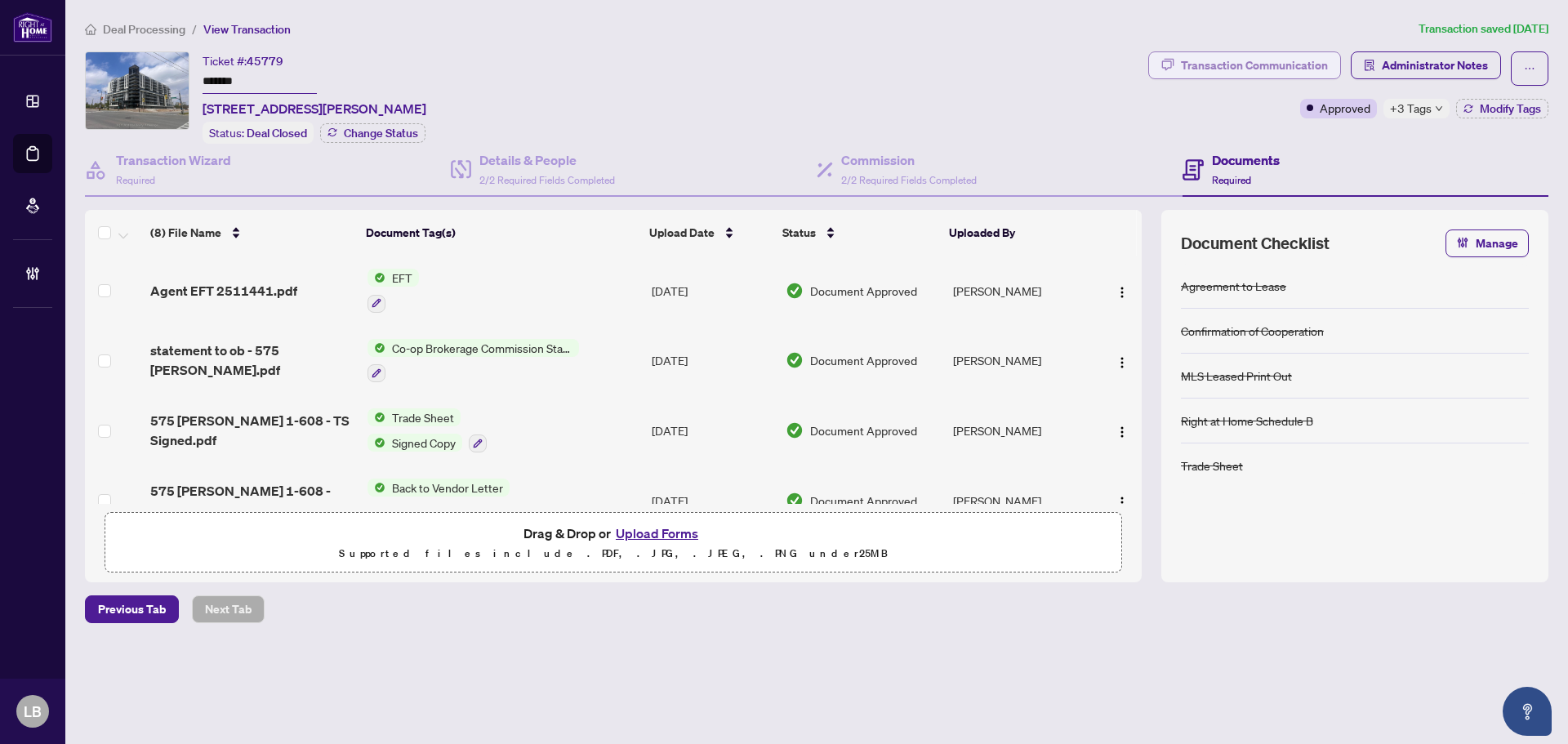
click at [1237, 55] on div "Transaction Communication" at bounding box center [1255, 65] width 147 height 26
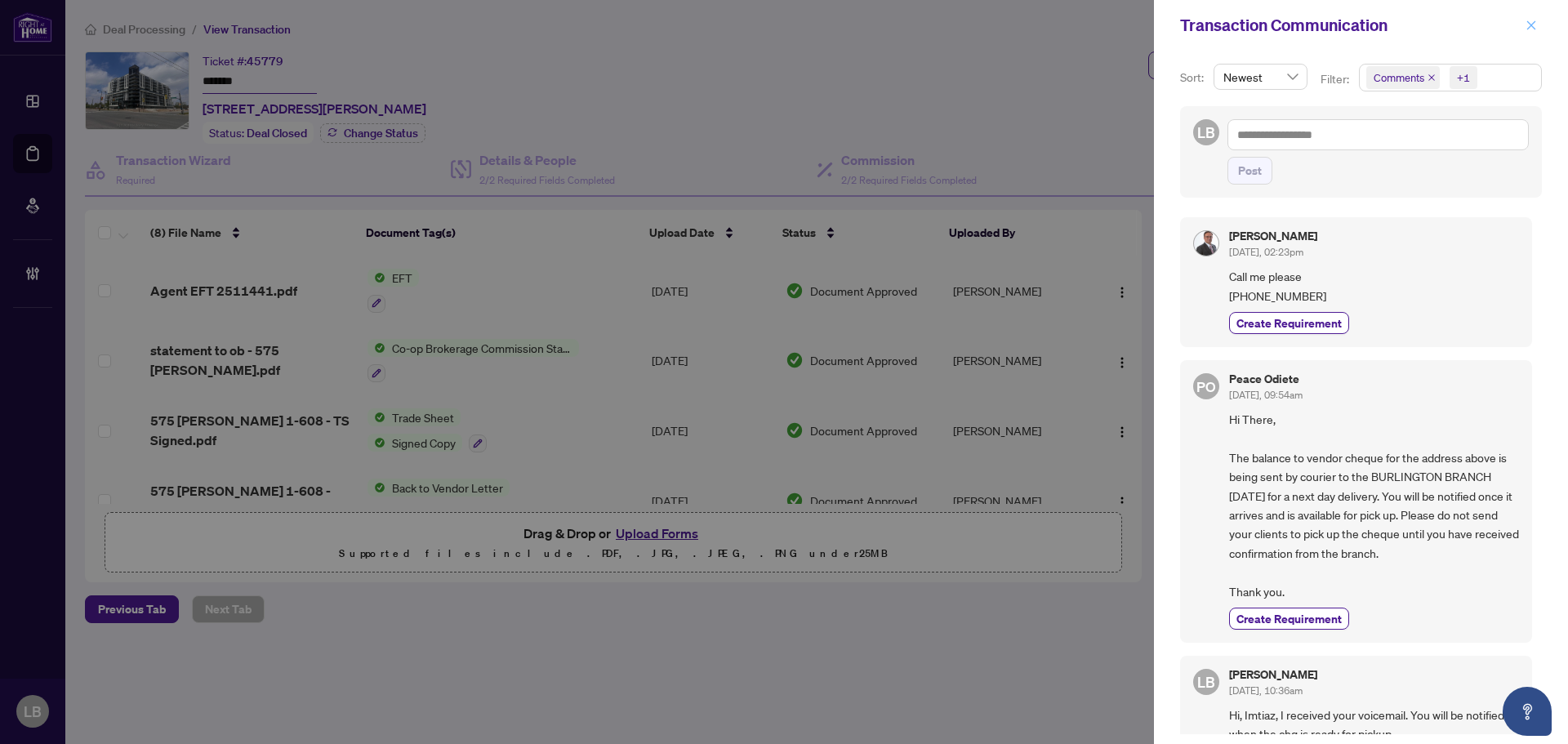
click at [1528, 18] on span "button" at bounding box center [1532, 25] width 11 height 26
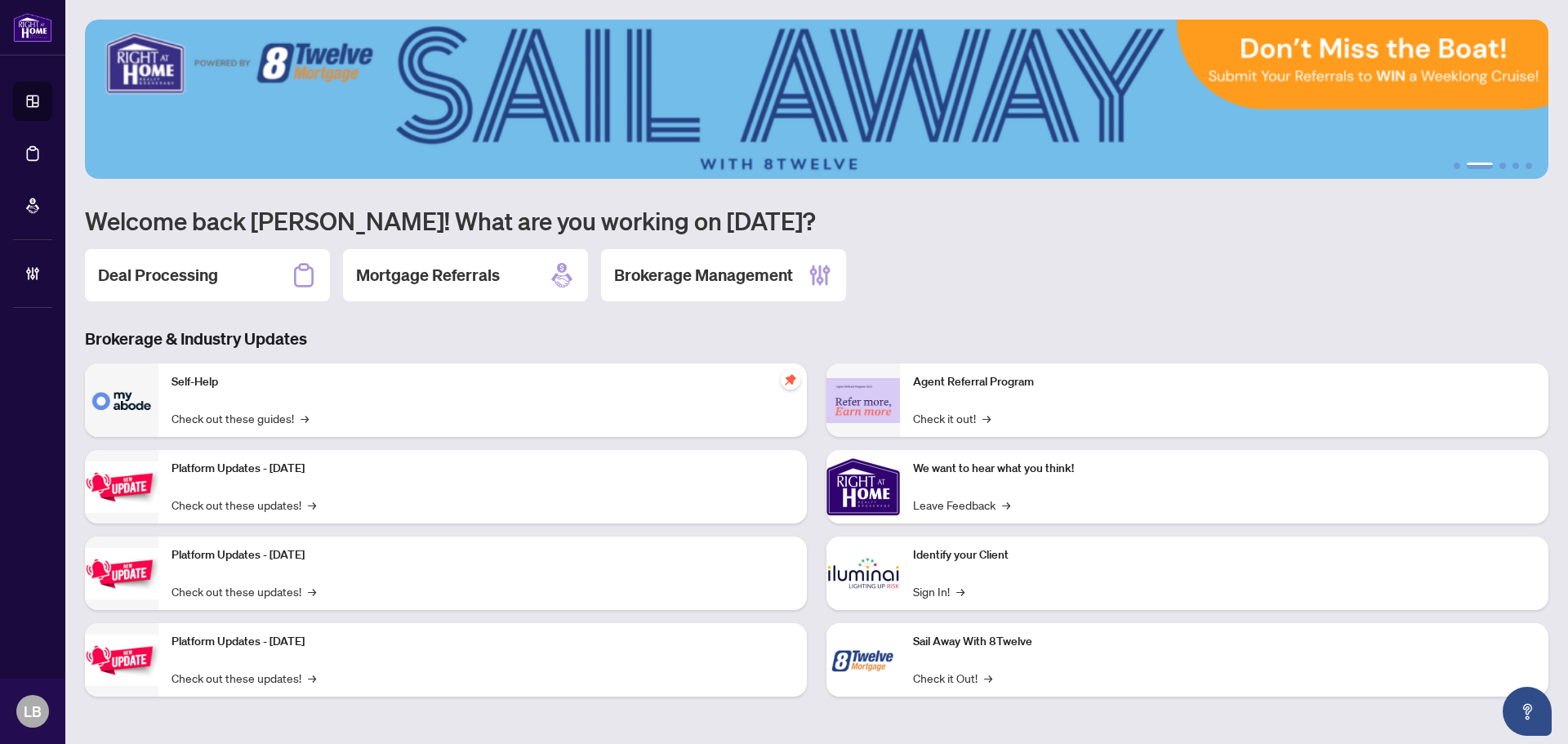
click at [686, 268] on h2 "Brokerage Management" at bounding box center [704, 276] width 179 height 23
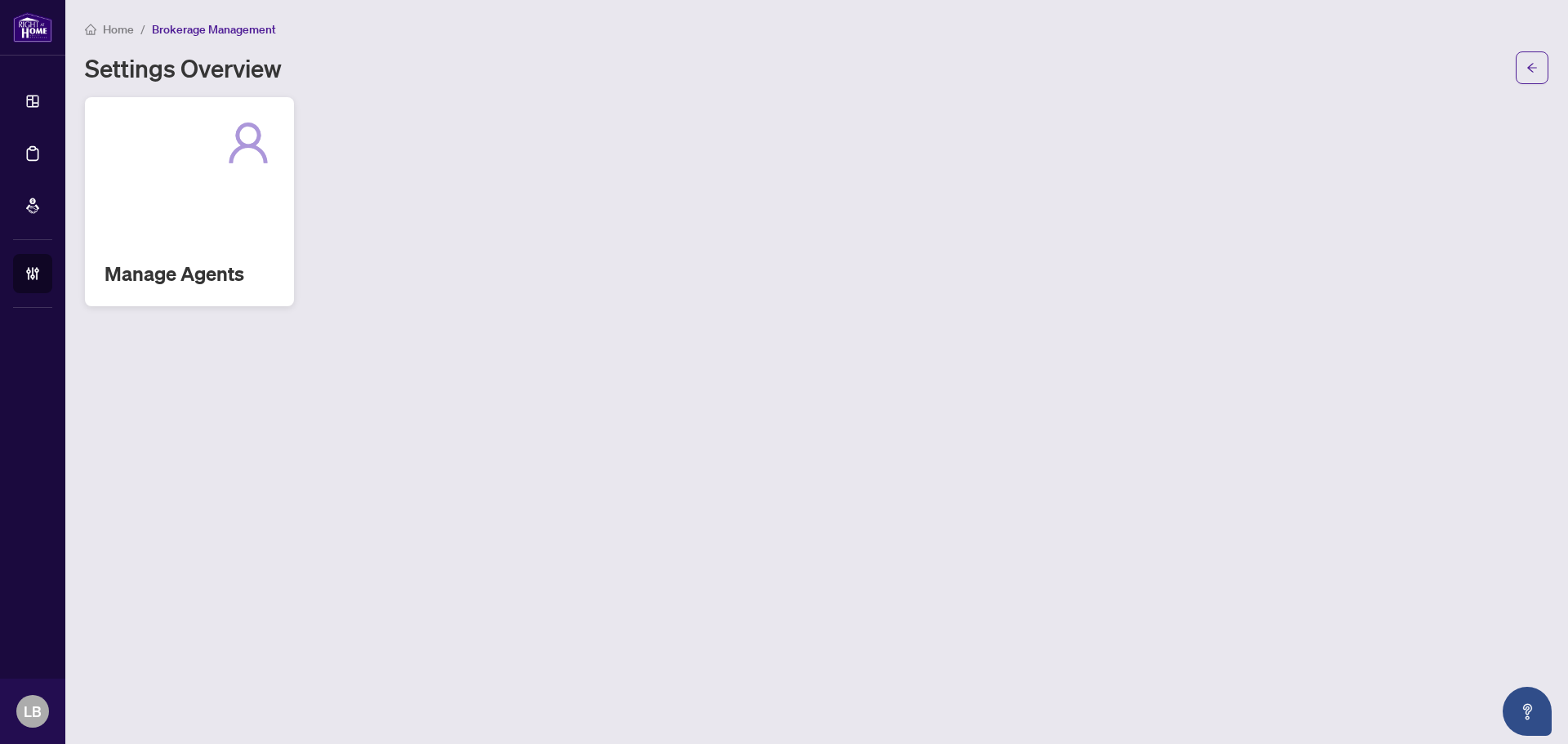
click at [173, 254] on div "Manage Agents" at bounding box center [189, 201] width 209 height 209
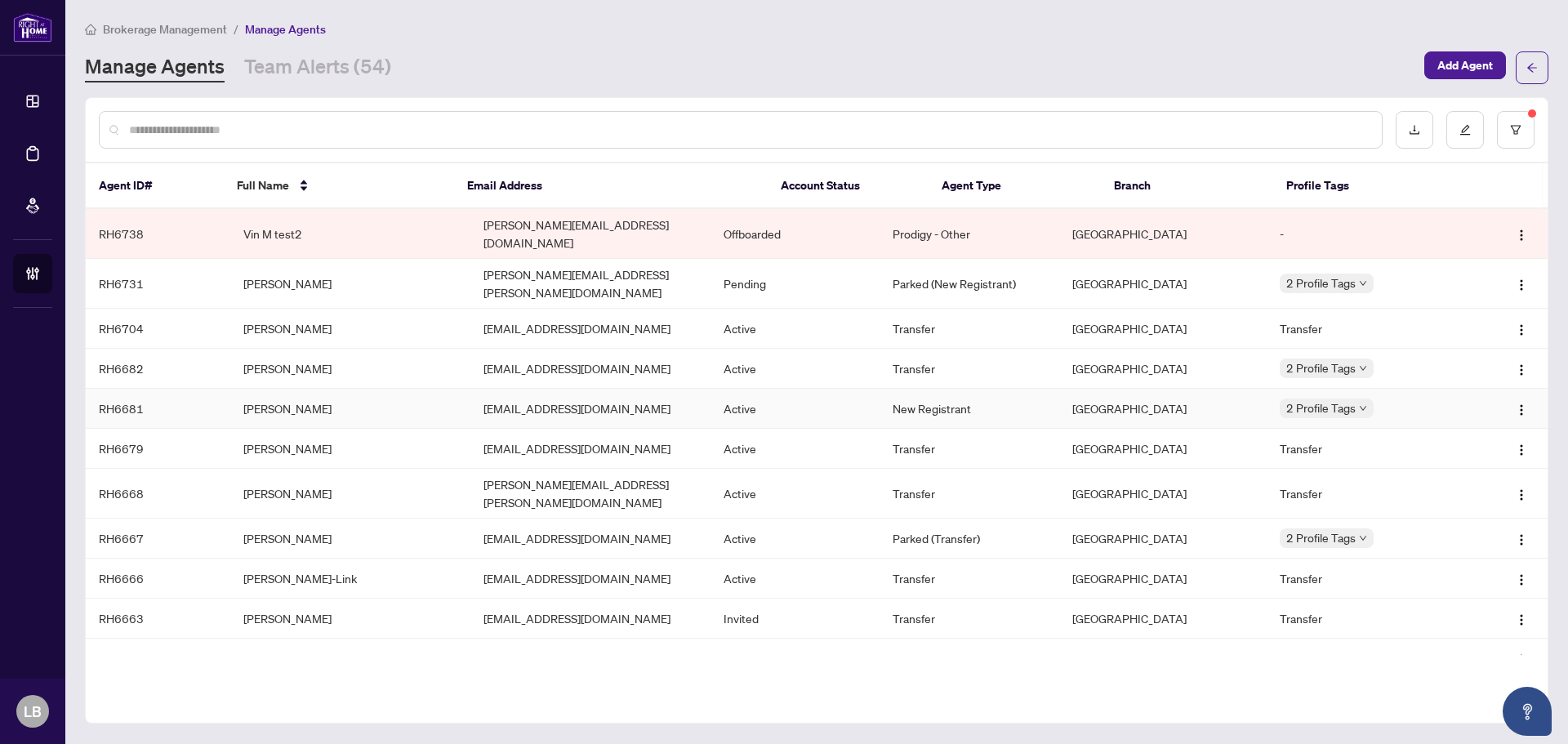
click at [292, 389] on td "[PERSON_NAME]" at bounding box center [351, 409] width 240 height 40
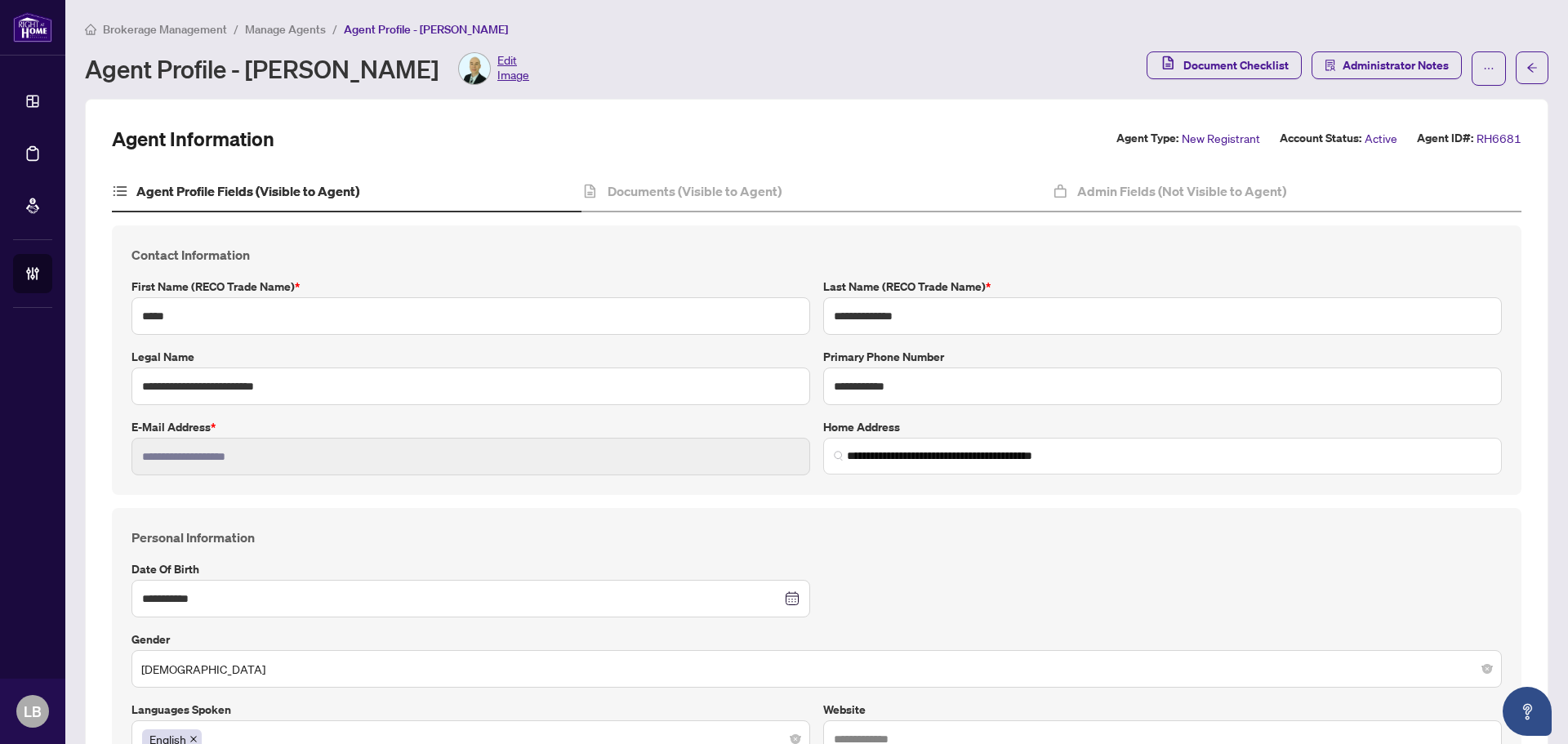
drag, startPoint x: 474, startPoint y: 68, endPoint x: 250, endPoint y: 72, distance: 224.0
click at [250, 72] on div "Agent Profile - [PERSON_NAME] Edit Image" at bounding box center [307, 69] width 444 height 32
copy div "[PERSON_NAME]"
click at [857, 384] on input "**********" at bounding box center [1163, 385] width 679 height 37
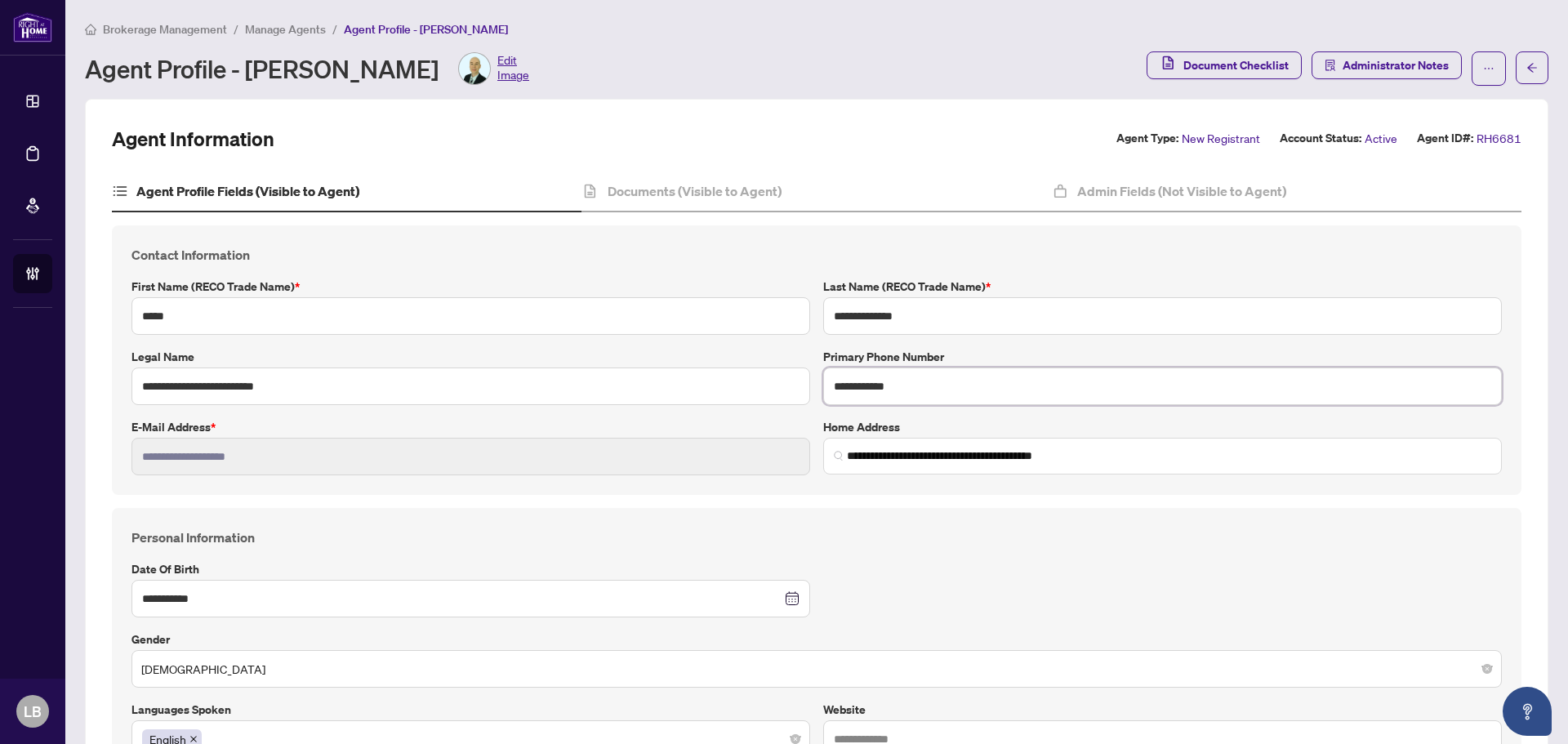
click at [857, 384] on input "**********" at bounding box center [1163, 385] width 679 height 37
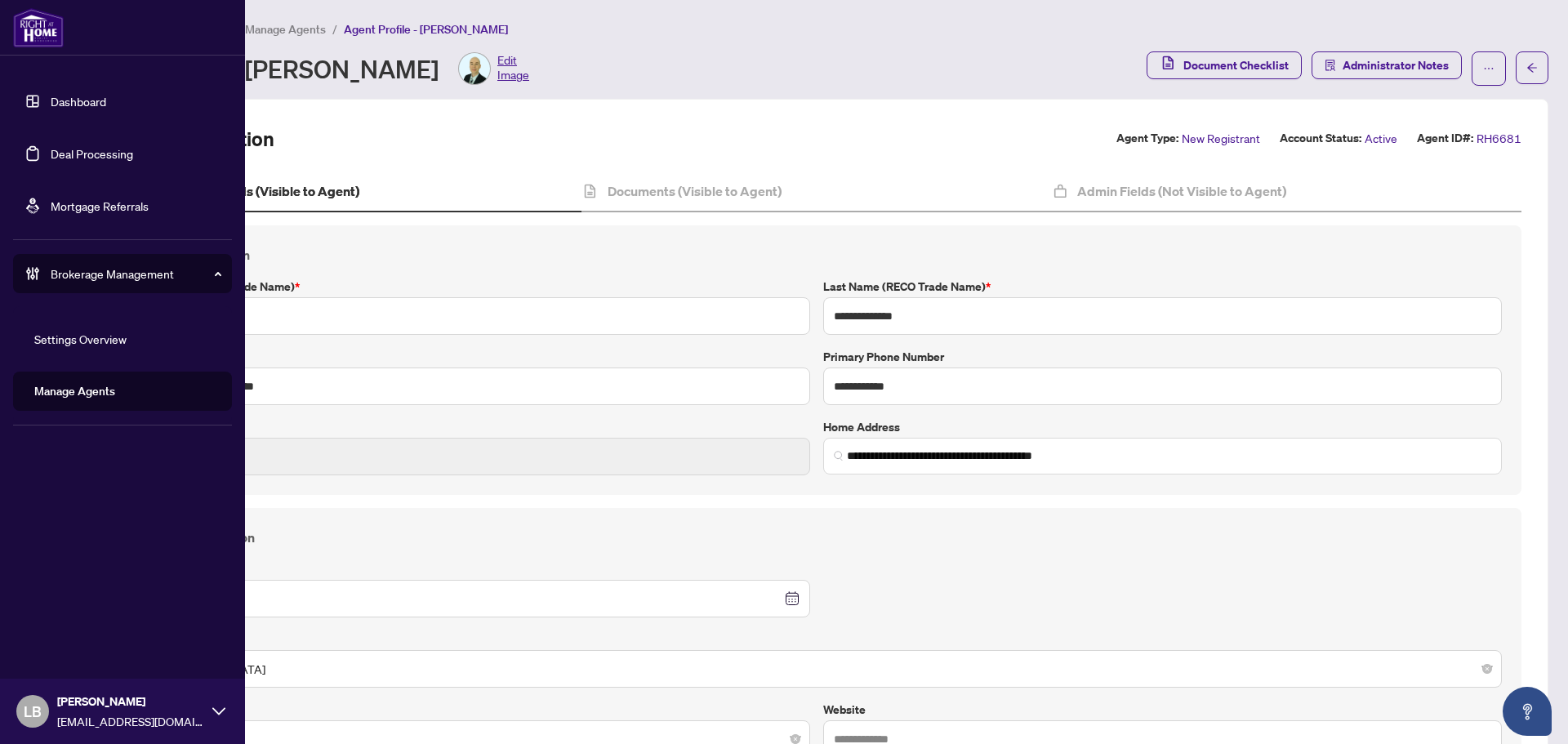
click at [51, 96] on link "Dashboard" at bounding box center [78, 100] width 55 height 14
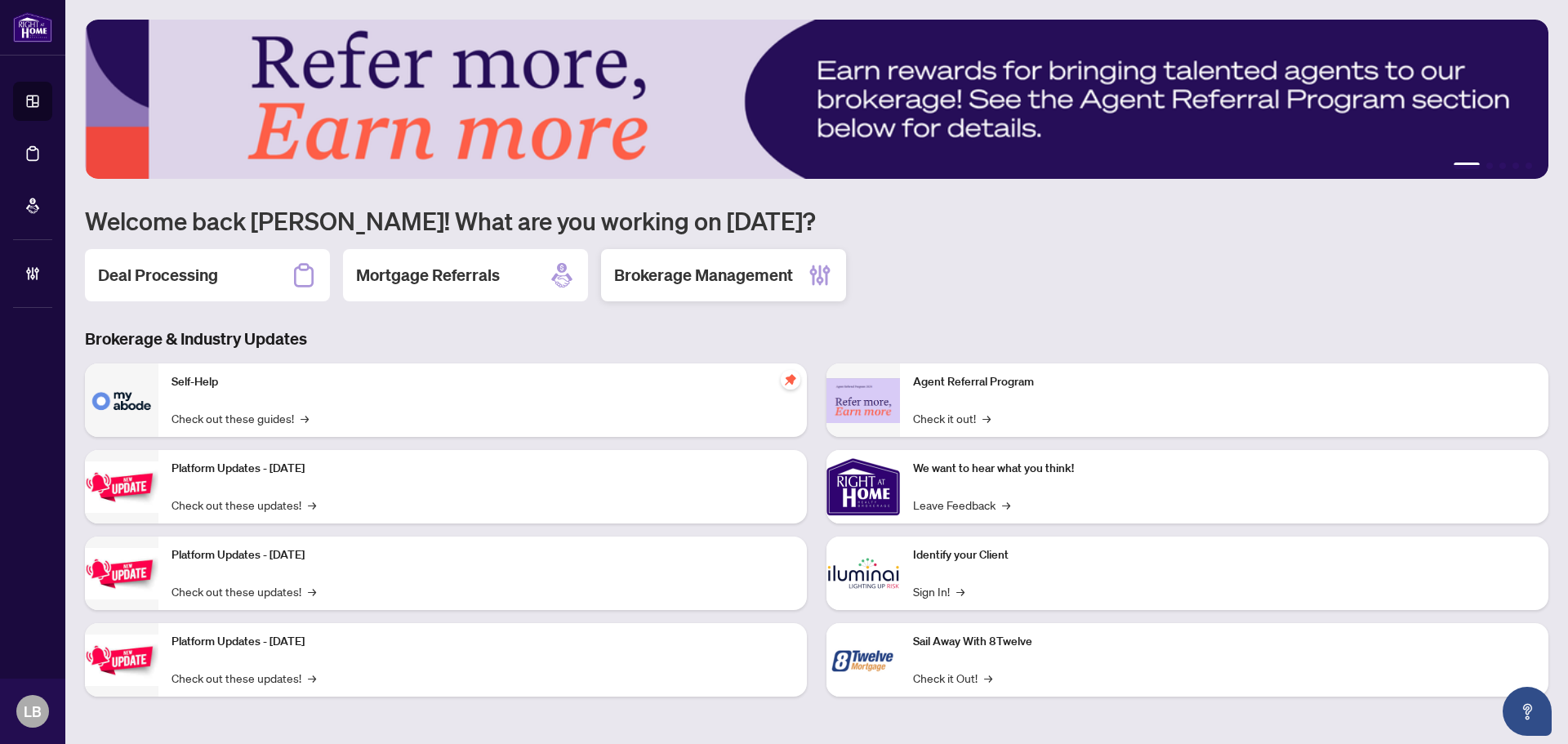
click at [669, 272] on h2 "Brokerage Management" at bounding box center [704, 276] width 179 height 23
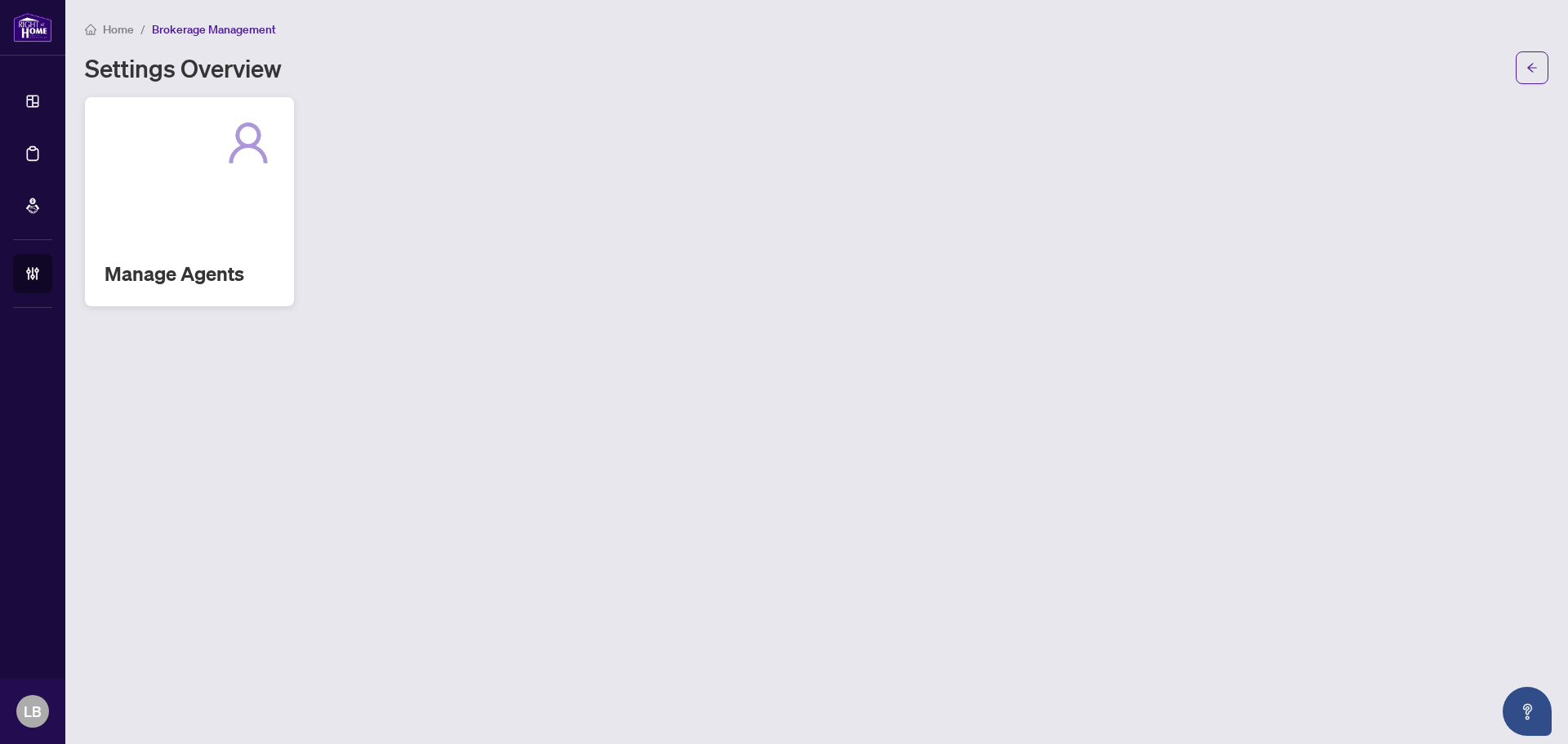
click at [237, 274] on h2 "Manage Agents" at bounding box center [190, 273] width 170 height 26
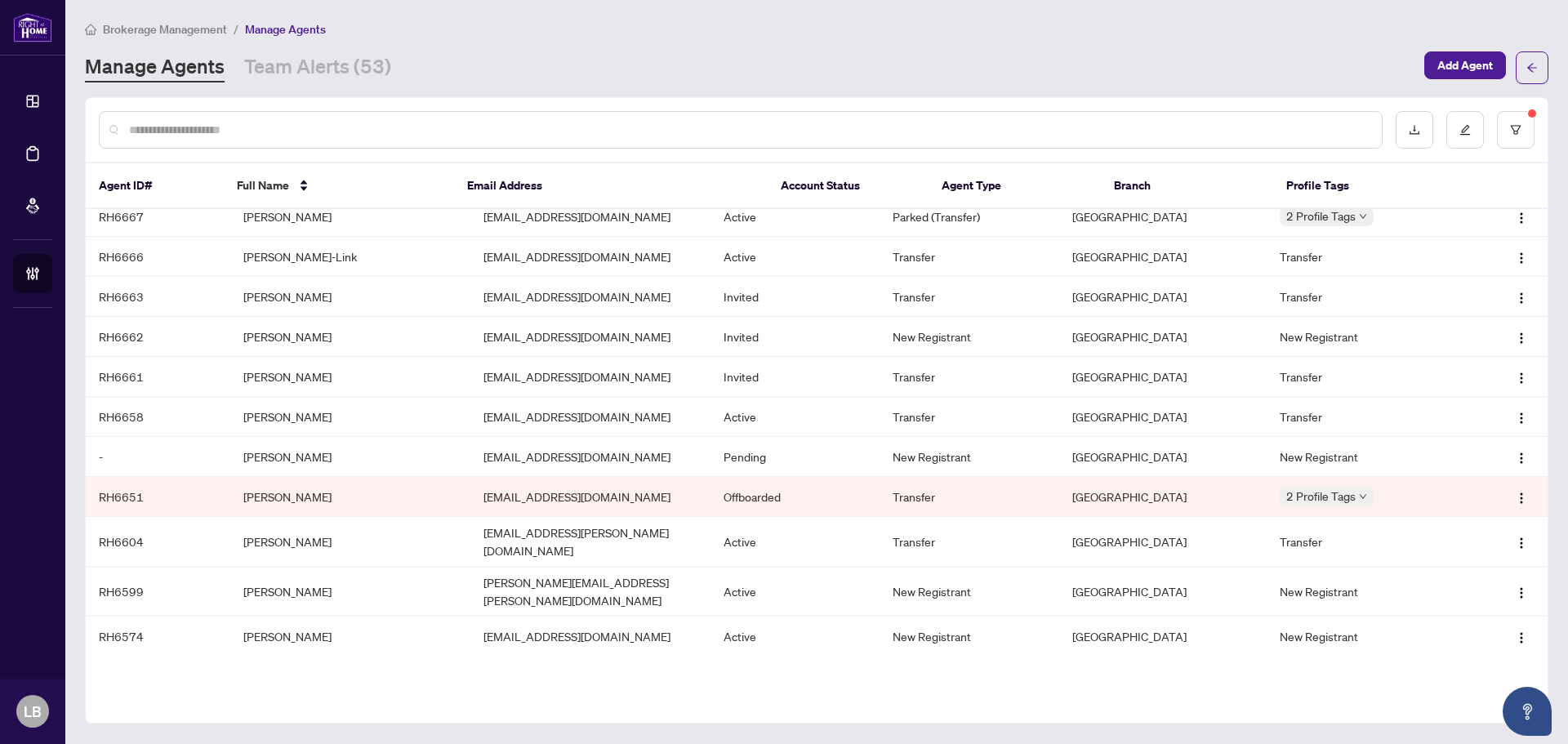
scroll to position [327, 0]
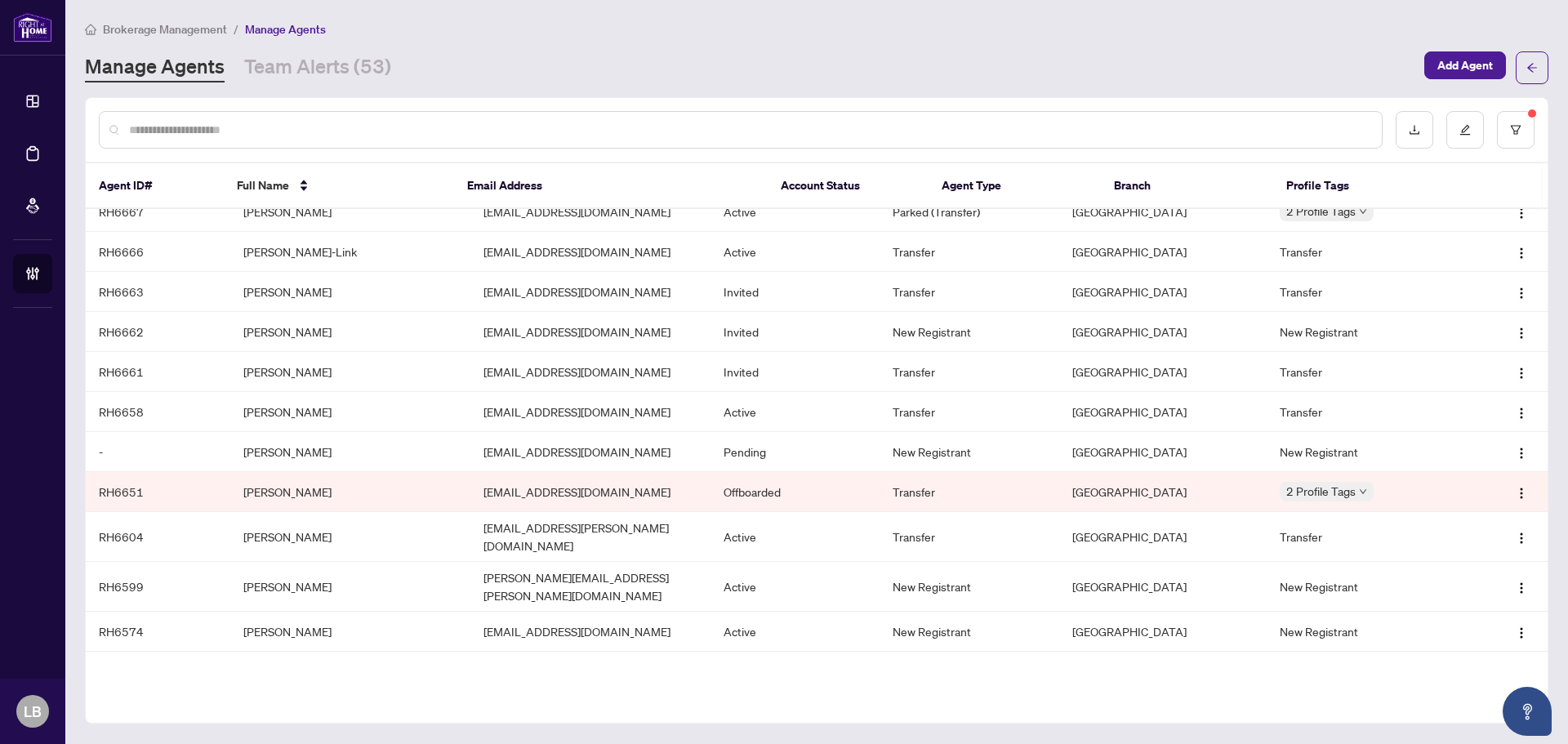
click at [298, 472] on td "[PERSON_NAME]" at bounding box center [351, 492] width 240 height 40
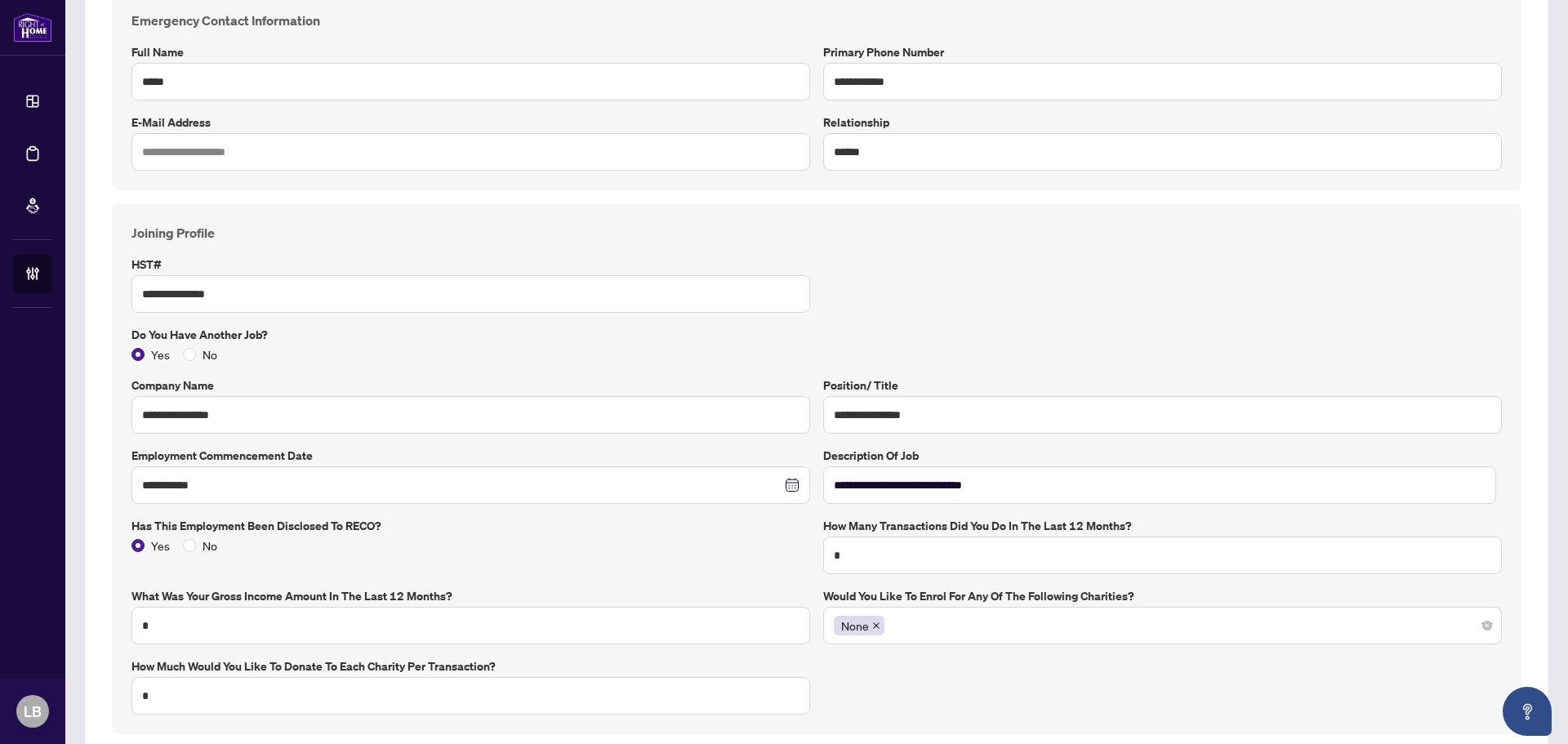
scroll to position [490, 0]
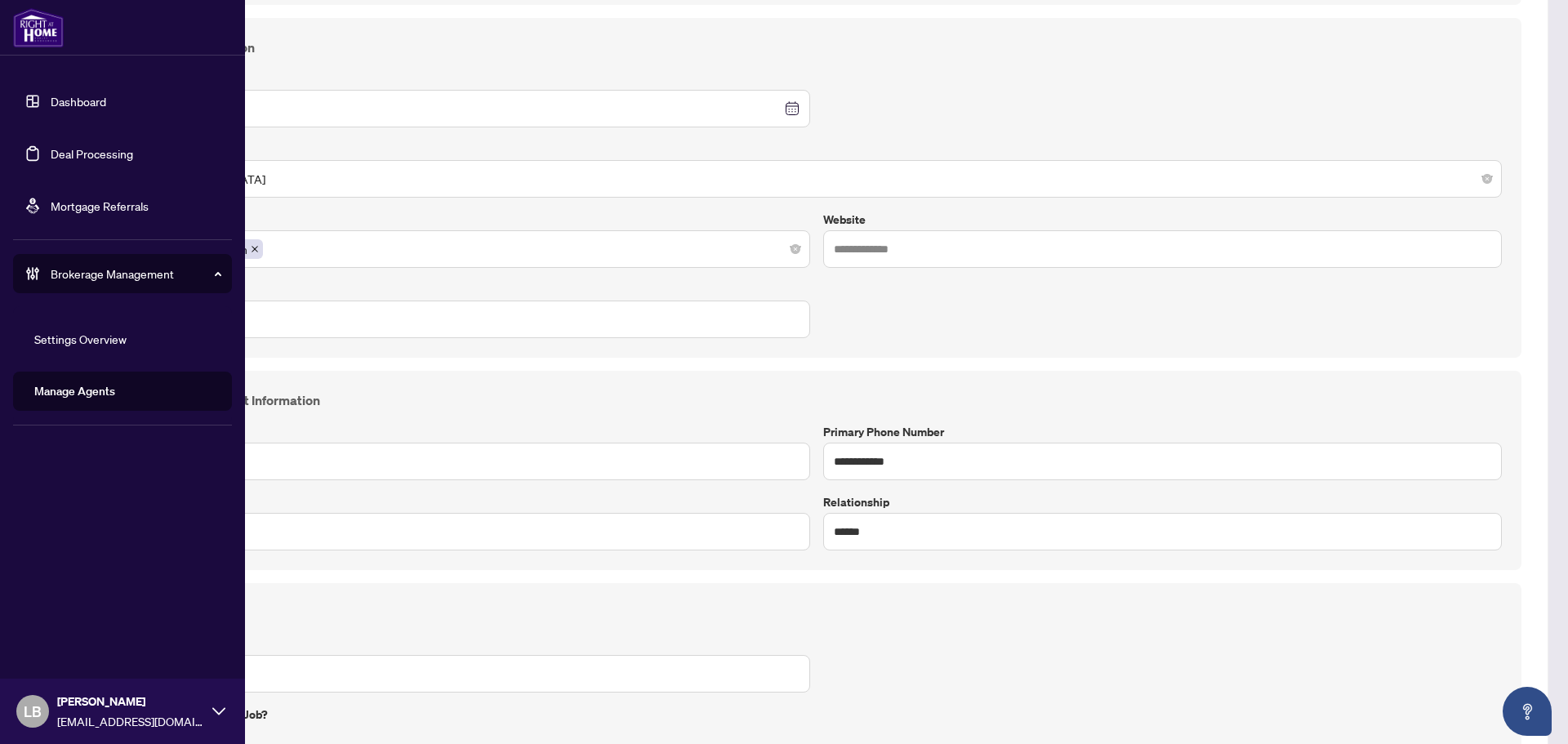
click at [51, 106] on link "Dashboard" at bounding box center [78, 100] width 55 height 14
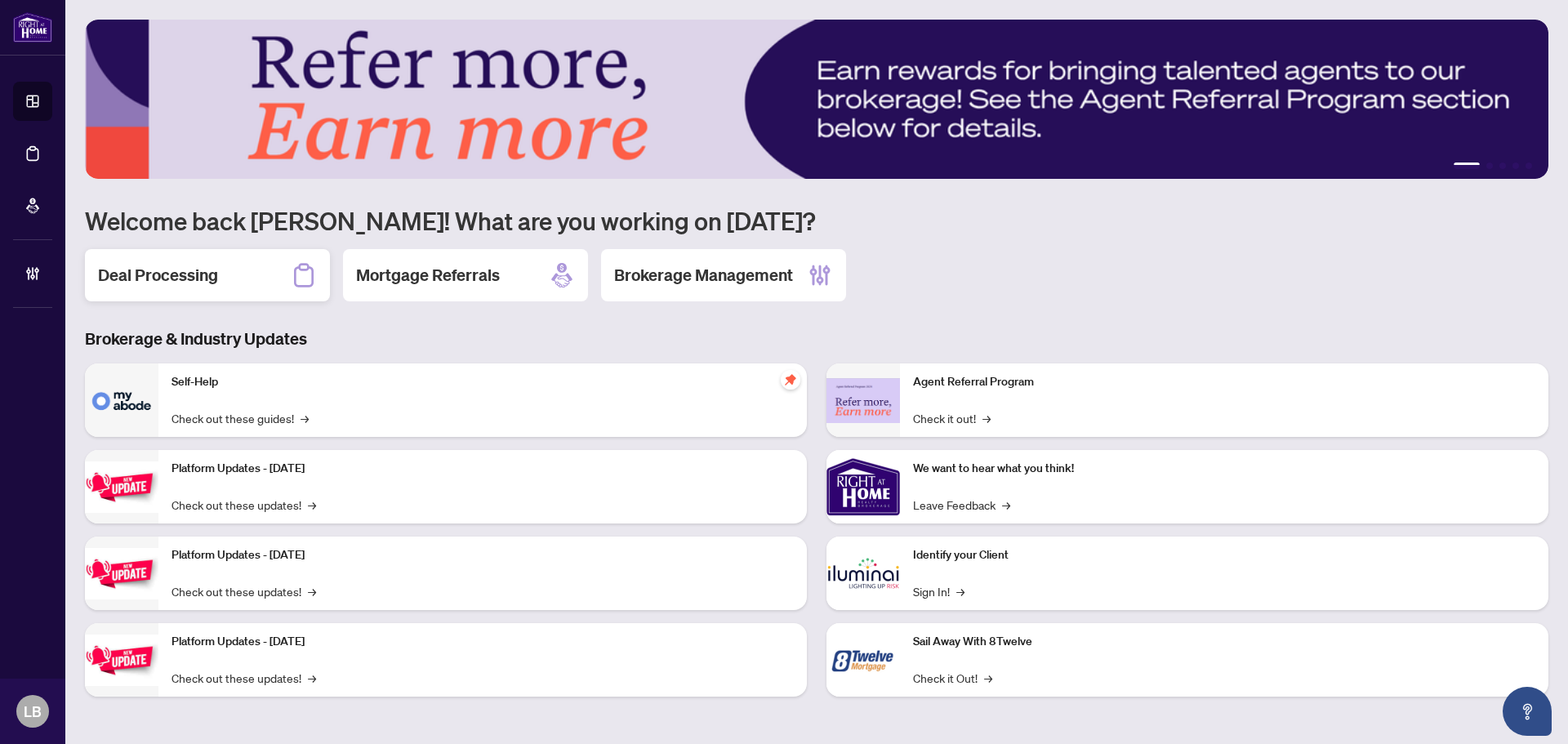
click at [249, 284] on div "Deal Processing" at bounding box center [207, 275] width 245 height 52
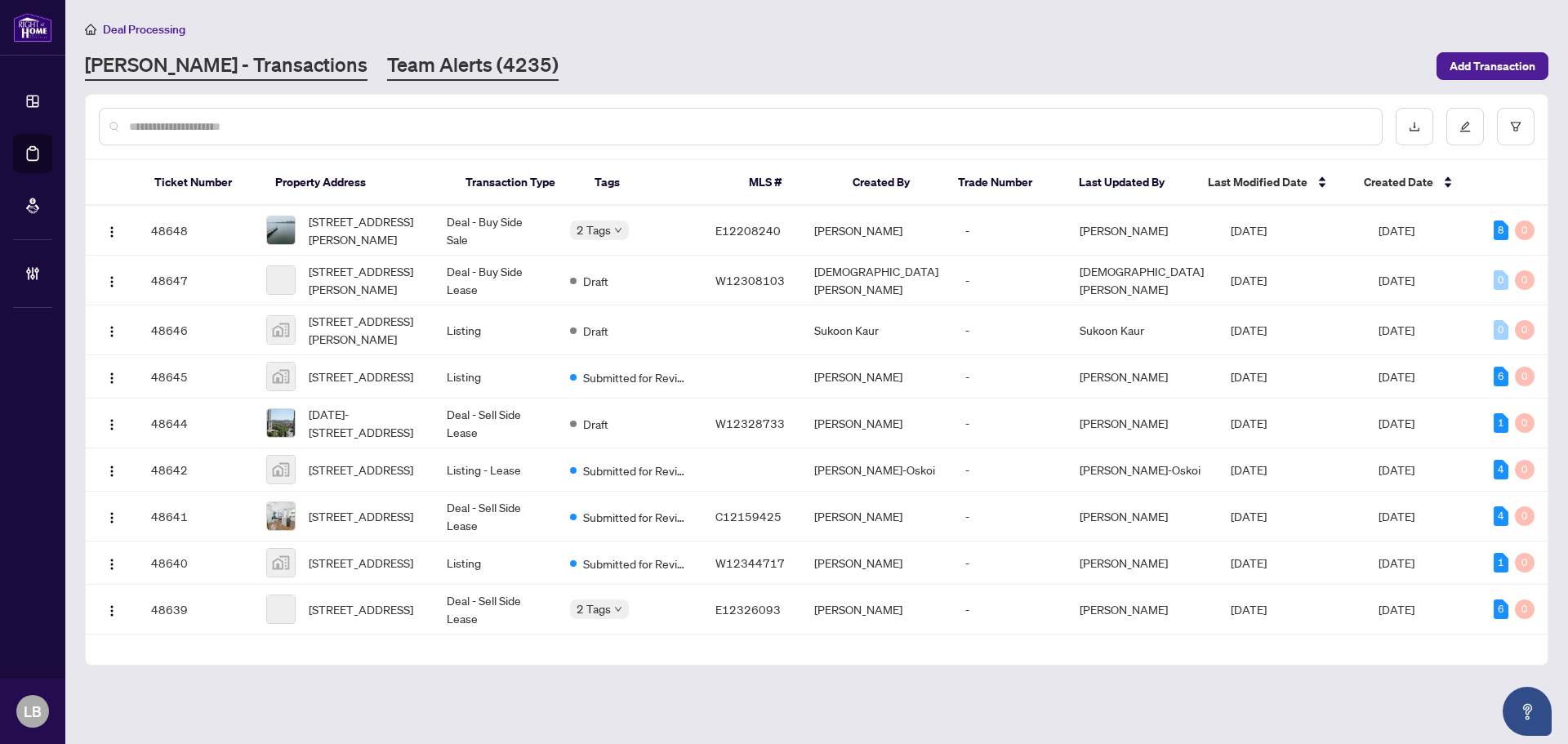
click at [387, 69] on link "Team Alerts (4235)" at bounding box center [473, 66] width 172 height 30
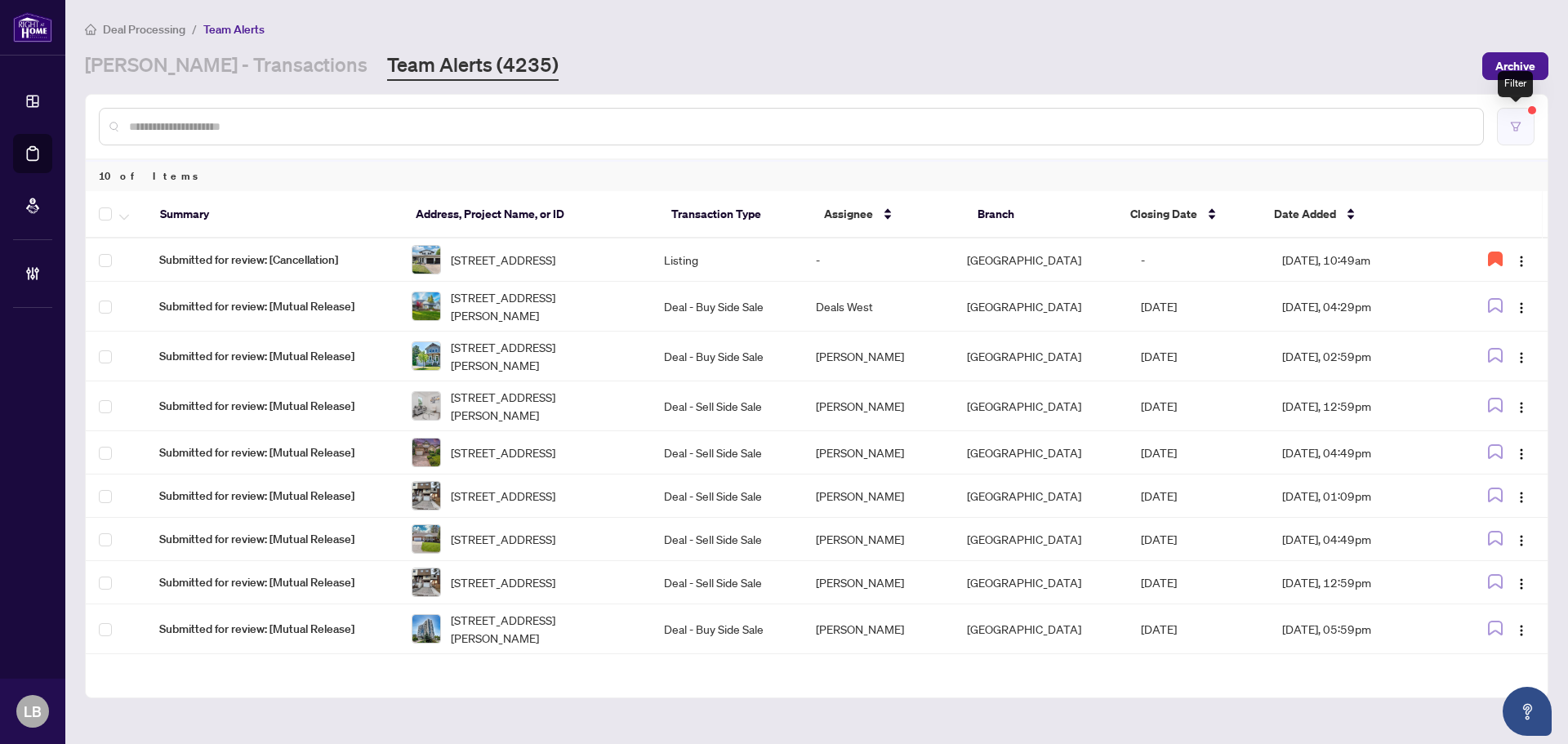
click at [1522, 122] on button "button" at bounding box center [1516, 126] width 37 height 37
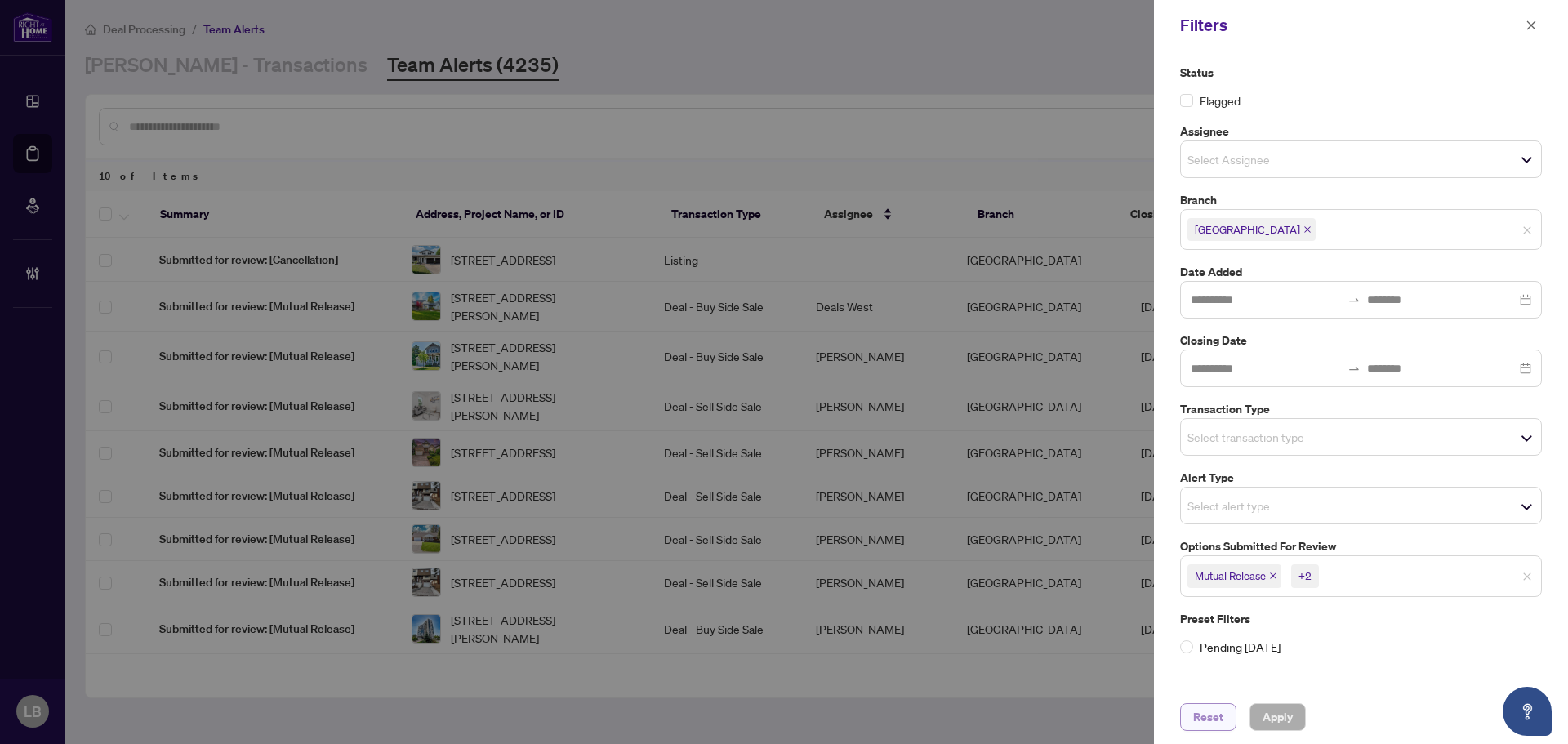
click at [1221, 724] on span "Reset" at bounding box center [1208, 716] width 31 height 26
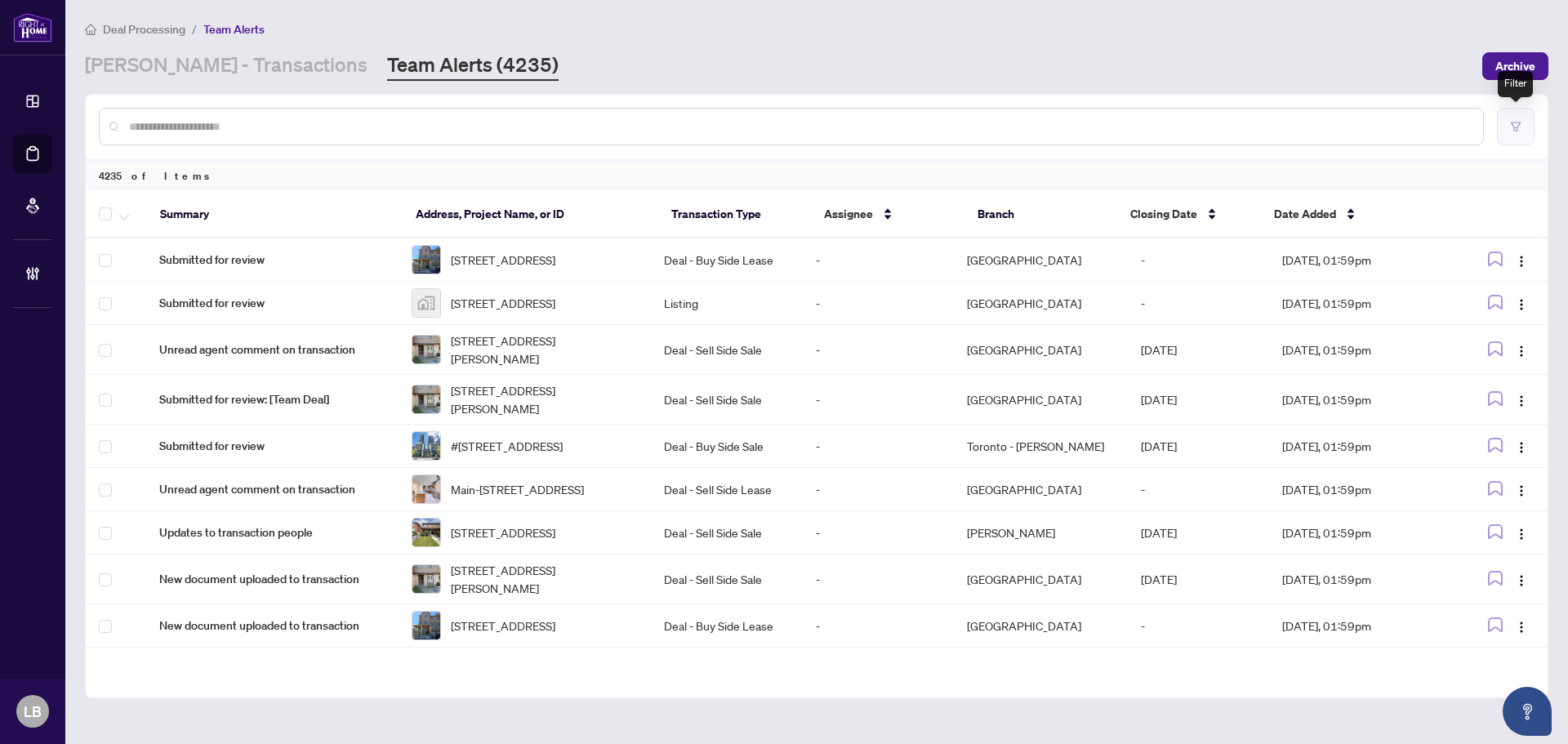
click at [1523, 121] on button "button" at bounding box center [1516, 126] width 37 height 37
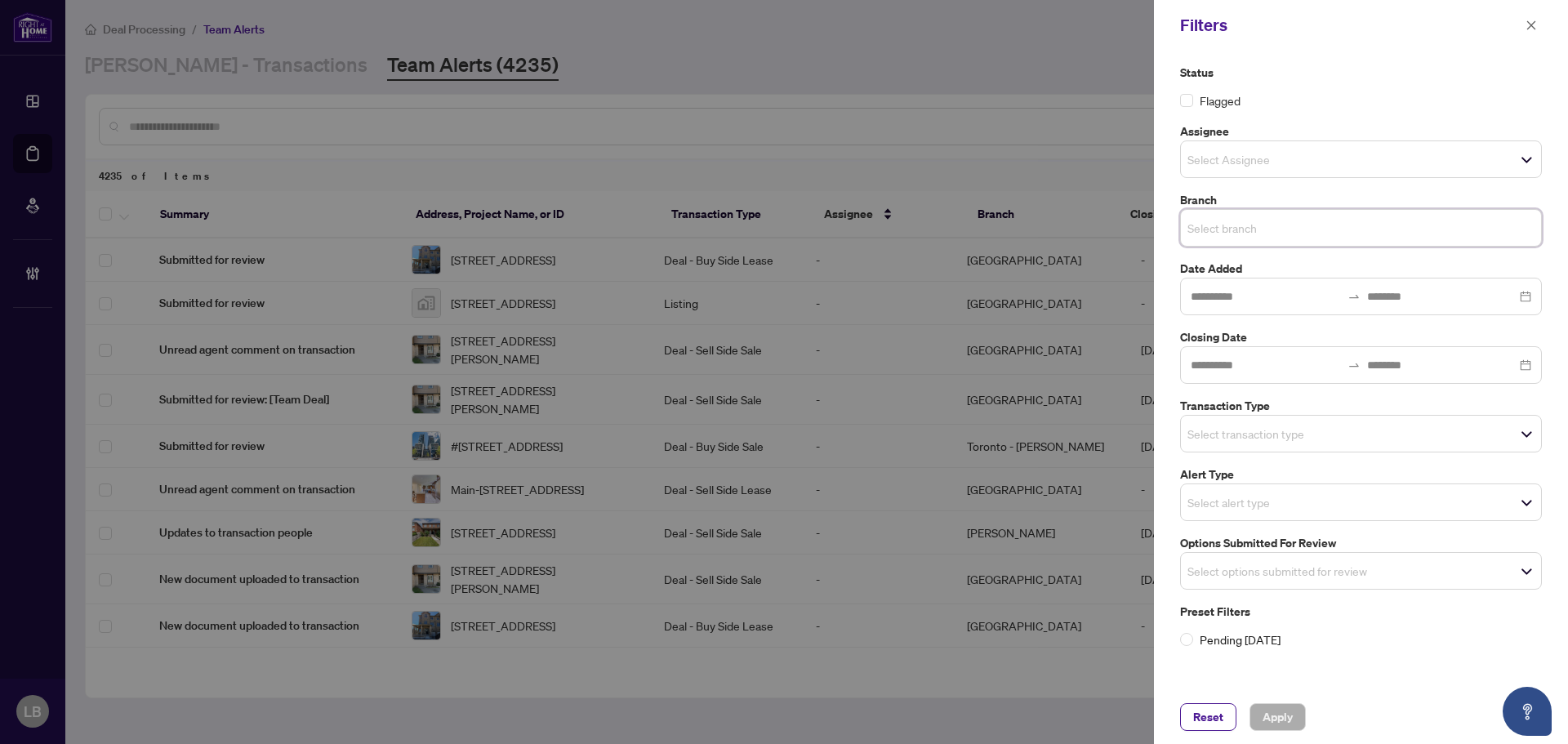
click at [1202, 225] on input "search" at bounding box center [1245, 228] width 114 height 20
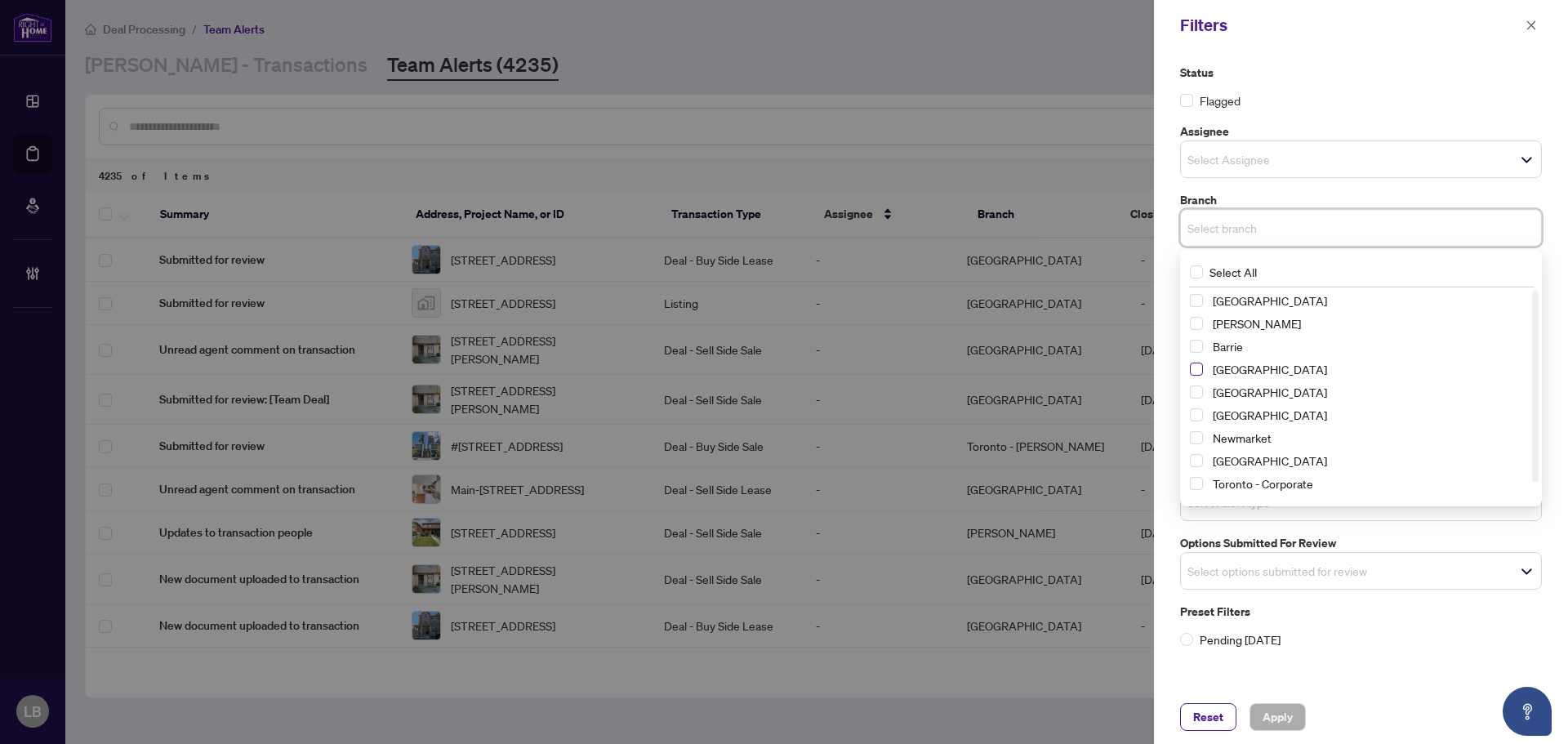
click at [1196, 370] on span "Select Burlington" at bounding box center [1197, 369] width 13 height 13
click at [1374, 540] on label "Options Submitted for Review" at bounding box center [1361, 547] width 361 height 18
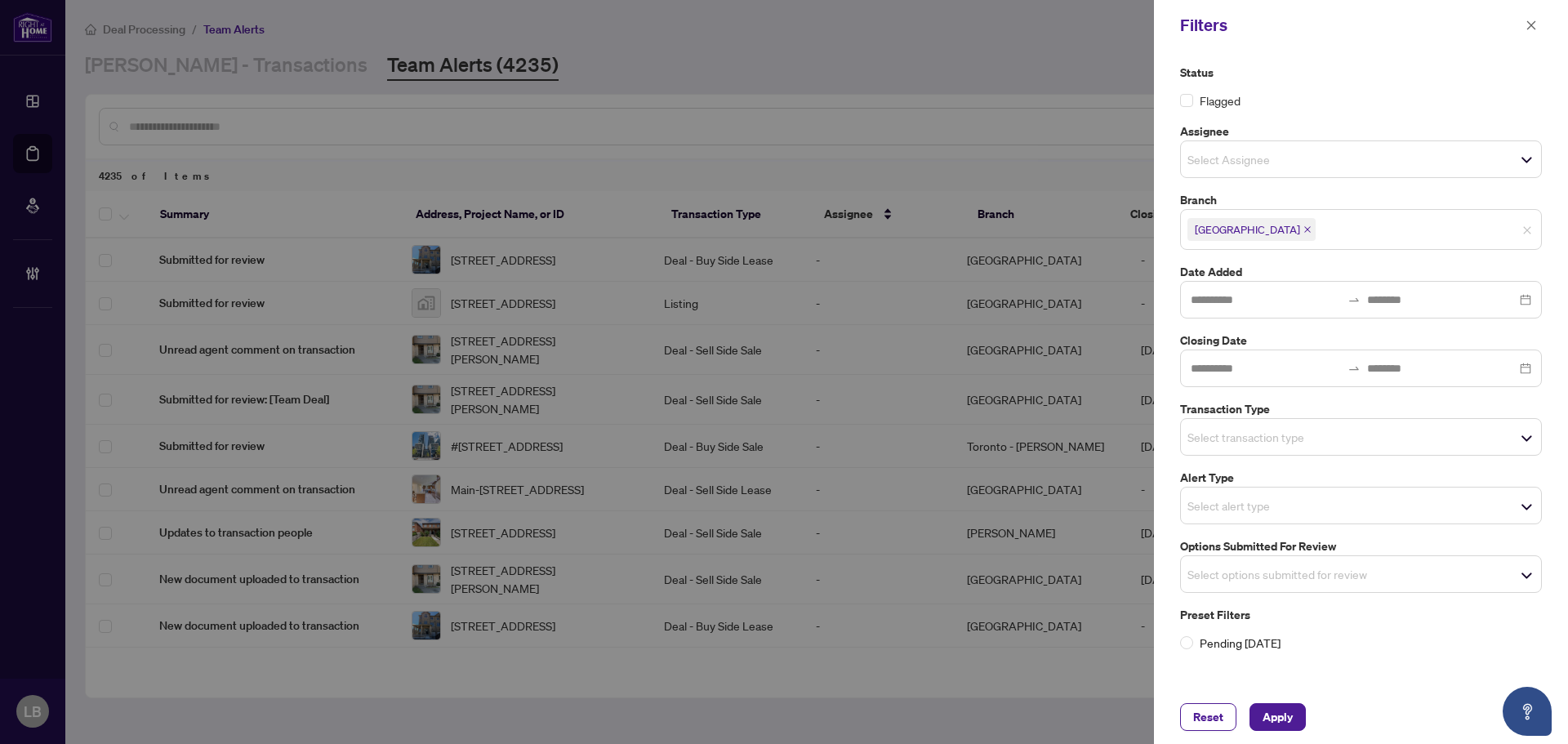
click at [1244, 579] on input "search" at bounding box center [1245, 574] width 114 height 20
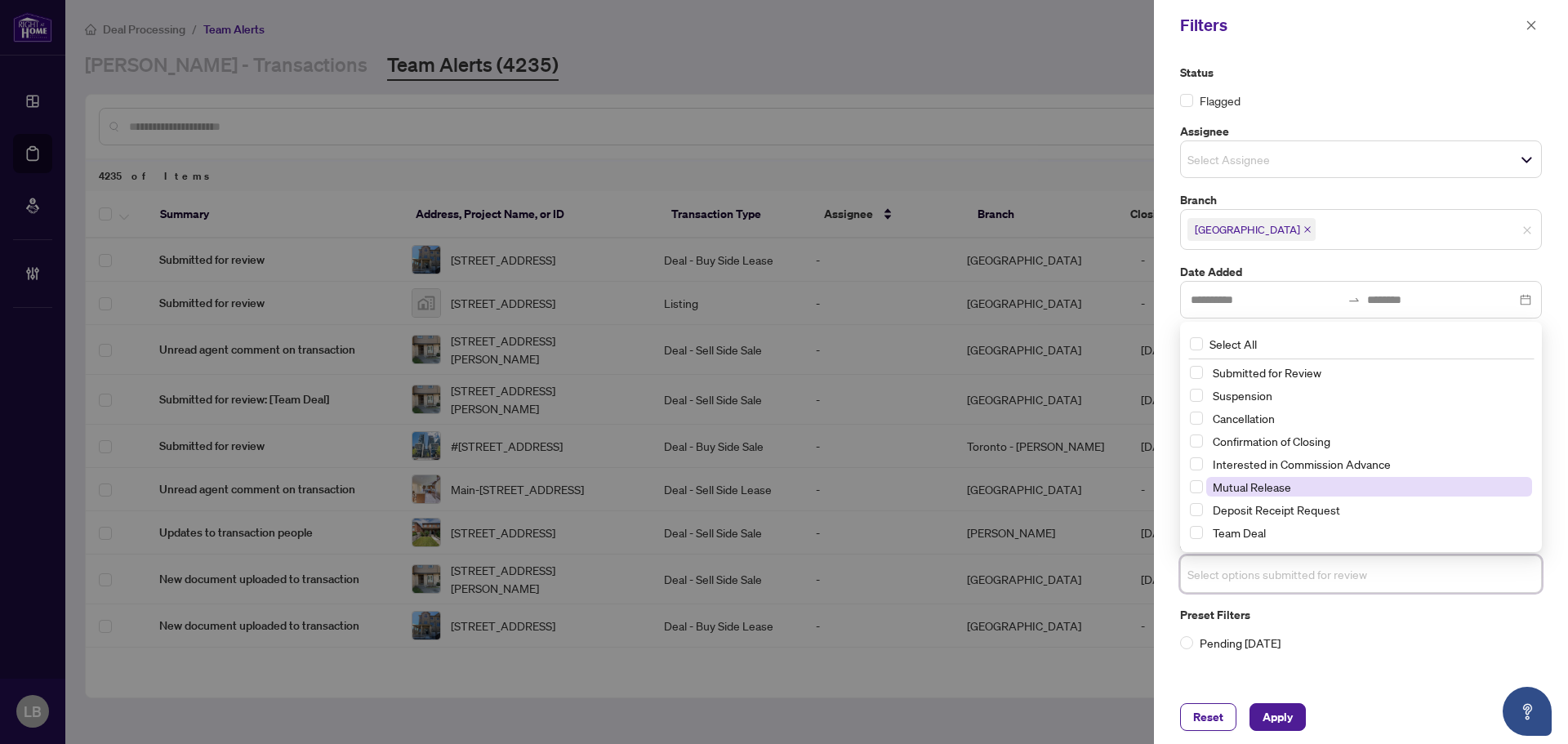
click at [1227, 490] on span "Mutual Release" at bounding box center [1252, 486] width 78 height 14
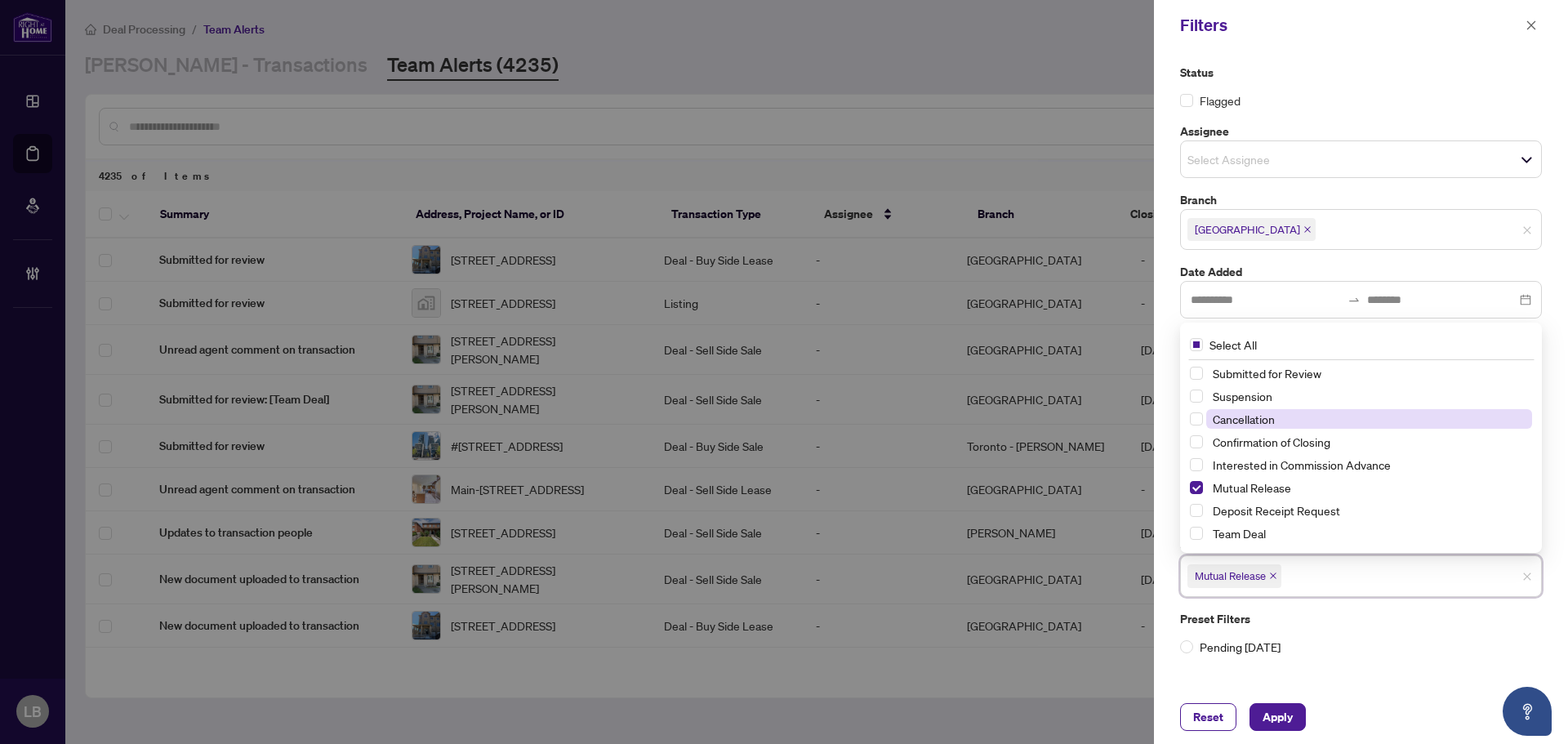
click at [1217, 424] on span "Cancellation" at bounding box center [1244, 419] width 62 height 14
click at [1217, 402] on span "Suspension" at bounding box center [1243, 396] width 60 height 14
click at [1270, 720] on span "Apply" at bounding box center [1278, 716] width 31 height 26
